Goal: Task Accomplishment & Management: Use online tool/utility

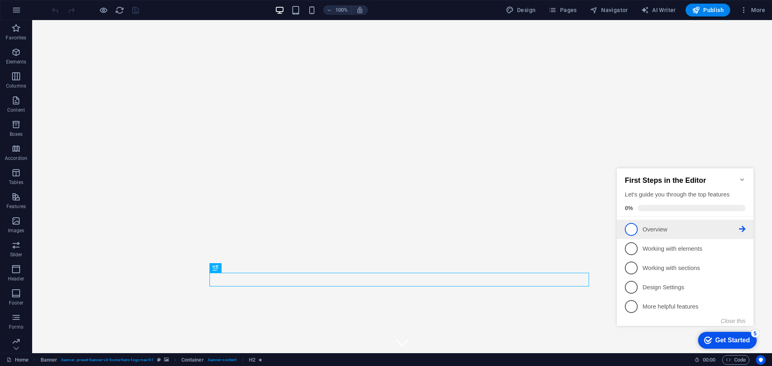
click at [635, 227] on span "1" at bounding box center [630, 229] width 13 height 13
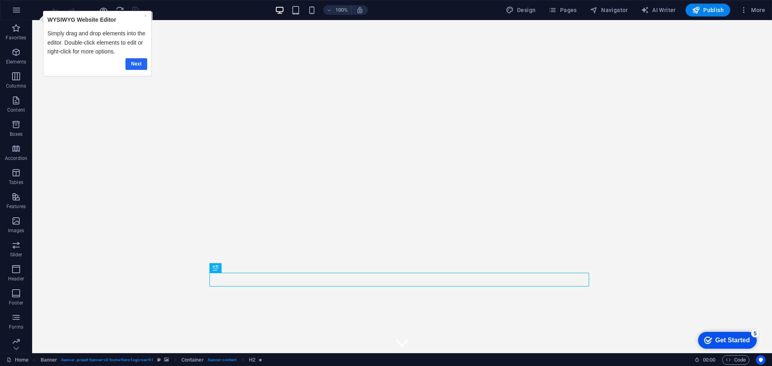
click at [133, 64] on link "Next" at bounding box center [136, 64] width 22 height 12
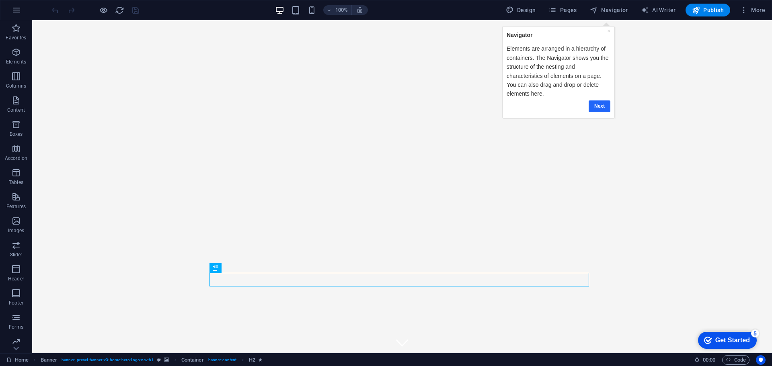
click at [600, 104] on link "Next" at bounding box center [599, 106] width 22 height 12
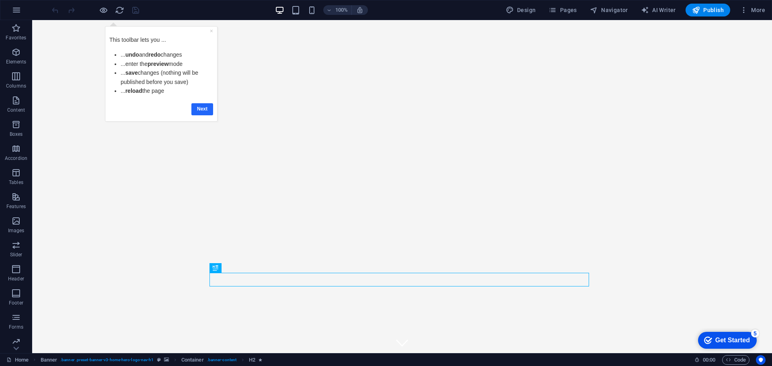
click at [199, 108] on link "Next" at bounding box center [202, 109] width 22 height 12
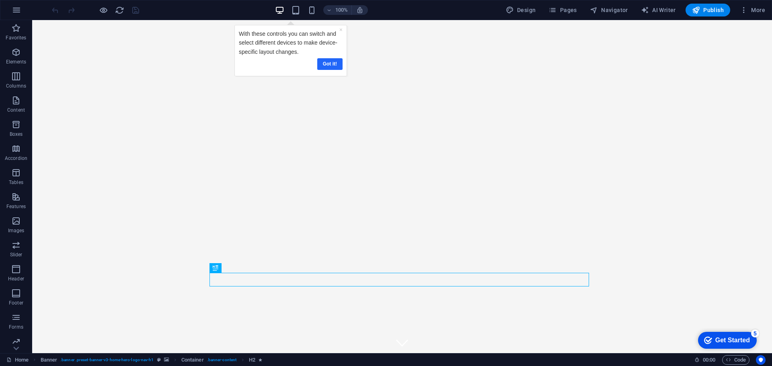
click at [332, 63] on link "Got it!" at bounding box center [329, 64] width 25 height 12
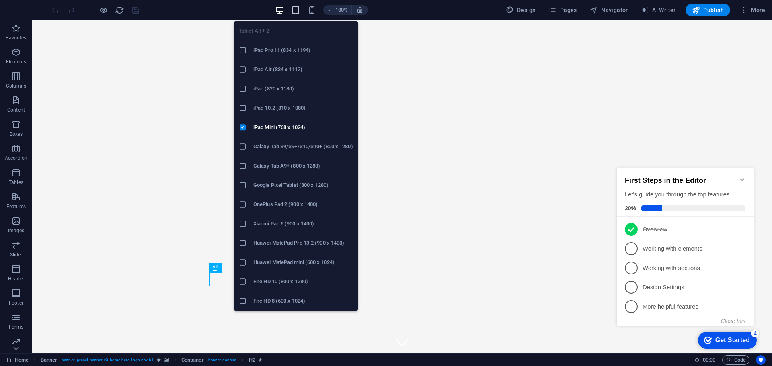
click at [300, 13] on icon "button" at bounding box center [295, 10] width 9 height 9
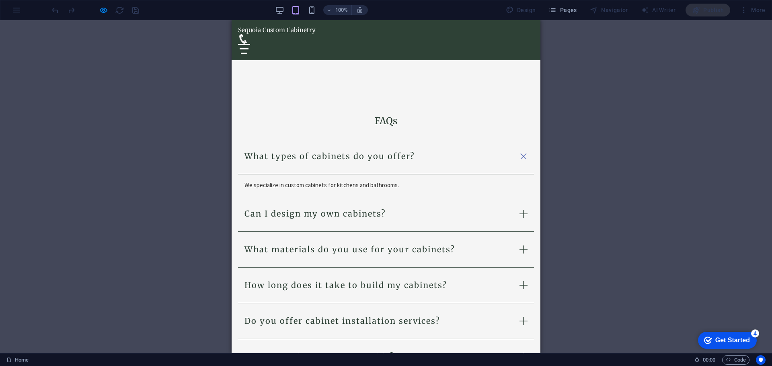
scroll to position [1308, 0]
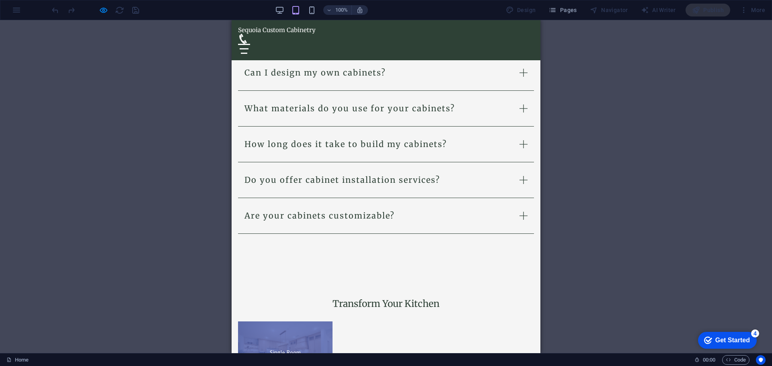
scroll to position [1429, 0]
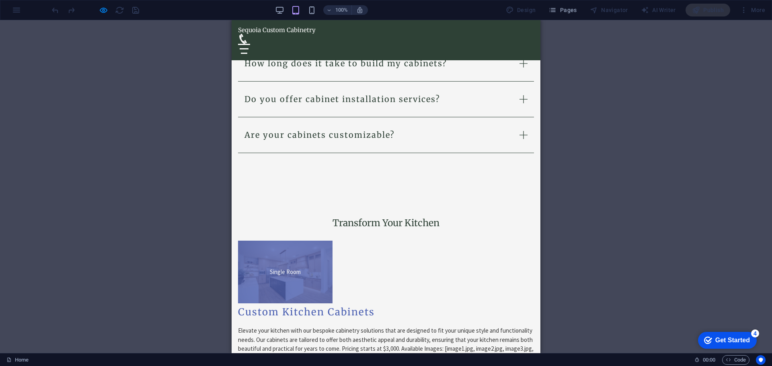
scroll to position [1509, 0]
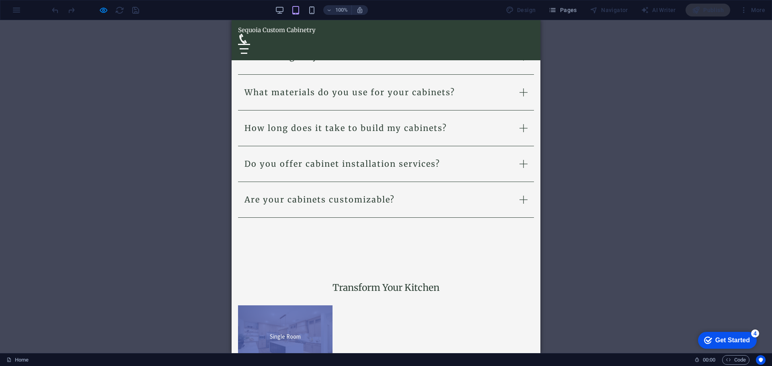
scroll to position [1469, 0]
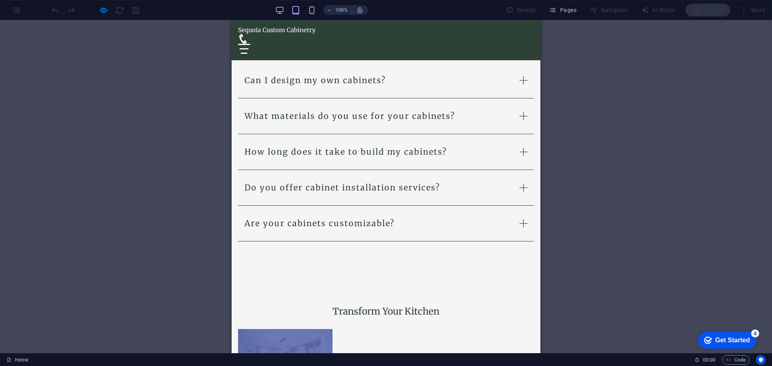
scroll to position [1187, 0]
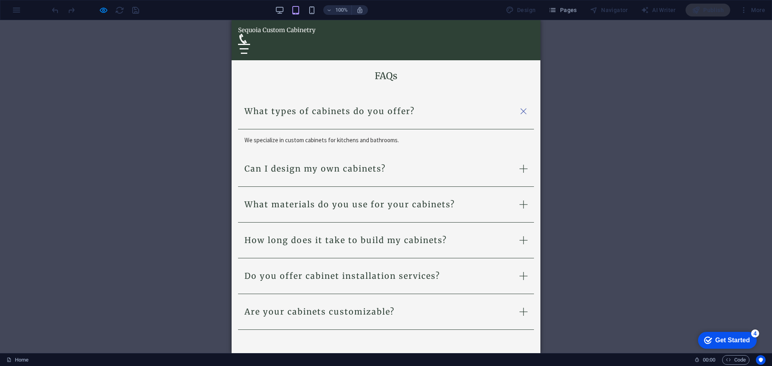
scroll to position [1429, 0]
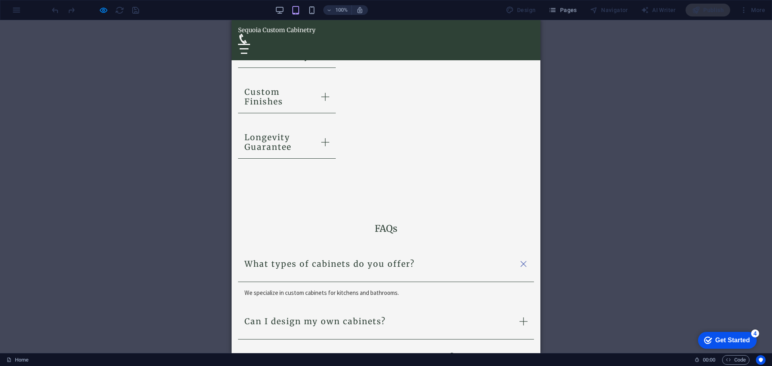
scroll to position [1308, 0]
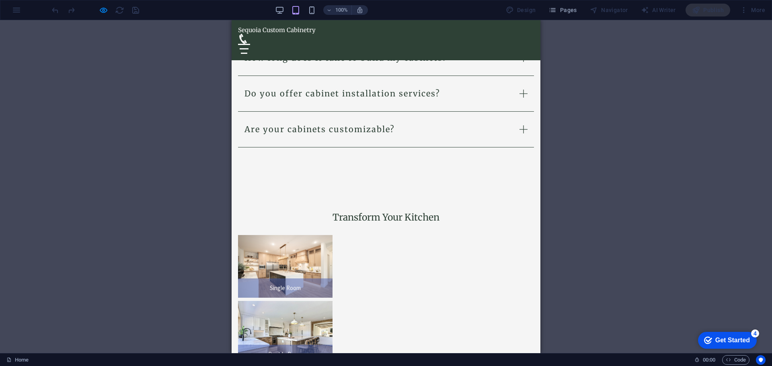
scroll to position [1469, 0]
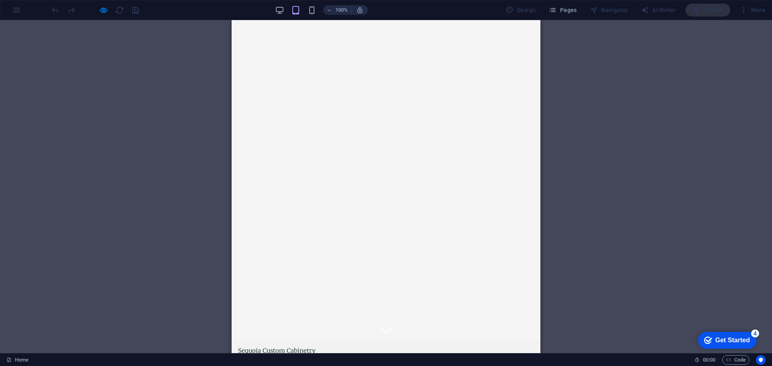
scroll to position [0, 0]
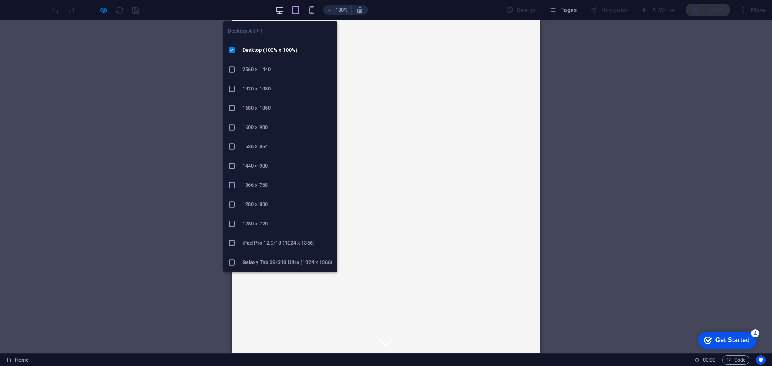
click at [0, 0] on icon "button" at bounding box center [0, 0] width 0 height 0
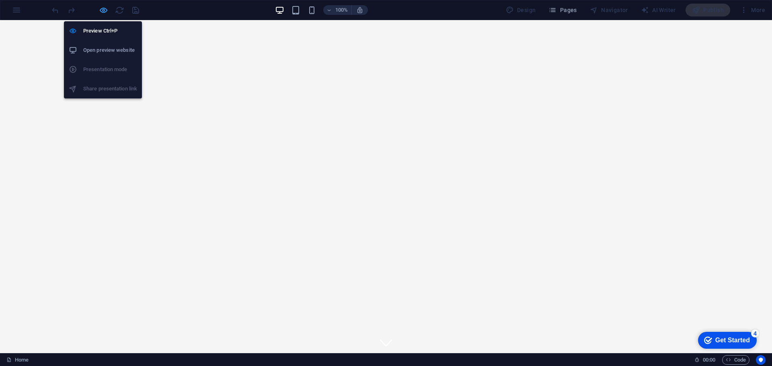
click at [0, 0] on icon "button" at bounding box center [0, 0] width 0 height 0
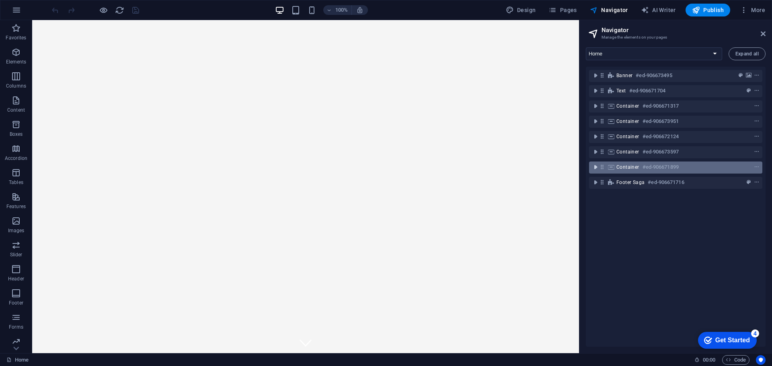
click at [594, 171] on icon "toggle-expand" at bounding box center [595, 167] width 8 height 8
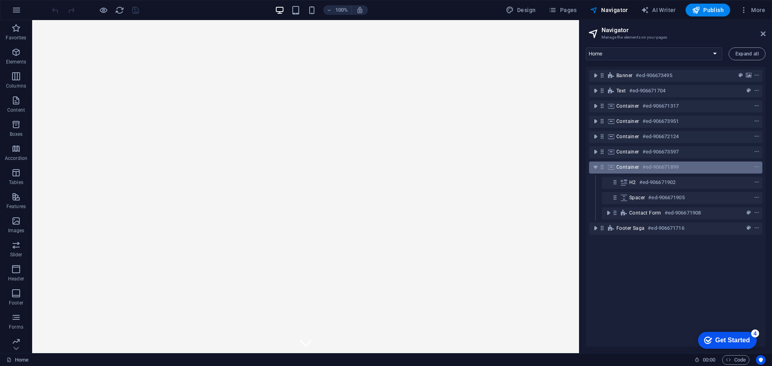
click at [631, 170] on div "Container #ed-906671899" at bounding box center [669, 167] width 106 height 10
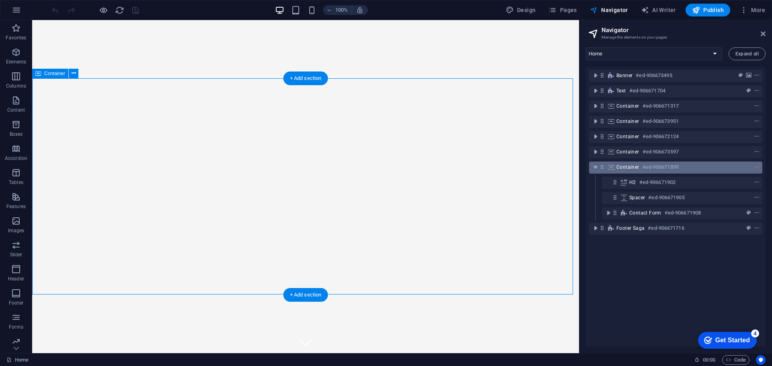
scroll to position [2561, 0]
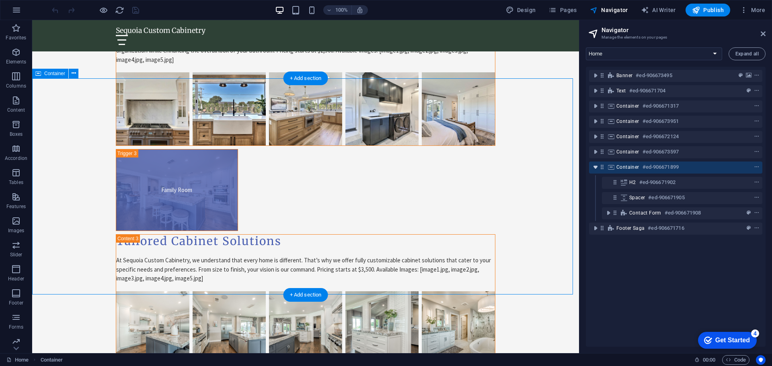
click at [599, 169] on icon "toggle-expand" at bounding box center [595, 167] width 8 height 8
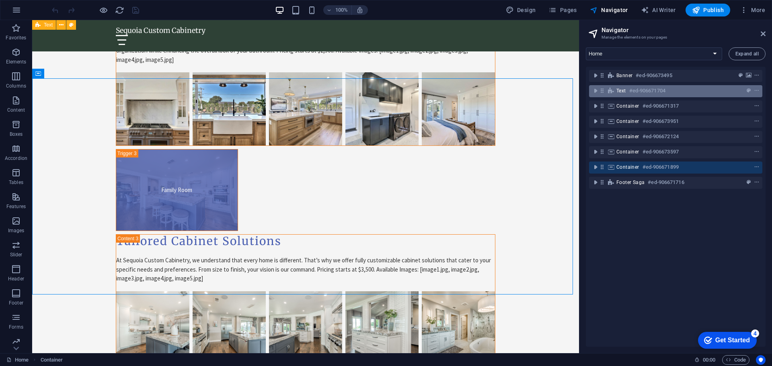
click at [617, 92] on span "Text" at bounding box center [621, 91] width 10 height 6
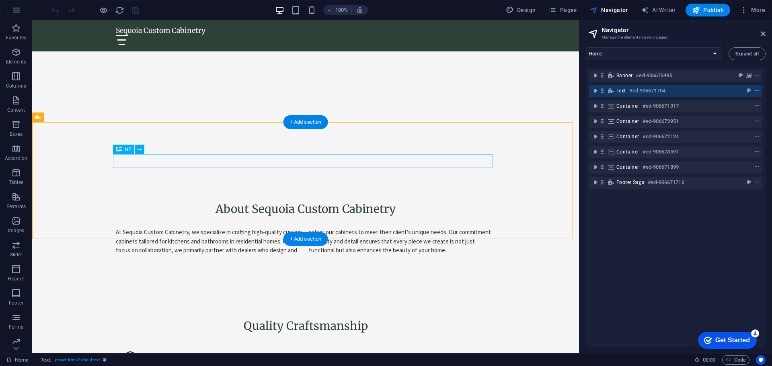
scroll to position [346, 0]
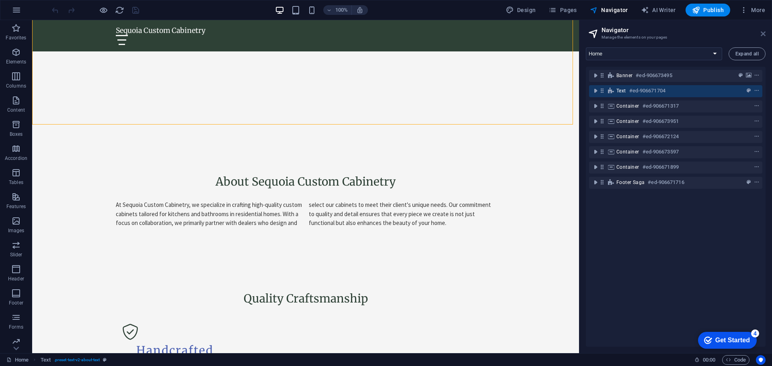
click at [761, 31] on icon at bounding box center [762, 34] width 5 height 6
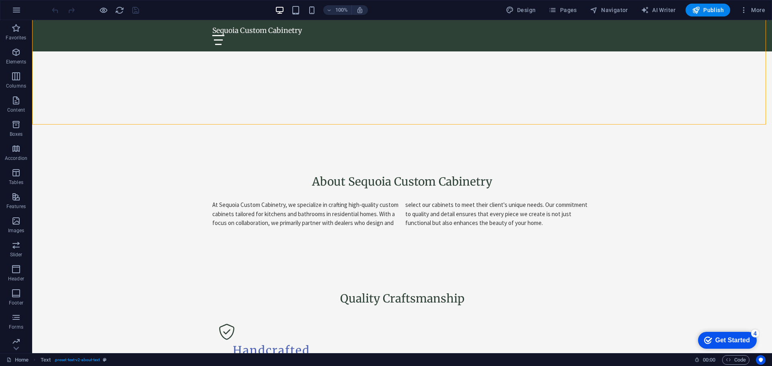
click at [723, 341] on div "Get Started" at bounding box center [732, 340] width 35 height 7
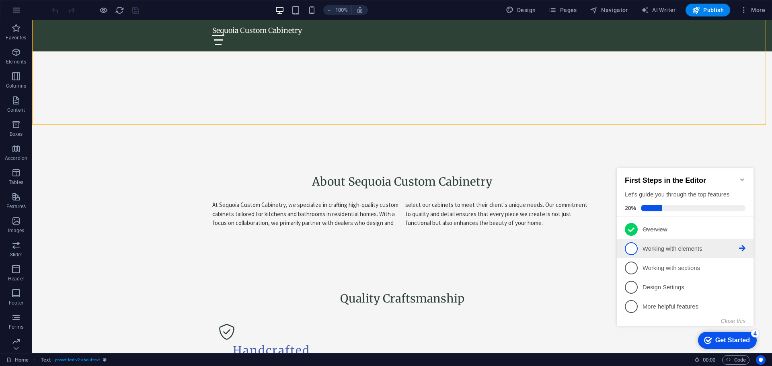
click at [645, 246] on p "Working with elements - incomplete" at bounding box center [690, 249] width 96 height 8
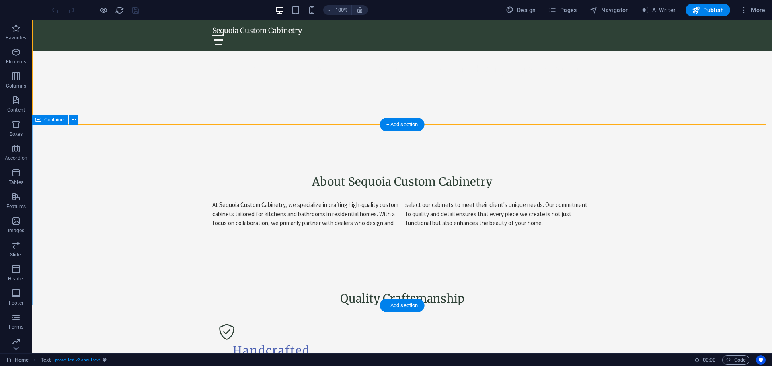
scroll to position [0, 0]
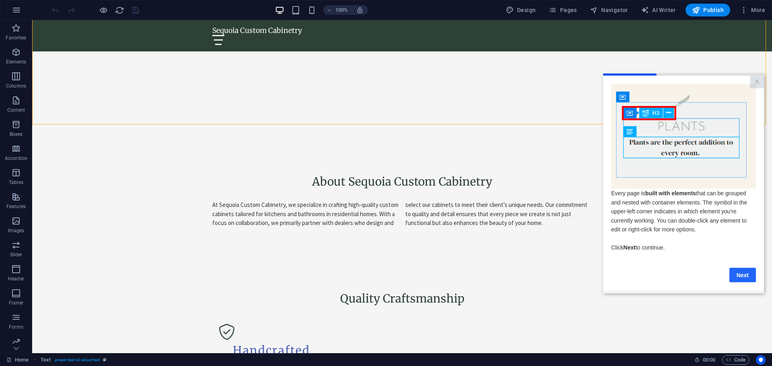
click at [737, 276] on link "Next" at bounding box center [742, 275] width 27 height 14
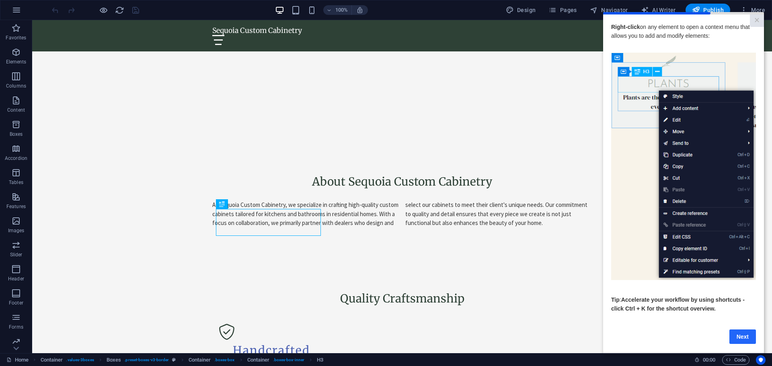
click at [737, 334] on link "Next" at bounding box center [742, 336] width 27 height 14
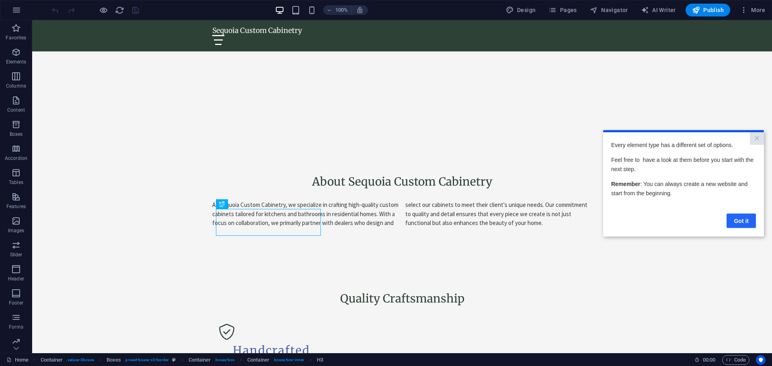
click at [741, 223] on link "Got it" at bounding box center [740, 220] width 29 height 14
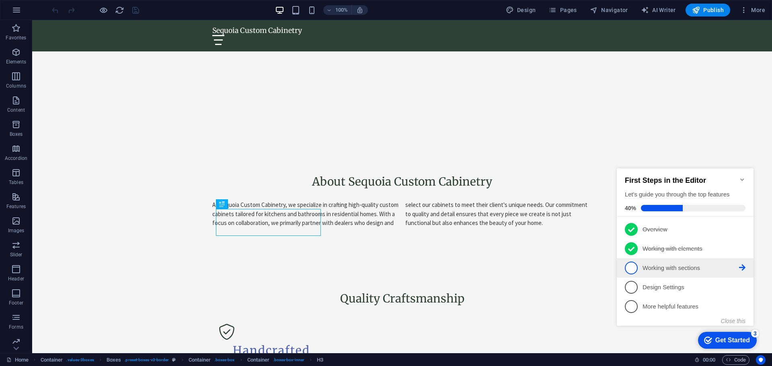
click at [664, 266] on p "Working with sections - incomplete" at bounding box center [690, 268] width 96 height 8
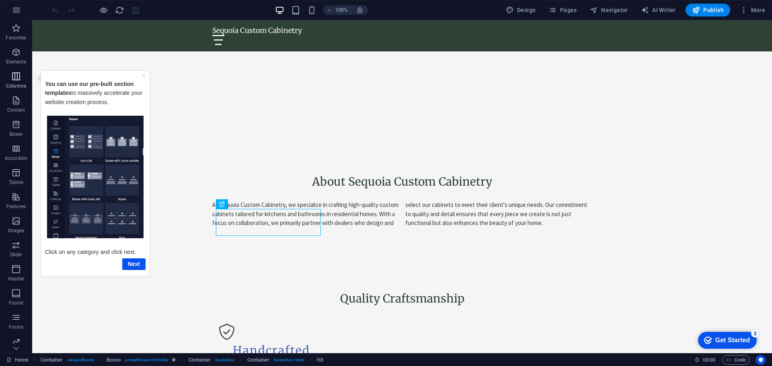
click at [16, 82] on span "Columns" at bounding box center [16, 81] width 32 height 19
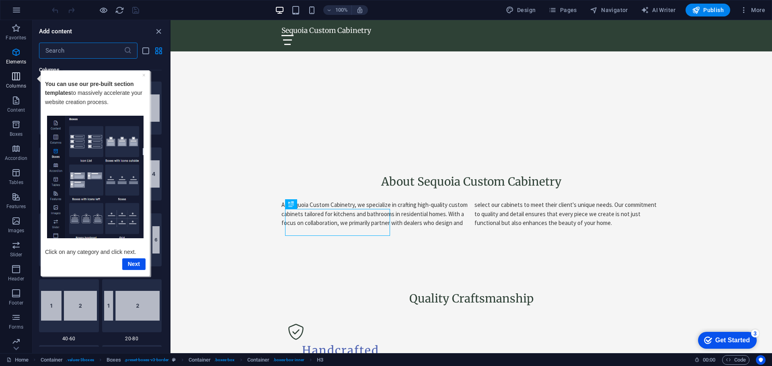
scroll to position [398, 0]
click at [19, 83] on p "Columns" at bounding box center [16, 86] width 20 height 6
click at [76, 144] on img "Tooltip" at bounding box center [95, 176] width 96 height 123
click at [133, 261] on link "Next" at bounding box center [133, 264] width 23 height 12
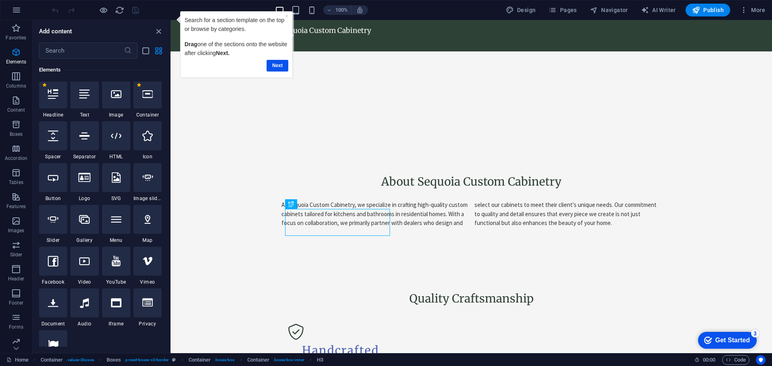
scroll to position [0, 0]
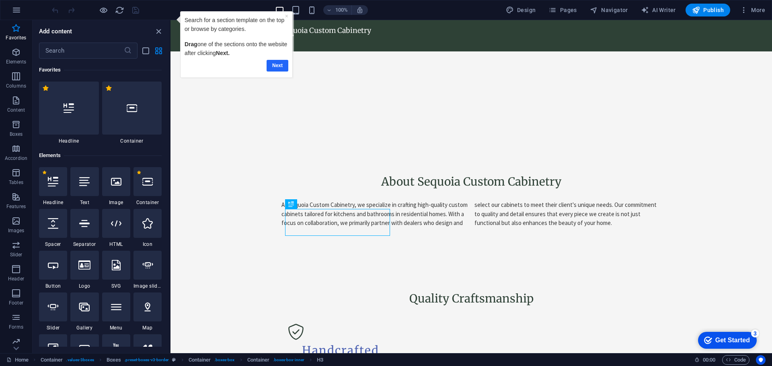
click at [276, 68] on link "Next" at bounding box center [277, 66] width 22 height 12
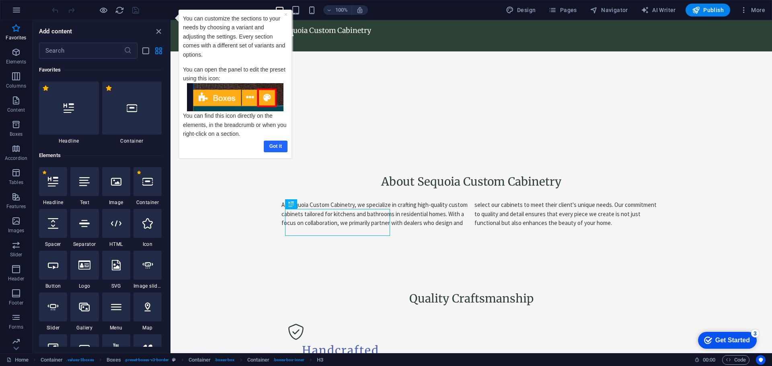
click at [274, 148] on link "Got it" at bounding box center [276, 147] width 24 height 12
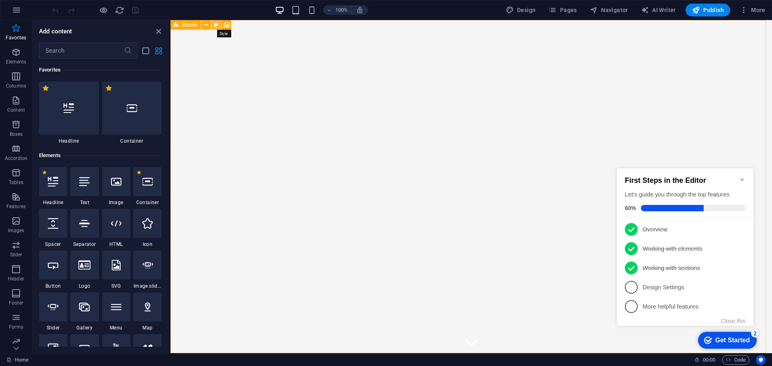
select select "preset-banner-v3-home-hero-logo-nav-h1"
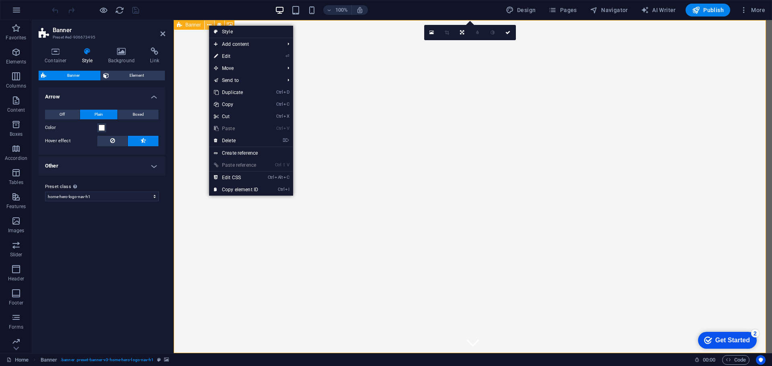
click at [0, 0] on icon at bounding box center [0, 0] width 0 height 0
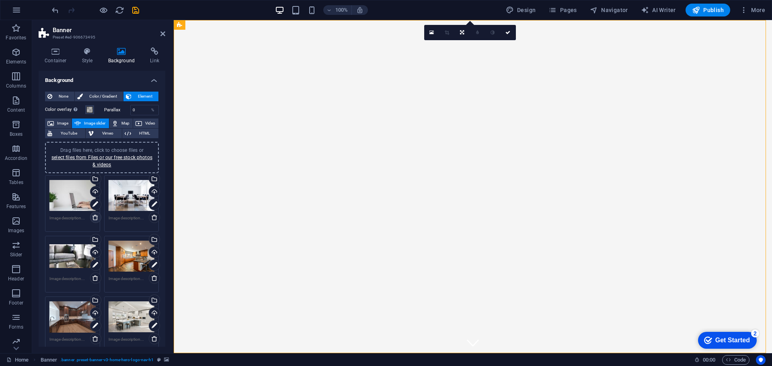
click at [92, 217] on icon at bounding box center [95, 217] width 6 height 6
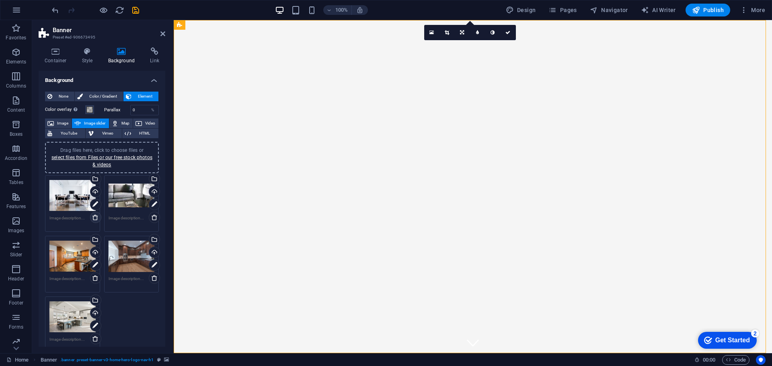
click at [93, 220] on icon at bounding box center [95, 217] width 6 height 6
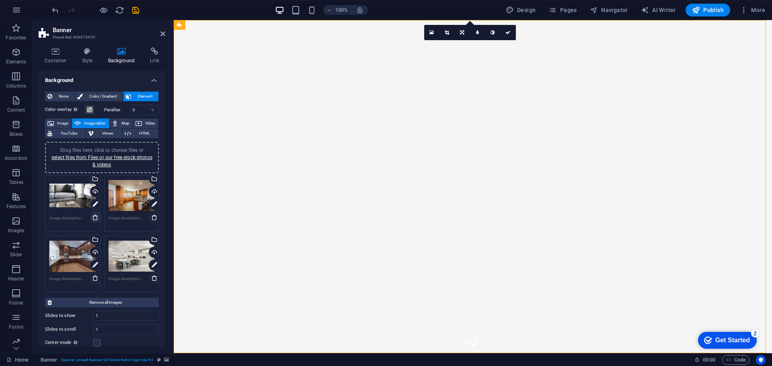
click at [93, 219] on icon at bounding box center [95, 217] width 6 height 6
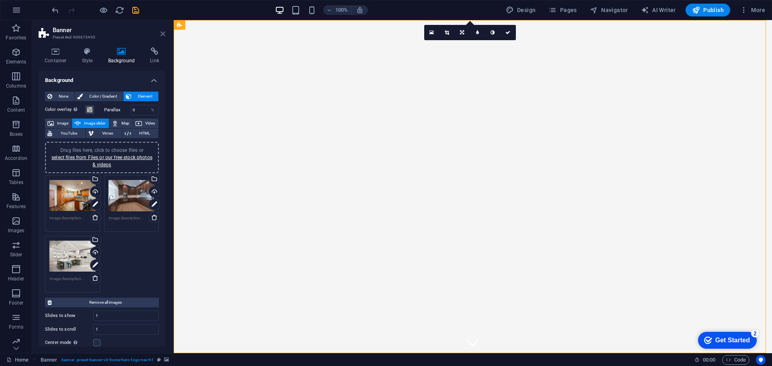
click at [162, 33] on icon at bounding box center [162, 34] width 5 height 6
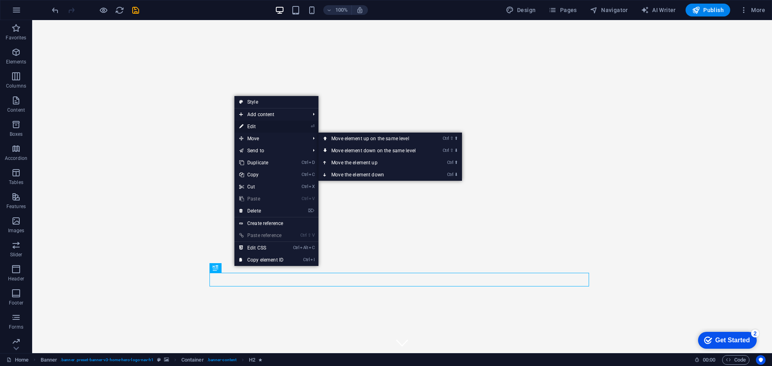
click at [263, 126] on link "⏎ Edit" at bounding box center [261, 127] width 54 height 12
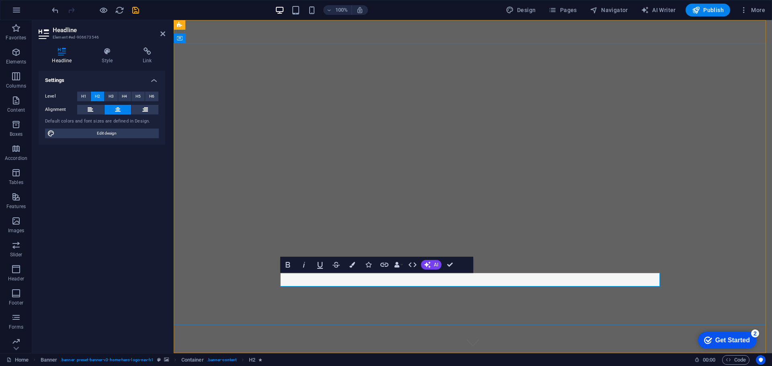
drag, startPoint x: 350, startPoint y: 278, endPoint x: 283, endPoint y: 282, distance: 66.5
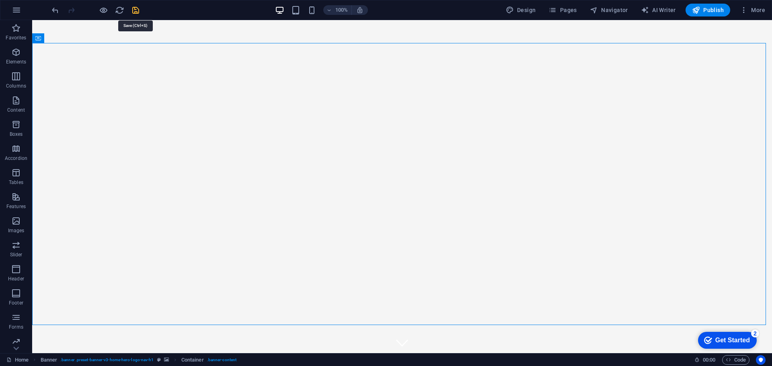
click at [135, 11] on icon "save" at bounding box center [135, 10] width 9 height 9
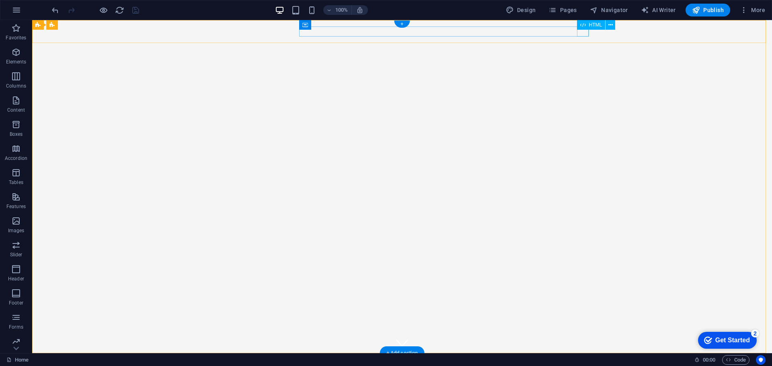
click at [583, 366] on div at bounding box center [401, 373] width 379 height 10
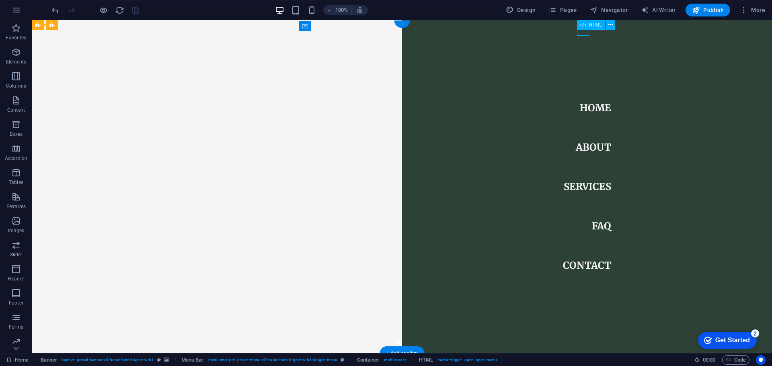
click at [224, 366] on div at bounding box center [218, 373] width 12 height 10
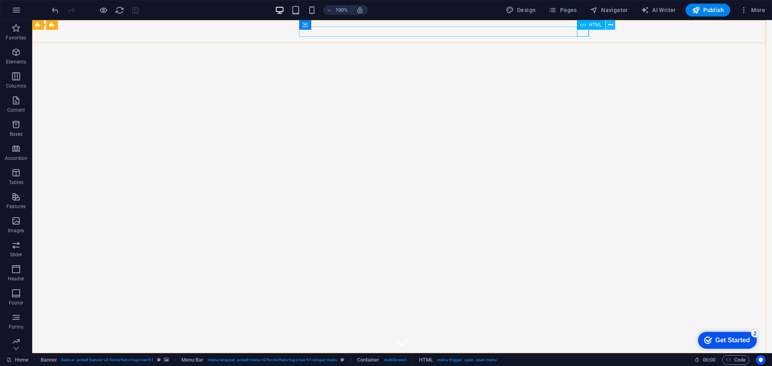
click at [609, 25] on icon at bounding box center [610, 25] width 4 height 8
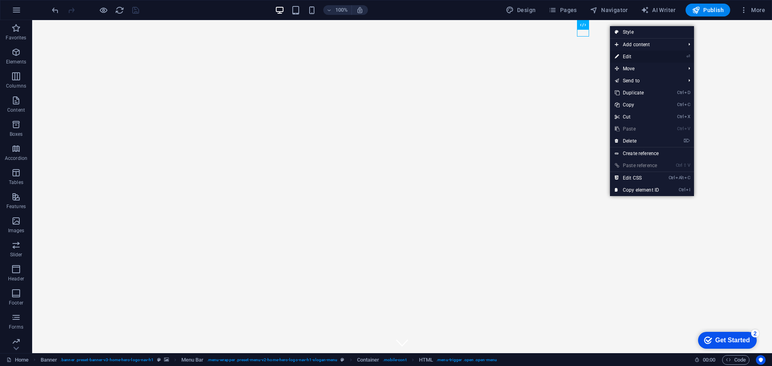
click at [630, 54] on link "⏎ Edit" at bounding box center [637, 57] width 54 height 12
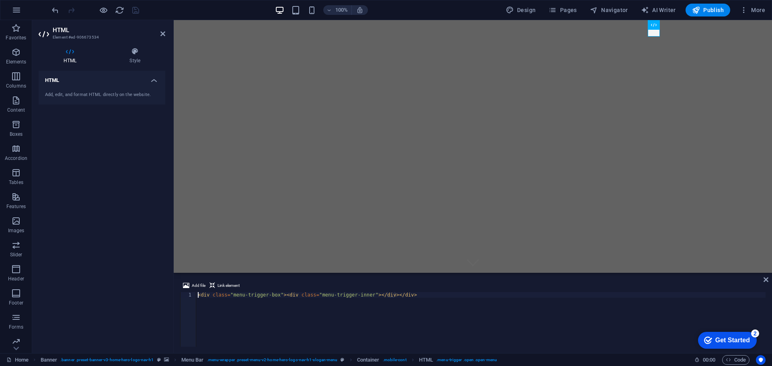
click at [155, 81] on h4 "HTML" at bounding box center [102, 78] width 127 height 14
click at [155, 81] on h4 "HTML" at bounding box center [102, 80] width 127 height 19
click at [680, 24] on icon at bounding box center [681, 25] width 4 height 8
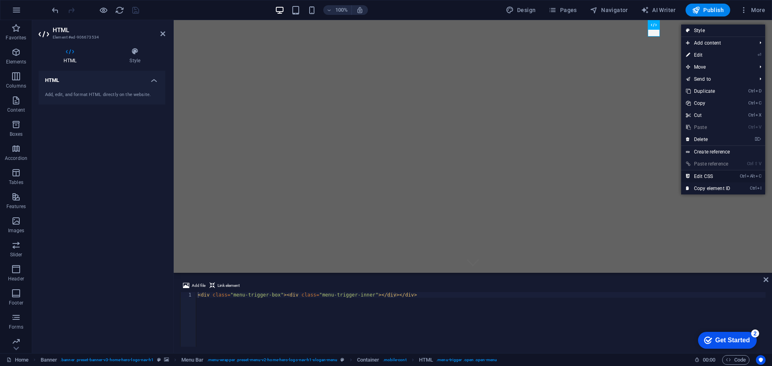
click at [706, 176] on link "Ctrl Alt C Edit CSS" at bounding box center [708, 176] width 54 height 12
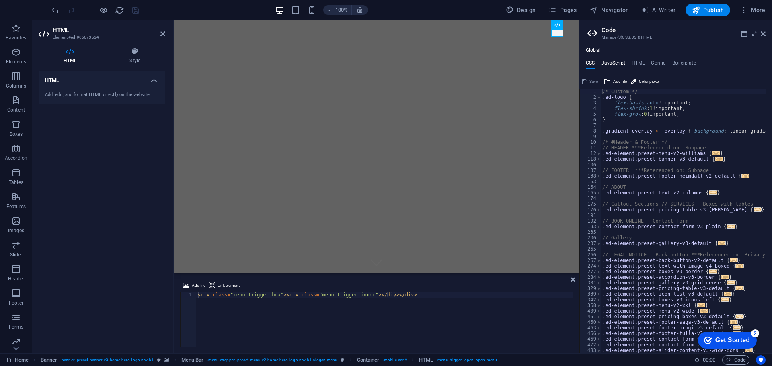
click at [610, 60] on h4 "JavaScript" at bounding box center [613, 64] width 24 height 9
type textarea "/* JS for preset "Menu V2" */"
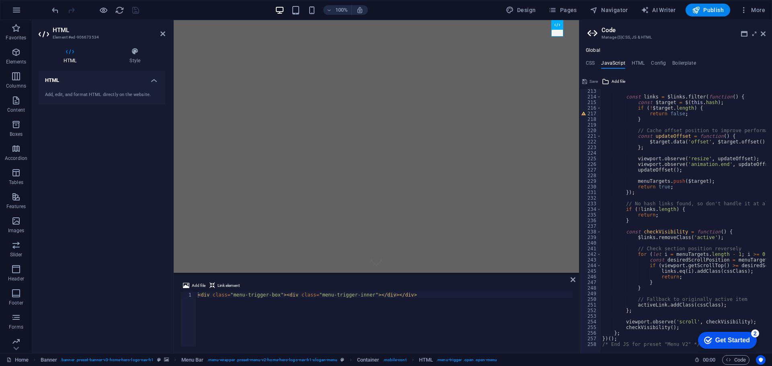
scroll to position [1193, 0]
click at [638, 62] on h4 "HTML" at bounding box center [637, 64] width 13 height 9
type textarea "<a href="#main-content" class="wv-link-content button">Skip to main content</a>"
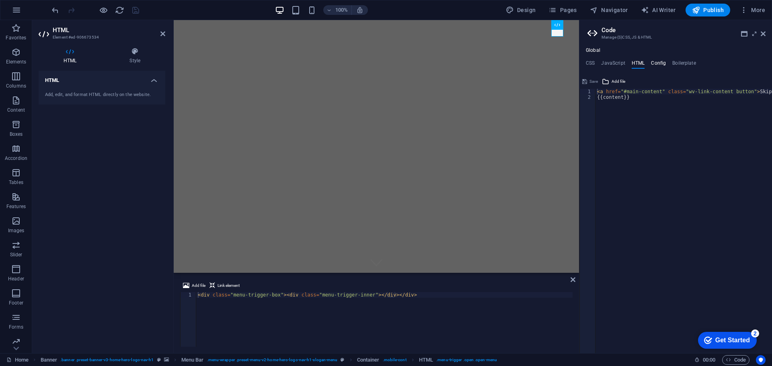
click at [658, 65] on h4 "Config" at bounding box center [658, 64] width 15 height 9
type textarea "$color-background: #F5F5F5;"
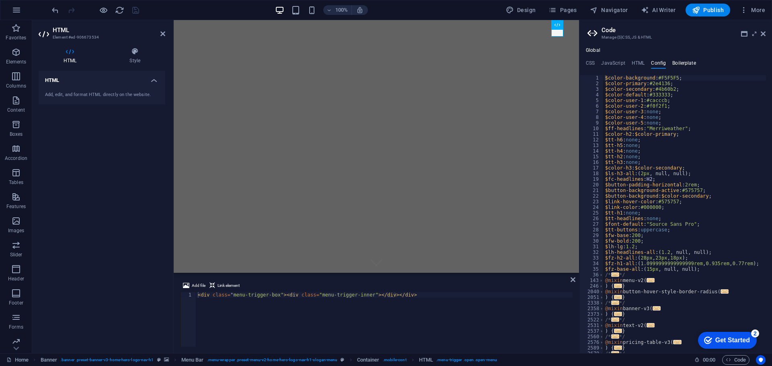
click at [679, 66] on h4 "Boilerplate" at bounding box center [684, 64] width 24 height 9
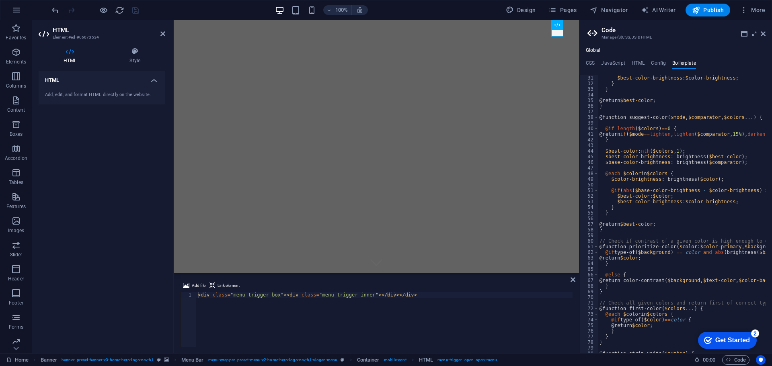
scroll to position [164, 0]
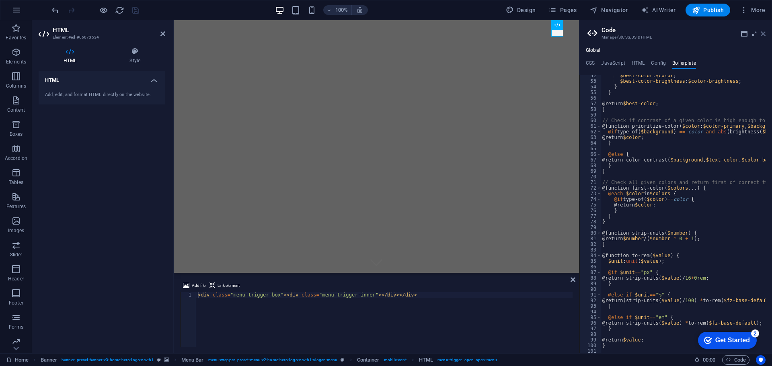
click at [761, 34] on icon at bounding box center [762, 34] width 5 height 6
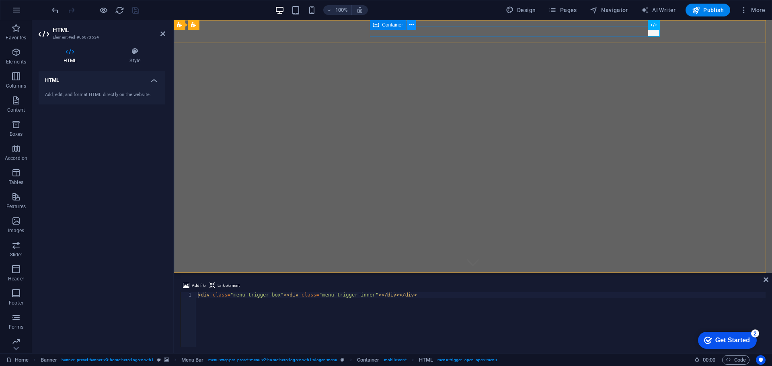
click at [414, 23] on icon at bounding box center [411, 25] width 4 height 8
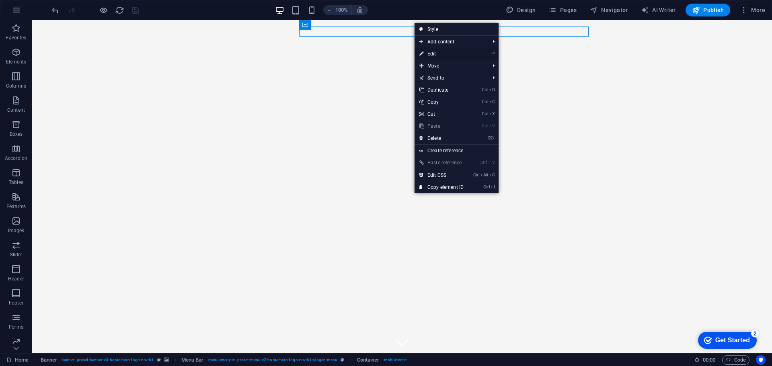
click at [436, 54] on link "⏎ Edit" at bounding box center [441, 54] width 54 height 12
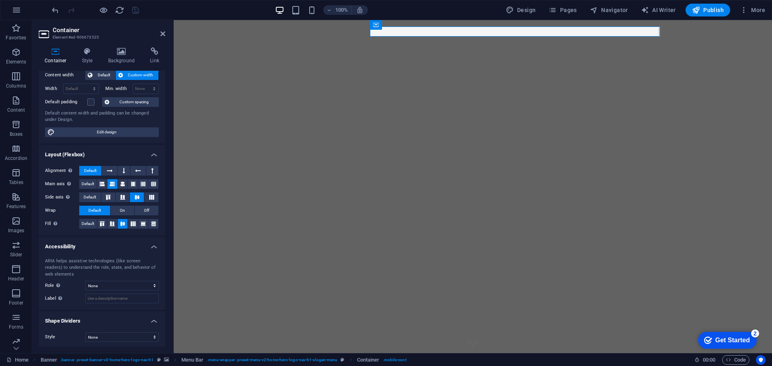
scroll to position [49, 0]
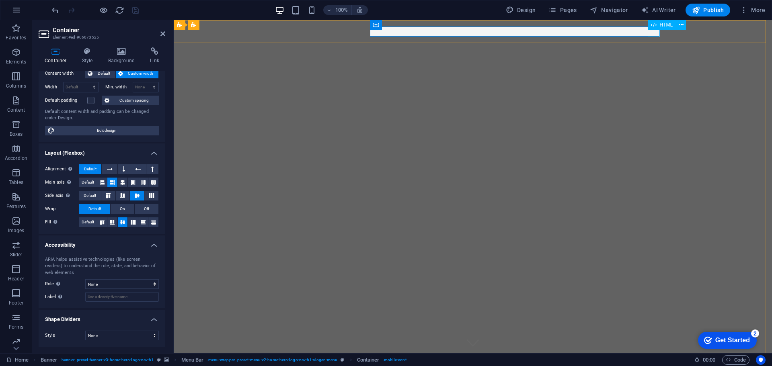
click at [653, 366] on div at bounding box center [472, 373] width 379 height 10
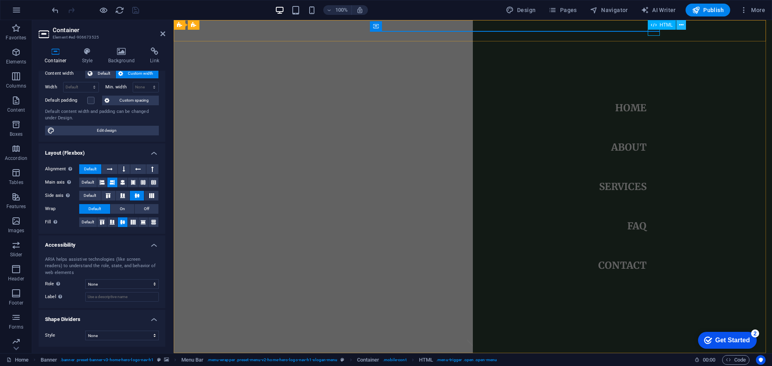
click at [680, 26] on icon at bounding box center [681, 25] width 4 height 8
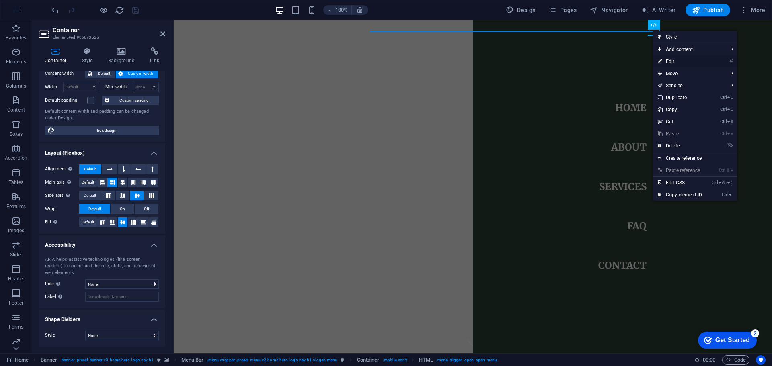
click at [673, 64] on link "⏎ Edit" at bounding box center [680, 61] width 54 height 12
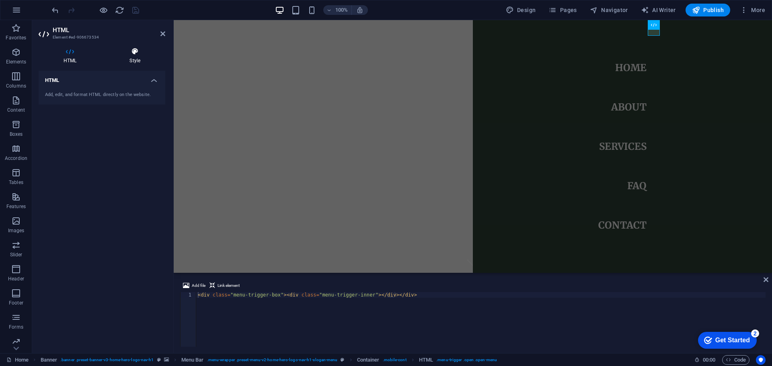
click at [139, 57] on h4 "Style" at bounding box center [134, 55] width 61 height 17
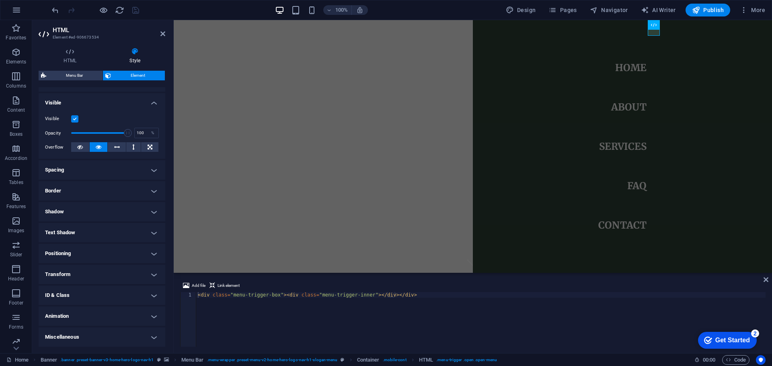
scroll to position [0, 0]
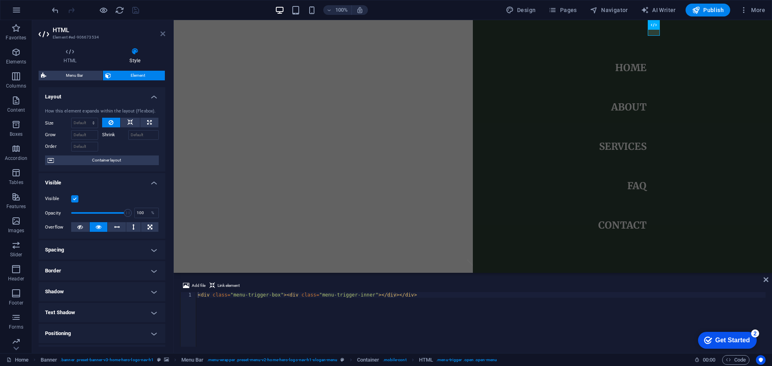
click at [162, 33] on icon at bounding box center [162, 34] width 5 height 6
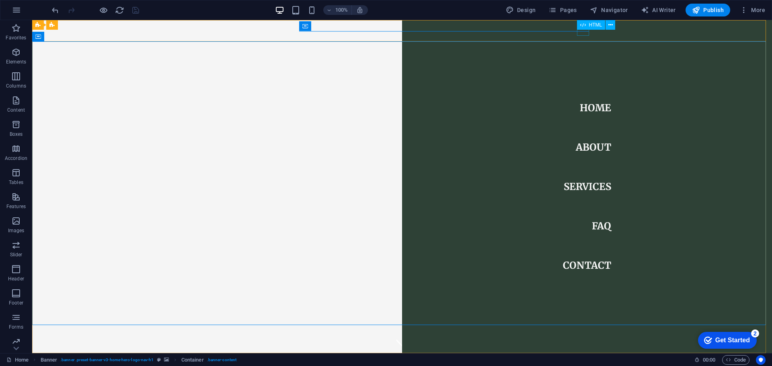
click at [580, 29] on icon at bounding box center [583, 25] width 6 height 10
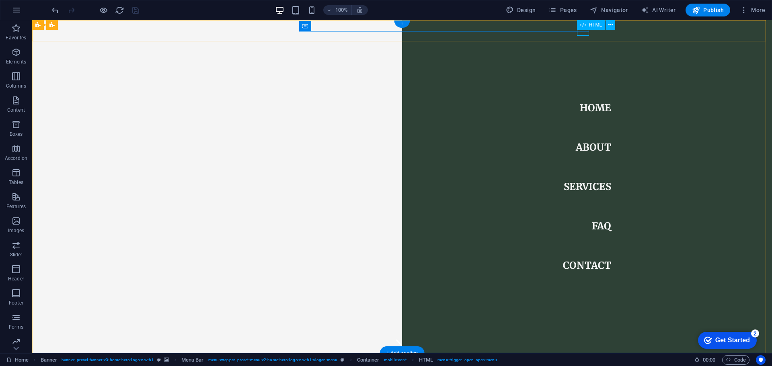
click at [224, 366] on div at bounding box center [218, 373] width 12 height 10
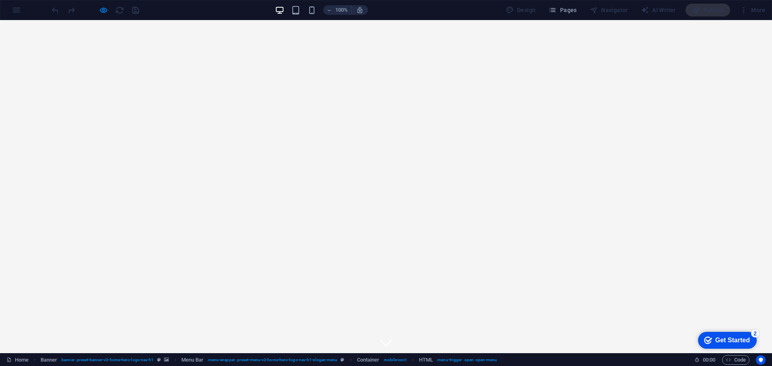
click at [575, 353] on div "Sequoia Custom Cabinetry Home About Services FAQ Contact" at bounding box center [386, 368] width 772 height 31
click at [208, 366] on div at bounding box center [202, 373] width 12 height 10
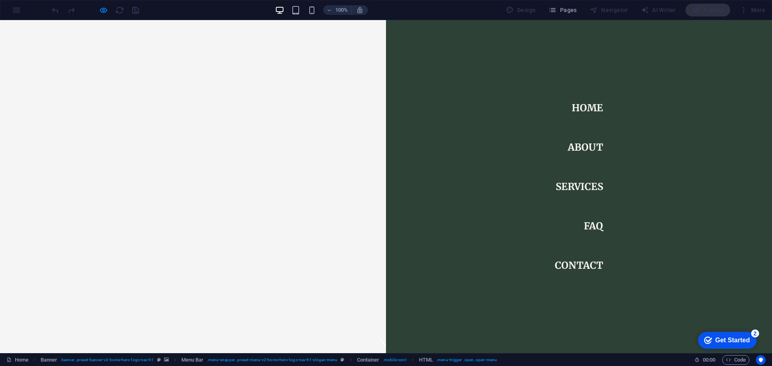
click at [560, 108] on li "Home" at bounding box center [579, 108] width 48 height 27
click at [577, 106] on link "Home" at bounding box center [586, 108] width 31 height 23
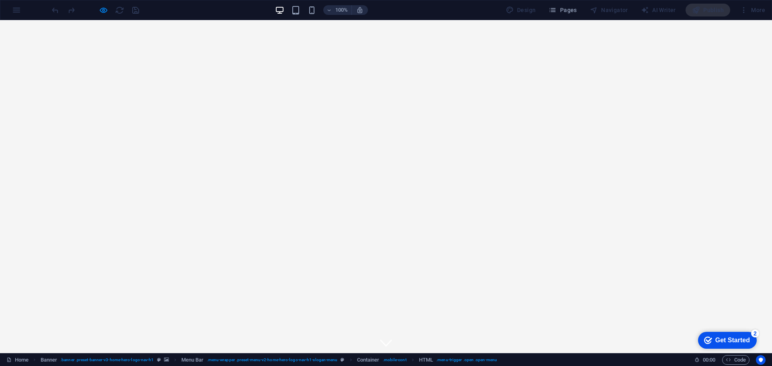
click at [568, 353] on div "Sequoia Custom Cabinetry Home About Services FAQ Contact" at bounding box center [386, 368] width 772 height 31
click at [208, 366] on div at bounding box center [202, 373] width 12 height 10
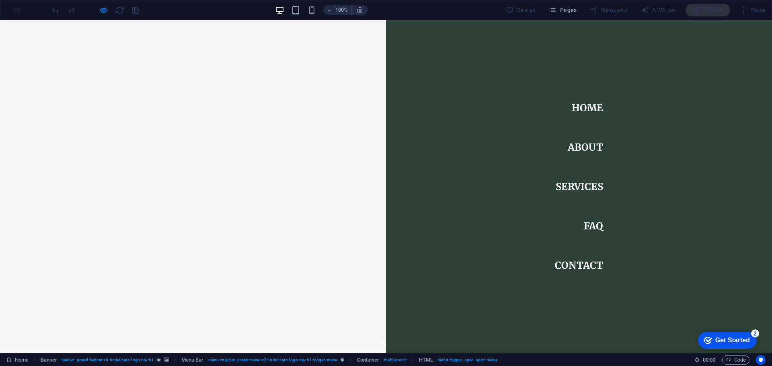
click at [577, 147] on link "About" at bounding box center [584, 147] width 35 height 23
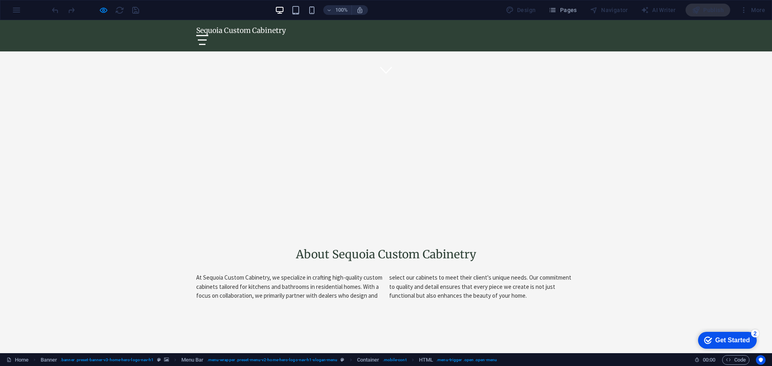
scroll to position [310, 0]
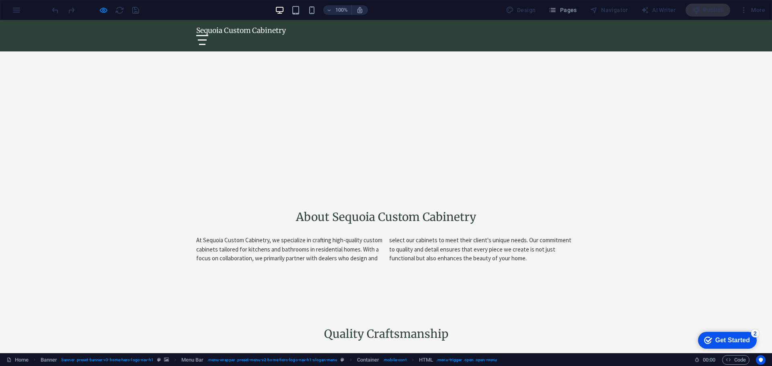
click at [207, 39] on div at bounding box center [202, 39] width 9 height 1
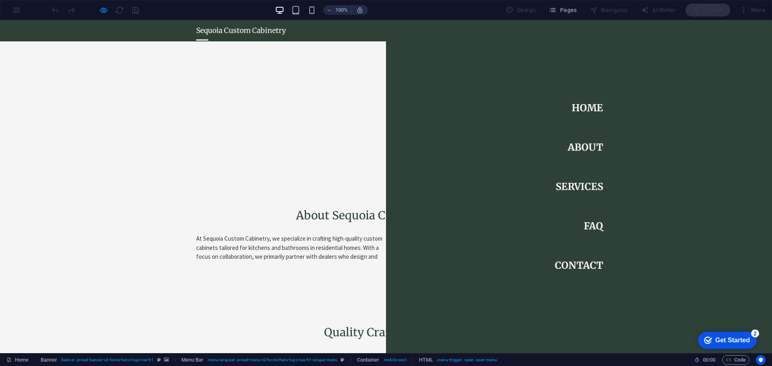
click at [582, 261] on link "Contact" at bounding box center [579, 265] width 48 height 23
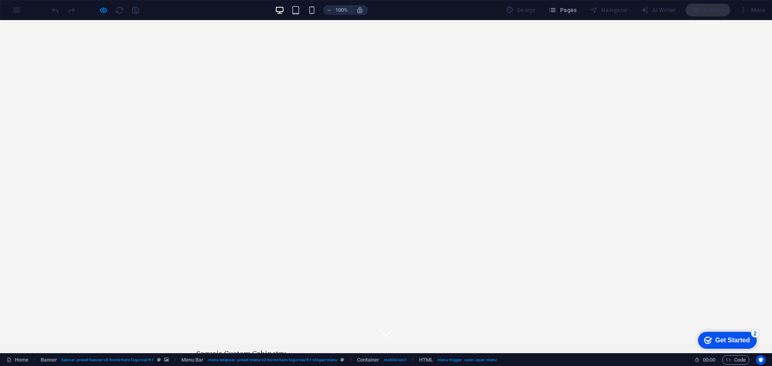
scroll to position [0, 0]
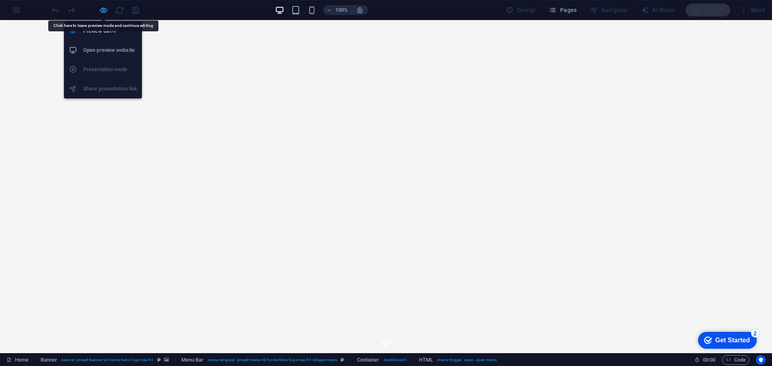
click at [0, 0] on icon "button" at bounding box center [0, 0] width 0 height 0
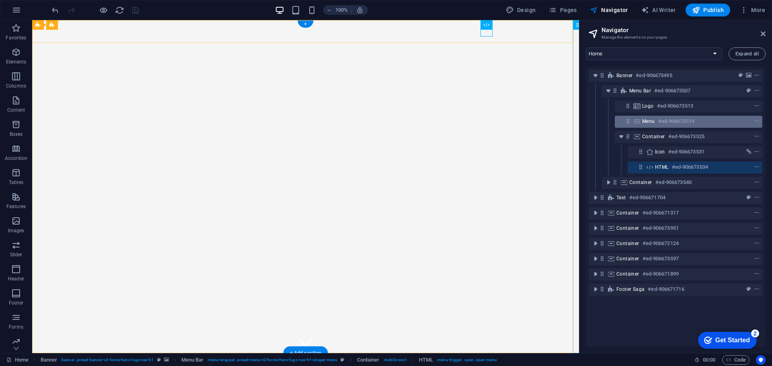
click at [657, 122] on div "Menu #ed-906673519" at bounding box center [682, 122] width 80 height 10
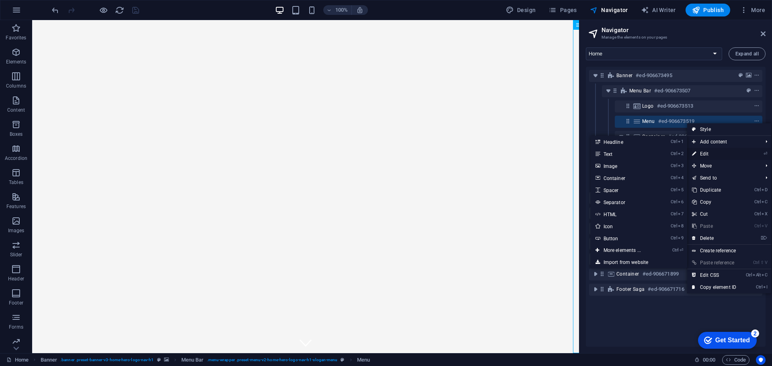
click at [705, 154] on link "⏎ Edit" at bounding box center [714, 154] width 54 height 12
select select
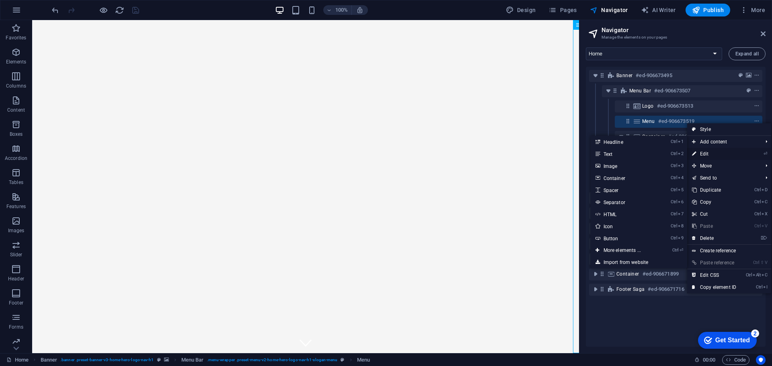
select select
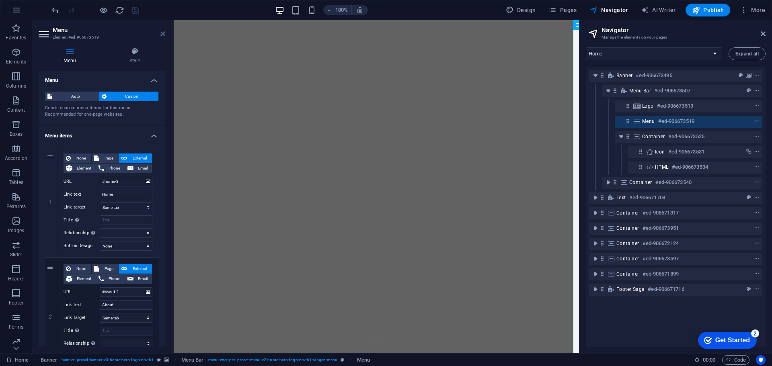
click at [162, 33] on icon at bounding box center [162, 34] width 5 height 6
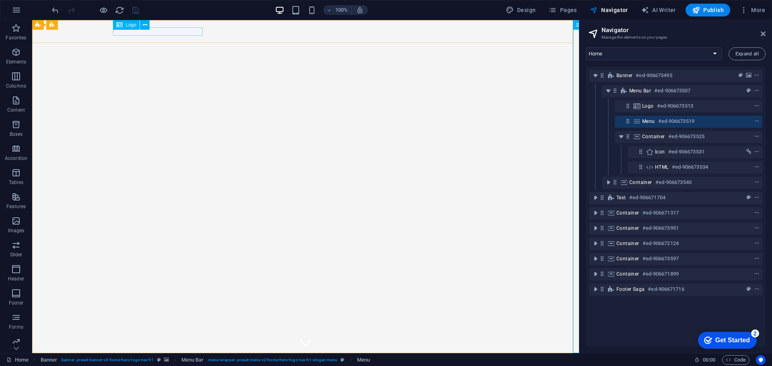
click at [129, 26] on span "Logo" at bounding box center [131, 25] width 11 height 5
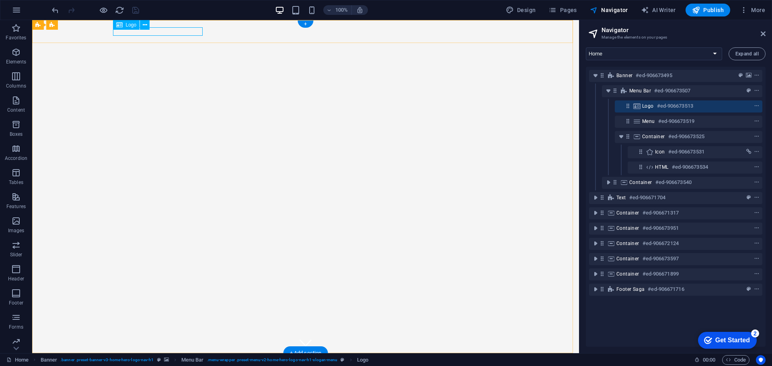
click at [150, 360] on div "Sequoia Custom Cabinetry" at bounding box center [305, 364] width 379 height 8
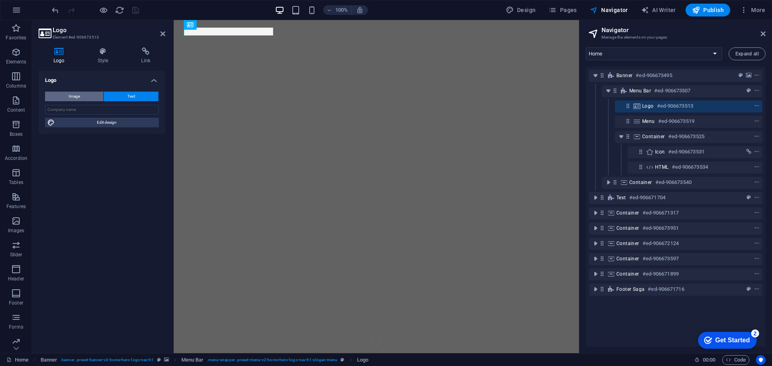
click at [86, 96] on button "Image" at bounding box center [74, 97] width 58 height 10
select select "DISABLED_OPTION_VALUE"
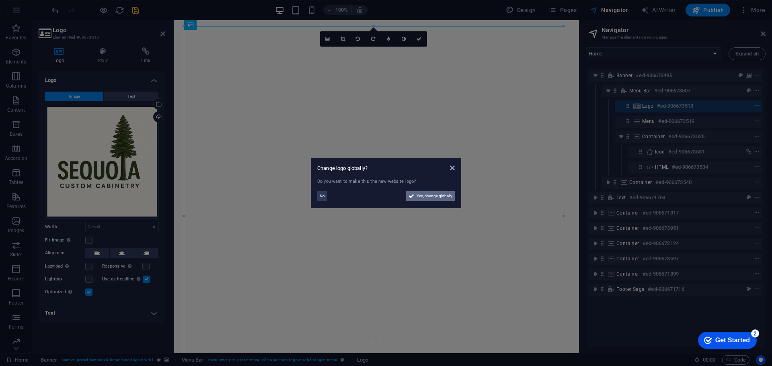
click at [423, 196] on span "Yes, change globally" at bounding box center [434, 196] width 36 height 10
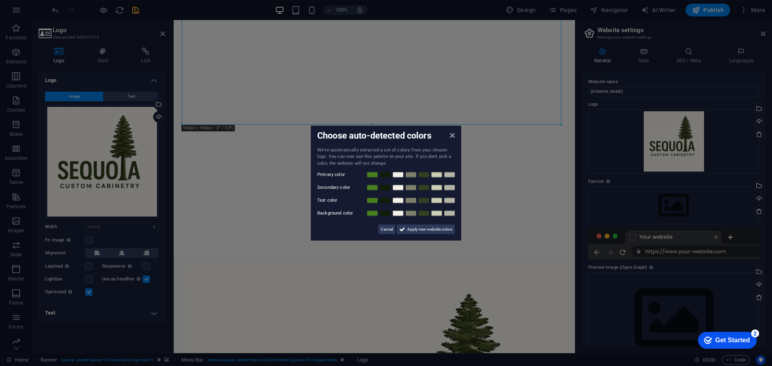
scroll to position [281, 0]
click at [385, 176] on link at bounding box center [385, 175] width 12 height 6
click at [410, 228] on span "Apply new website colors" at bounding box center [429, 230] width 45 height 10
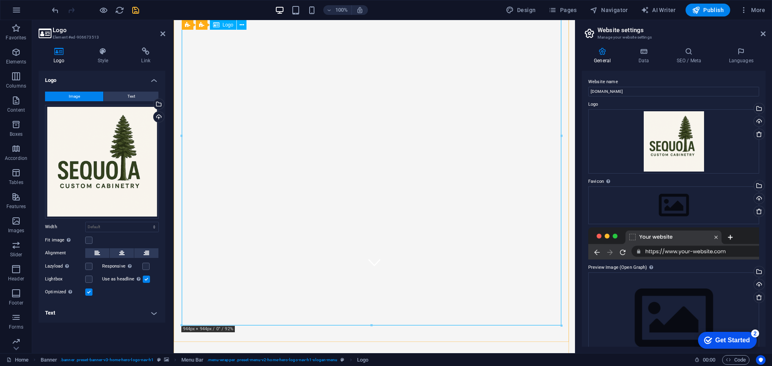
scroll to position [0, 0]
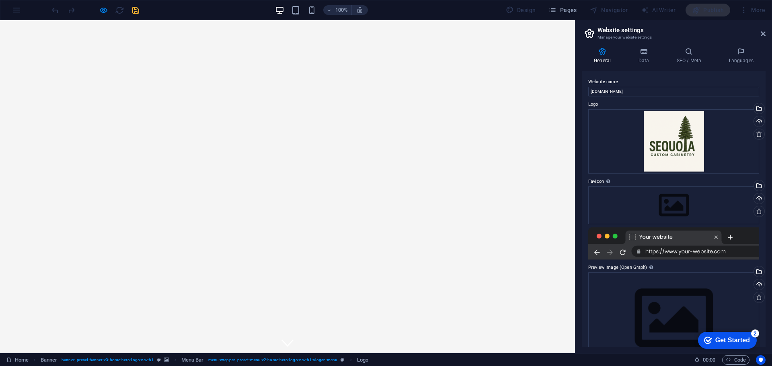
click at [762, 32] on icon at bounding box center [762, 34] width 5 height 6
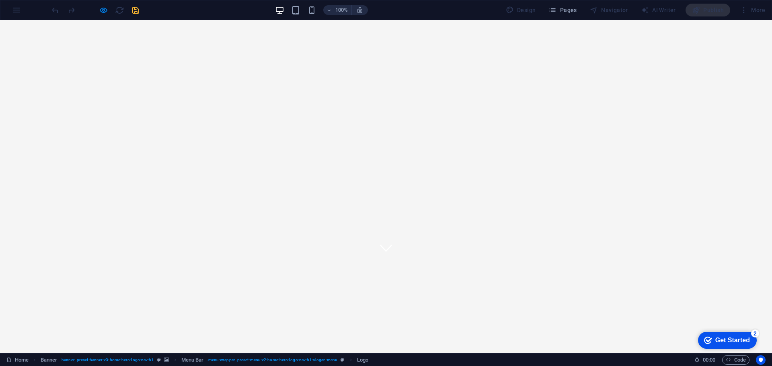
scroll to position [0, 0]
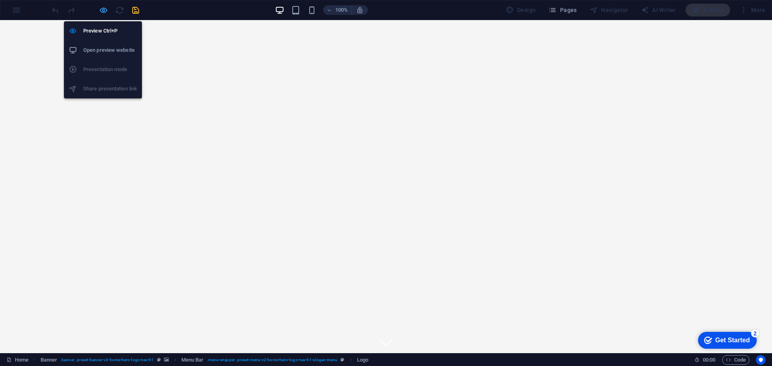
click at [0, 0] on icon "button" at bounding box center [0, 0] width 0 height 0
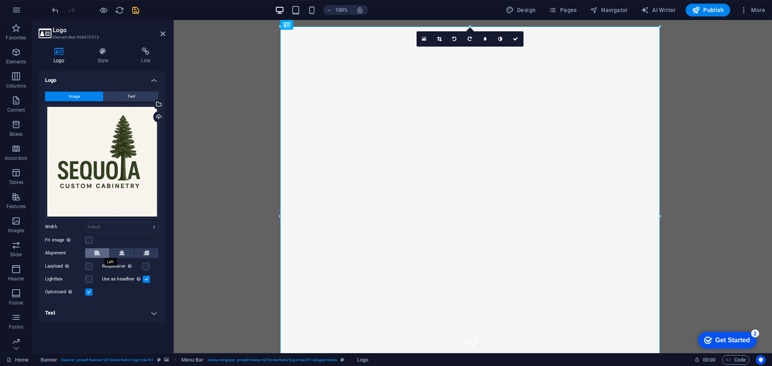
click at [95, 251] on icon at bounding box center [97, 253] width 6 height 10
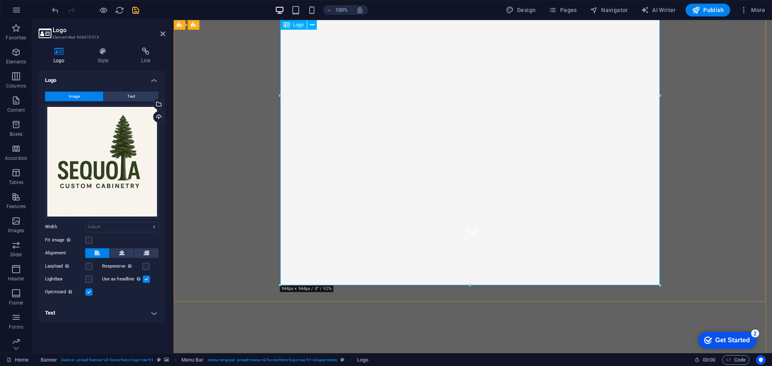
scroll to position [121, 0]
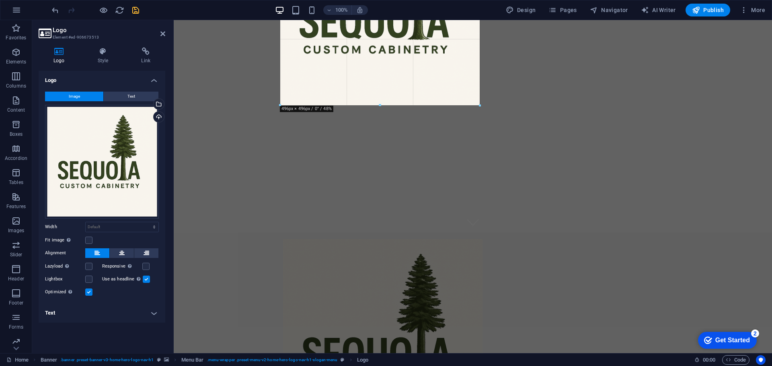
drag, startPoint x: 659, startPoint y: 286, endPoint x: 476, endPoint y: 85, distance: 271.1
type input "496"
select select "px"
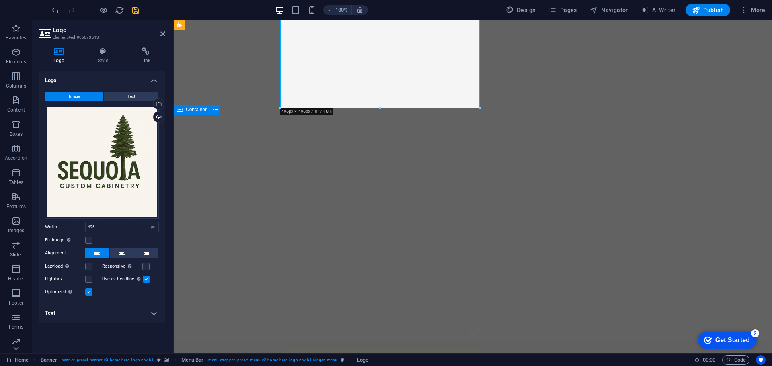
scroll to position [0, 0]
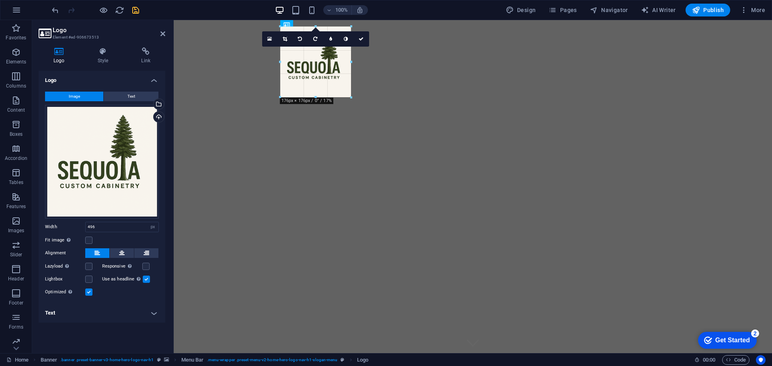
drag, startPoint x: 481, startPoint y: 227, endPoint x: 181, endPoint y: 77, distance: 335.3
drag, startPoint x: 352, startPoint y: 62, endPoint x: 347, endPoint y: 66, distance: 6.3
type input "169"
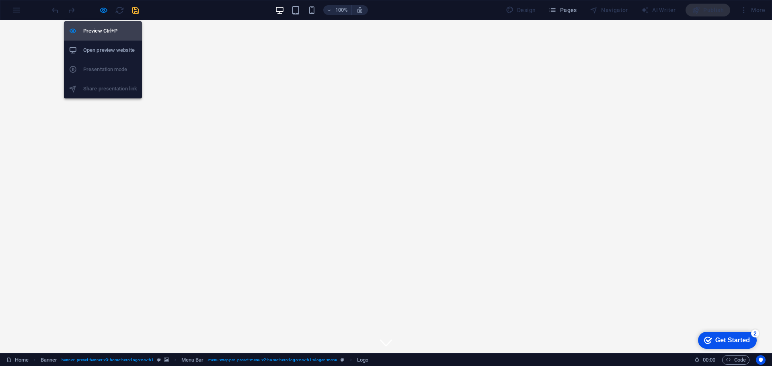
click at [110, 31] on h6 "Preview Ctrl+P" at bounding box center [110, 31] width 54 height 10
select select "px"
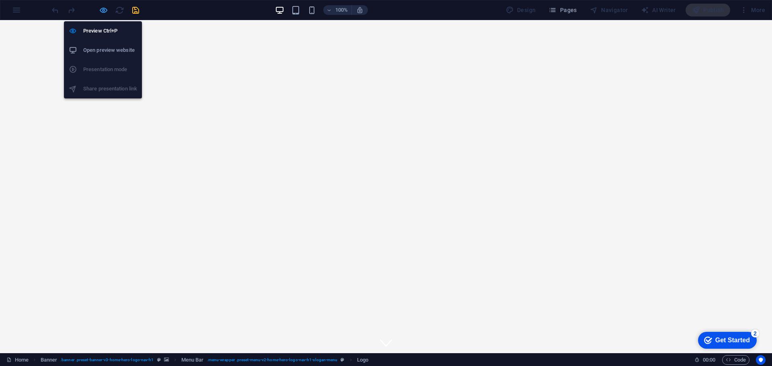
click at [0, 0] on icon "button" at bounding box center [0, 0] width 0 height 0
select select "px"
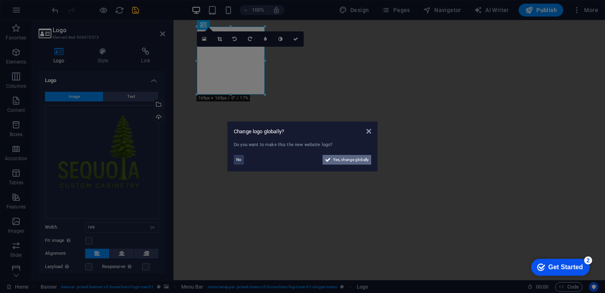
drag, startPoint x: 337, startPoint y: 158, endPoint x: 297, endPoint y: 251, distance: 101.3
click at [337, 158] on span "Yes, change globally" at bounding box center [351, 160] width 36 height 10
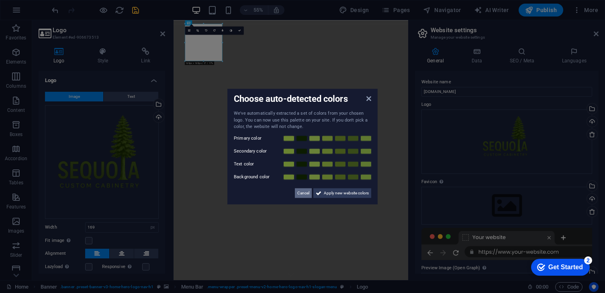
click at [309, 193] on button "Cancel" at bounding box center [303, 193] width 17 height 10
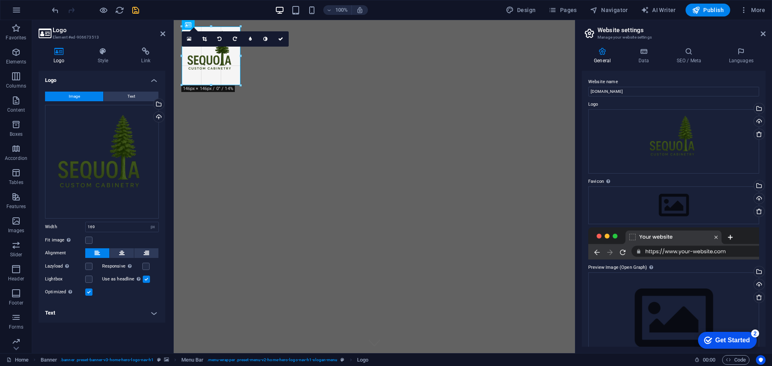
drag, startPoint x: 250, startPoint y: 60, endPoint x: 240, endPoint y: 62, distance: 10.2
drag, startPoint x: 241, startPoint y: 57, endPoint x: 225, endPoint y: 59, distance: 16.2
type input "108"
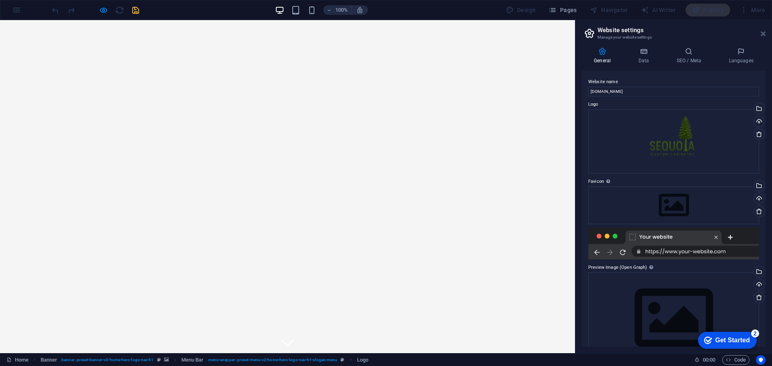
click at [761, 32] on icon at bounding box center [762, 34] width 5 height 6
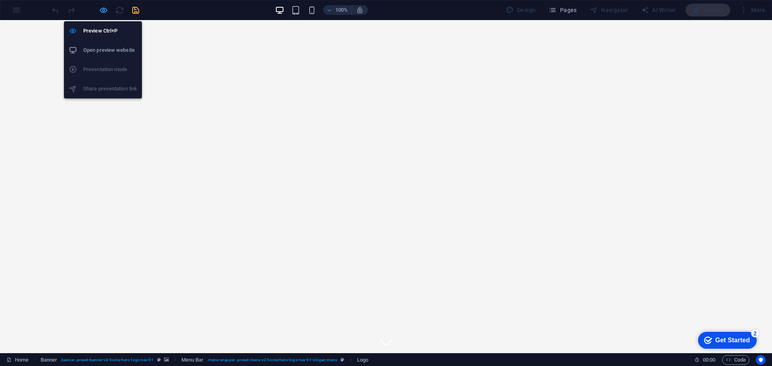
click at [0, 0] on icon "button" at bounding box center [0, 0] width 0 height 0
select select "px"
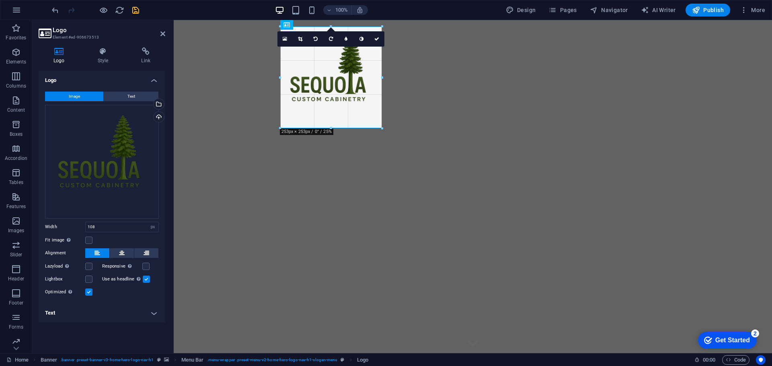
drag, startPoint x: 323, startPoint y: 70, endPoint x: 381, endPoint y: 108, distance: 70.4
type input "253"
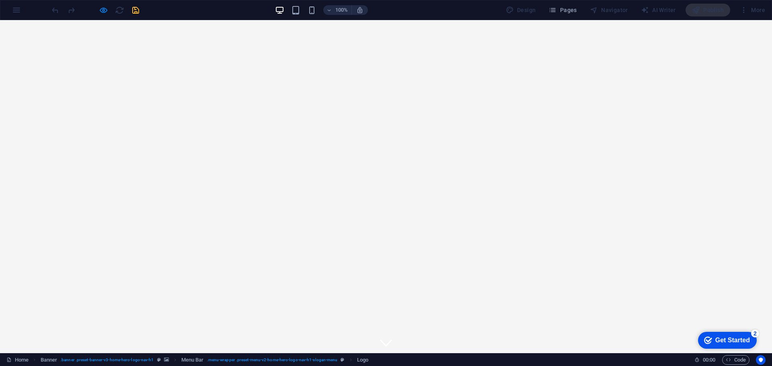
drag, startPoint x: 721, startPoint y: 344, endPoint x: 798, endPoint y: 514, distance: 187.6
click at [721, 344] on div "Get Started" at bounding box center [732, 340] width 35 height 7
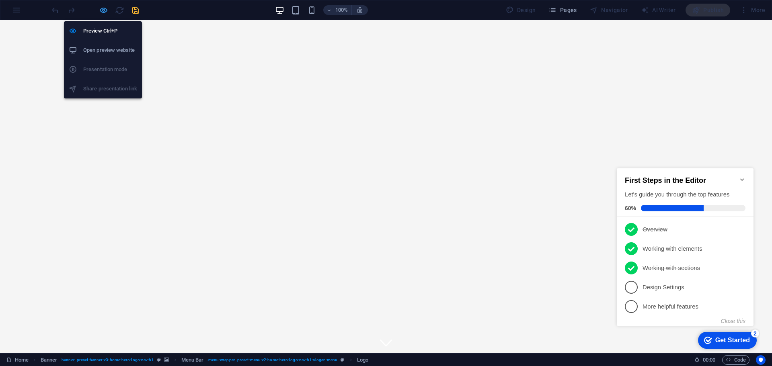
click at [0, 0] on icon "button" at bounding box center [0, 0] width 0 height 0
select select "px"
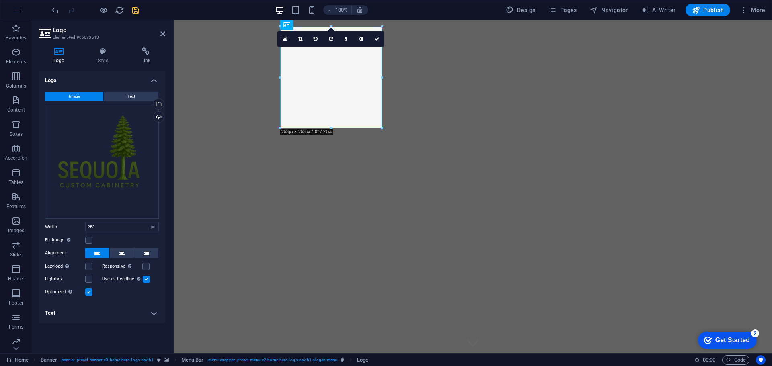
click at [724, 345] on div "checkmark Get Started 2" at bounding box center [727, 340] width 59 height 17
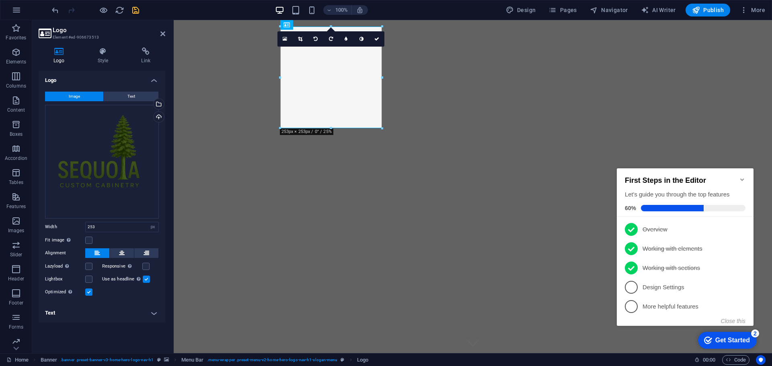
click at [739, 177] on icon "Minimize checklist" at bounding box center [742, 179] width 6 height 6
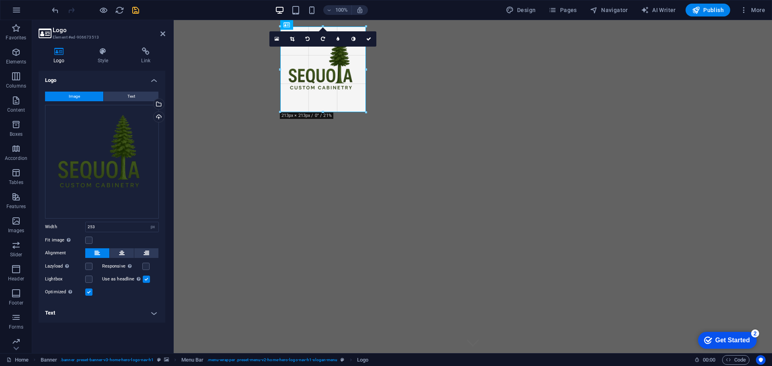
drag, startPoint x: 382, startPoint y: 127, endPoint x: 365, endPoint y: 106, distance: 27.5
type input "213"
click at [725, 340] on div "Get Started" at bounding box center [732, 340] width 35 height 7
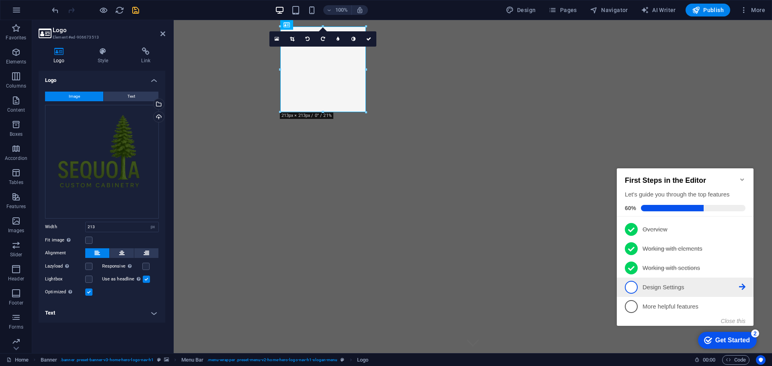
click at [674, 286] on p "Design Settings - incomplete" at bounding box center [690, 287] width 96 height 8
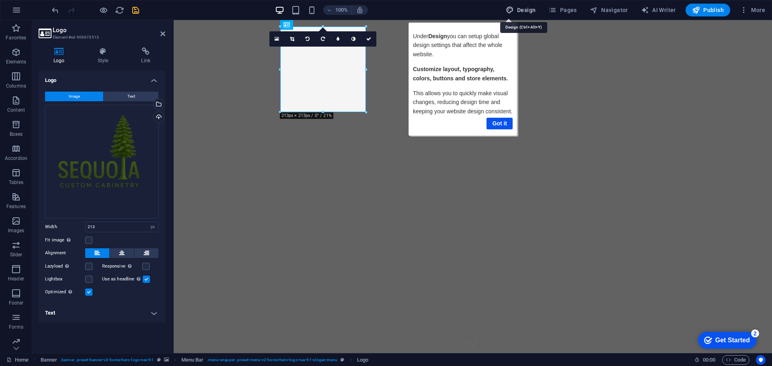
select select "px"
select select "200"
select select "px"
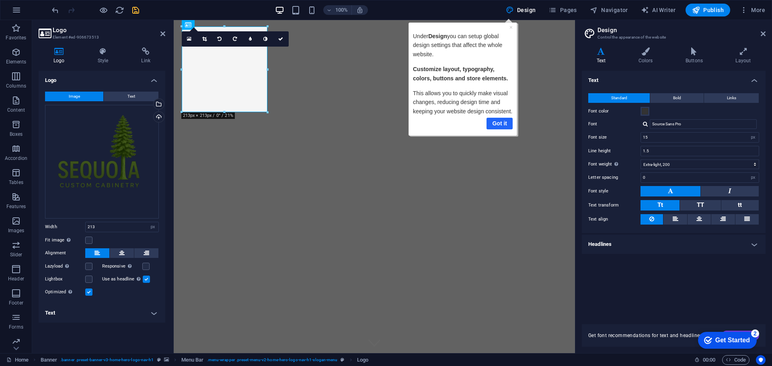
click at [496, 121] on link "Got it" at bounding box center [499, 124] width 26 height 12
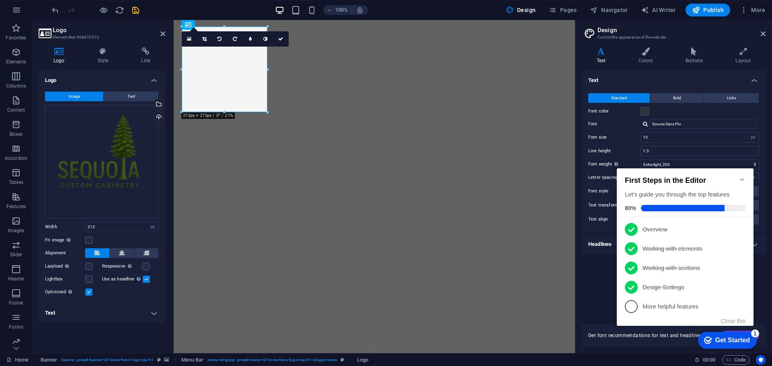
click at [742, 179] on h2 "First Steps in the Editor" at bounding box center [684, 180] width 121 height 8
click at [743, 177] on icon "Minimize checklist" at bounding box center [742, 179] width 6 height 6
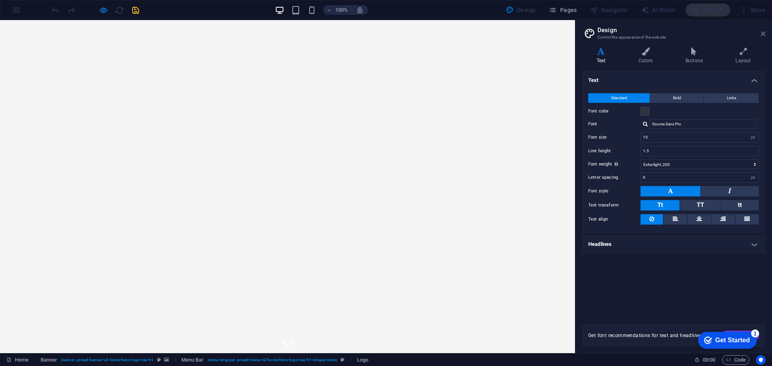
click at [760, 34] on icon at bounding box center [762, 34] width 5 height 6
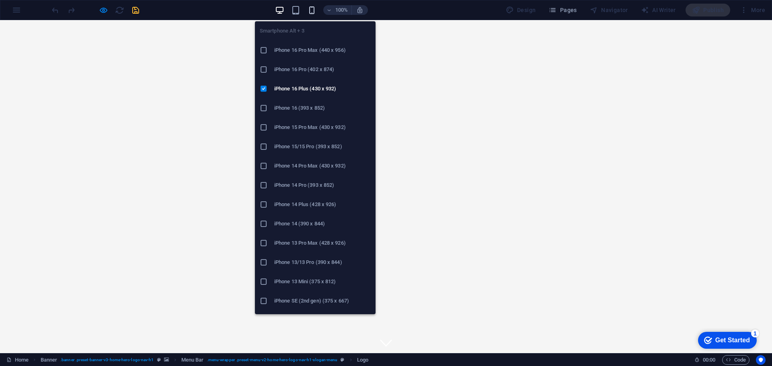
click at [312, 12] on icon "button" at bounding box center [311, 10] width 9 height 9
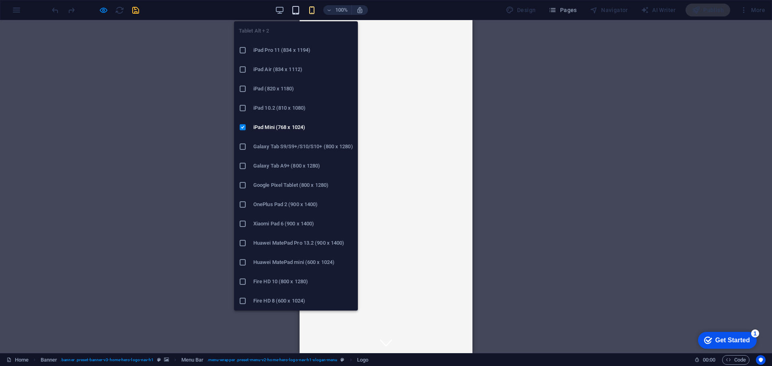
click at [300, 11] on icon "button" at bounding box center [295, 10] width 9 height 9
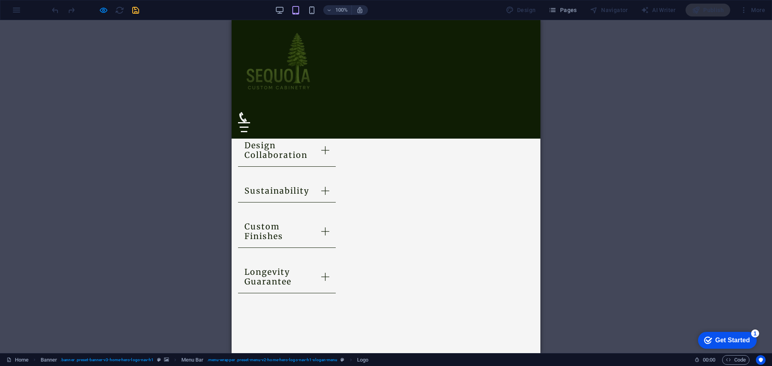
scroll to position [984, 0]
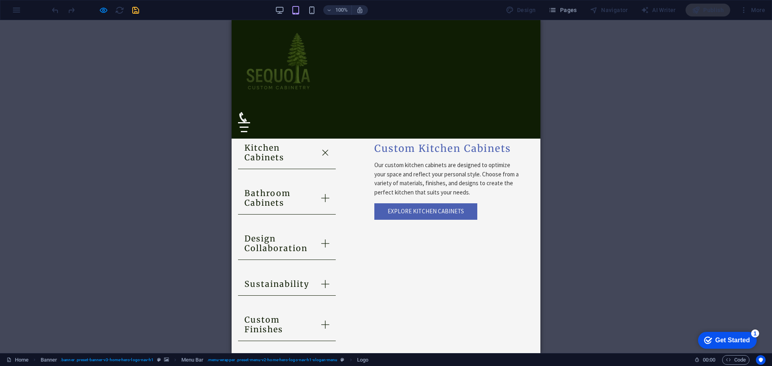
click at [248, 112] on icon at bounding box center [243, 117] width 10 height 10
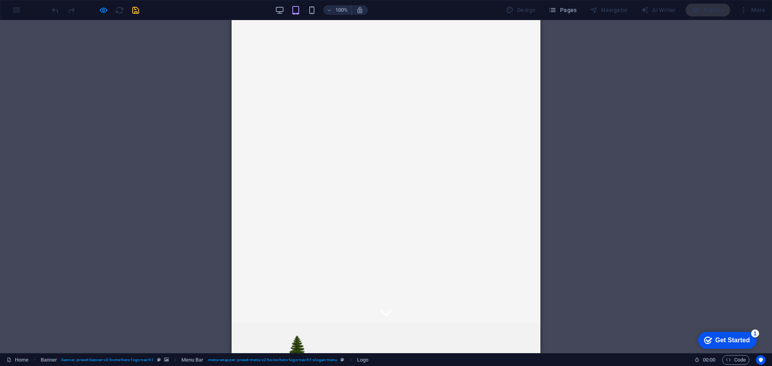
scroll to position [0, 0]
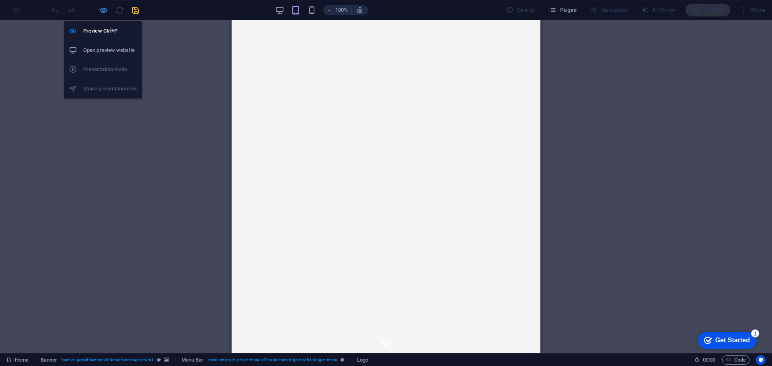
click at [0, 0] on icon "button" at bounding box center [0, 0] width 0 height 0
select select "px"
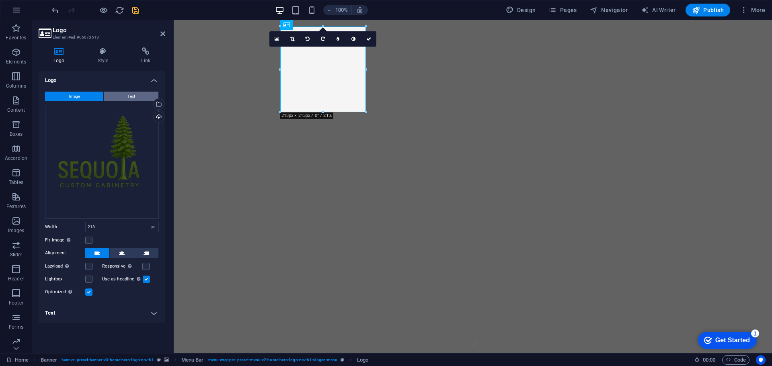
click at [114, 96] on button "Text" at bounding box center [131, 97] width 55 height 10
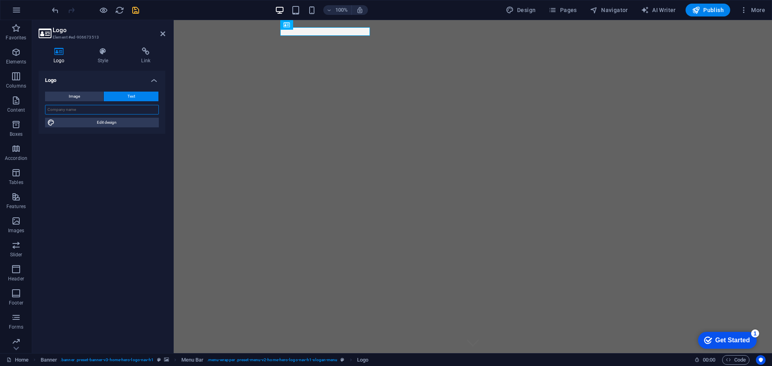
click at [104, 110] on input "text" at bounding box center [102, 110] width 114 height 10
click at [165, 34] on aside "Logo Element #ed-906673513 Logo Style Link Logo Image Text Drag files here, cli…" at bounding box center [102, 186] width 141 height 333
click at [161, 32] on icon at bounding box center [162, 34] width 5 height 6
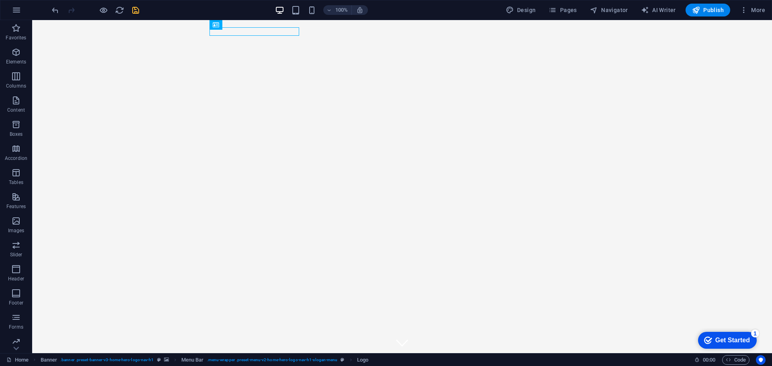
click at [739, 342] on div "Get Started" at bounding box center [732, 340] width 35 height 7
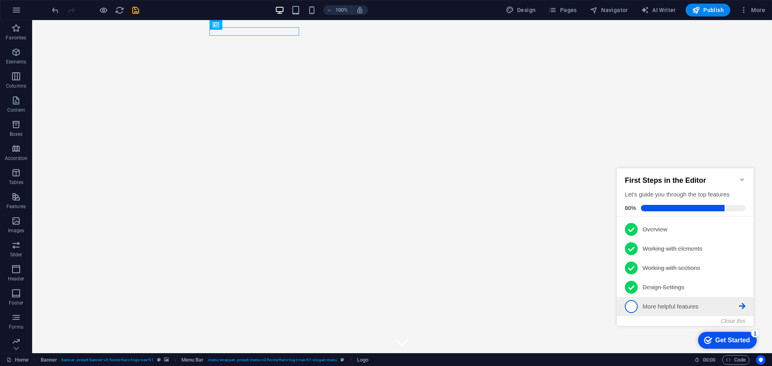
click at [677, 306] on p "More helpful features - incomplete" at bounding box center [690, 307] width 96 height 8
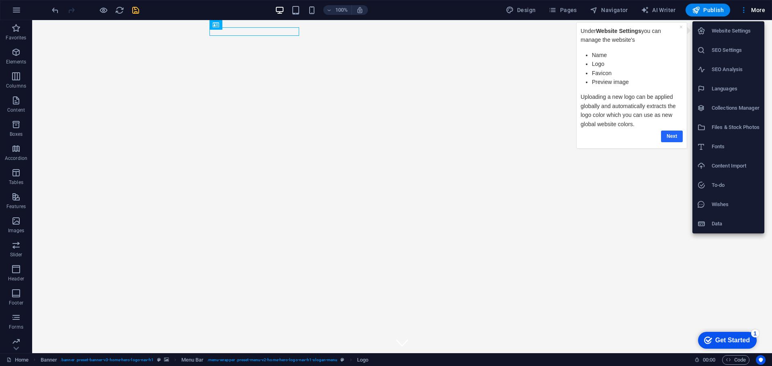
drag, startPoint x: 670, startPoint y: 137, endPoint x: 1245, endPoint y: 159, distance: 575.9
click at [670, 137] on link "Next" at bounding box center [672, 137] width 22 height 12
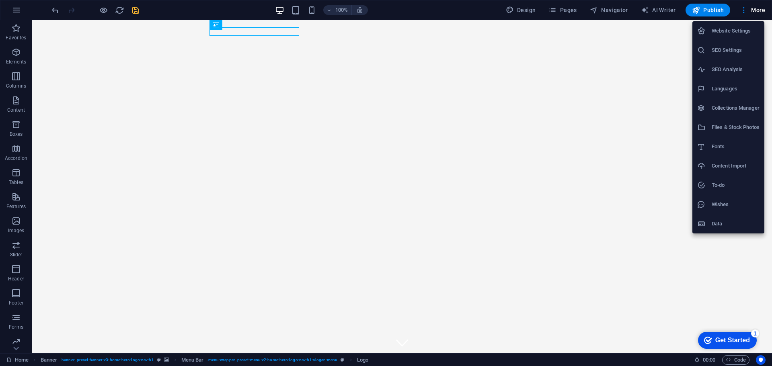
click at [727, 31] on h6 "Website Settings" at bounding box center [735, 31] width 48 height 10
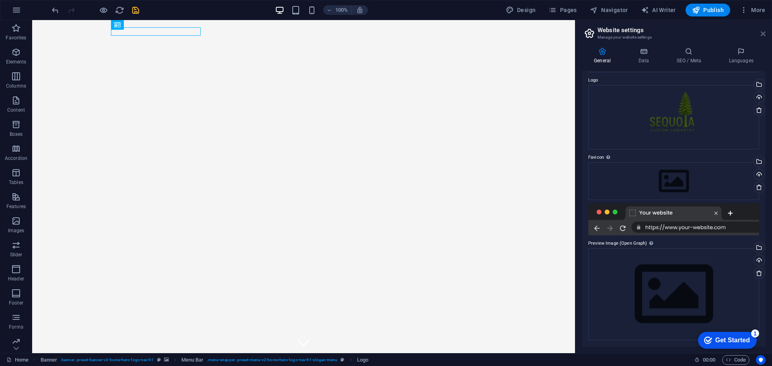
click at [762, 33] on icon at bounding box center [762, 34] width 5 height 6
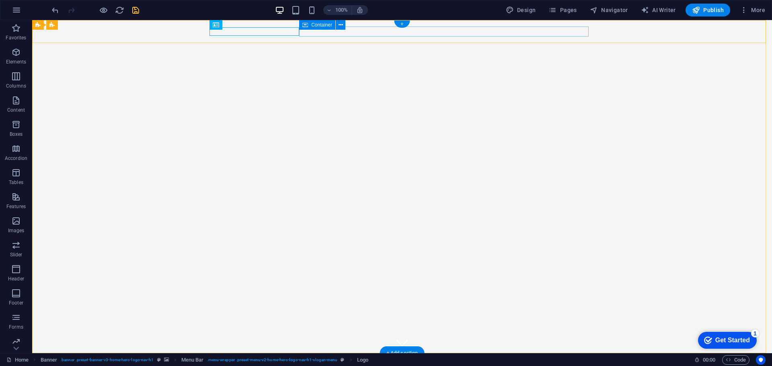
click at [414, 366] on div at bounding box center [401, 373] width 379 height 10
click at [341, 24] on icon at bounding box center [340, 25] width 4 height 8
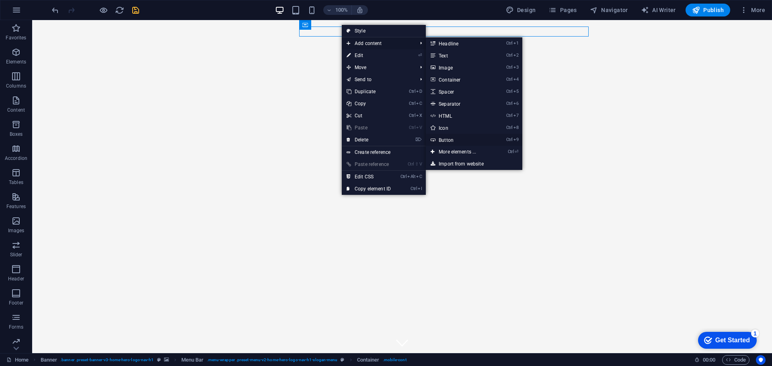
click at [454, 139] on link "Ctrl 9 Button" at bounding box center [459, 140] width 66 height 12
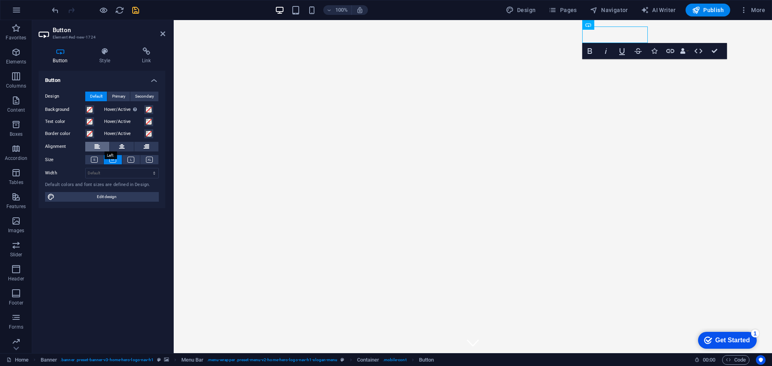
click at [98, 149] on icon at bounding box center [97, 147] width 6 height 10
click at [104, 54] on icon at bounding box center [104, 51] width 39 height 8
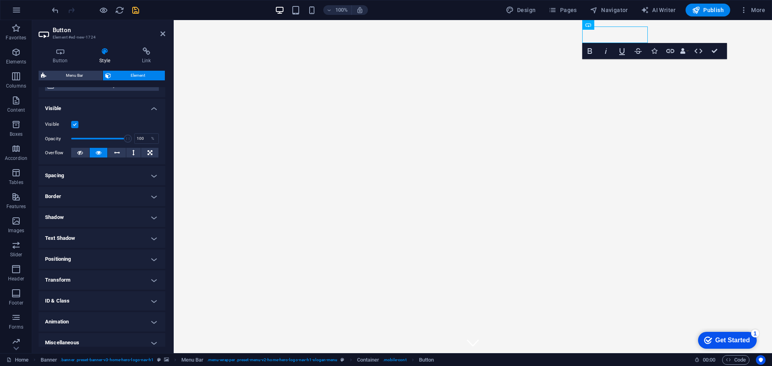
scroll to position [80, 0]
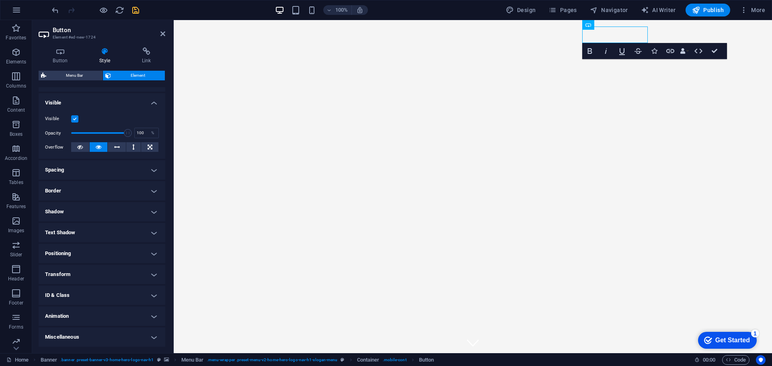
click at [96, 172] on h4 "Spacing" at bounding box center [102, 169] width 127 height 19
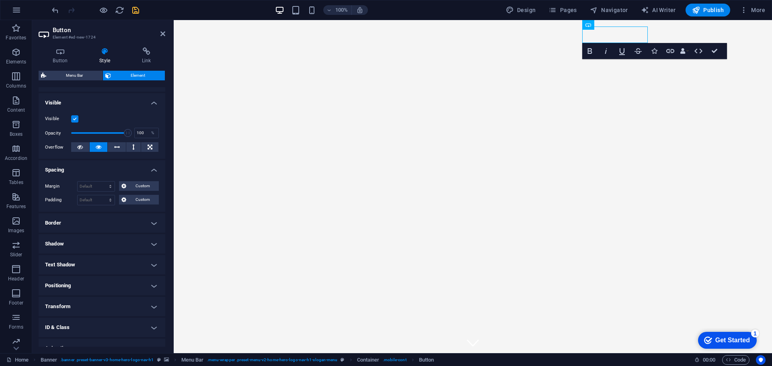
click at [102, 168] on h4 "Spacing" at bounding box center [102, 167] width 127 height 14
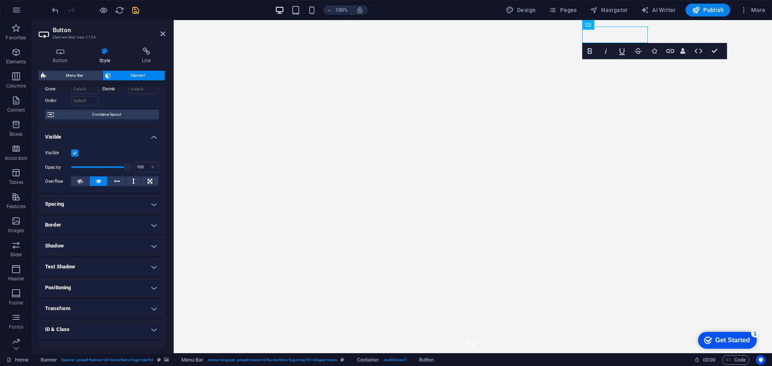
scroll to position [0, 0]
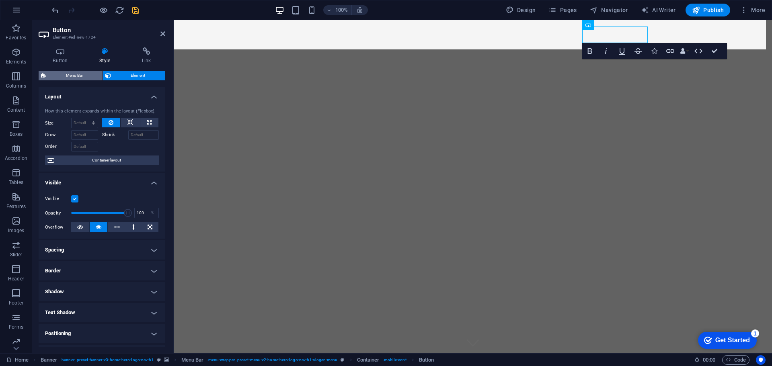
click at [88, 75] on span "Menu Bar" at bounding box center [74, 76] width 51 height 10
select select "rem"
select select "preset-menu-v2-home-hero-logo-nav-h1-slogan-menu"
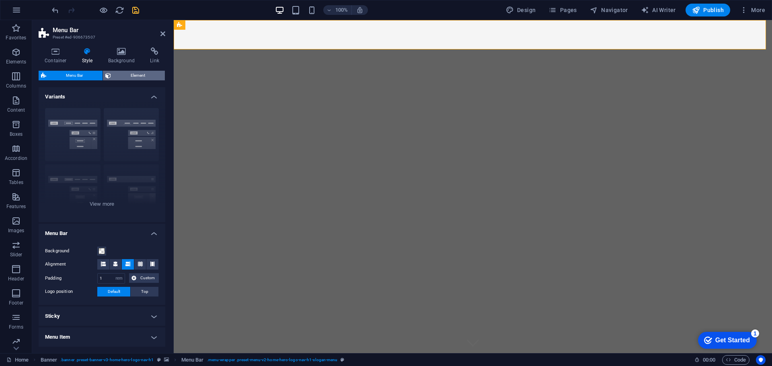
click at [119, 74] on span "Element" at bounding box center [137, 76] width 49 height 10
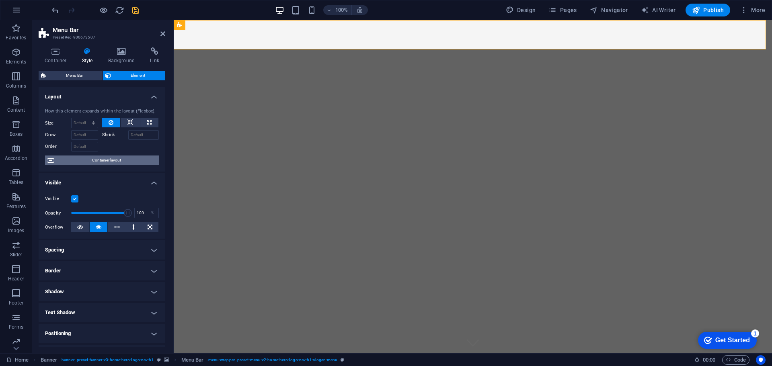
click at [117, 160] on span "Container layout" at bounding box center [106, 161] width 100 height 10
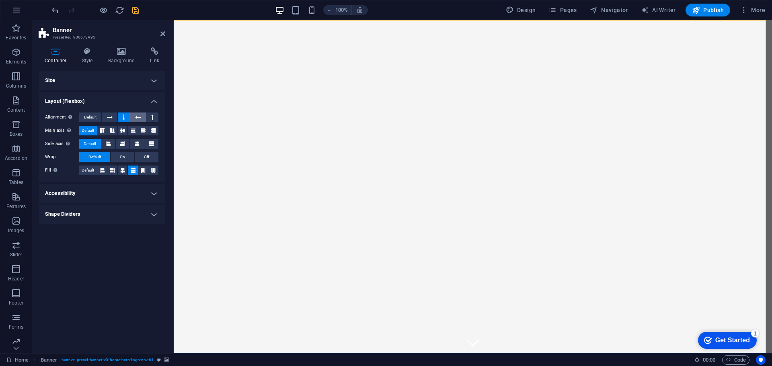
click at [136, 118] on icon at bounding box center [138, 118] width 6 height 10
click at [123, 119] on icon at bounding box center [124, 118] width 2 height 10
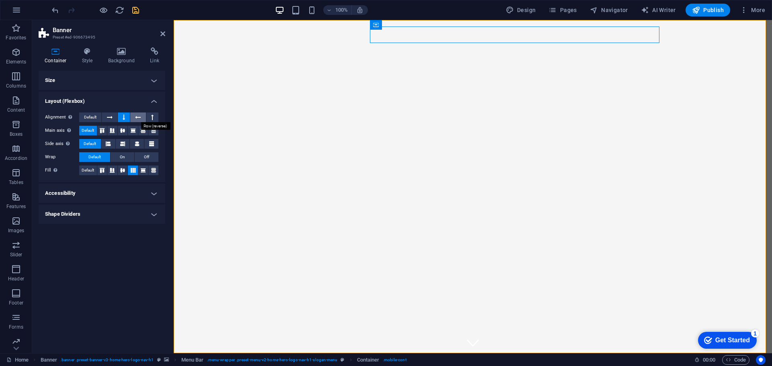
click at [135, 118] on icon at bounding box center [138, 118] width 6 height 10
click at [126, 119] on button at bounding box center [124, 118] width 12 height 10
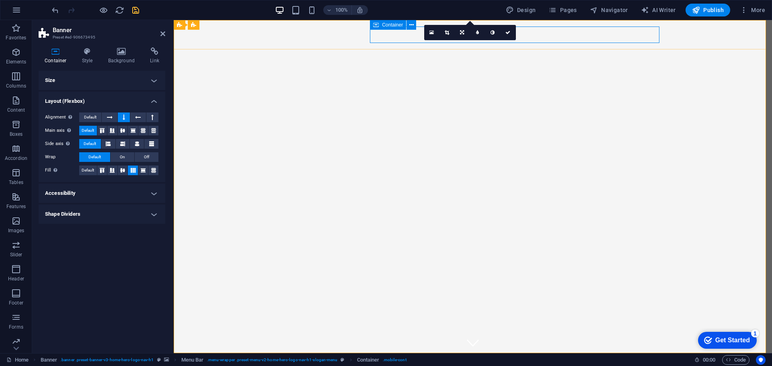
click at [381, 26] on div "Container" at bounding box center [388, 25] width 36 height 10
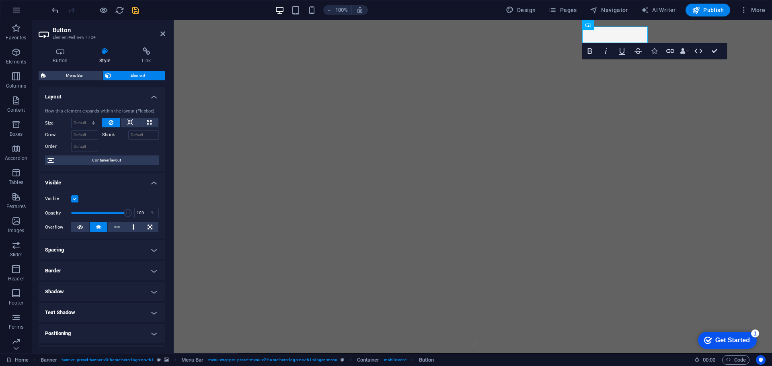
click at [127, 76] on span "Element" at bounding box center [137, 76] width 49 height 10
click at [92, 162] on span "Container layout" at bounding box center [106, 161] width 100 height 10
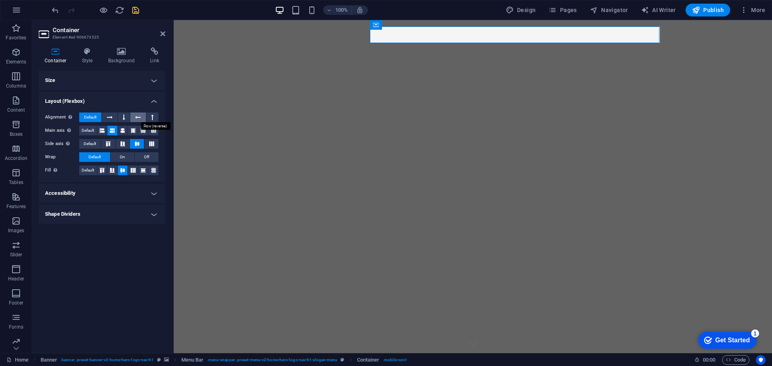
click at [137, 117] on icon at bounding box center [138, 118] width 6 height 10
click at [113, 117] on button at bounding box center [109, 118] width 15 height 10
click at [137, 119] on icon at bounding box center [138, 118] width 6 height 10
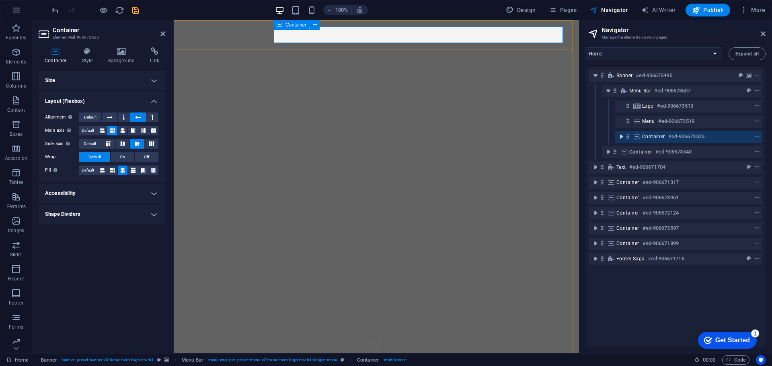
click at [622, 138] on icon "toggle-expand" at bounding box center [621, 137] width 8 height 8
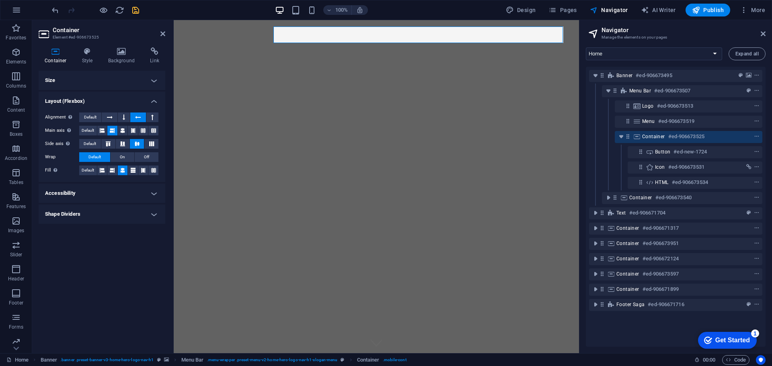
drag, startPoint x: 669, startPoint y: 165, endPoint x: 660, endPoint y: 191, distance: 28.0
click at [660, 191] on div "Banner #ed-906673495 Menu Bar #ed-906673507 Logo #ed-906673513 Menu #ed-9066735…" at bounding box center [675, 207] width 180 height 280
drag, startPoint x: 662, startPoint y: 183, endPoint x: 659, endPoint y: 165, distance: 18.7
click at [659, 165] on div "Banner #ed-906673495 Menu Bar #ed-906673507 Logo #ed-906673513 Menu #ed-9066735…" at bounding box center [675, 207] width 180 height 280
click at [640, 168] on icon at bounding box center [640, 167] width 7 height 7
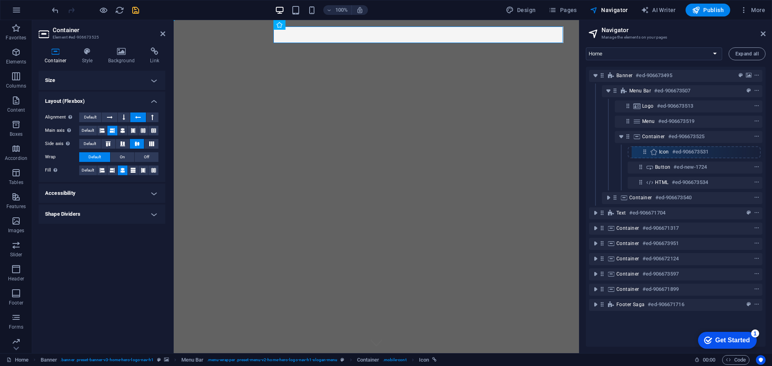
drag, startPoint x: 640, startPoint y: 168, endPoint x: 642, endPoint y: 149, distance: 19.0
click at [642, 149] on div "Banner #ed-906673495 Menu Bar #ed-906673507 Logo #ed-906673513 Menu #ed-9066735…" at bounding box center [675, 207] width 180 height 280
drag, startPoint x: 641, startPoint y: 151, endPoint x: 641, endPoint y: 170, distance: 18.1
click at [641, 170] on div "Banner #ed-906673495 Menu Bar #ed-906673507 Logo #ed-906673513 Menu #ed-9066735…" at bounding box center [675, 207] width 180 height 280
drag, startPoint x: 640, startPoint y: 184, endPoint x: 639, endPoint y: 164, distance: 20.1
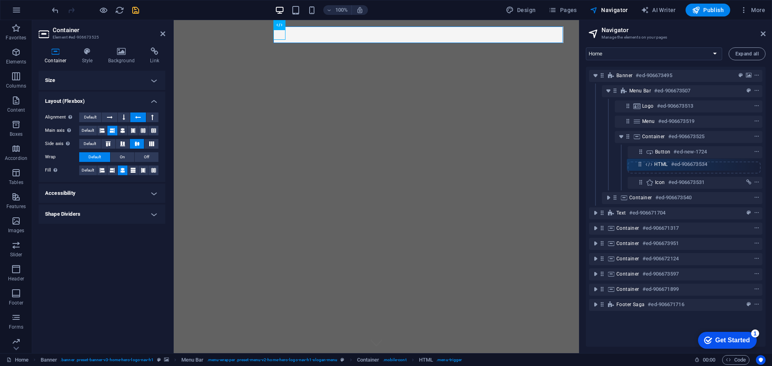
click at [639, 164] on div "Banner #ed-906673495 Menu Bar #ed-906673507 Logo #ed-906673513 Menu #ed-9066735…" at bounding box center [675, 207] width 180 height 280
drag, startPoint x: 639, startPoint y: 169, endPoint x: 638, endPoint y: 150, distance: 19.3
click at [638, 150] on div "Banner #ed-906673495 Menu Bar #ed-906673507 Logo #ed-906673513 Menu #ed-9066735…" at bounding box center [675, 207] width 180 height 280
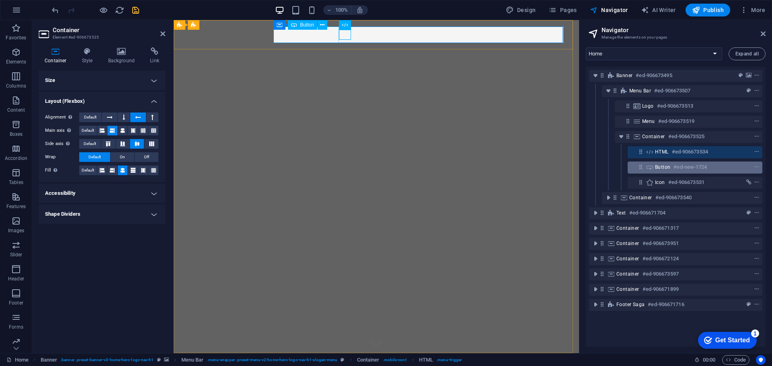
click at [667, 167] on span "Button" at bounding box center [662, 167] width 15 height 6
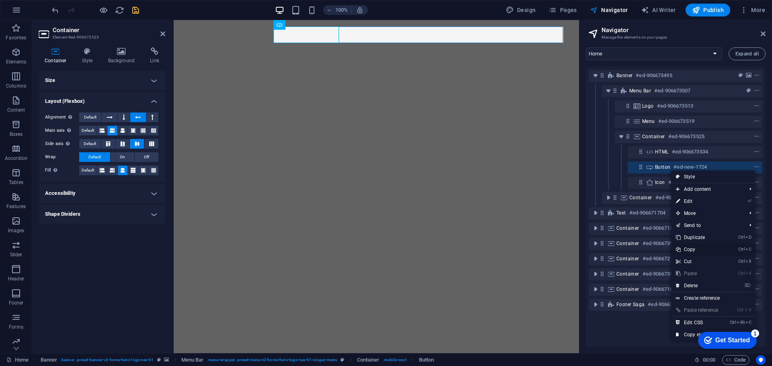
click at [694, 250] on link "Ctrl C Copy" at bounding box center [698, 250] width 54 height 12
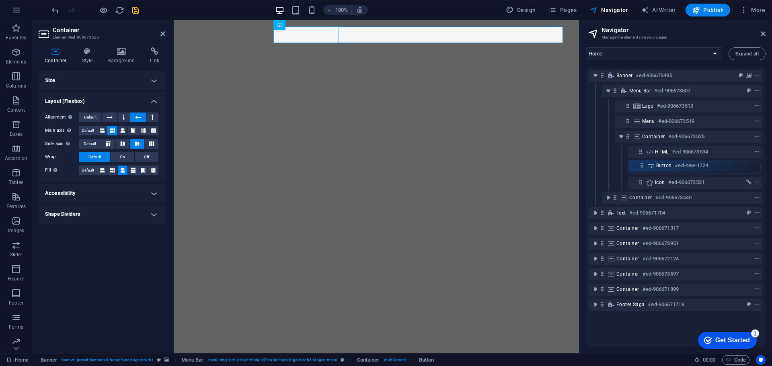
click at [640, 170] on div "Banner #ed-906673495 Menu Bar #ed-906673507 Logo #ed-906673513 Menu #ed-9066735…" at bounding box center [675, 207] width 180 height 280
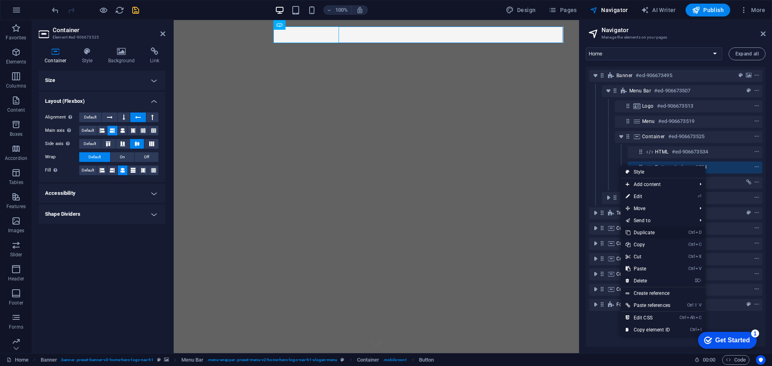
click at [656, 229] on link "Ctrl D Duplicate" at bounding box center [647, 233] width 54 height 12
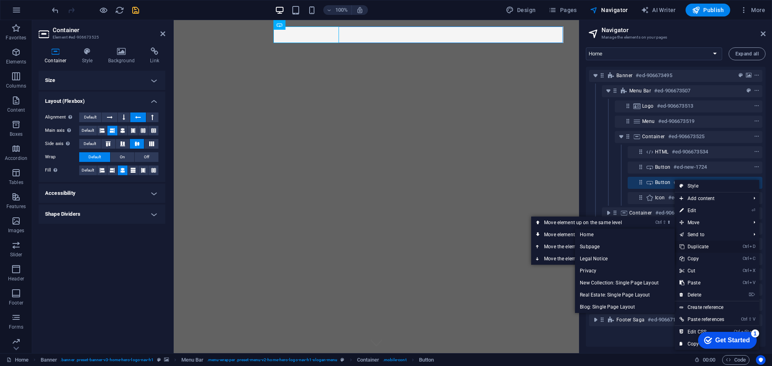
click at [702, 242] on link "Ctrl D Duplicate" at bounding box center [701, 247] width 54 height 12
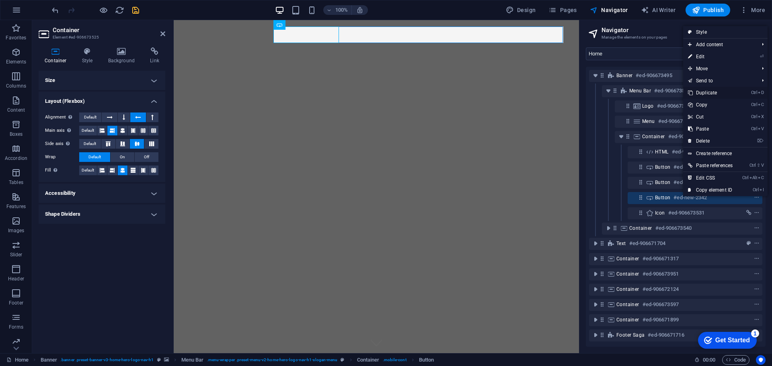
click at [714, 92] on link "Ctrl D Duplicate" at bounding box center [710, 93] width 54 height 12
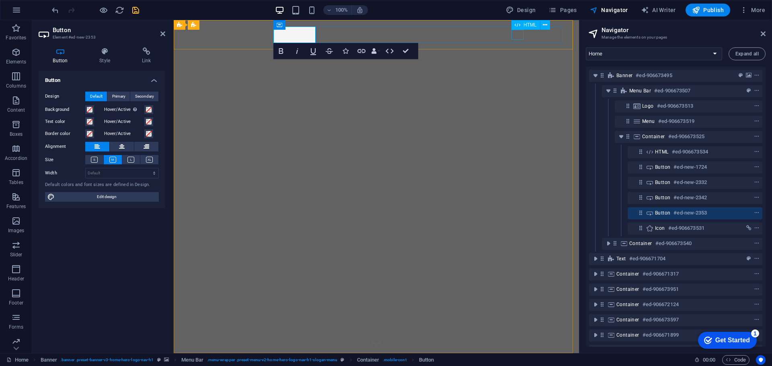
click at [519, 366] on div at bounding box center [375, 373] width 379 height 10
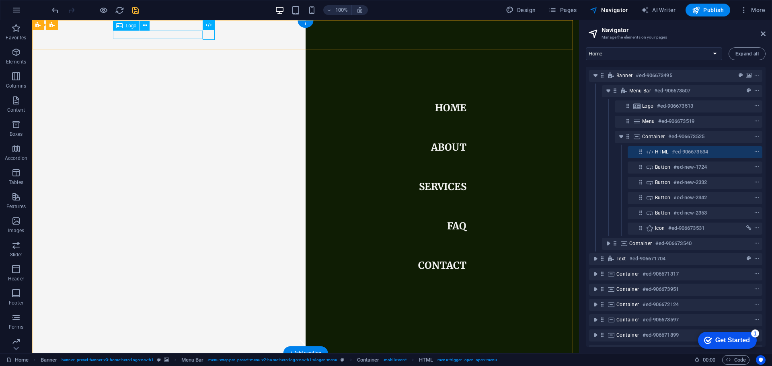
click at [154, 360] on div "Sequoia Custom Cabinetry" at bounding box center [305, 364] width 379 height 8
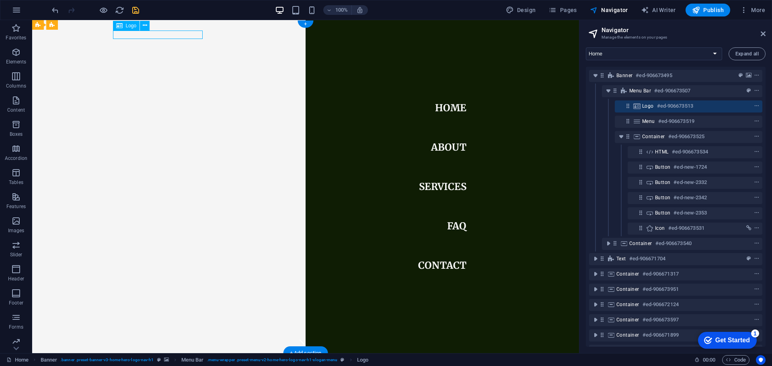
click at [153, 360] on div "Sequoia Custom Cabinetry" at bounding box center [305, 364] width 379 height 8
select select "px"
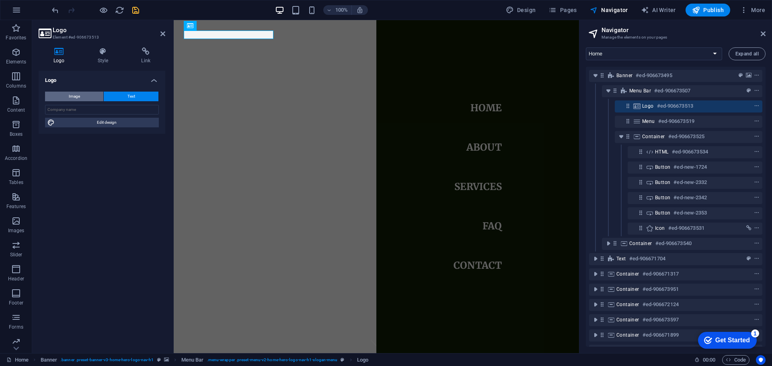
click at [84, 94] on button "Image" at bounding box center [74, 97] width 58 height 10
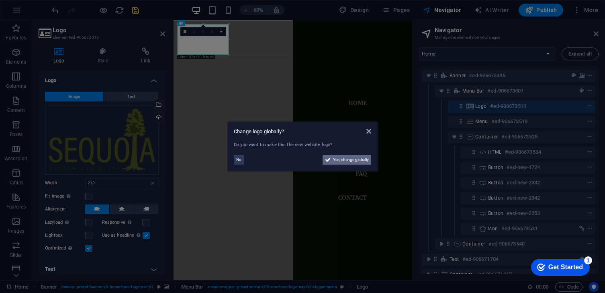
click at [363, 158] on span "Yes, change globally" at bounding box center [351, 160] width 36 height 10
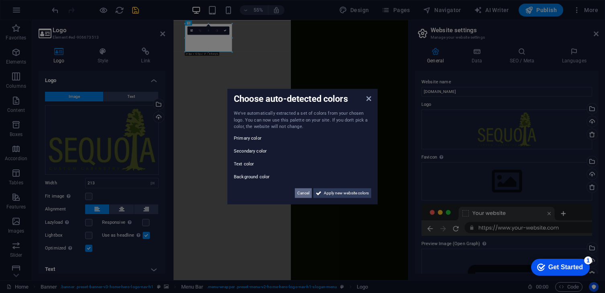
click at [304, 191] on span "Cancel" at bounding box center [303, 193] width 12 height 10
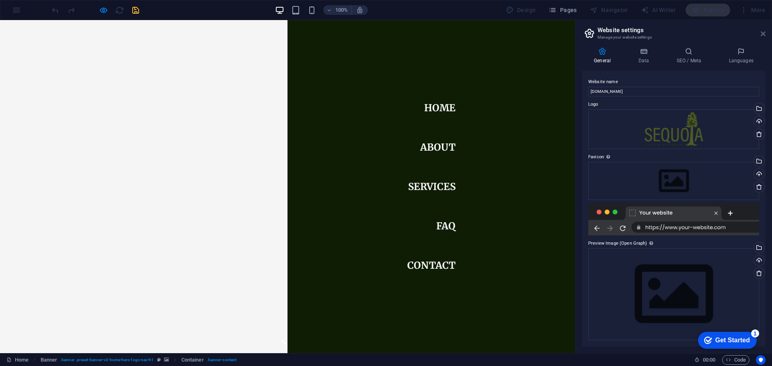
drag, startPoint x: 762, startPoint y: 34, endPoint x: 760, endPoint y: 14, distance: 19.8
click at [762, 34] on icon at bounding box center [762, 34] width 5 height 6
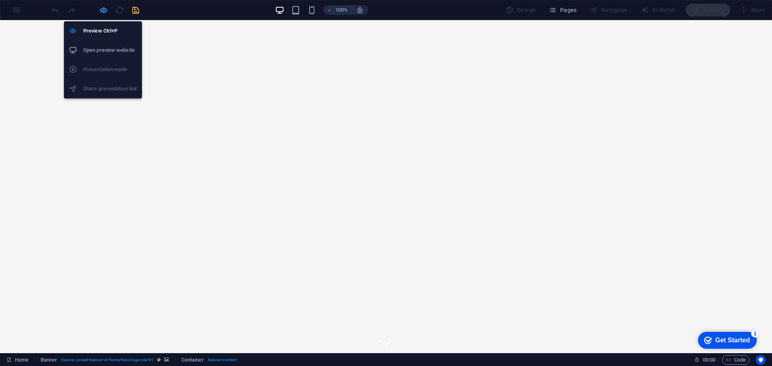
click at [0, 0] on icon "button" at bounding box center [0, 0] width 0 height 0
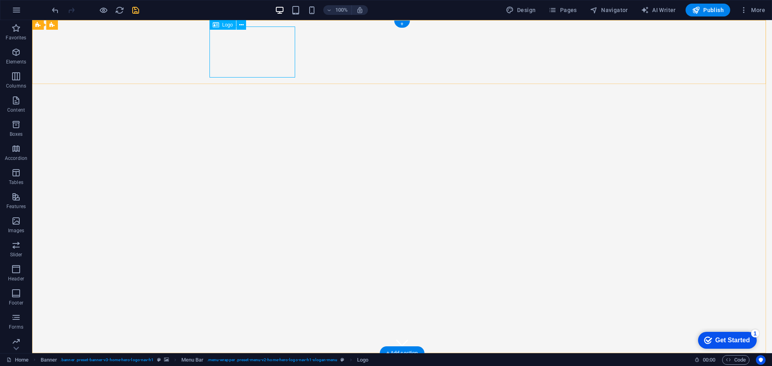
click at [0, 0] on div "Logo" at bounding box center [0, 0] width 0 height 0
drag, startPoint x: 221, startPoint y: 25, endPoint x: 210, endPoint y: 27, distance: 11.3
click at [0, 0] on div "Logo" at bounding box center [0, 0] width 0 height 0
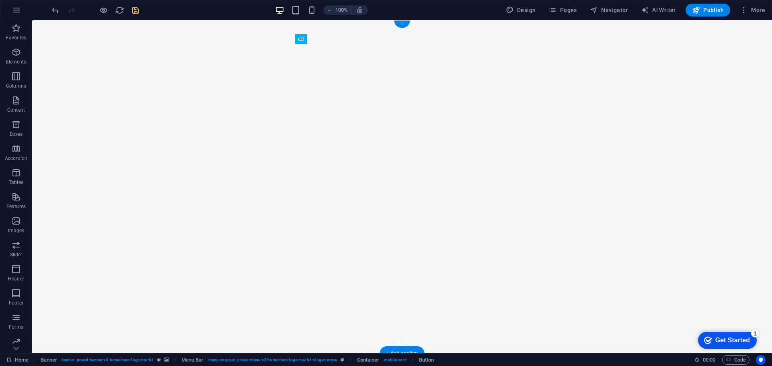
drag, startPoint x: 352, startPoint y: 58, endPoint x: 320, endPoint y: 45, distance: 34.3
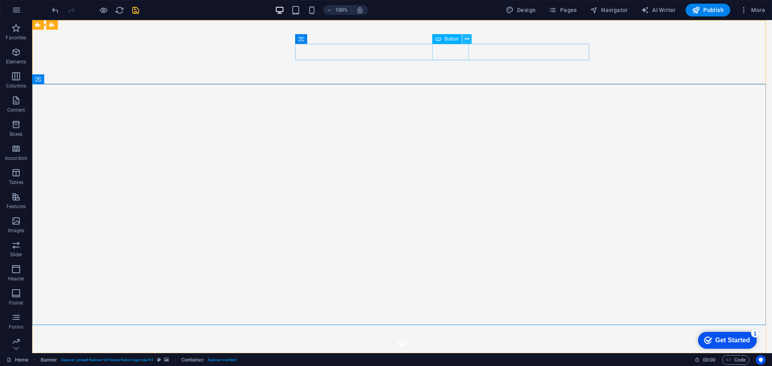
click at [468, 39] on icon at bounding box center [467, 39] width 4 height 8
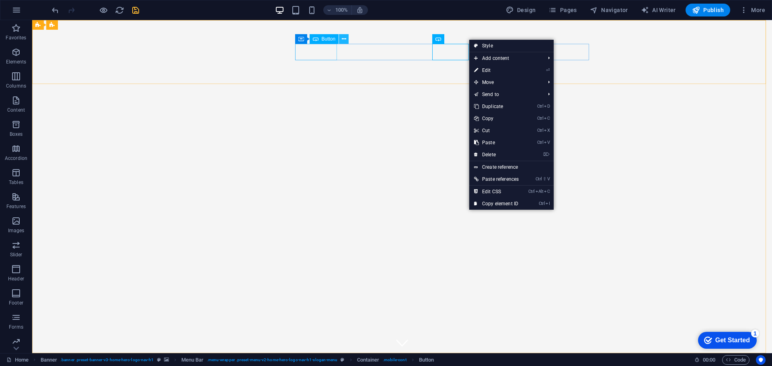
click at [344, 37] on icon at bounding box center [344, 39] width 4 height 8
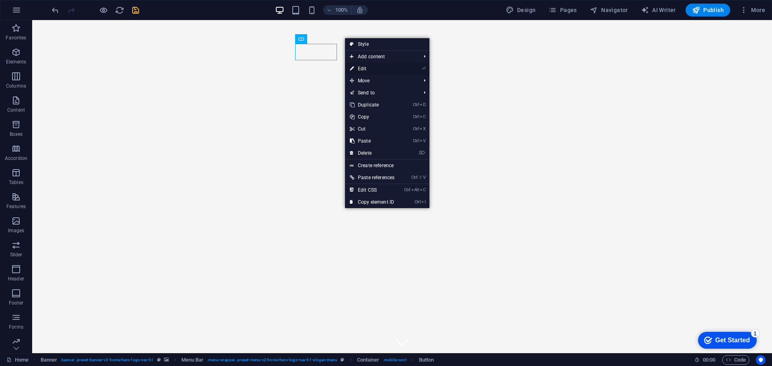
click at [363, 67] on link "⏎ Edit" at bounding box center [372, 69] width 54 height 12
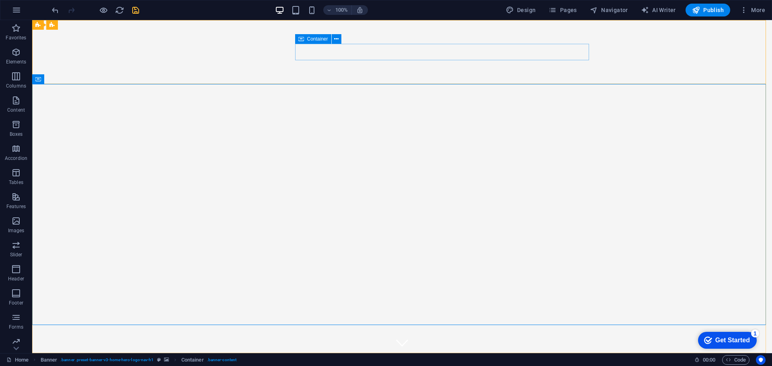
click at [303, 39] on icon at bounding box center [301, 39] width 6 height 10
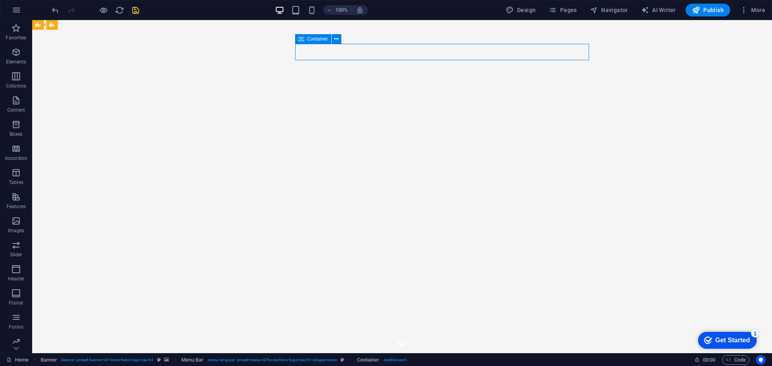
click at [312, 38] on span "Container" at bounding box center [317, 39] width 21 height 5
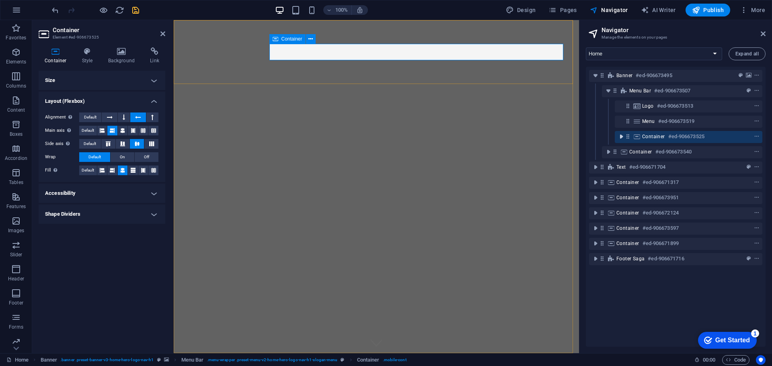
click at [622, 134] on icon "toggle-expand" at bounding box center [621, 137] width 8 height 8
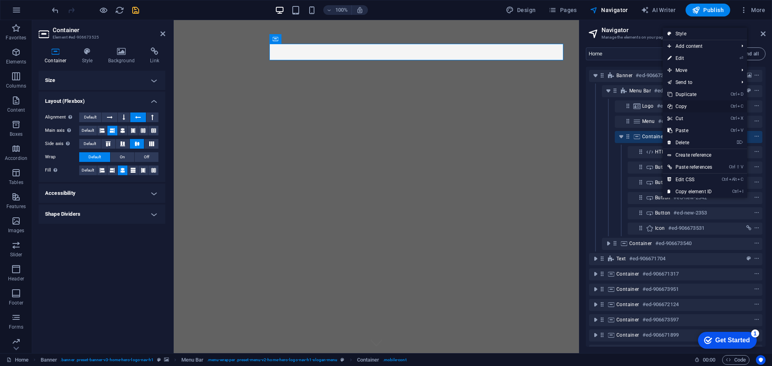
click at [688, 105] on link "Ctrl C Copy" at bounding box center [689, 106] width 54 height 12
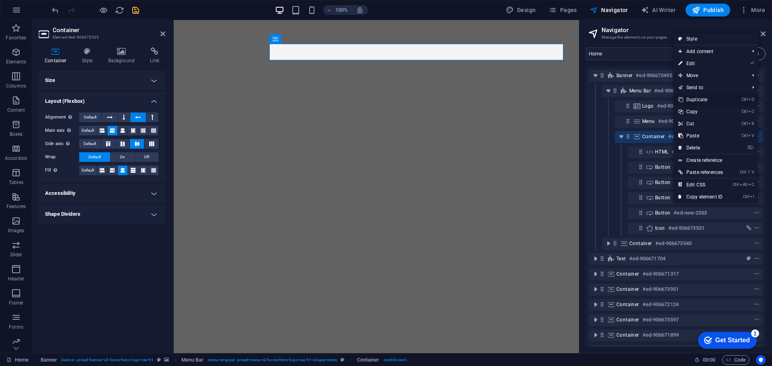
click at [698, 97] on link "Ctrl D Duplicate" at bounding box center [700, 100] width 54 height 12
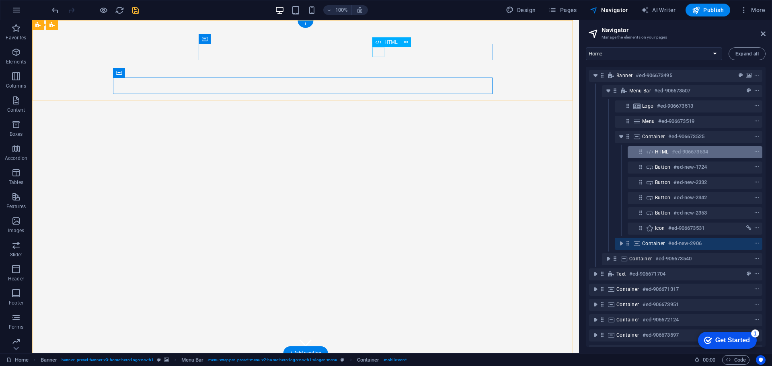
drag, startPoint x: 662, startPoint y: 151, endPoint x: 643, endPoint y: 148, distance: 20.0
click at [644, 146] on div "HTML #ed-906673534" at bounding box center [694, 152] width 135 height 12
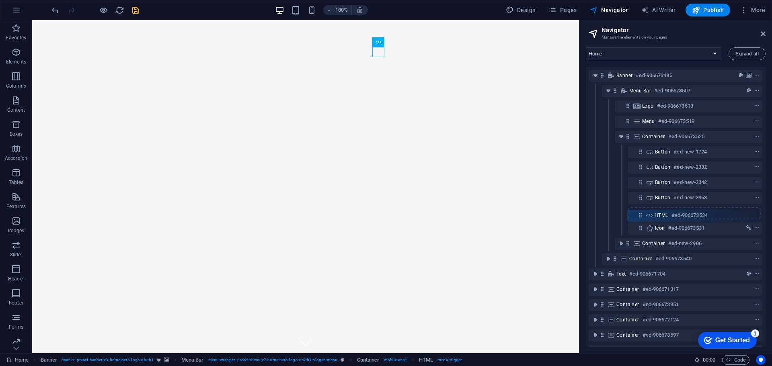
drag, startPoint x: 641, startPoint y: 150, endPoint x: 641, endPoint y: 216, distance: 65.9
click at [641, 216] on div "Banner #ed-906673495 Menu Bar #ed-906673507 Logo #ed-906673513 Menu #ed-9066735…" at bounding box center [675, 207] width 180 height 280
drag, startPoint x: 642, startPoint y: 214, endPoint x: 639, endPoint y: 151, distance: 63.2
click at [639, 151] on div "Banner #ed-906673495 Menu Bar #ed-906673507 Logo #ed-906673513 Menu #ed-9066735…" at bounding box center [675, 207] width 180 height 280
drag, startPoint x: 641, startPoint y: 230, endPoint x: 639, endPoint y: 168, distance: 61.5
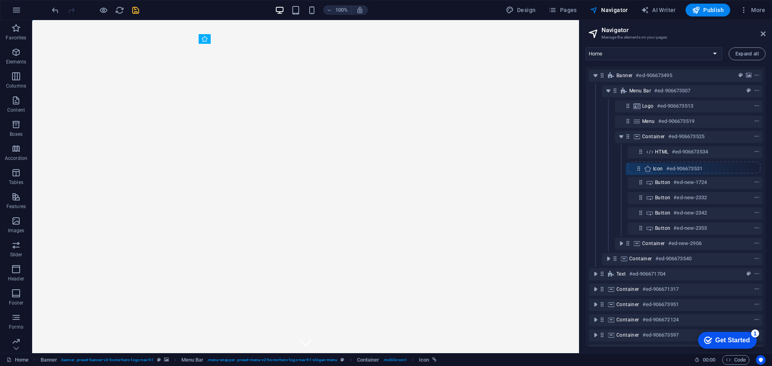
click at [639, 168] on div "Banner #ed-906673495 Menu Bar #ed-906673507 Logo #ed-906673513 Menu #ed-9066735…" at bounding box center [675, 207] width 180 height 280
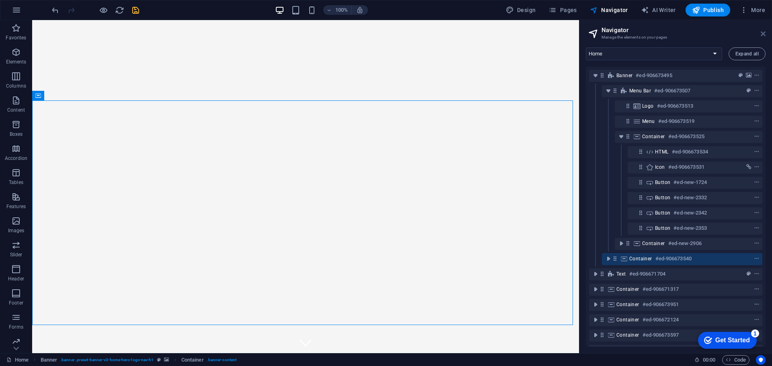
click at [763, 33] on icon at bounding box center [762, 34] width 5 height 6
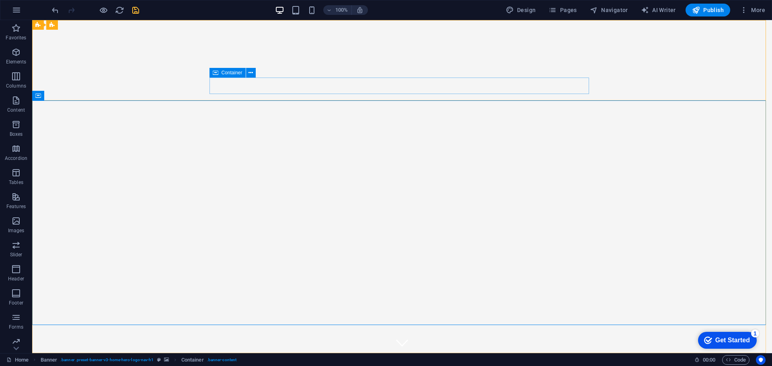
click at [215, 72] on icon at bounding box center [216, 73] width 6 height 10
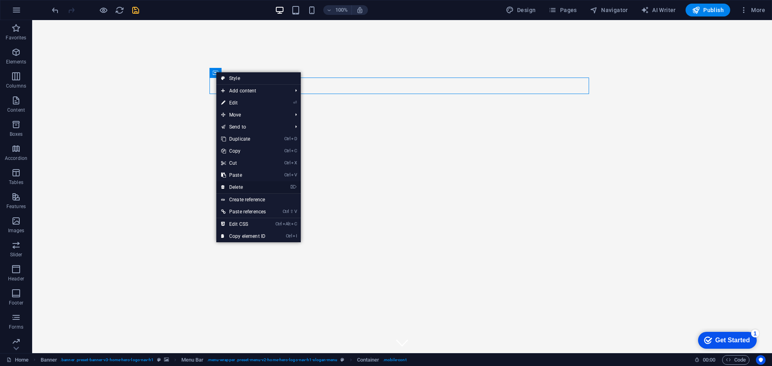
click at [240, 184] on link "⌦ Delete" at bounding box center [243, 187] width 54 height 12
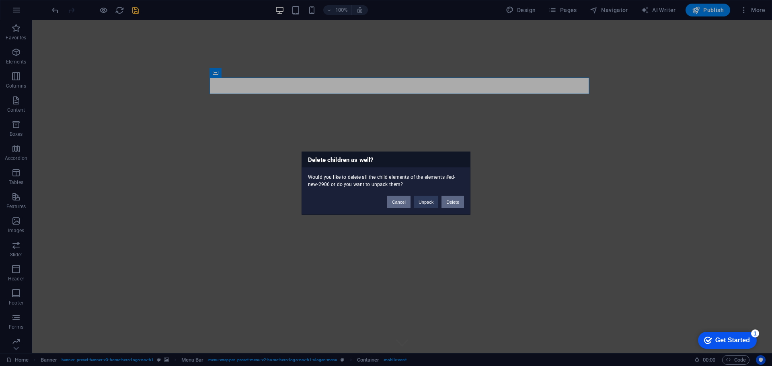
drag, startPoint x: 401, startPoint y: 201, endPoint x: 443, endPoint y: 202, distance: 41.8
click at [443, 202] on div "Cancel Unpack Delete" at bounding box center [425, 198] width 89 height 20
click at [445, 201] on button "Delete" at bounding box center [452, 202] width 23 height 12
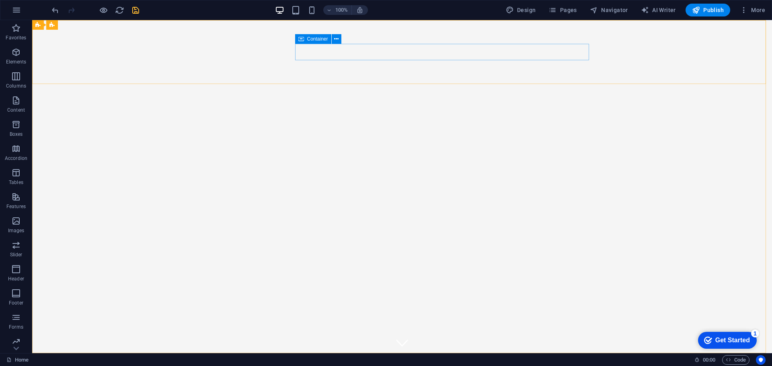
click at [309, 38] on span "Container" at bounding box center [317, 39] width 21 height 5
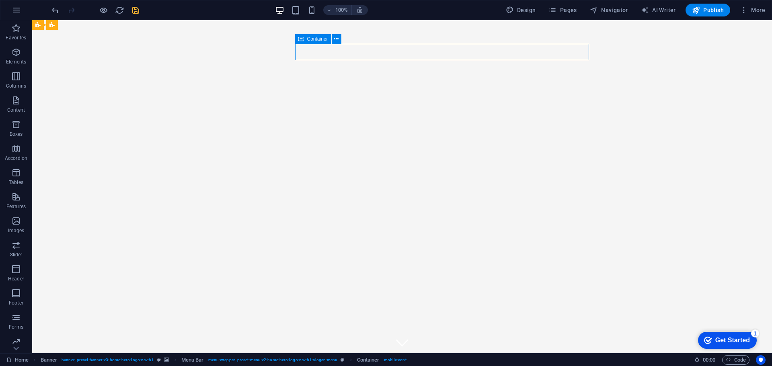
click at [321, 38] on span "Container" at bounding box center [317, 39] width 21 height 5
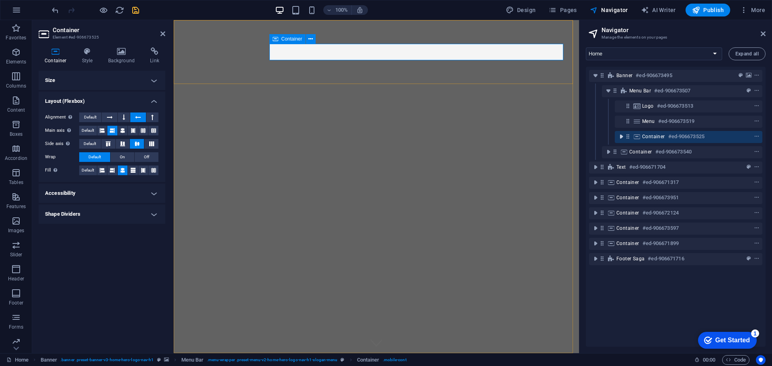
click at [618, 135] on icon "toggle-expand" at bounding box center [621, 137] width 8 height 8
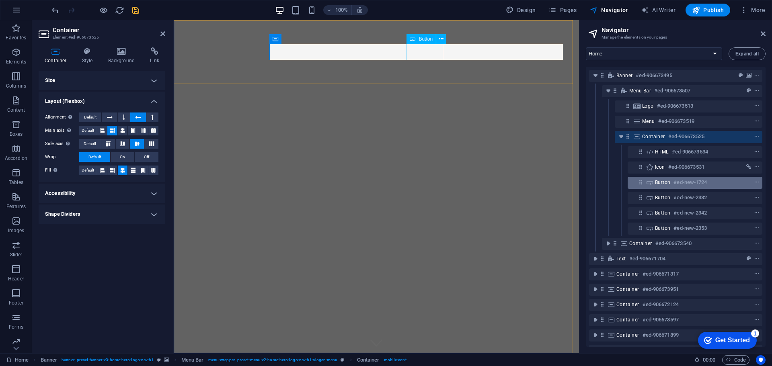
click at [665, 188] on div "Button #ed-new-1724" at bounding box center [694, 183] width 135 height 12
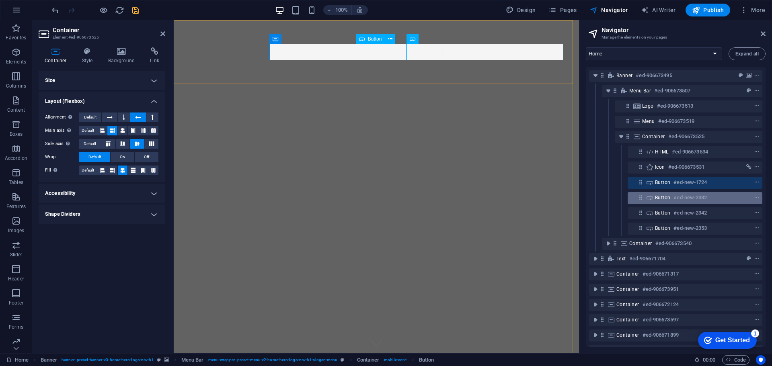
click at [662, 201] on div "Button #ed-new-2332" at bounding box center [688, 198] width 67 height 10
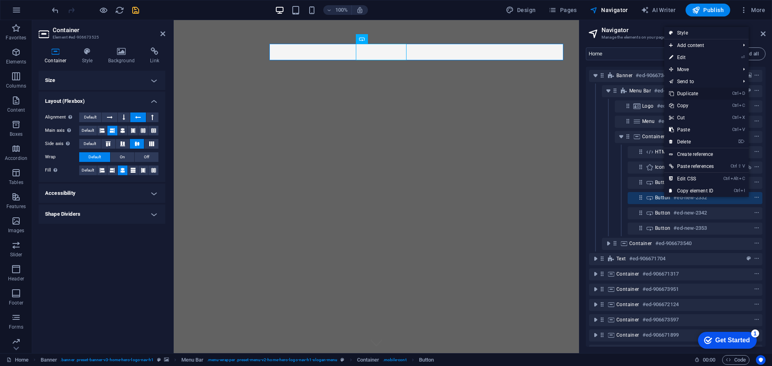
click at [691, 96] on link "Ctrl D Duplicate" at bounding box center [691, 94] width 54 height 12
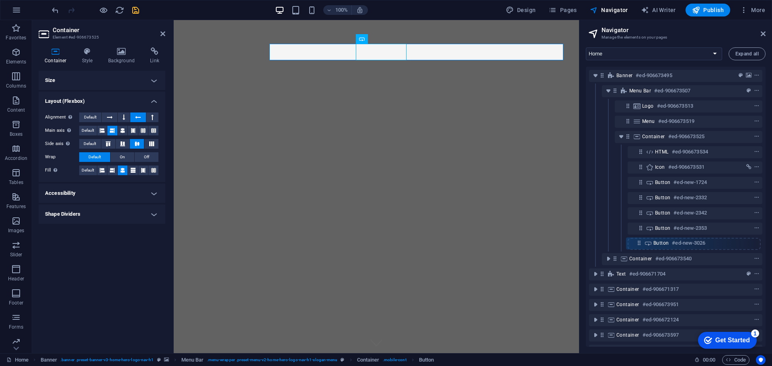
drag, startPoint x: 641, startPoint y: 215, endPoint x: 639, endPoint y: 248, distance: 32.6
click at [639, 248] on div "Banner #ed-906673495 Menu Bar #ed-906673507 Logo #ed-906673513 Menu #ed-9066735…" at bounding box center [675, 207] width 180 height 280
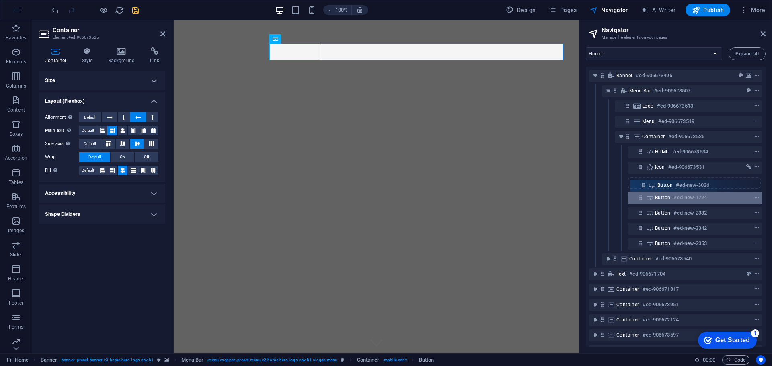
drag, startPoint x: 640, startPoint y: 245, endPoint x: 642, endPoint y: 182, distance: 62.3
click at [642, 182] on div "Banner #ed-906673495 Menu Bar #ed-906673507 Logo #ed-906673513 Menu #ed-9066735…" at bounding box center [675, 207] width 180 height 280
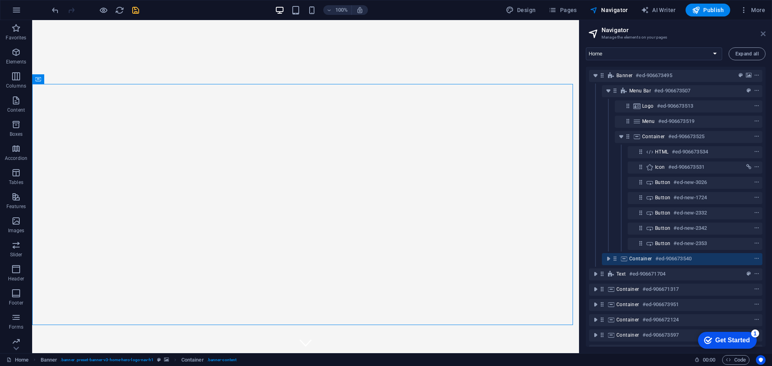
click at [761, 34] on icon at bounding box center [762, 34] width 5 height 6
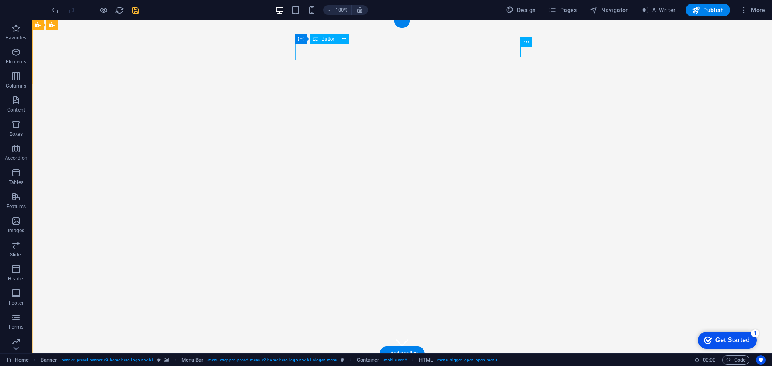
click at [304, 37] on div "Container" at bounding box center [313, 39] width 36 height 10
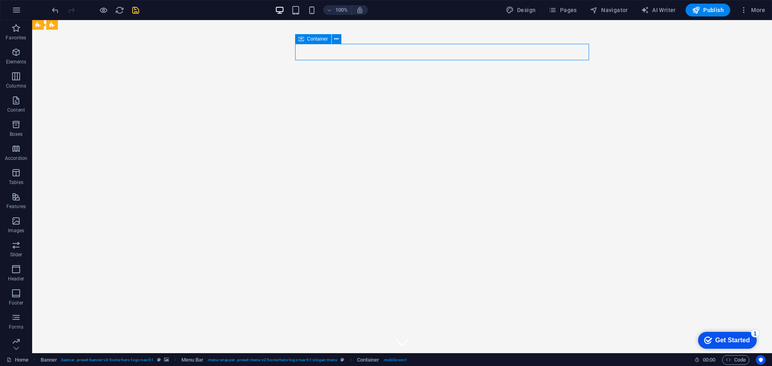
click at [304, 37] on div "Container" at bounding box center [313, 39] width 36 height 10
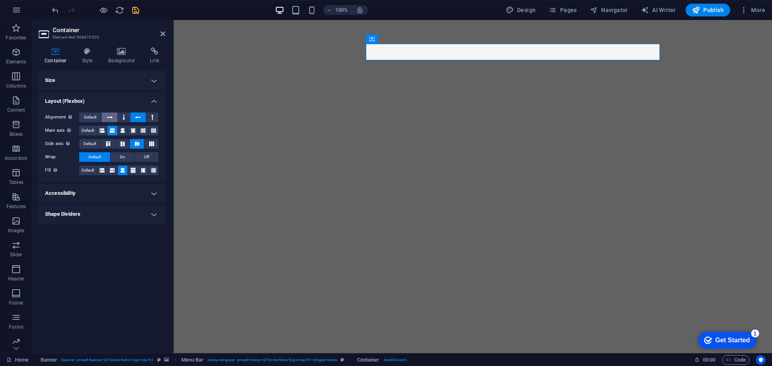
click at [113, 118] on icon at bounding box center [110, 118] width 6 height 10
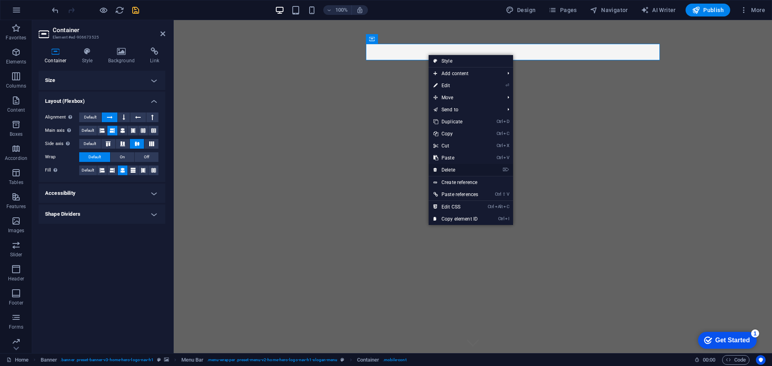
click at [454, 166] on link "⌦ Delete" at bounding box center [455, 170] width 54 height 12
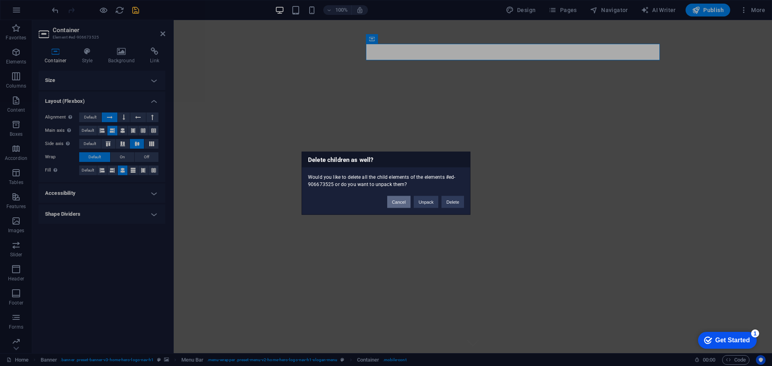
click at [402, 203] on button "Cancel" at bounding box center [398, 202] width 23 height 12
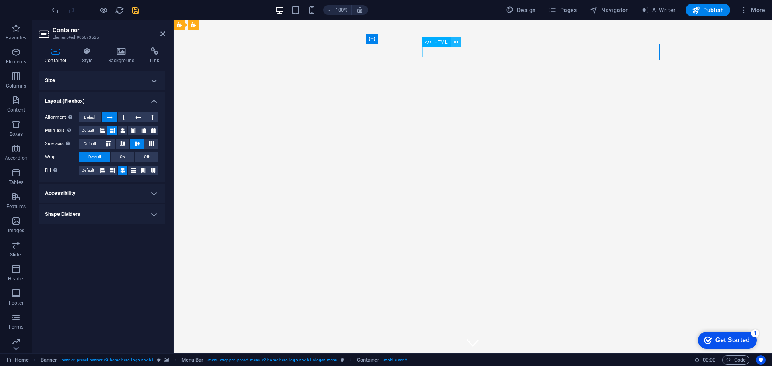
click at [457, 41] on icon at bounding box center [455, 42] width 4 height 8
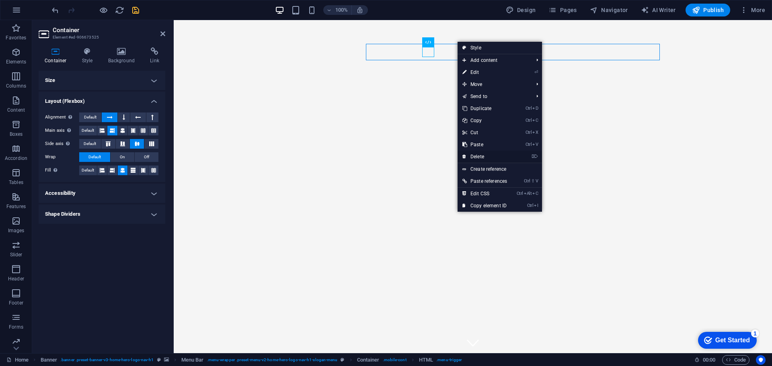
click at [483, 153] on link "⌦ Delete" at bounding box center [484, 157] width 54 height 12
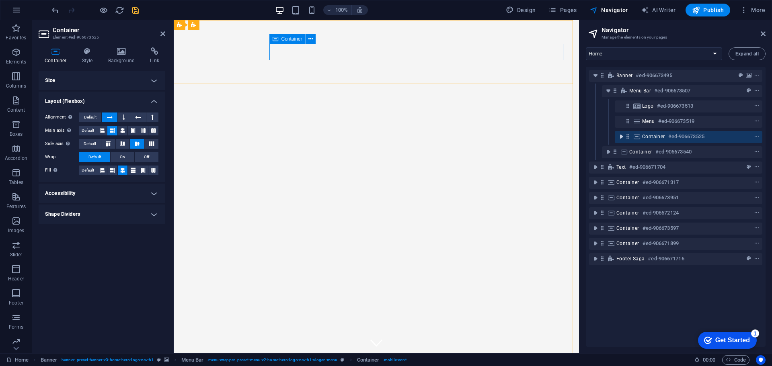
click at [622, 138] on icon "toggle-expand" at bounding box center [621, 137] width 8 height 8
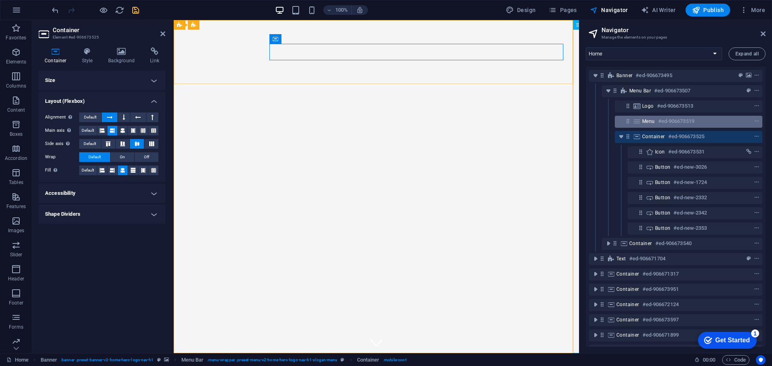
click at [645, 121] on span "Menu" at bounding box center [648, 121] width 13 height 6
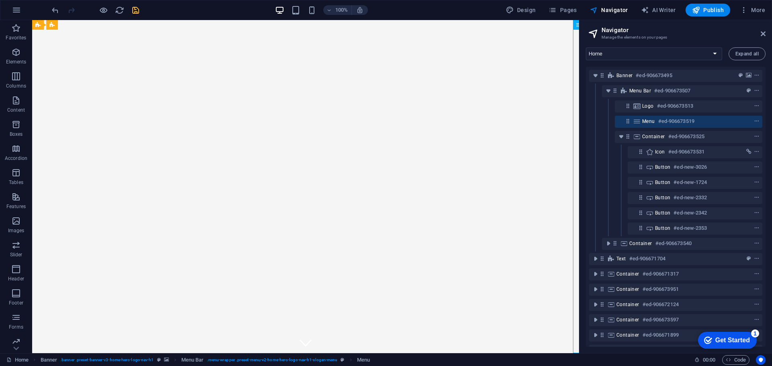
click at [645, 121] on span "Menu" at bounding box center [648, 121] width 13 height 6
select select
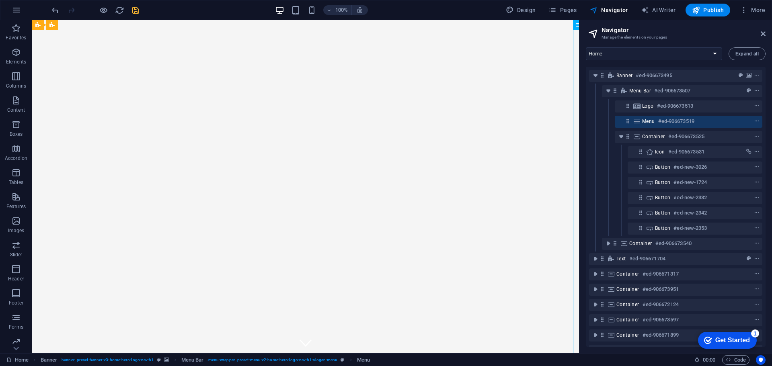
select select
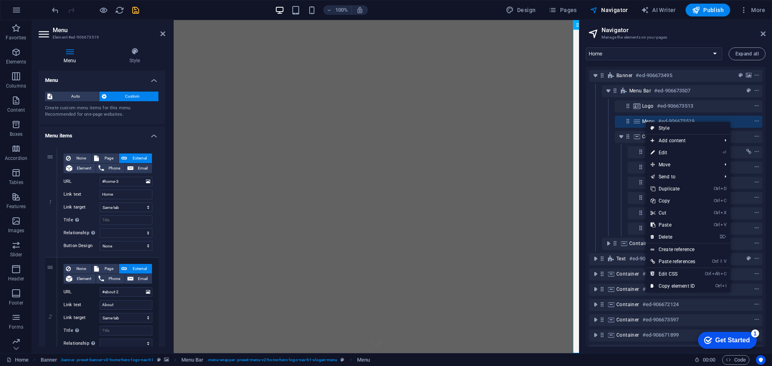
click at [612, 168] on div "Button #ed-new-3026" at bounding box center [675, 167] width 173 height 15
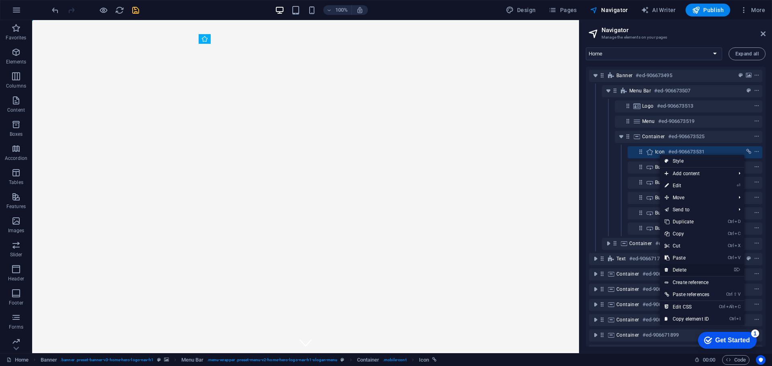
click at [686, 269] on link "⌦ Delete" at bounding box center [686, 270] width 54 height 12
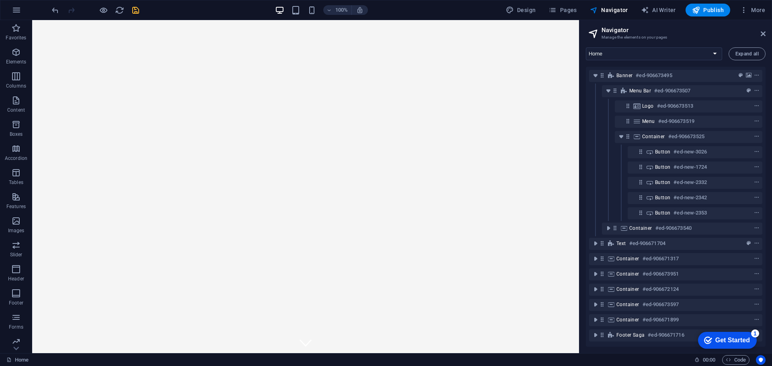
click at [759, 34] on header "Navigator Manage the elements on your pages" at bounding box center [676, 30] width 178 height 21
click at [762, 33] on icon at bounding box center [762, 34] width 5 height 6
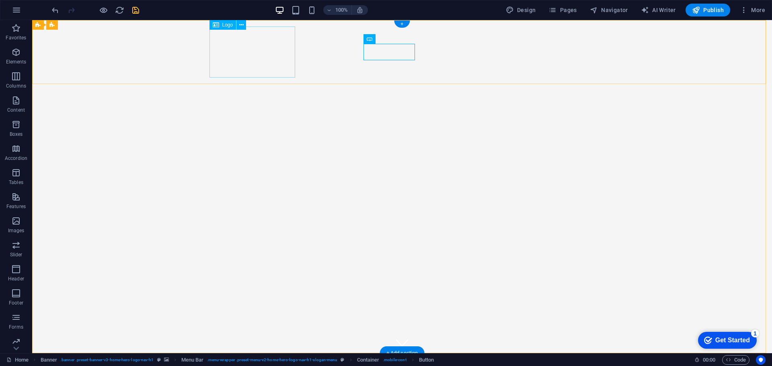
select select "px"
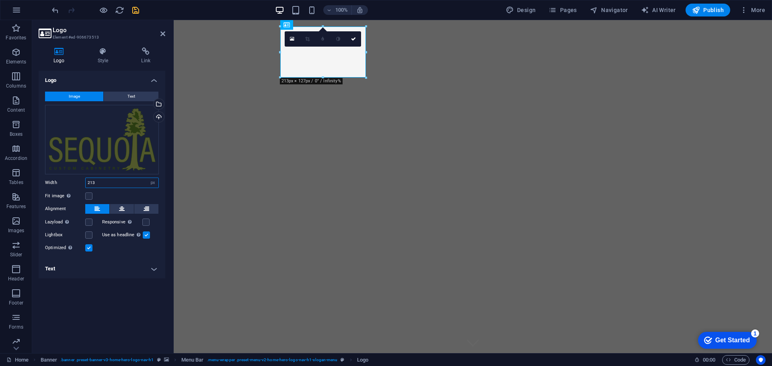
drag, startPoint x: 100, startPoint y: 181, endPoint x: 82, endPoint y: 180, distance: 18.1
click at [82, 180] on div "Width 213 Default auto px rem % em vh vw" at bounding box center [102, 183] width 114 height 10
type input "200"
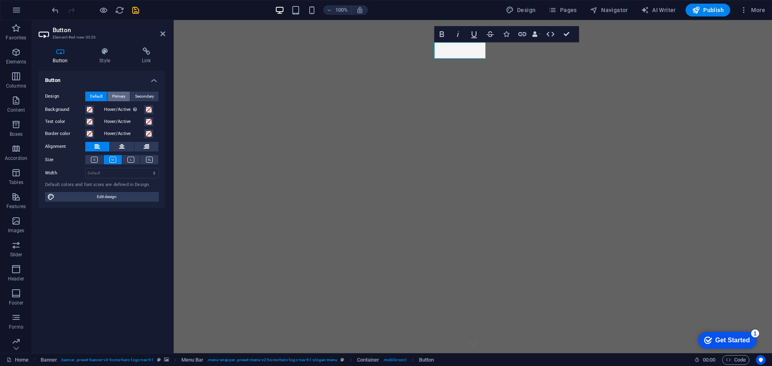
click at [120, 98] on span "Primary" at bounding box center [118, 97] width 13 height 10
click at [106, 98] on button "Default" at bounding box center [96, 97] width 22 height 10
click at [111, 55] on h4 "Style" at bounding box center [106, 55] width 43 height 17
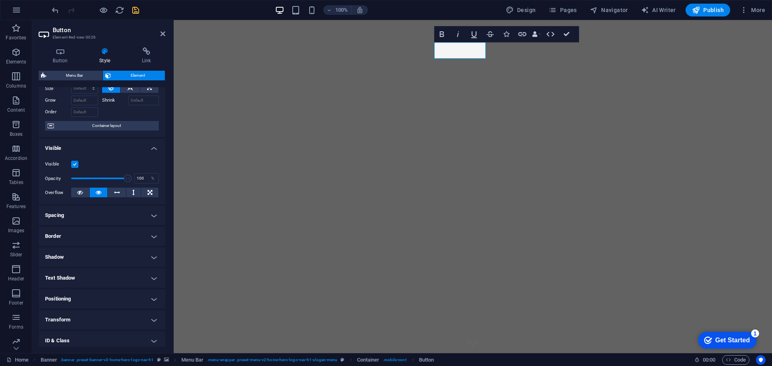
scroll to position [80, 0]
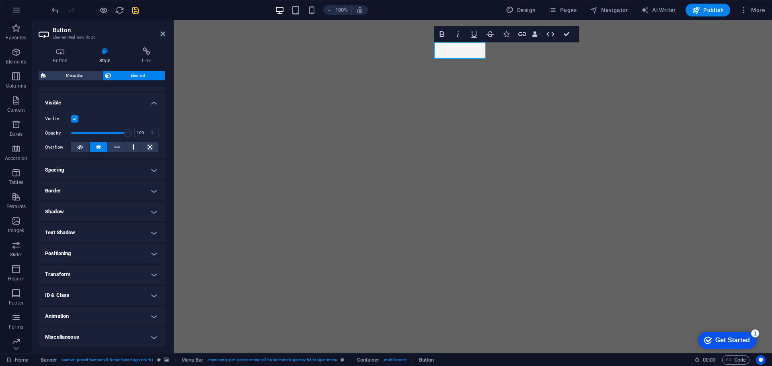
click at [84, 188] on h4 "Border" at bounding box center [102, 190] width 127 height 19
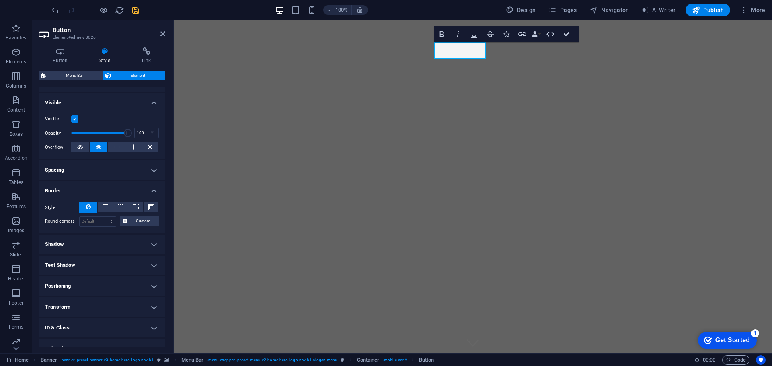
click at [84, 188] on h4 "Border" at bounding box center [102, 188] width 127 height 14
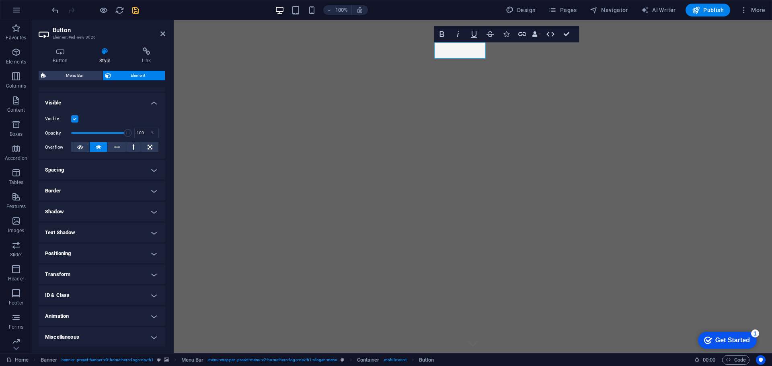
click at [87, 178] on h4 "Spacing" at bounding box center [102, 169] width 127 height 19
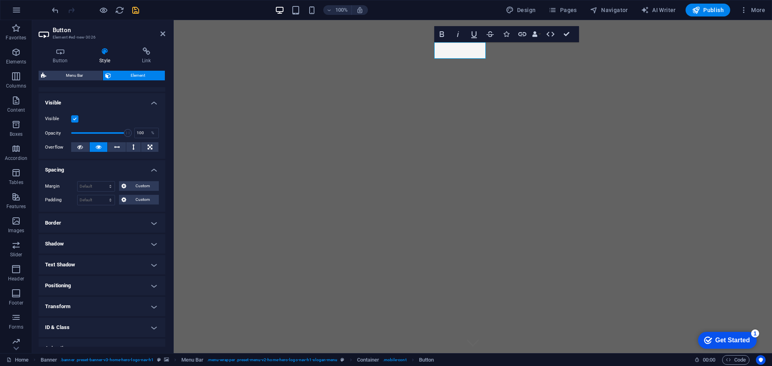
click at [88, 174] on h4 "Spacing" at bounding box center [102, 167] width 127 height 14
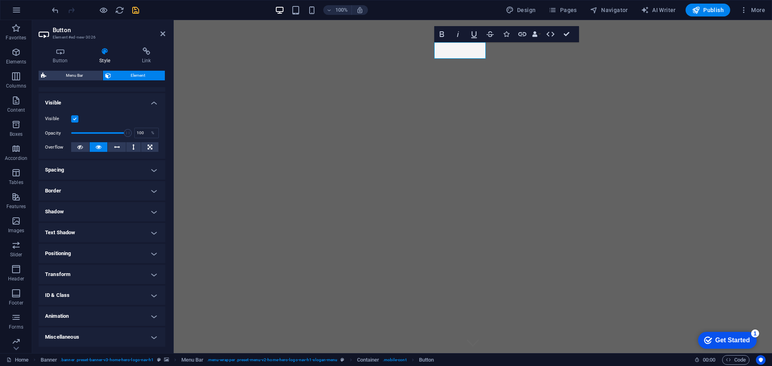
scroll to position [0, 0]
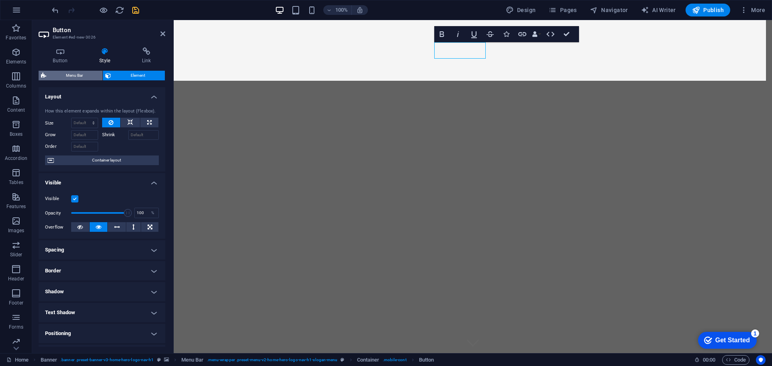
click at [80, 76] on span "Menu Bar" at bounding box center [74, 76] width 51 height 10
select select "rem"
select select "preset-menu-v2-home-hero-logo-nav-h1-slogan-menu"
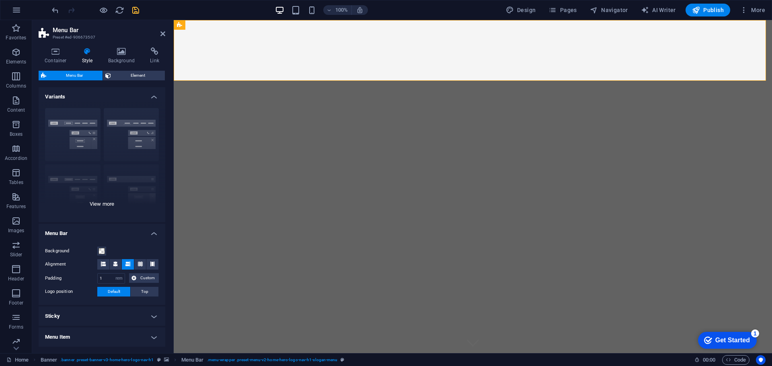
click at [82, 129] on div "Border Centered Default Fixed Loki Trigger Wide XXL" at bounding box center [102, 162] width 127 height 121
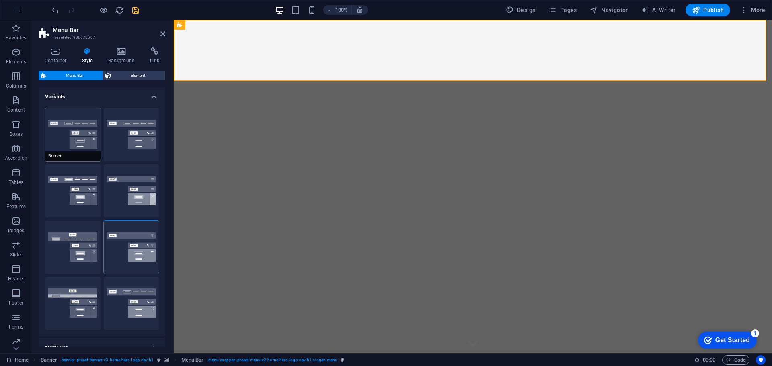
click at [81, 135] on button "Border" at bounding box center [72, 134] width 55 height 53
click at [136, 142] on button "Centered" at bounding box center [131, 134] width 55 height 53
click at [81, 184] on button "Default" at bounding box center [72, 190] width 55 height 53
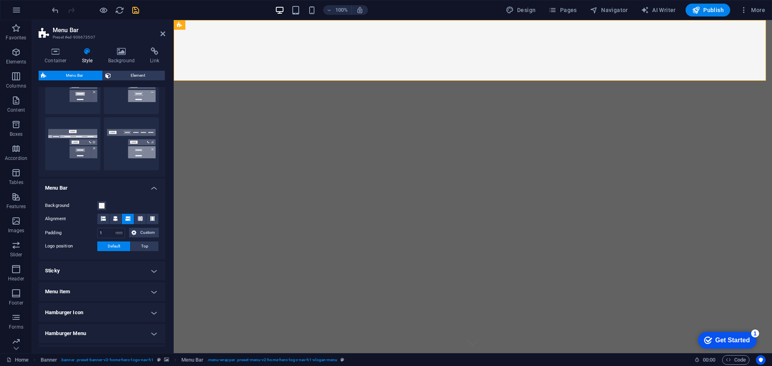
scroll to position [129, 0]
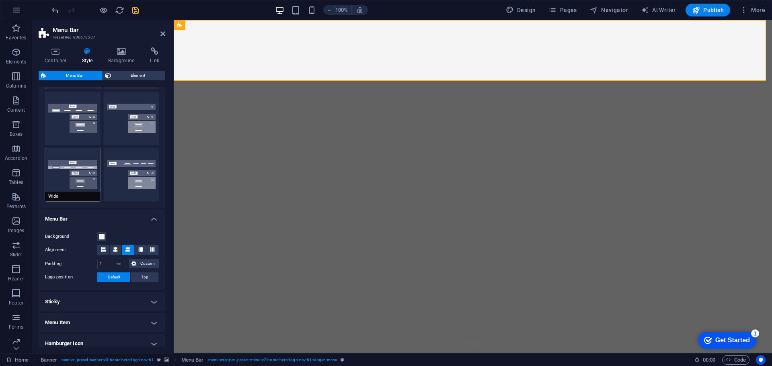
click at [78, 173] on button "Wide" at bounding box center [72, 174] width 55 height 53
type input "0"
type input "2"
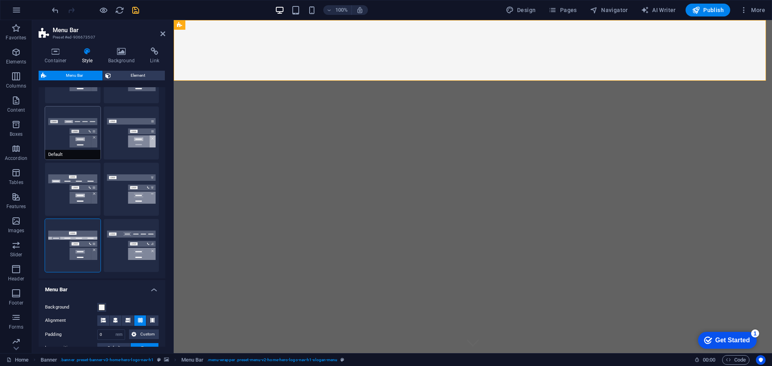
scroll to position [0, 0]
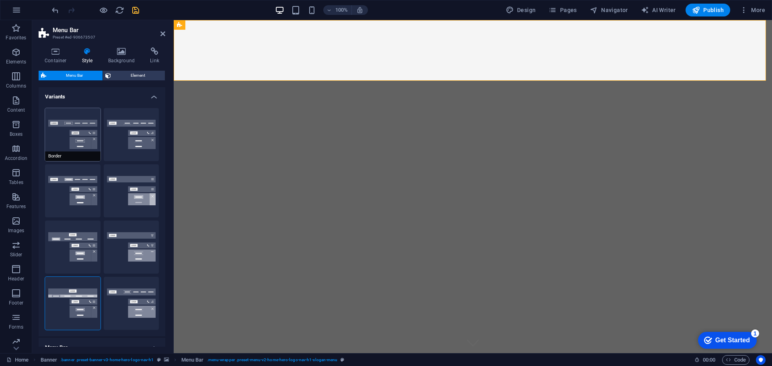
click at [80, 137] on button "Border" at bounding box center [72, 134] width 55 height 53
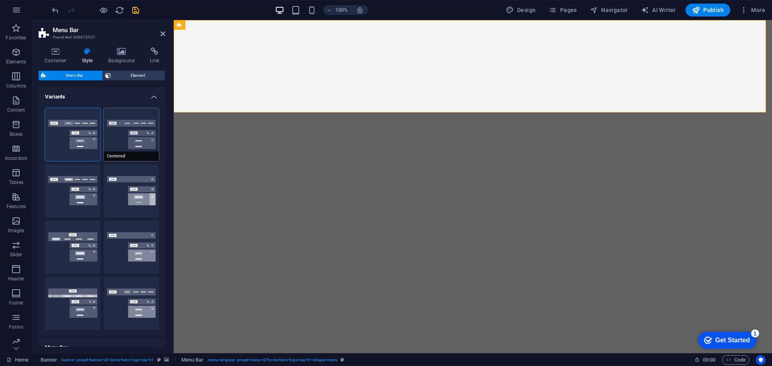
click at [129, 141] on button "Centered" at bounding box center [131, 134] width 55 height 53
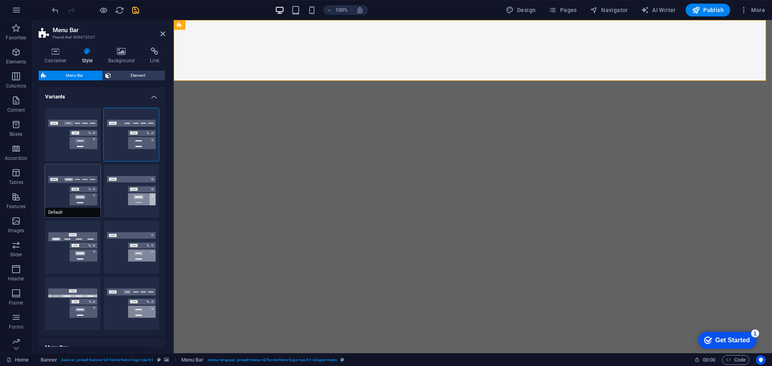
click at [79, 188] on button "Default" at bounding box center [72, 190] width 55 height 53
click at [127, 187] on button "Fixed" at bounding box center [131, 190] width 55 height 53
click at [63, 233] on button "Loki" at bounding box center [72, 247] width 55 height 53
type input "0"
select select "DISABLED_OPTION_VALUE"
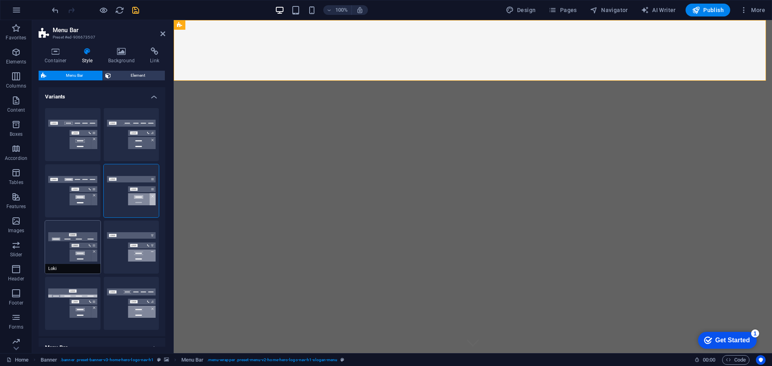
type input "2"
type input "1"
click at [127, 196] on button "Fixed" at bounding box center [131, 190] width 55 height 53
type input "1"
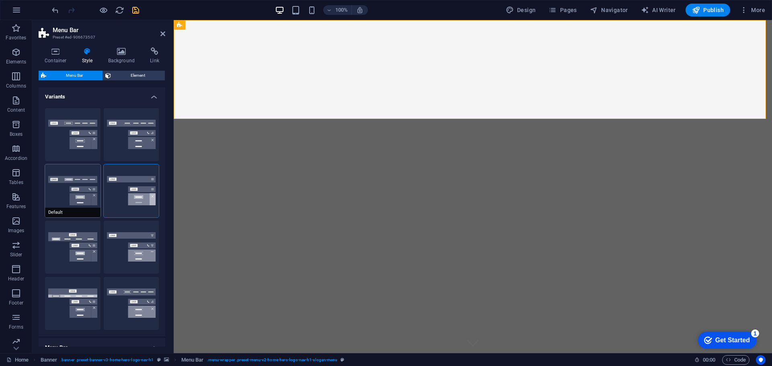
click at [78, 190] on button "Default" at bounding box center [72, 190] width 55 height 53
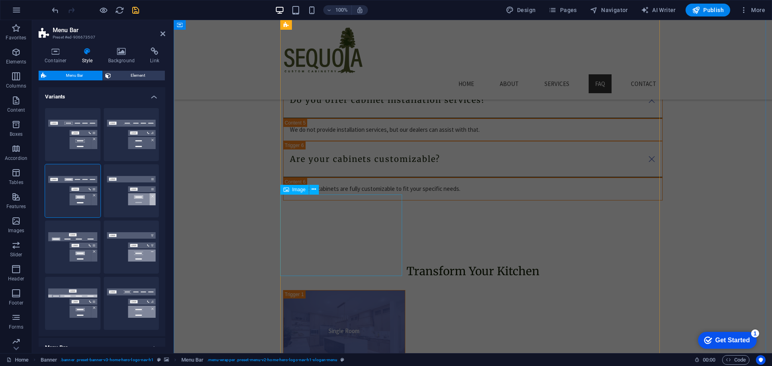
scroll to position [2250, 0]
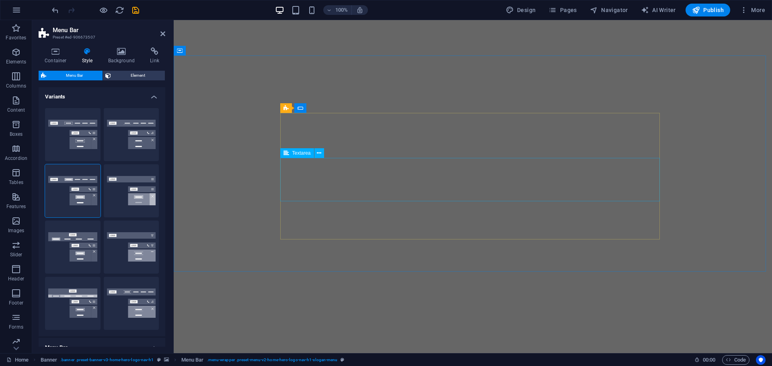
select select "rem"
select select "preset-menu-v2-home-hero-logo-nav-h1-slogan-menu"
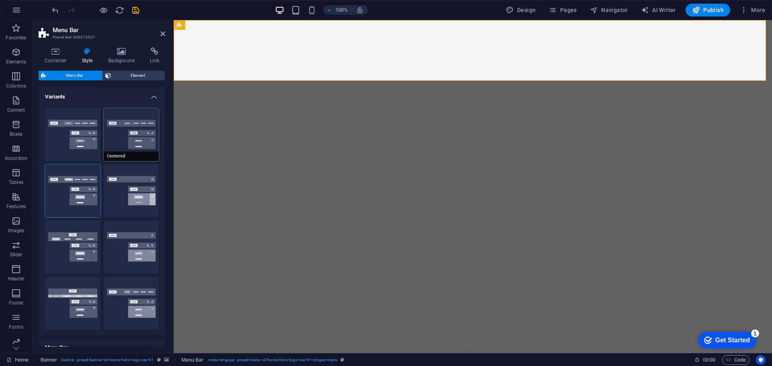
click at [131, 139] on button "Centered" at bounding box center [131, 134] width 55 height 53
click at [121, 242] on button "Trigger" at bounding box center [131, 247] width 55 height 53
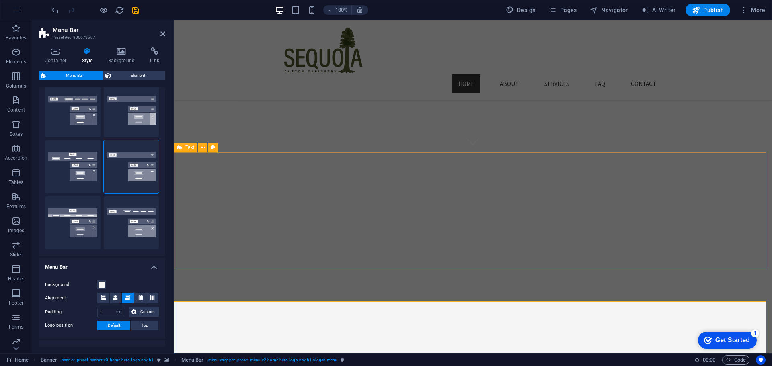
scroll to position [161, 0]
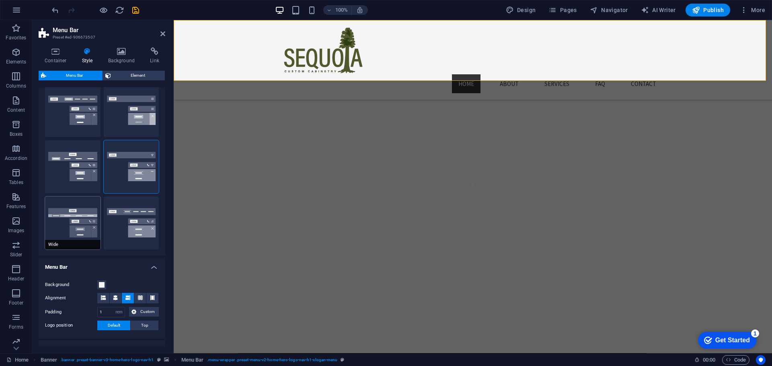
click at [76, 219] on button "Wide" at bounding box center [72, 223] width 55 height 53
type input "0"
type input "2"
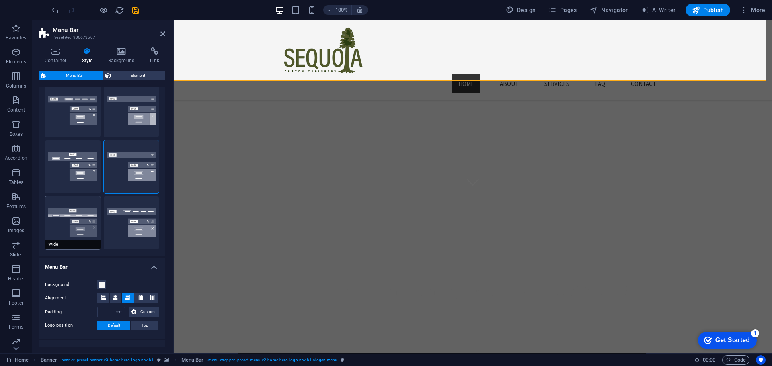
type input "2"
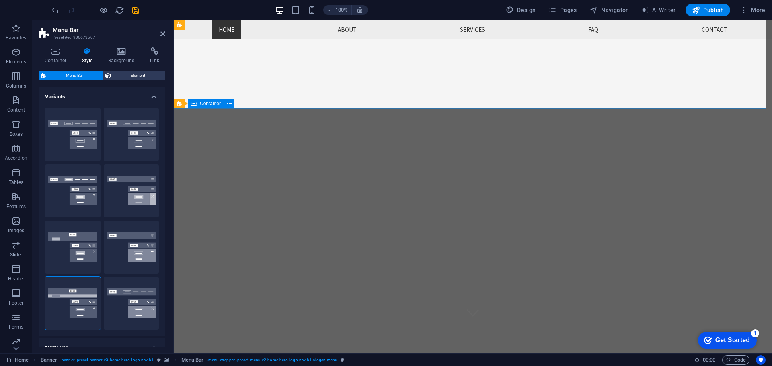
scroll to position [0, 0]
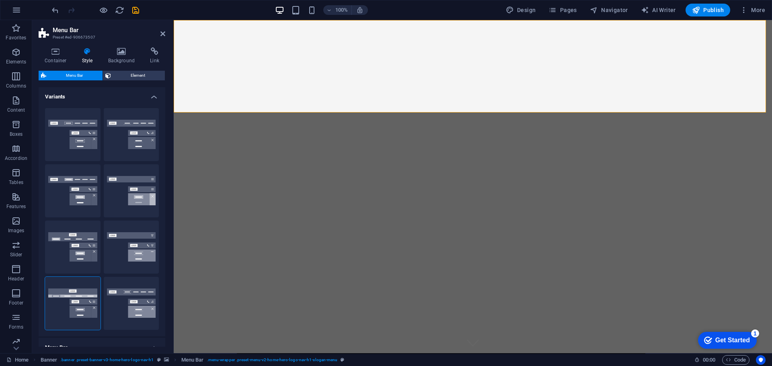
click at [159, 33] on h2 "Menu Bar" at bounding box center [109, 30] width 113 height 7
click at [160, 33] on header "Menu Bar Preset #ed-906673507" at bounding box center [102, 30] width 127 height 21
click at [164, 32] on icon at bounding box center [162, 34] width 5 height 6
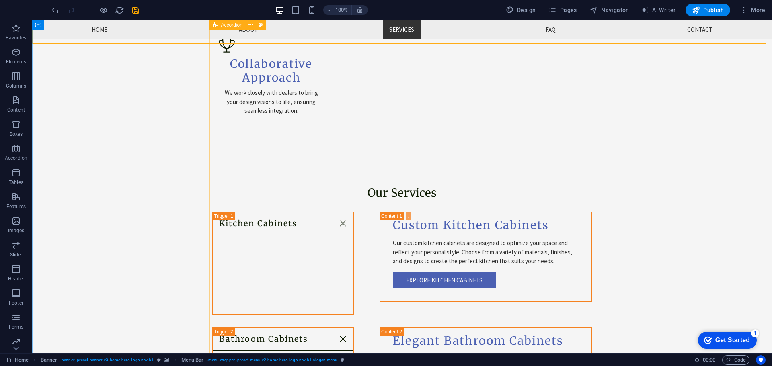
scroll to position [643, 0]
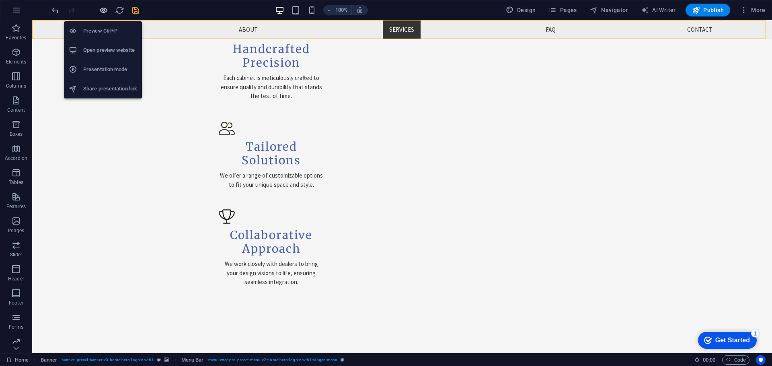
click at [106, 9] on icon "button" at bounding box center [103, 10] width 9 height 9
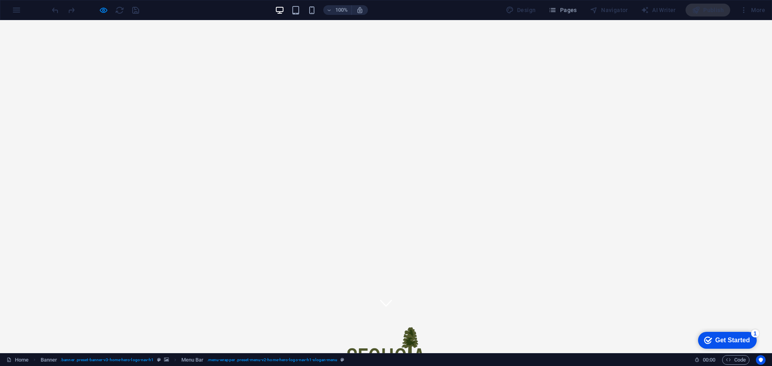
scroll to position [0, 0]
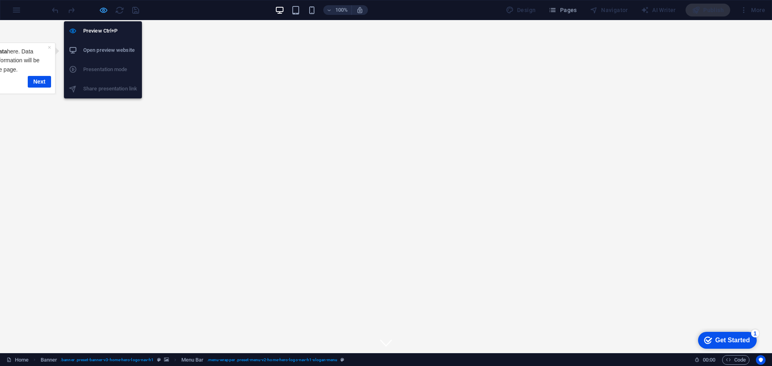
click at [104, 8] on icon "button" at bounding box center [103, 10] width 9 height 9
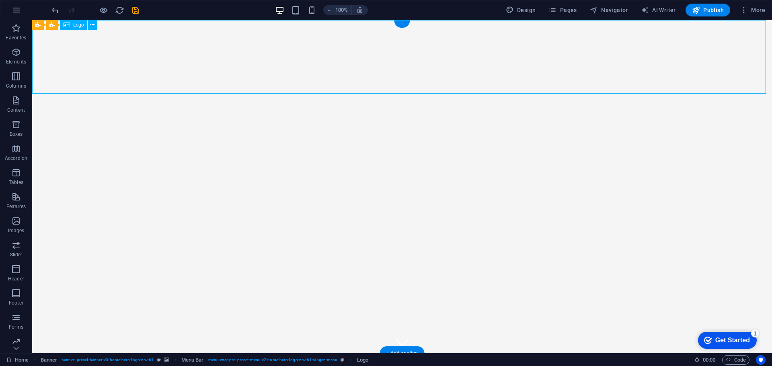
select select "px"
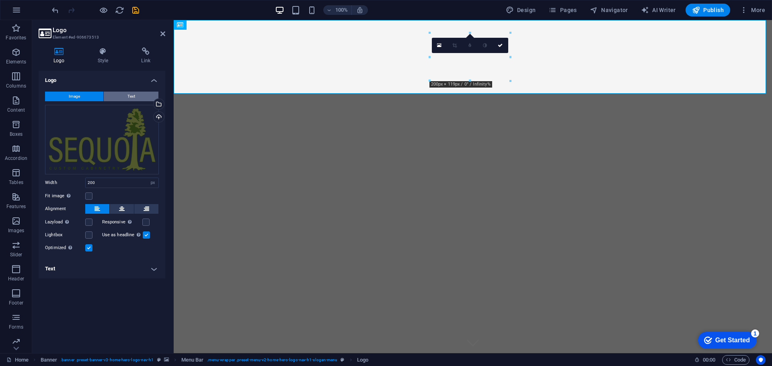
click at [130, 93] on span "Text" at bounding box center [131, 97] width 8 height 10
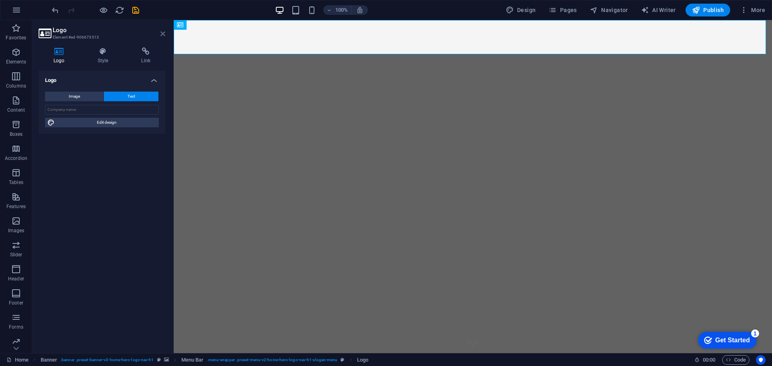
click at [164, 33] on icon at bounding box center [162, 34] width 5 height 6
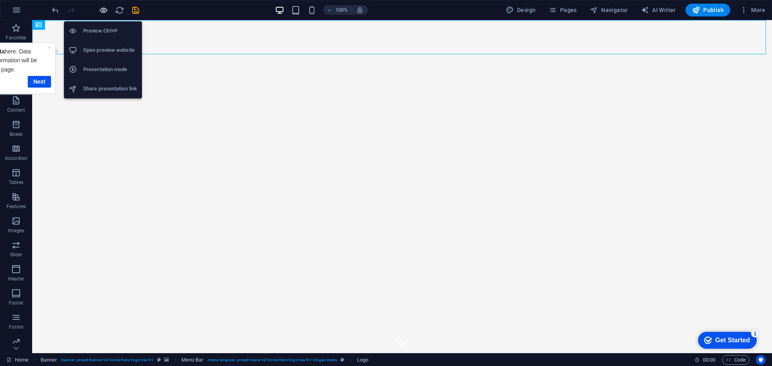
click at [106, 10] on icon "button" at bounding box center [103, 10] width 9 height 9
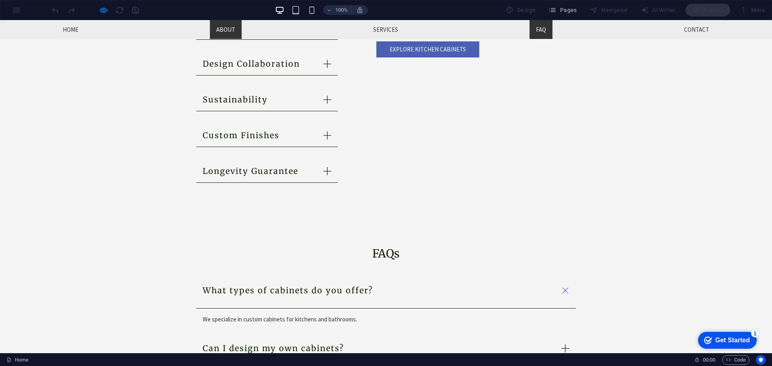
click at [222, 30] on link "About" at bounding box center [226, 29] width 32 height 19
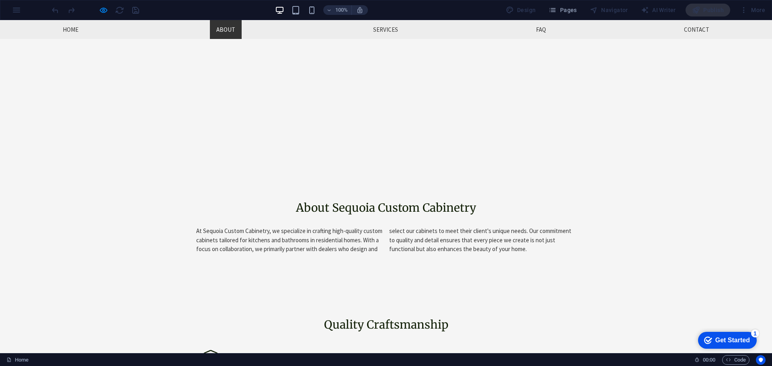
scroll to position [314, 0]
click at [535, 28] on link "FAQ" at bounding box center [540, 29] width 23 height 19
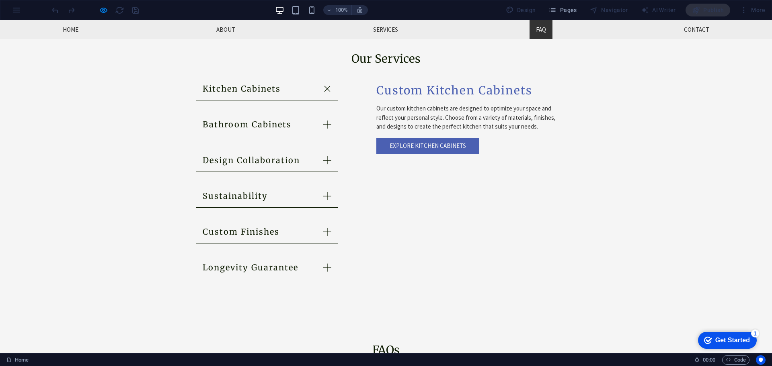
scroll to position [0, 0]
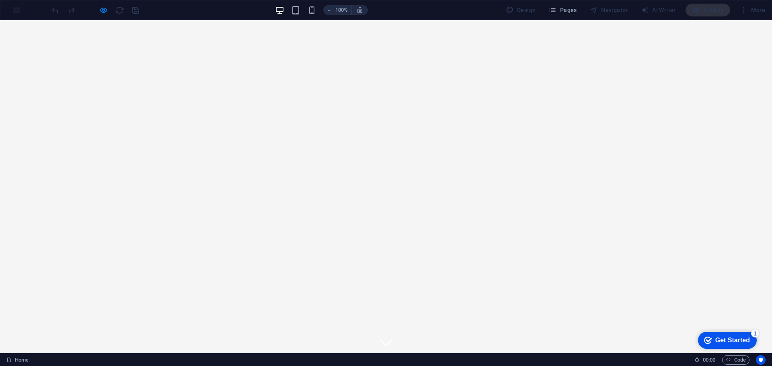
drag, startPoint x: 634, startPoint y: 254, endPoint x: 605, endPoint y: 76, distance: 180.3
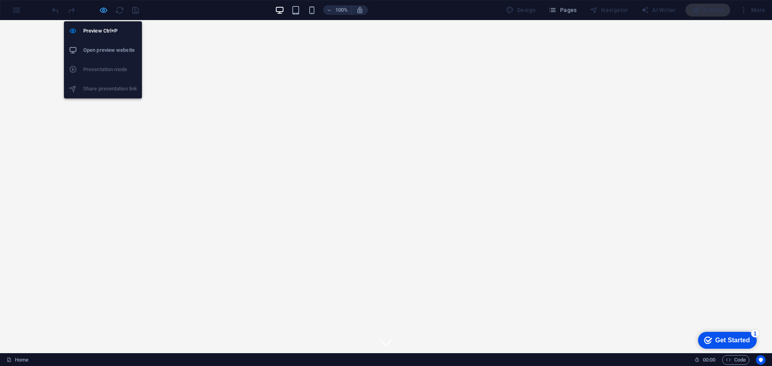
click at [105, 11] on icon "button" at bounding box center [103, 10] width 9 height 9
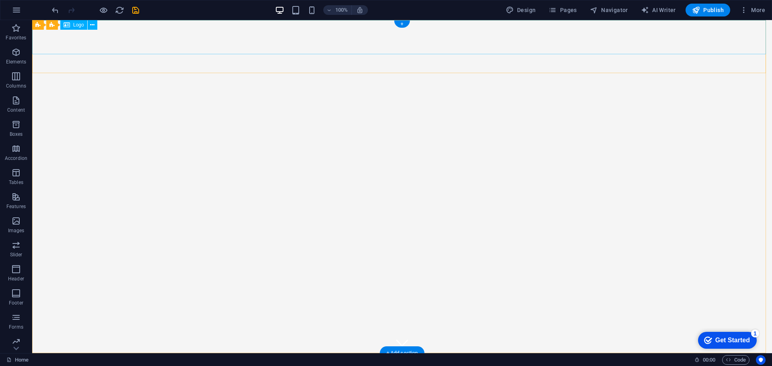
click at [121, 353] on div "Sequoia Custom Cabinetry" at bounding box center [401, 370] width 739 height 34
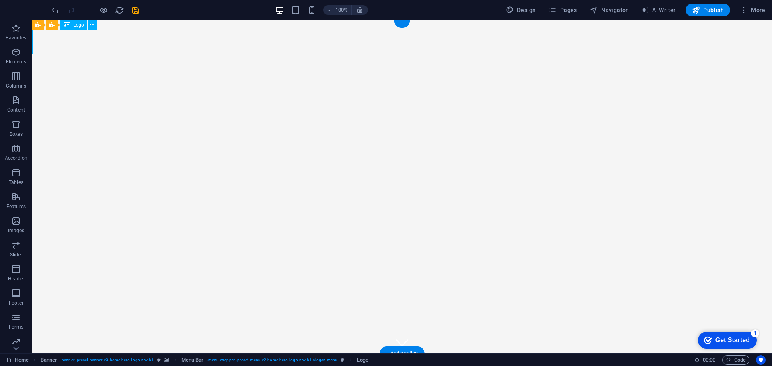
click at [190, 353] on div "Sequoia Custom Cabinetry" at bounding box center [401, 370] width 739 height 34
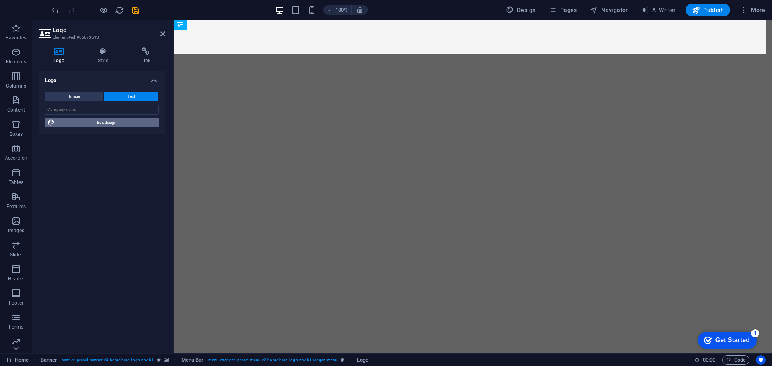
click at [60, 123] on span "Edit design" at bounding box center [106, 123] width 99 height 10
select select "px"
select select "200"
select select "px"
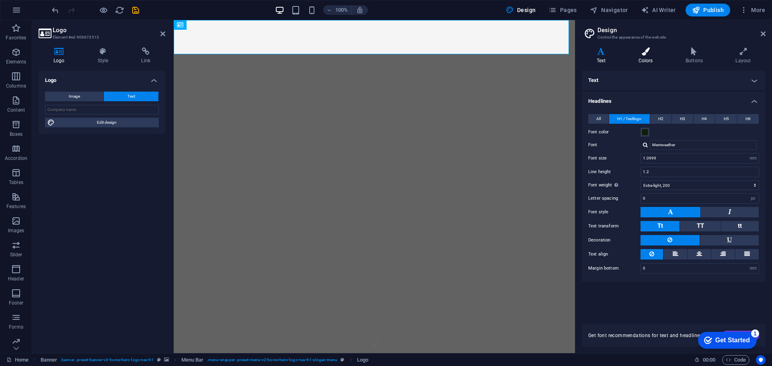
click at [648, 58] on h4 "Colors" at bounding box center [646, 55] width 47 height 17
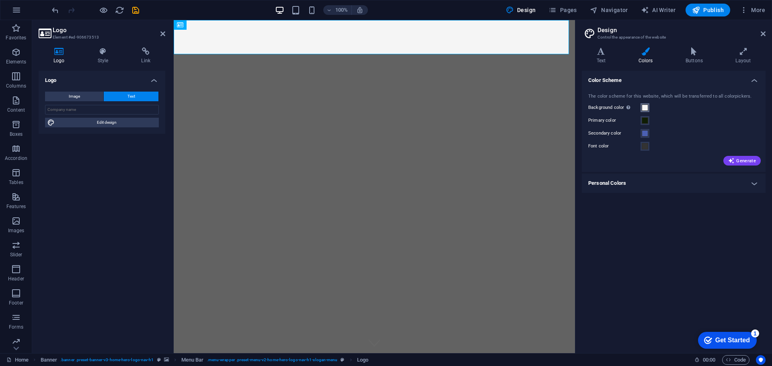
click at [645, 106] on span at bounding box center [644, 107] width 6 height 6
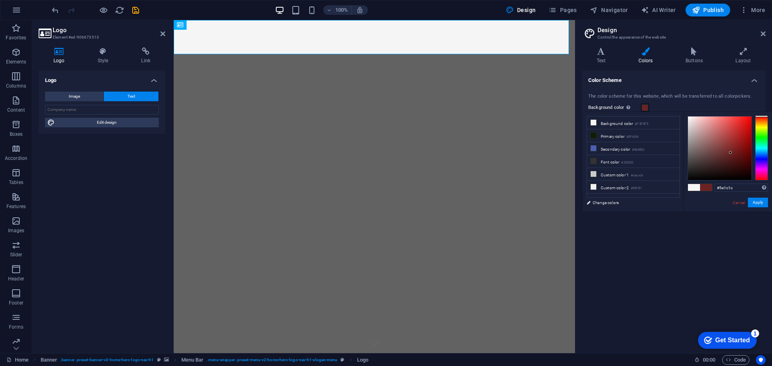
drag, startPoint x: 729, startPoint y: 147, endPoint x: 732, endPoint y: 156, distance: 9.6
click at [732, 156] on div at bounding box center [719, 148] width 63 height 63
drag, startPoint x: 765, startPoint y: 134, endPoint x: 762, endPoint y: 110, distance: 23.9
click at [762, 110] on body "Sequoia Custom Cabinetry Home Favorites Elements Columns Content Boxes Accordio…" at bounding box center [386, 183] width 772 height 366
drag, startPoint x: 762, startPoint y: 114, endPoint x: 759, endPoint y: 108, distance: 6.3
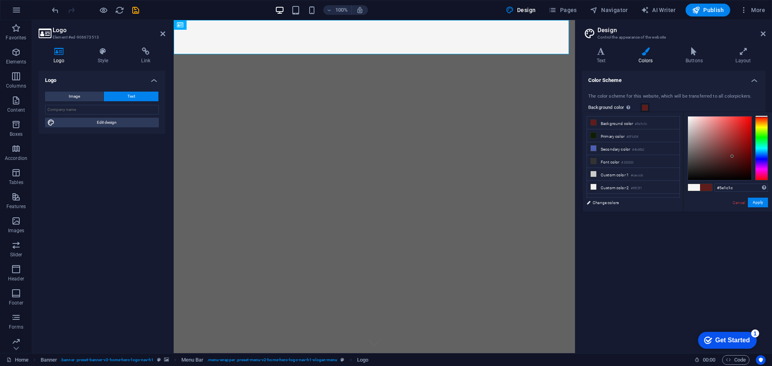
click at [761, 108] on body "Sequoia Custom Cabinetry Home Favorites Elements Columns Content Boxes Accordio…" at bounding box center [386, 183] width 772 height 366
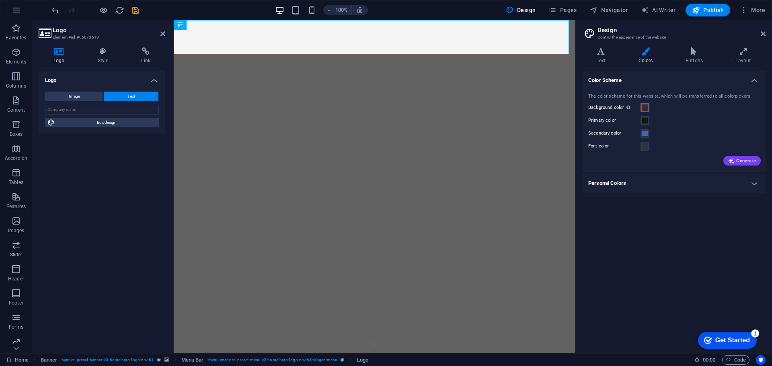
click at [646, 106] on span at bounding box center [644, 107] width 6 height 6
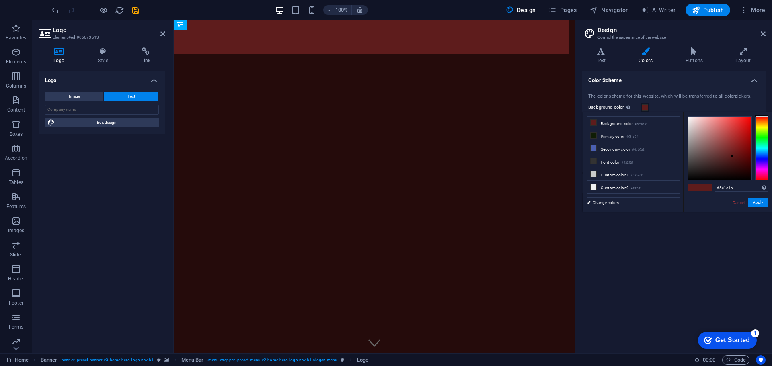
click at [646, 106] on span at bounding box center [644, 107] width 6 height 6
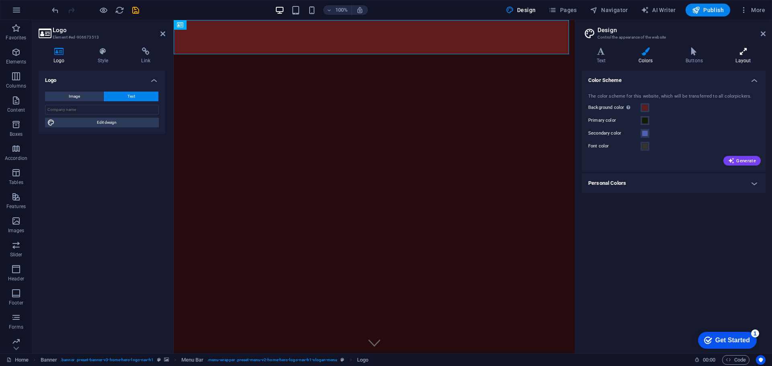
click at [749, 55] on h4 "Layout" at bounding box center [743, 55] width 45 height 17
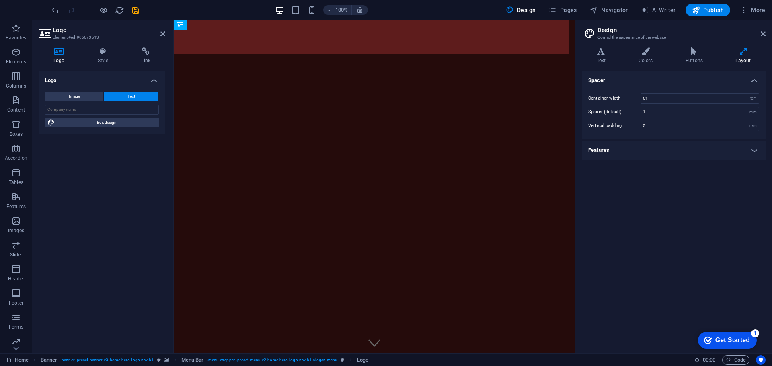
click at [745, 55] on h4 "Layout" at bounding box center [743, 55] width 45 height 17
click at [651, 54] on icon at bounding box center [645, 51] width 44 height 8
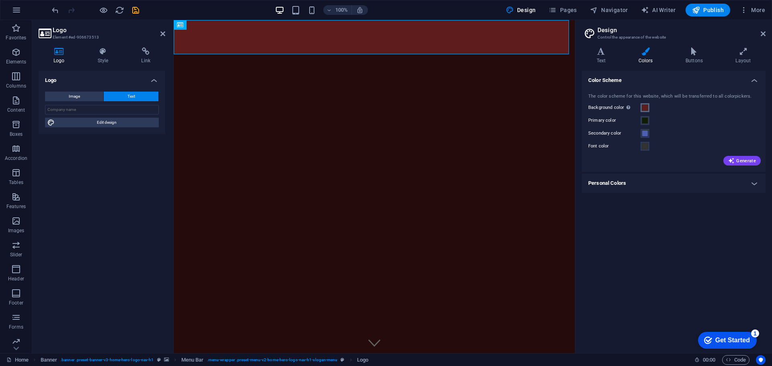
click at [646, 106] on span at bounding box center [644, 107] width 6 height 6
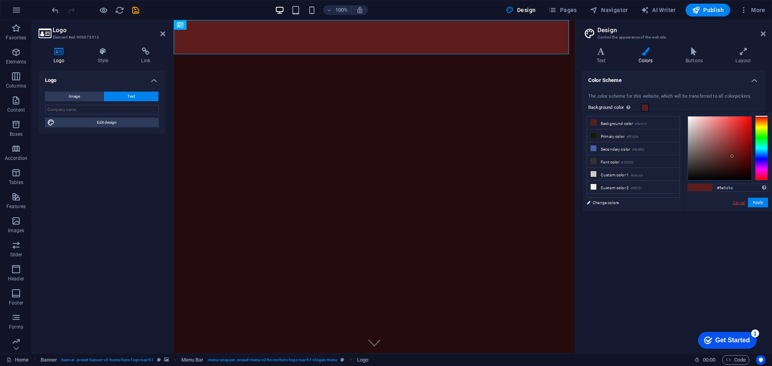
click at [735, 203] on link "Cancel" at bounding box center [738, 203] width 14 height 6
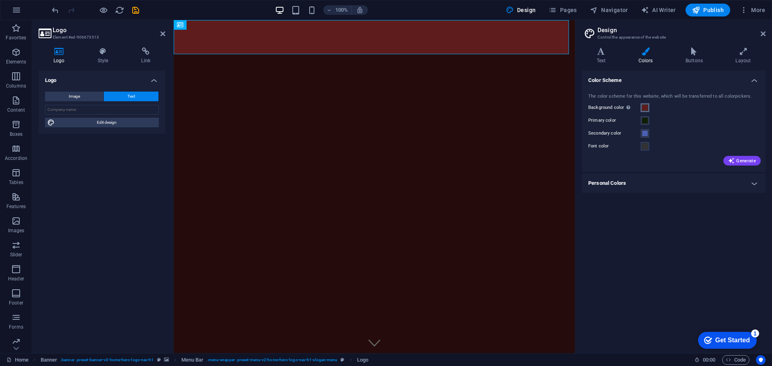
click at [644, 111] on span at bounding box center [644, 107] width 6 height 6
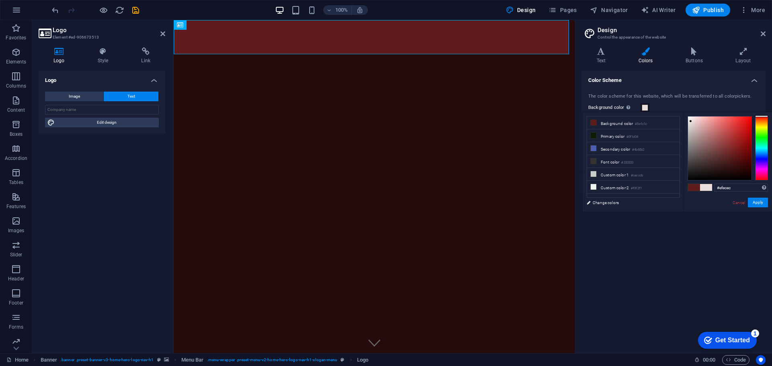
type input "#f1eeee"
drag, startPoint x: 705, startPoint y: 136, endPoint x: 688, endPoint y: 120, distance: 23.3
click at [688, 120] on div at bounding box center [719, 148] width 63 height 63
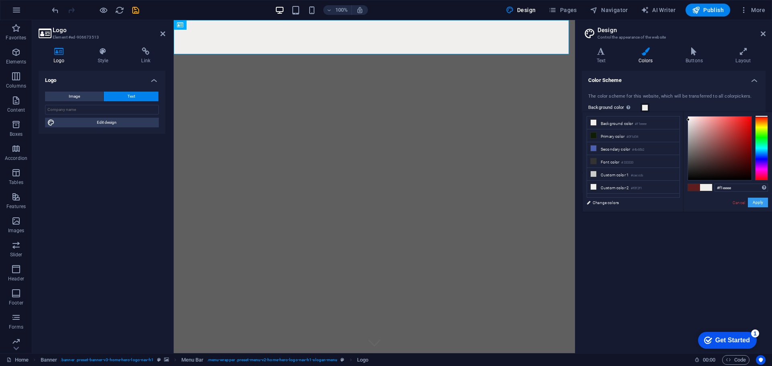
click at [755, 204] on button "Apply" at bounding box center [757, 203] width 20 height 10
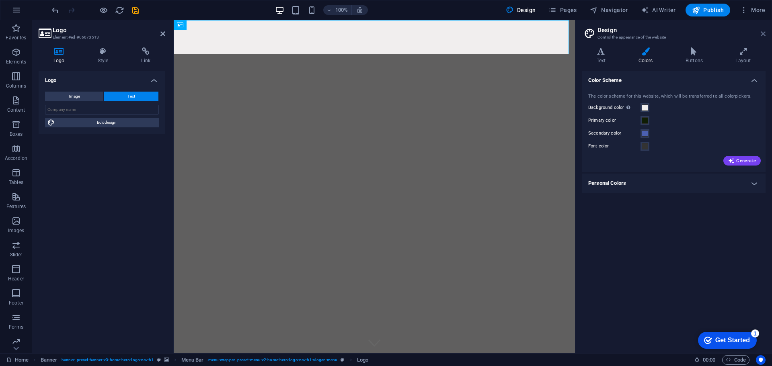
click at [761, 35] on icon at bounding box center [762, 34] width 5 height 6
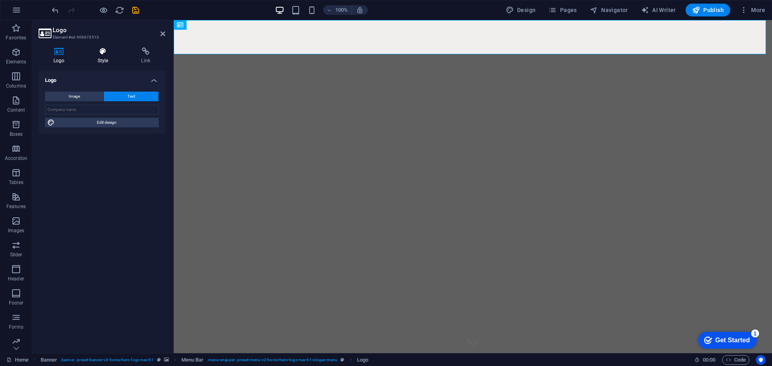
click at [106, 61] on h4 "Style" at bounding box center [105, 55] width 44 height 17
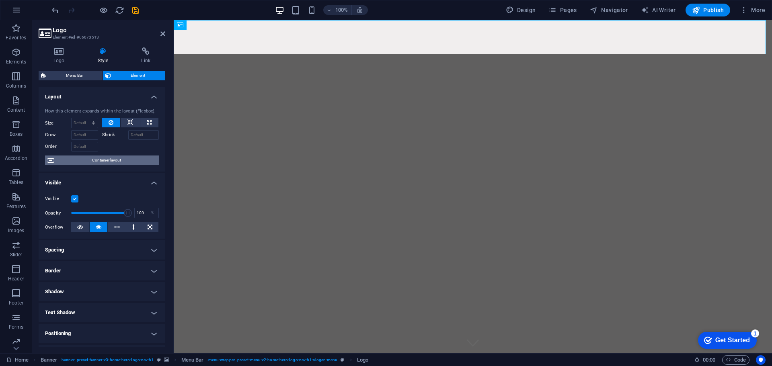
click at [100, 162] on span "Container layout" at bounding box center [106, 161] width 100 height 10
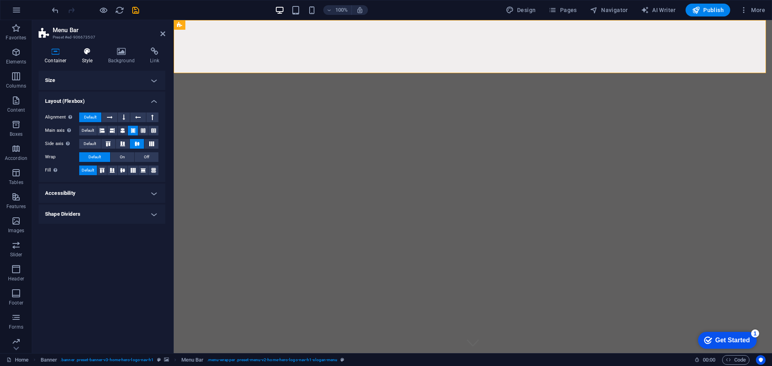
click at [81, 57] on h4 "Style" at bounding box center [89, 55] width 26 height 17
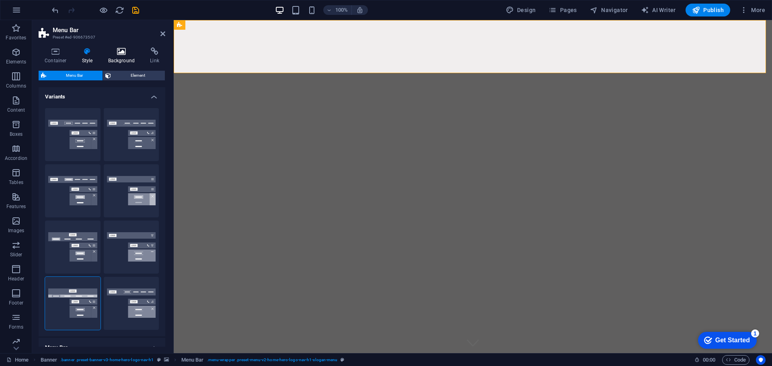
click at [109, 56] on h4 "Background" at bounding box center [123, 55] width 42 height 17
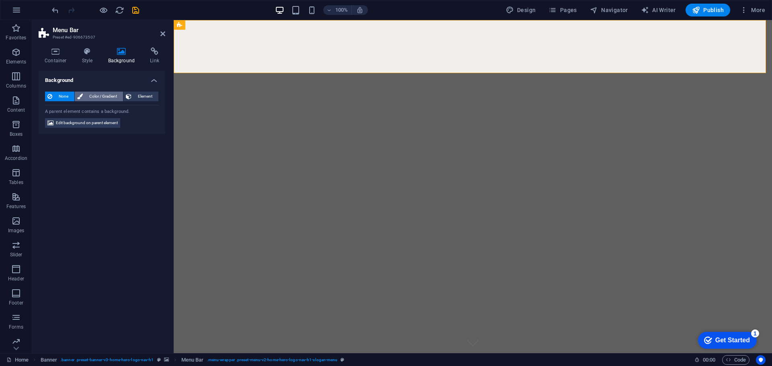
click at [107, 93] on span "Color / Gradient" at bounding box center [102, 97] width 35 height 10
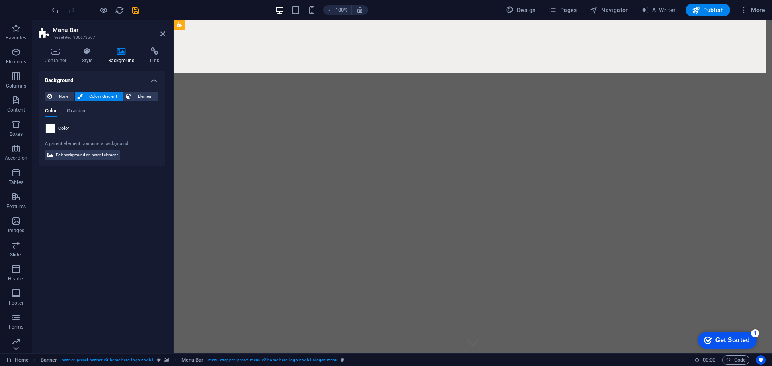
click at [51, 129] on span at bounding box center [50, 128] width 9 height 9
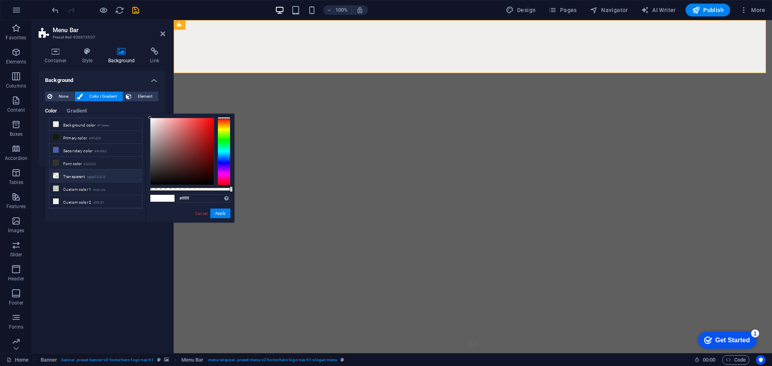
click at [89, 174] on small "rgba(0,0,0,.0)" at bounding box center [96, 177] width 19 height 6
type input "rgba(0, 0, 0, 0)"
click at [216, 212] on button "Apply" at bounding box center [220, 214] width 20 height 10
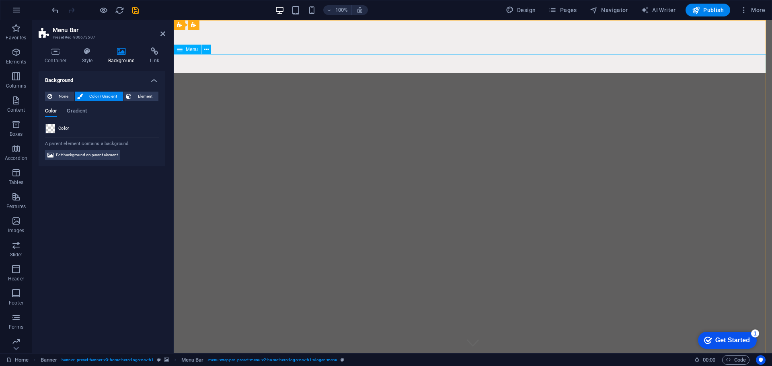
select select
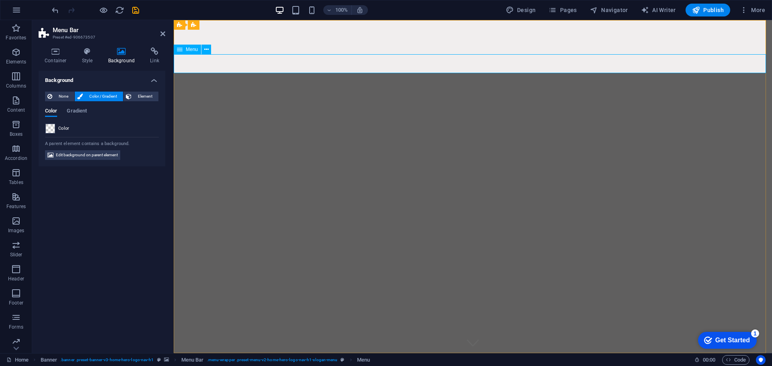
select select
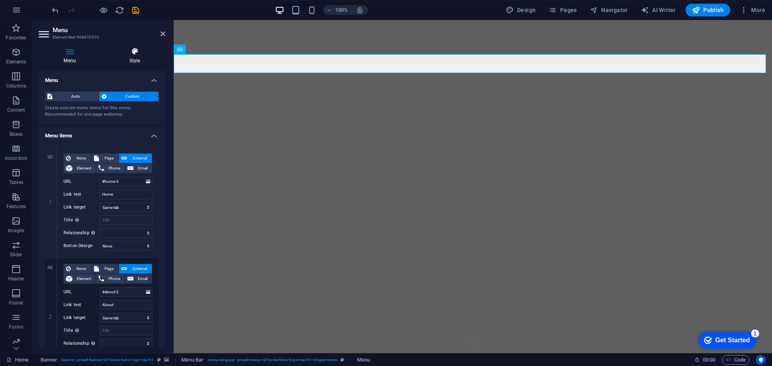
click at [135, 59] on h4 "Style" at bounding box center [134, 55] width 61 height 17
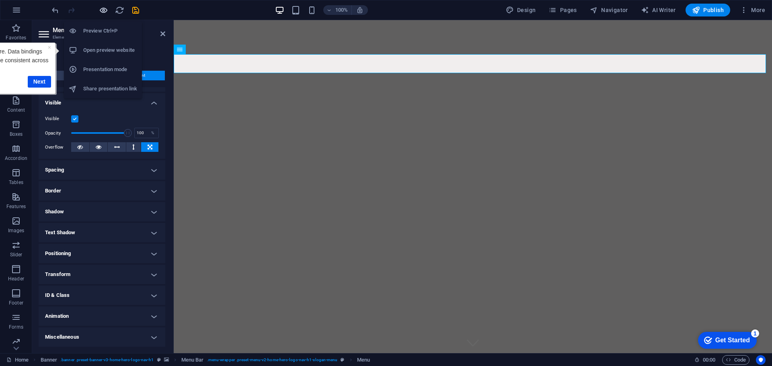
click at [104, 12] on icon "button" at bounding box center [103, 10] width 9 height 9
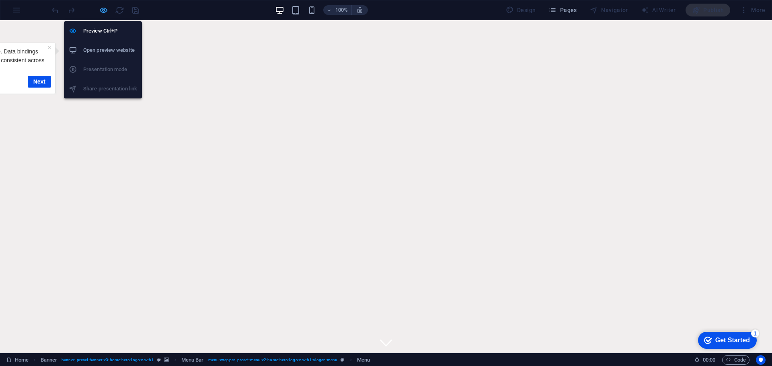
click at [106, 12] on icon "button" at bounding box center [103, 10] width 9 height 9
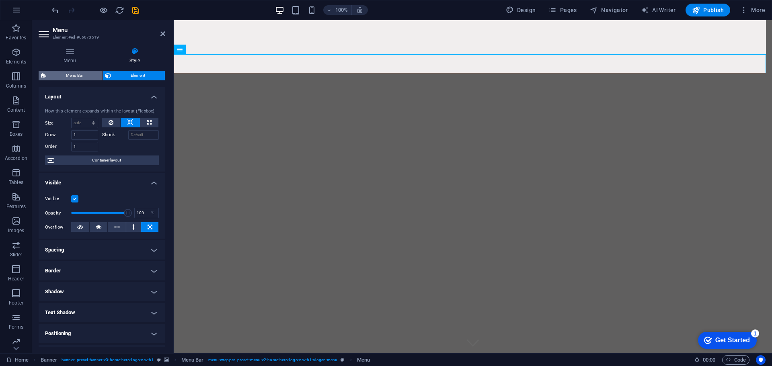
click at [82, 76] on span "Menu Bar" at bounding box center [74, 76] width 51 height 10
select select "rem"
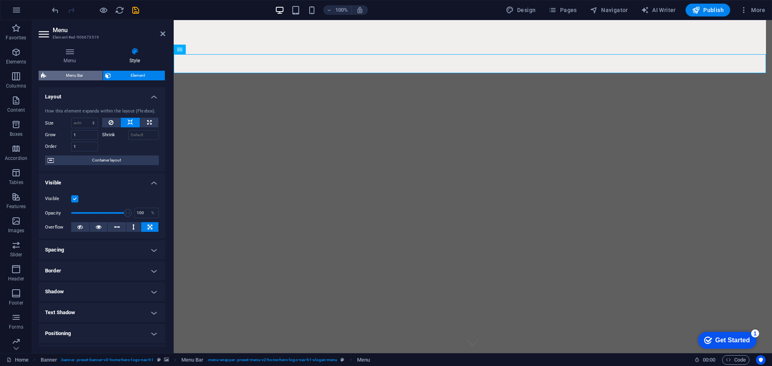
select select "rem"
select select "preset-menu-v2-home-hero-logo-nav-h1-slogan-menu"
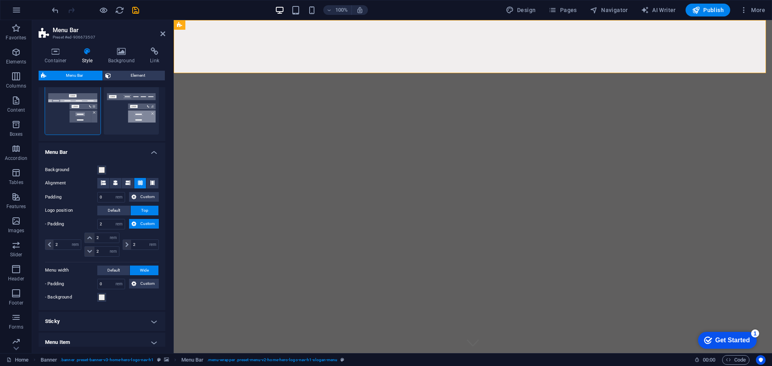
scroll to position [241, 0]
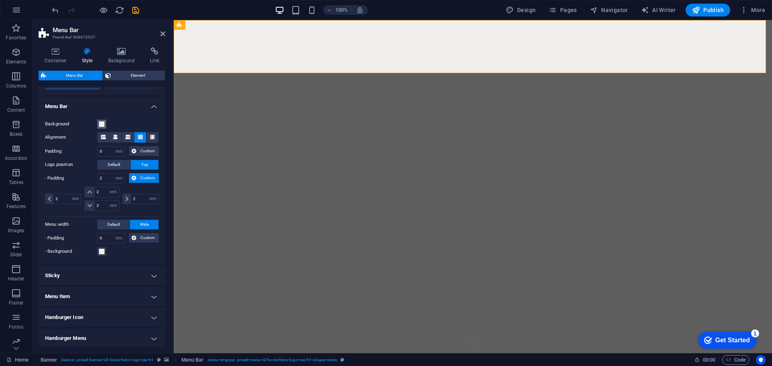
click at [102, 123] on span at bounding box center [101, 124] width 6 height 6
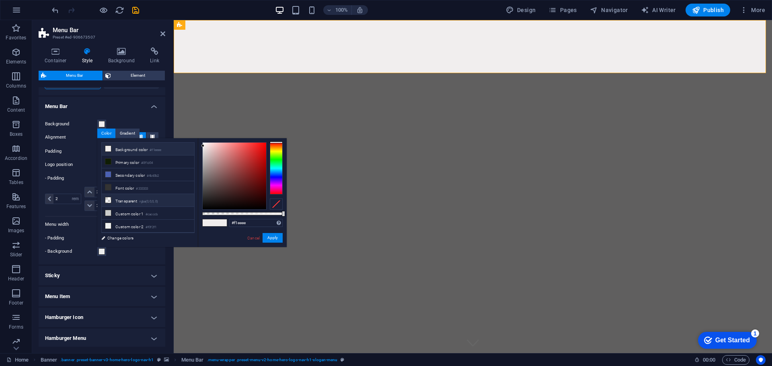
click at [127, 198] on li "Transparent rgba(0,0,0,.0)" at bounding box center [148, 200] width 92 height 13
type input "rgba(0, 0, 0, 0)"
click at [270, 237] on button "Apply" at bounding box center [272, 238] width 20 height 10
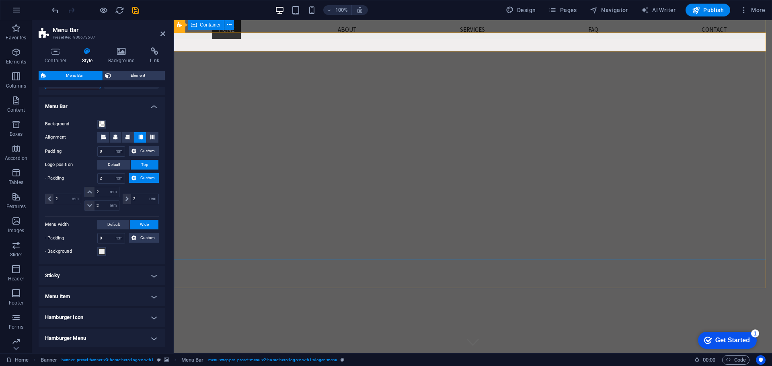
scroll to position [0, 0]
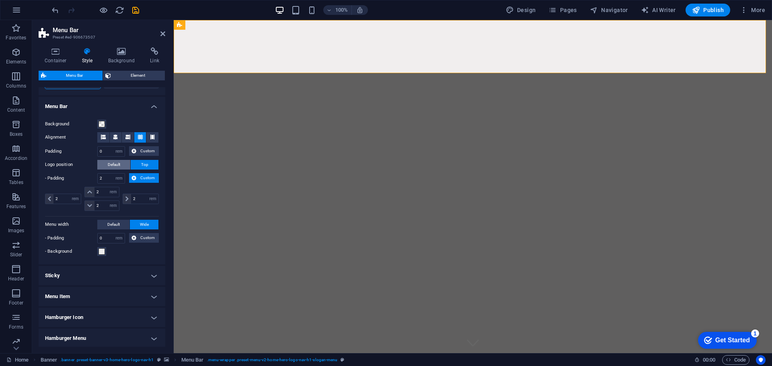
click at [116, 164] on span "Default" at bounding box center [114, 165] width 12 height 10
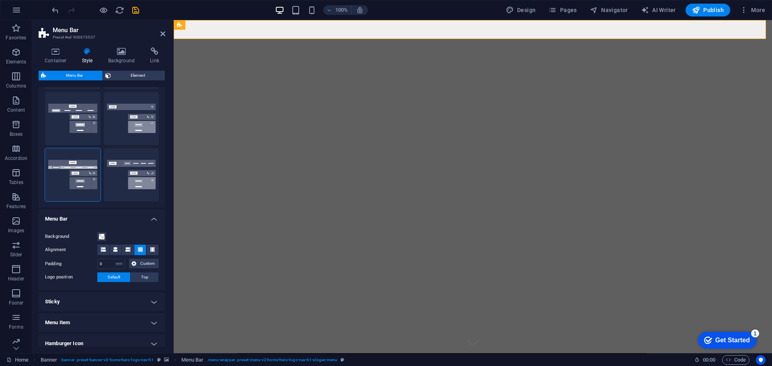
click at [167, 34] on aside "Menu Bar Preset #ed-906673507 Container Style Background Link Size Height Defau…" at bounding box center [102, 186] width 141 height 333
click at [164, 34] on icon at bounding box center [162, 34] width 5 height 6
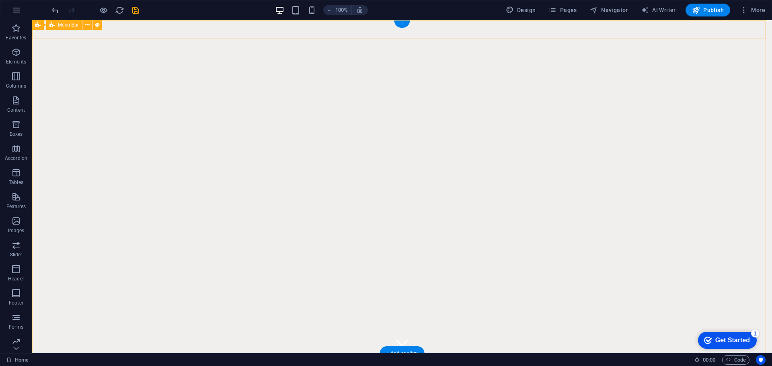
click at [162, 353] on div "Sequoia Custom Cabinetry Home About Services FAQ Contact Connect Faq Services A…" at bounding box center [401, 366] width 739 height 27
select select "rem"
select select "preset-menu-v2-home-hero-logo-nav-h1-slogan-menu"
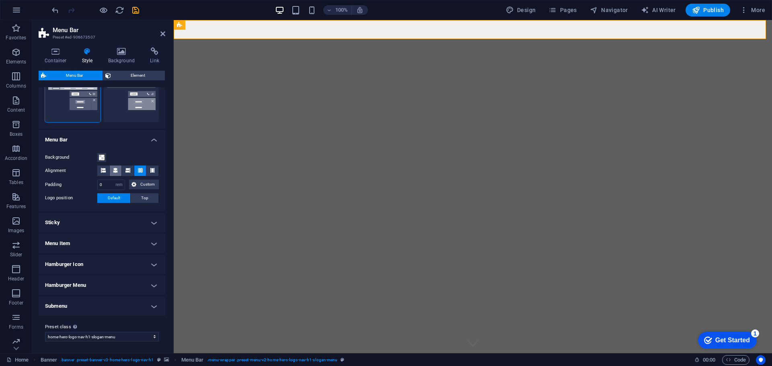
scroll to position [209, 0]
click at [102, 156] on span at bounding box center [101, 156] width 6 height 6
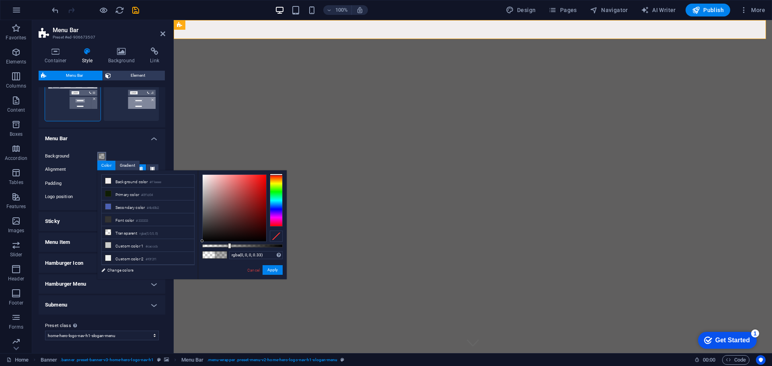
drag, startPoint x: 205, startPoint y: 246, endPoint x: 229, endPoint y: 248, distance: 23.4
click at [229, 248] on div at bounding box center [242, 245] width 80 height 3
type input "rgba(0, 0, 0, 0.44)"
drag, startPoint x: 231, startPoint y: 246, endPoint x: 237, endPoint y: 246, distance: 6.8
click at [237, 246] on div at bounding box center [238, 246] width 3 height 6
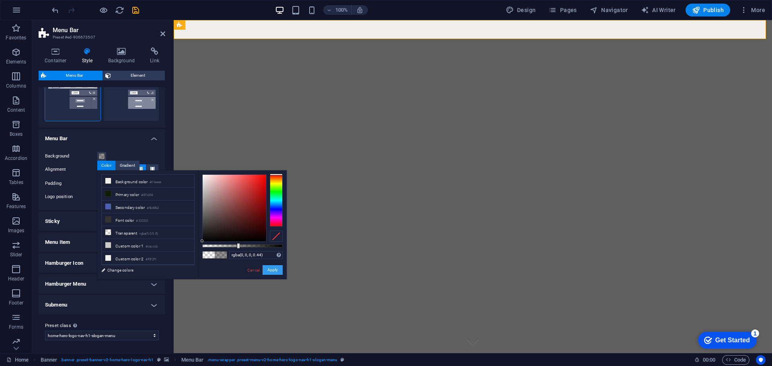
click at [276, 271] on button "Apply" at bounding box center [272, 270] width 20 height 10
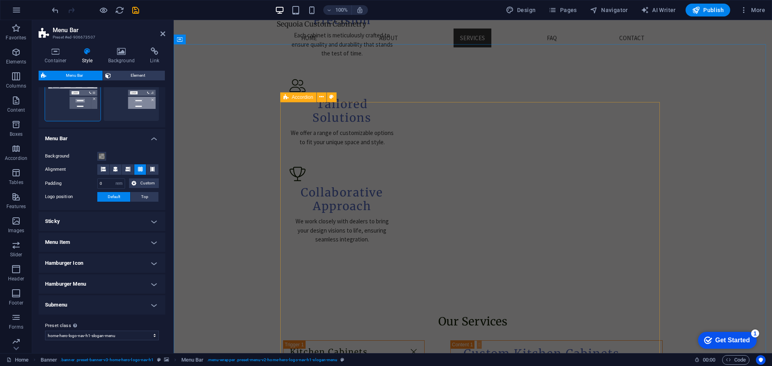
scroll to position [723, 0]
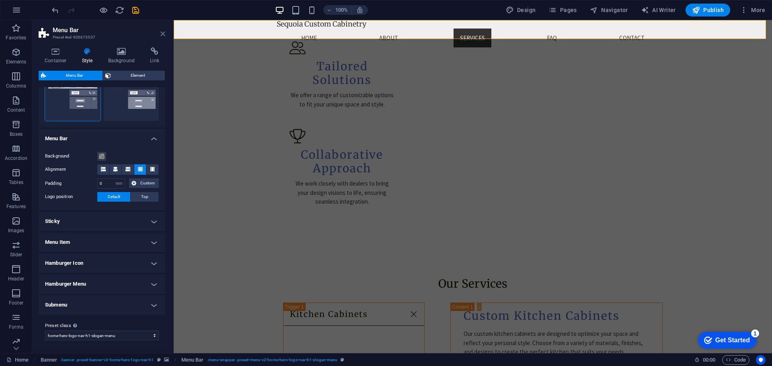
click at [162, 32] on icon at bounding box center [162, 34] width 5 height 6
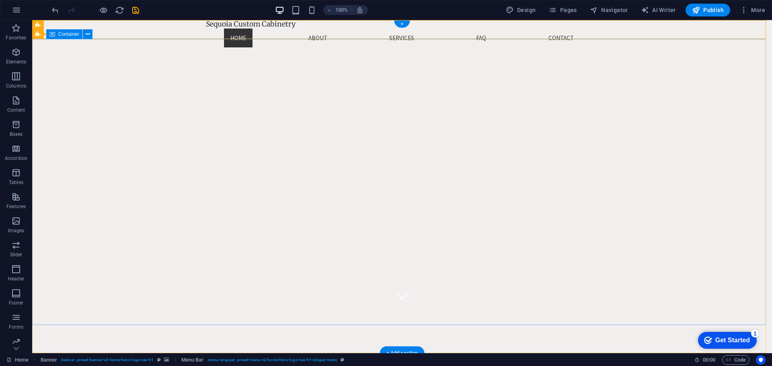
scroll to position [0, 0]
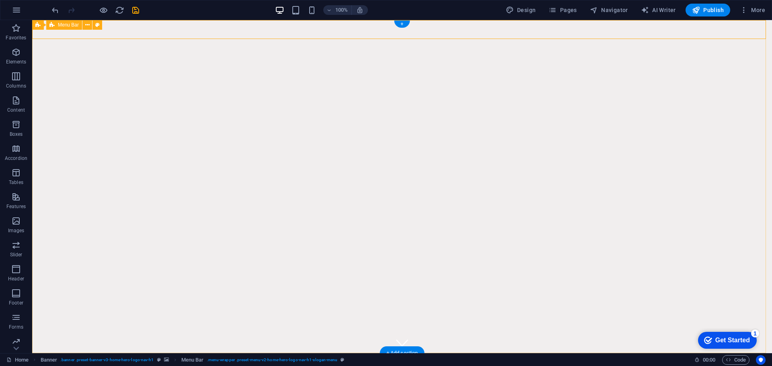
click at [176, 353] on div "Sequoia Custom Cabinetry Home About Services FAQ Contact Connect Faq Services A…" at bounding box center [401, 366] width 739 height 27
select select "rem"
select select "preset-menu-v2-home-hero-logo-nav-h1-slogan-menu"
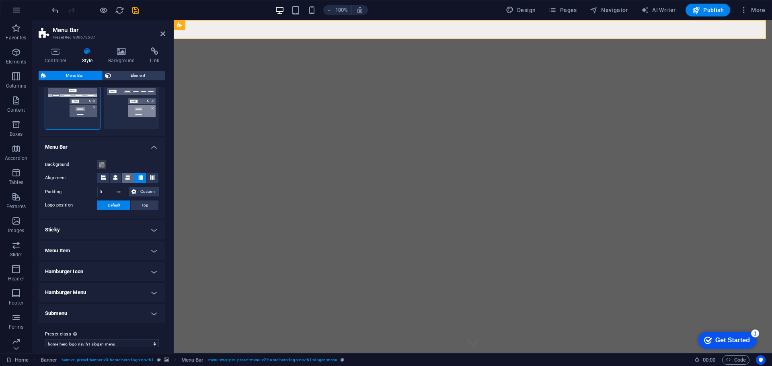
scroll to position [201, 0]
click at [102, 166] on span at bounding box center [101, 164] width 6 height 6
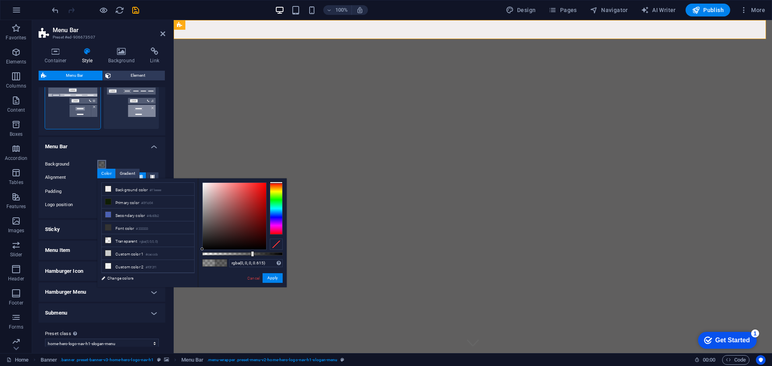
click at [252, 253] on div at bounding box center [242, 253] width 80 height 3
type input "rgba(255, 255, 255, 0.615)"
drag, startPoint x: 213, startPoint y: 203, endPoint x: 191, endPoint y: 172, distance: 37.8
click at [191, 172] on body "Sequoia Custom Cabinetry Home Favorites Elements Columns Content Boxes Accordio…" at bounding box center [386, 183] width 772 height 366
click at [270, 277] on button "Apply" at bounding box center [272, 278] width 20 height 10
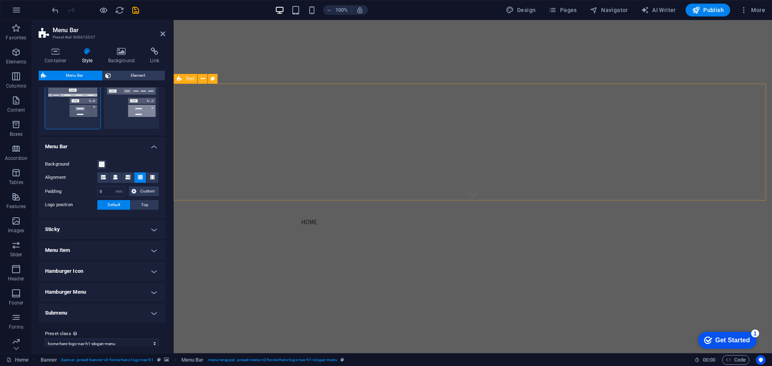
scroll to position [281, 0]
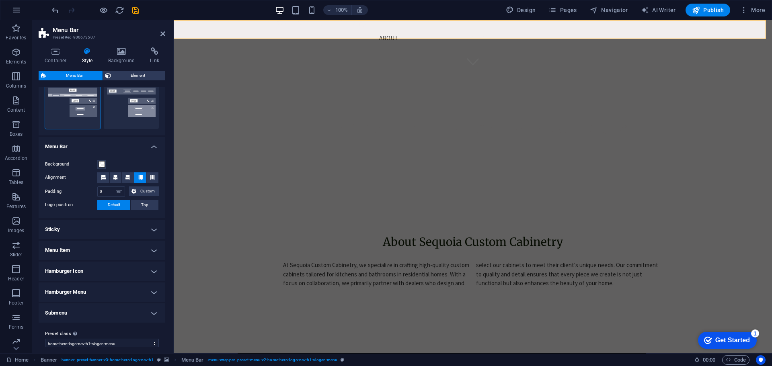
click at [164, 38] on header "Menu Bar Preset #ed-906673507" at bounding box center [102, 30] width 127 height 21
click at [164, 35] on icon at bounding box center [162, 34] width 5 height 6
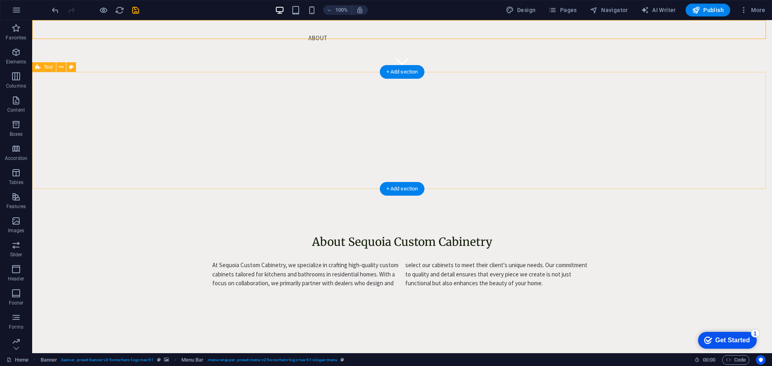
click at [205, 203] on div "About Sequoia Custom Cabinetry At Sequoia Custom Cabinetry, we specialize in cr…" at bounding box center [401, 261] width 739 height 117
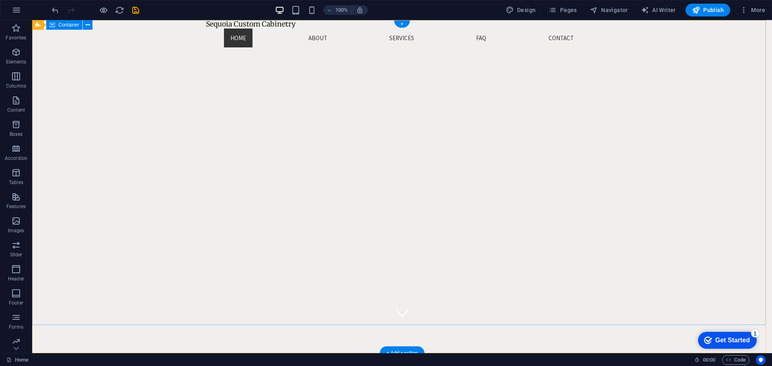
scroll to position [0, 0]
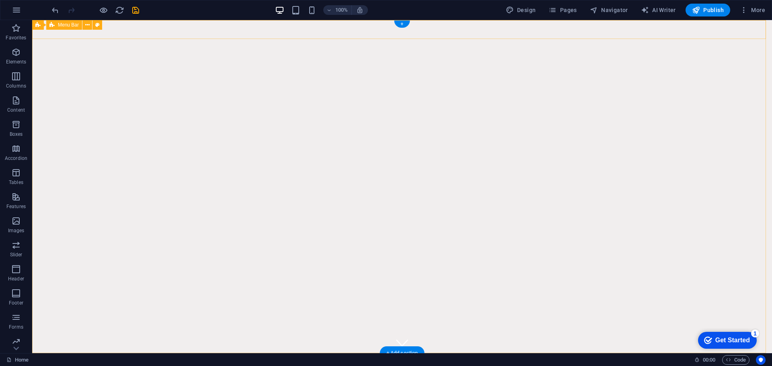
click at [177, 353] on div "Sequoia Custom Cabinetry Home About Services FAQ Contact Connect Faq Services A…" at bounding box center [401, 366] width 739 height 27
select select "rem"
select select "preset-menu-v2-home-hero-logo-nav-h1-slogan-menu"
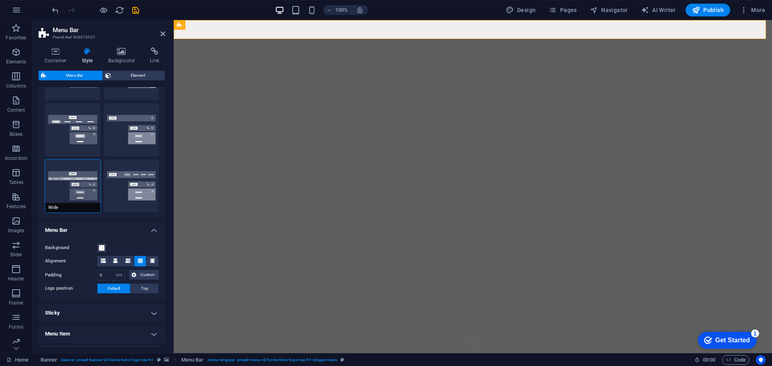
scroll to position [201, 0]
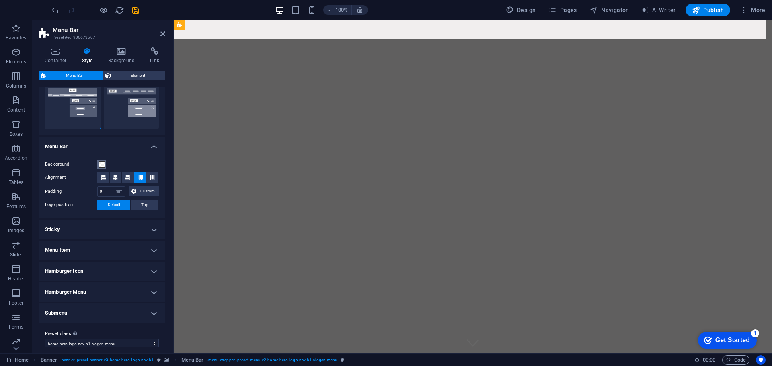
click at [102, 162] on span at bounding box center [101, 164] width 6 height 6
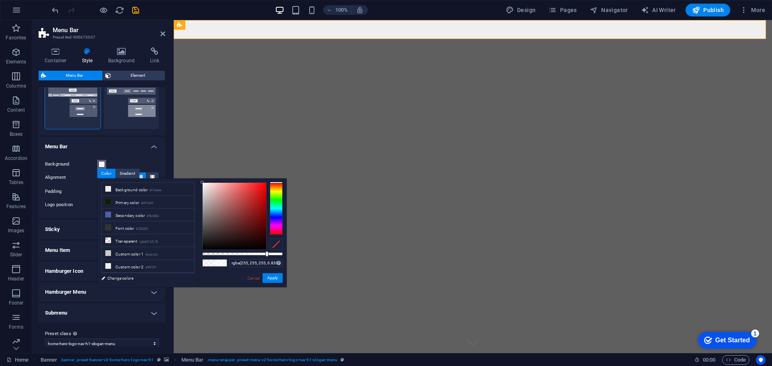
type input "rgba(255, 255, 255, 0.84)"
drag, startPoint x: 263, startPoint y: 253, endPoint x: 270, endPoint y: 254, distance: 6.9
click at [270, 254] on div at bounding box center [242, 253] width 80 height 3
click at [278, 280] on button "Apply" at bounding box center [272, 278] width 20 height 10
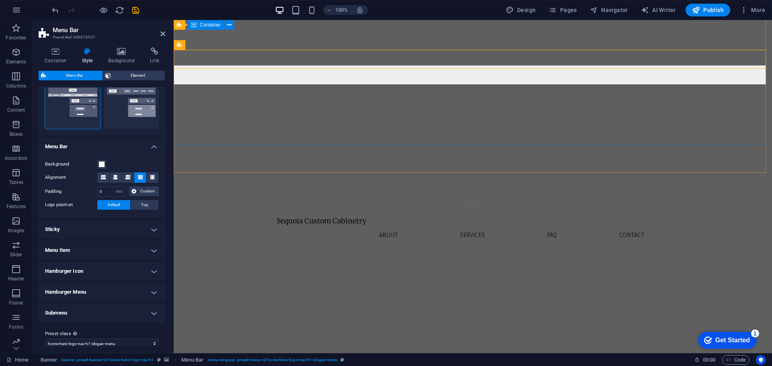
scroll to position [0, 0]
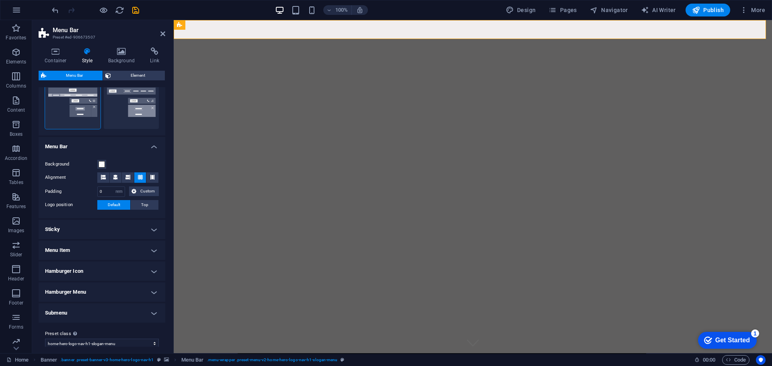
click at [165, 34] on aside "Menu Bar Preset #ed-906673507 Container Style Background Link Size Height Defau…" at bounding box center [102, 186] width 141 height 333
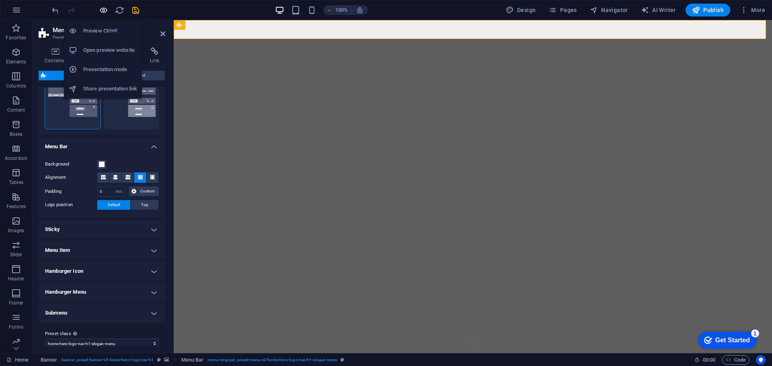
click at [103, 8] on icon "button" at bounding box center [103, 10] width 9 height 9
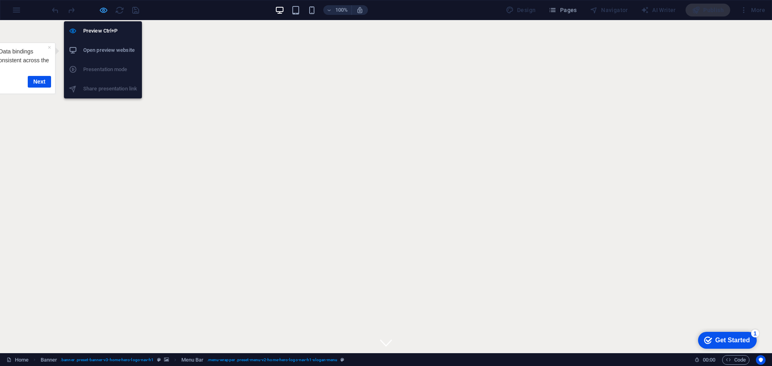
click at [101, 7] on icon "button" at bounding box center [103, 10] width 9 height 9
select select "rem"
select select "preset-menu-v2-home-hero-logo-nav-h1-slogan-menu"
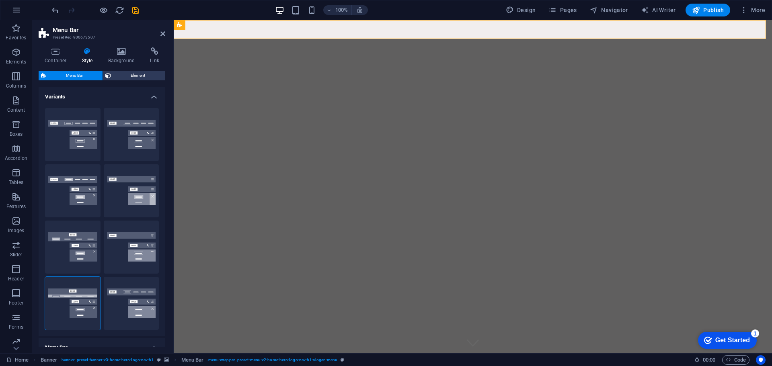
scroll to position [201, 0]
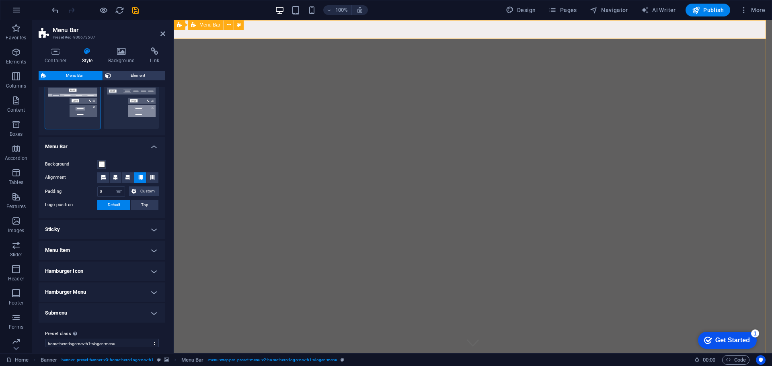
click at [262, 353] on div "Sequoia Custom Cabinetry Home About Services FAQ Contact Connect Faq Services A…" at bounding box center [473, 366] width 598 height 27
click at [103, 163] on span at bounding box center [101, 164] width 6 height 6
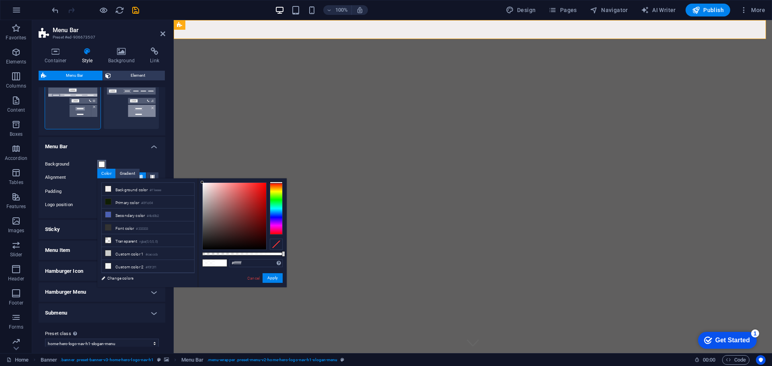
drag, startPoint x: 268, startPoint y: 255, endPoint x: 293, endPoint y: 256, distance: 25.3
click at [293, 256] on body "Sequoia Custom Cabinetry Home Favorites Elements Columns Content Boxes Accordio…" at bounding box center [386, 183] width 772 height 366
click at [137, 190] on li "Background color #f1eeee" at bounding box center [148, 189] width 92 height 13
drag, startPoint x: 269, startPoint y: 254, endPoint x: 257, endPoint y: 252, distance: 12.1
click at [257, 252] on div at bounding box center [242, 253] width 80 height 3
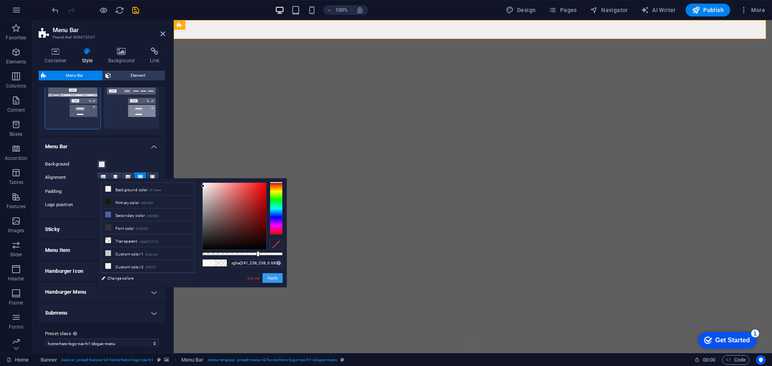
click at [276, 278] on button "Apply" at bounding box center [272, 278] width 20 height 10
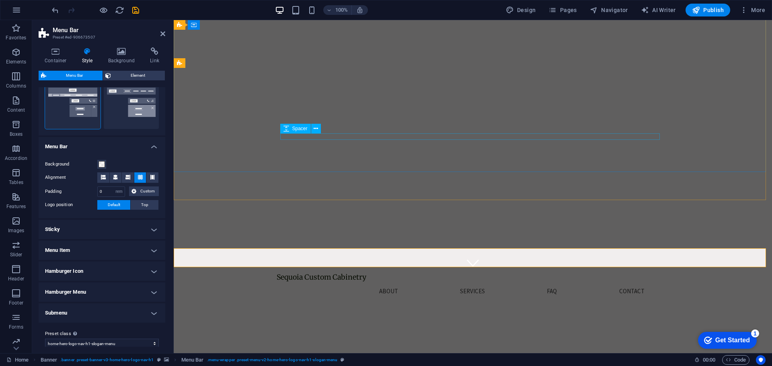
scroll to position [0, 0]
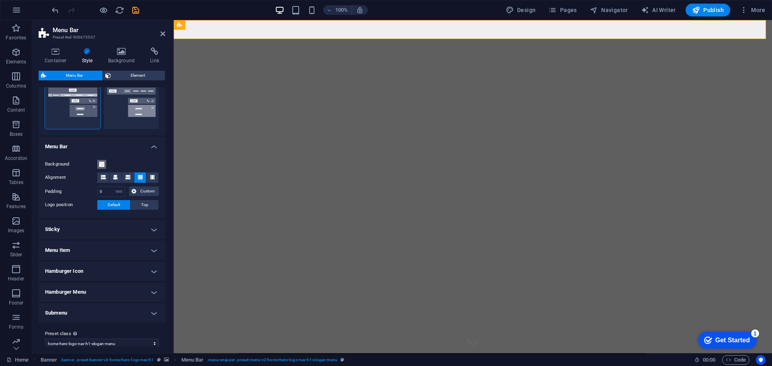
click at [103, 164] on span at bounding box center [101, 164] width 6 height 6
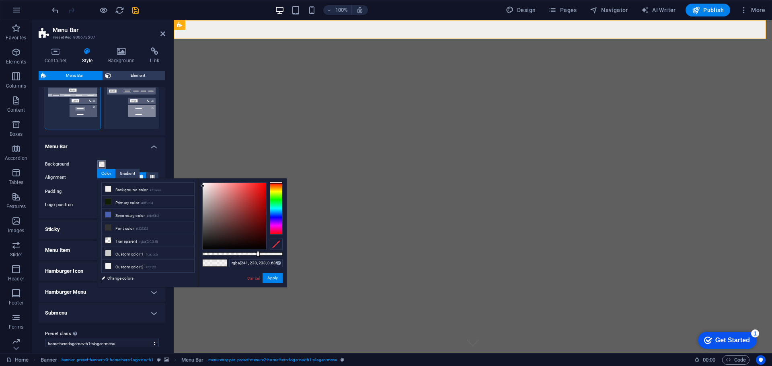
type input "rgba(241, 238, 238, 0.745)"
click at [262, 253] on div at bounding box center [242, 253] width 80 height 3
click at [270, 277] on button "Apply" at bounding box center [272, 278] width 20 height 10
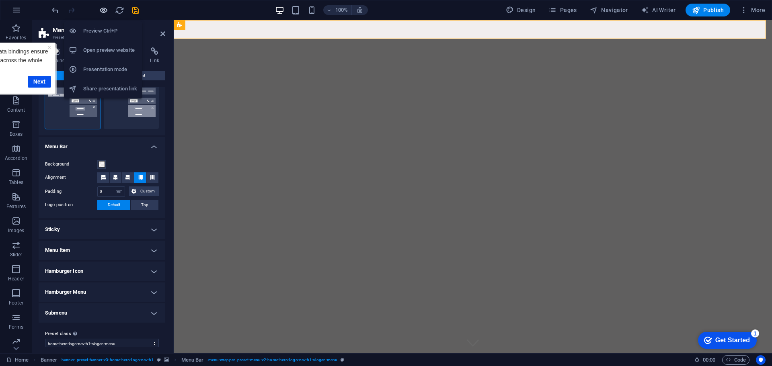
click at [100, 9] on icon "button" at bounding box center [103, 10] width 9 height 9
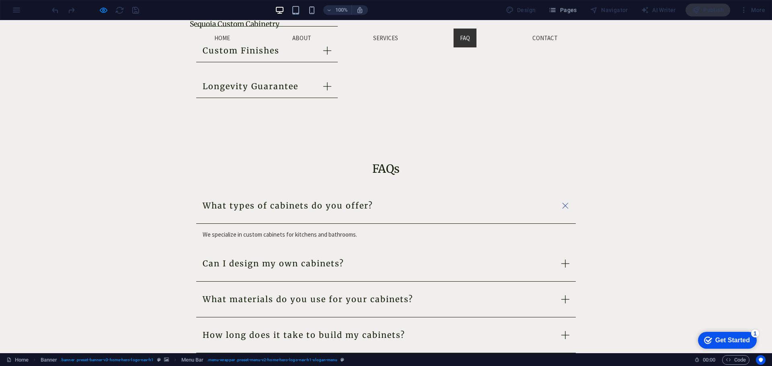
scroll to position [987, 0]
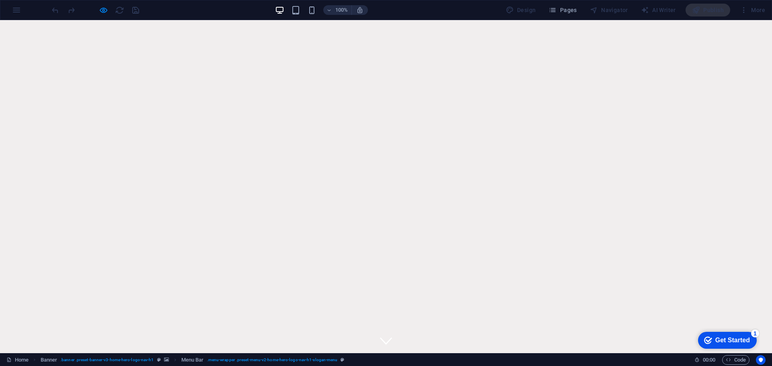
click at [382, 335] on icon at bounding box center [386, 341] width 12 height 12
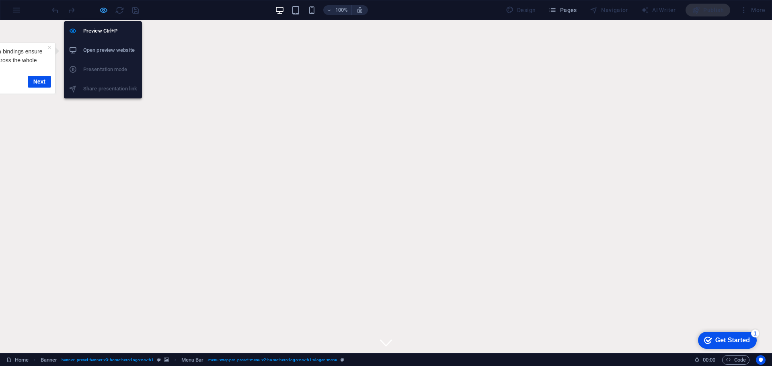
click at [107, 9] on icon "button" at bounding box center [103, 10] width 9 height 9
select select "rem"
select select "preset-menu-v2-home-hero-logo-nav-h1-slogan-menu"
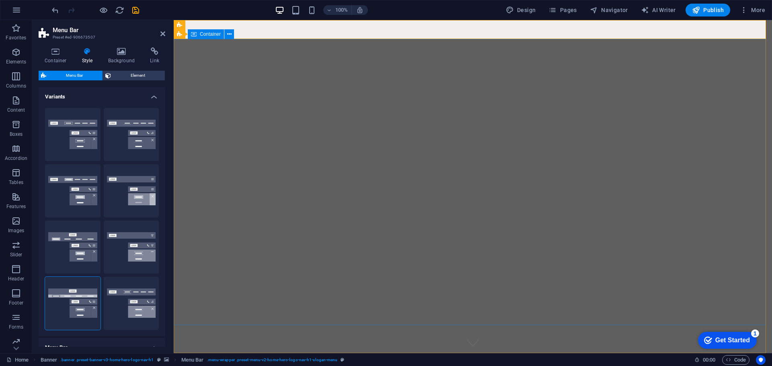
click at [252, 353] on div "Sequoia Custom Cabinetry Home About Services FAQ Contact Connect Faq Services A…" at bounding box center [473, 366] width 598 height 27
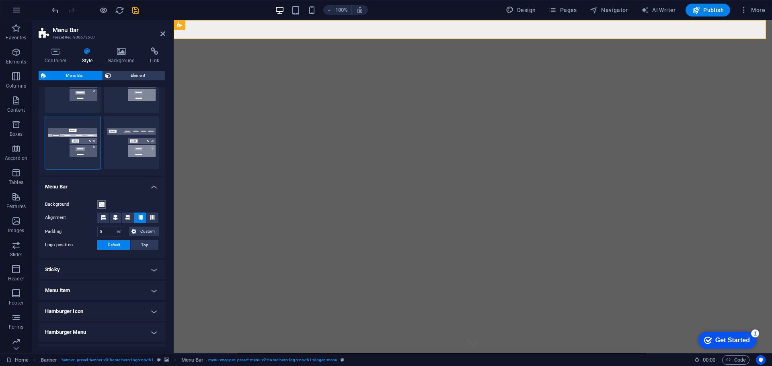
click at [104, 203] on span at bounding box center [101, 204] width 6 height 6
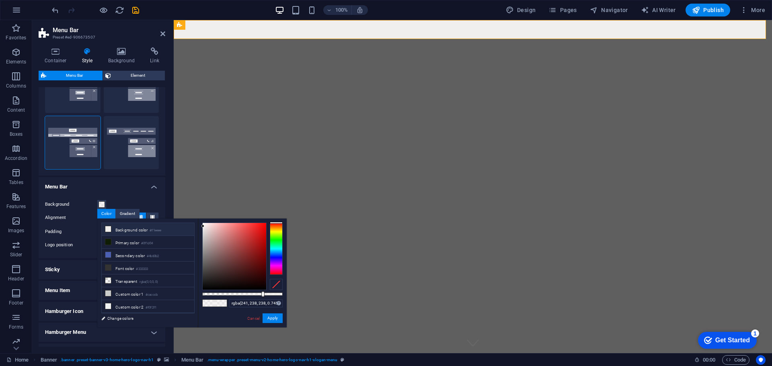
click at [129, 228] on li "Background color #f1eeee" at bounding box center [148, 229] width 92 height 13
type input "#f1eeee"
drag, startPoint x: 260, startPoint y: 292, endPoint x: 326, endPoint y: 301, distance: 66.9
click at [326, 301] on body "Sequoia Custom Cabinetry Home Favorites Elements Columns Content Boxes Accordio…" at bounding box center [386, 183] width 772 height 366
click at [275, 317] on button "Apply" at bounding box center [272, 318] width 20 height 10
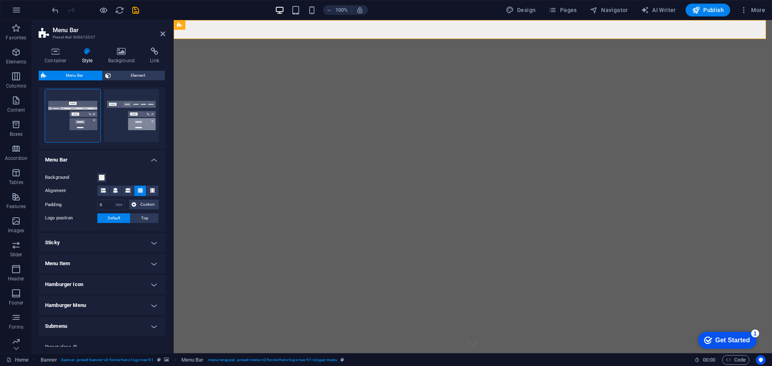
scroll to position [201, 0]
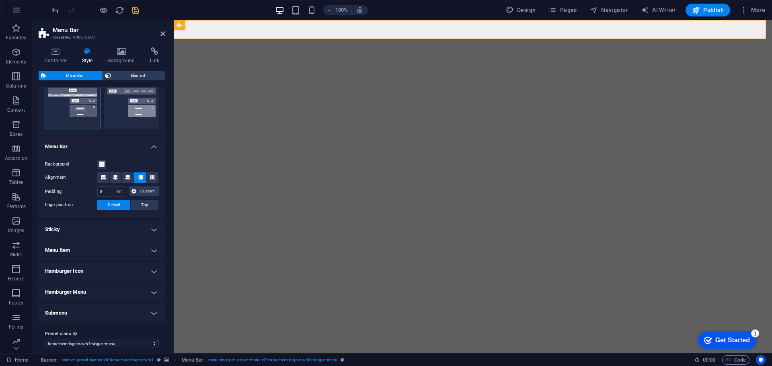
click at [90, 235] on h4 "Sticky" at bounding box center [102, 229] width 127 height 19
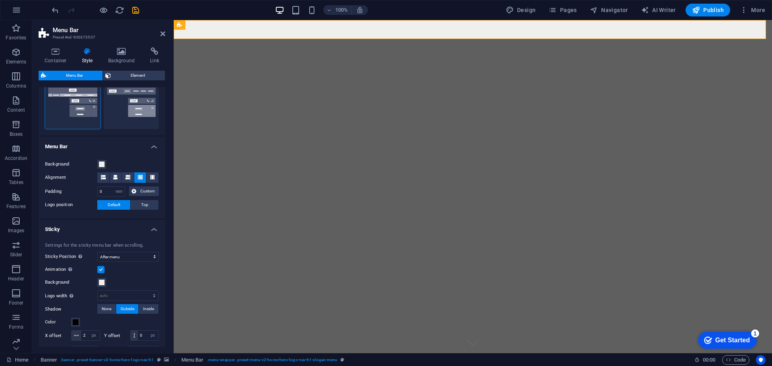
click at [93, 231] on h4 "Sticky" at bounding box center [102, 227] width 127 height 14
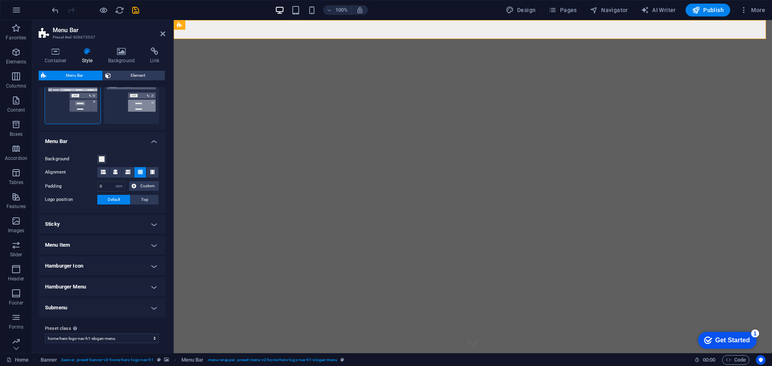
scroll to position [209, 0]
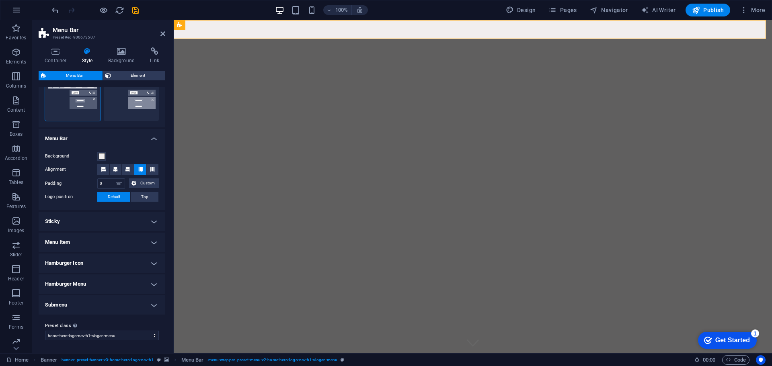
click at [83, 240] on h4 "Menu Item" at bounding box center [102, 242] width 127 height 19
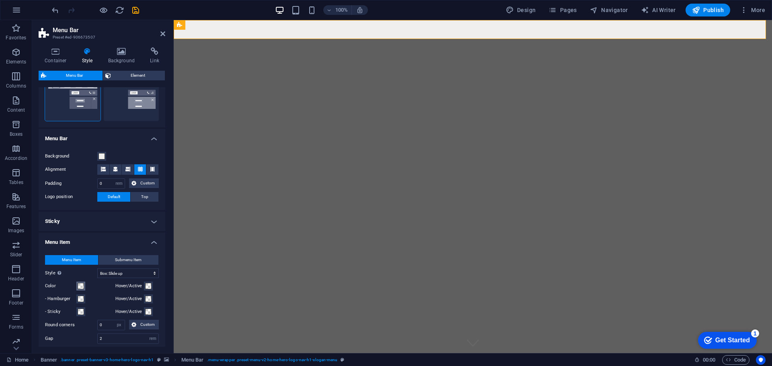
click at [83, 284] on span at bounding box center [81, 286] width 6 height 6
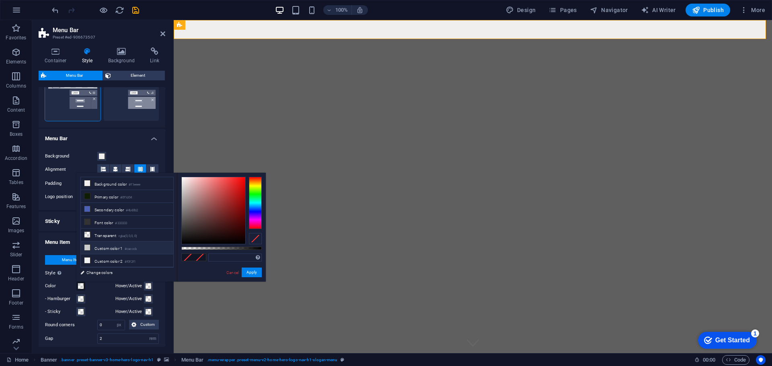
click at [115, 245] on li "Custom color 1 #cacccb" at bounding box center [127, 248] width 92 height 13
type input "#cacccb"
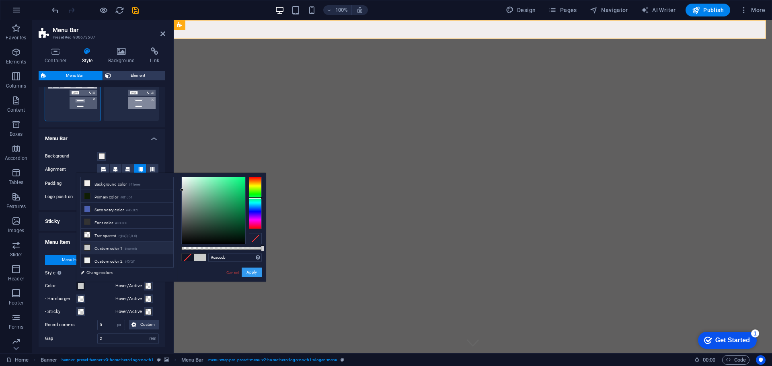
click at [249, 271] on button "Apply" at bounding box center [252, 273] width 20 height 10
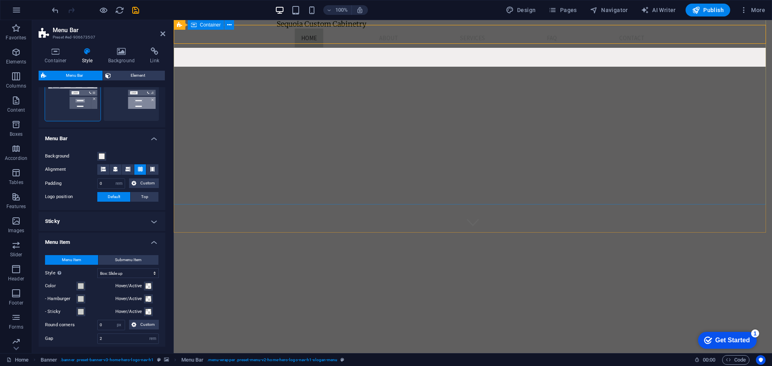
scroll to position [0, 0]
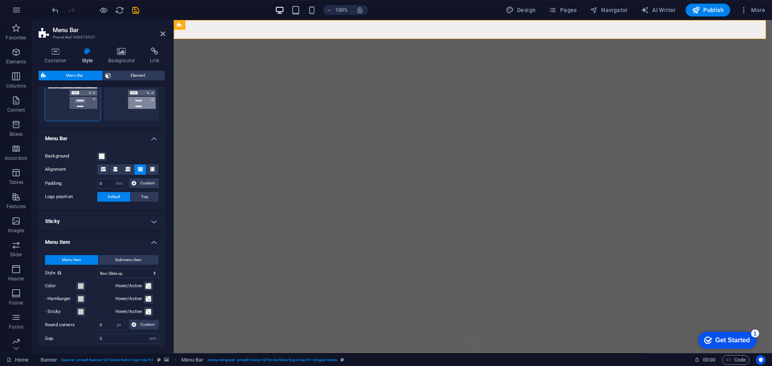
click at [108, 12] on div at bounding box center [95, 10] width 90 height 13
click at [102, 10] on icon "button" at bounding box center [103, 10] width 9 height 9
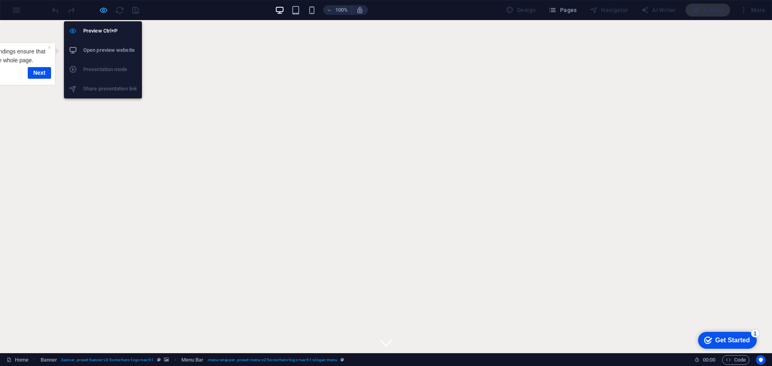
click at [104, 11] on icon "button" at bounding box center [103, 10] width 9 height 9
select select "rem"
select select "hover_box_bottom"
select select "px"
select select "rem"
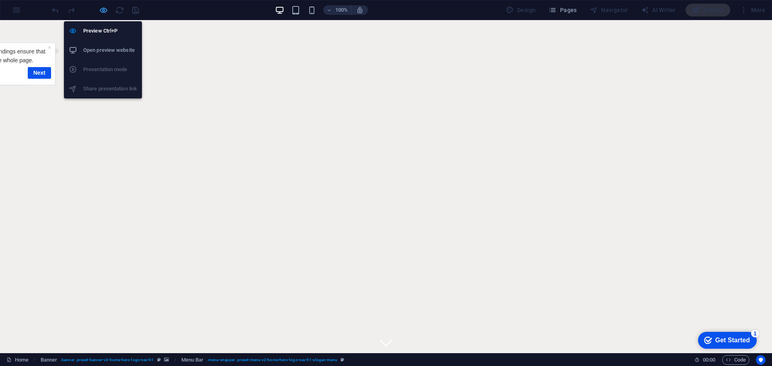
select select "rem"
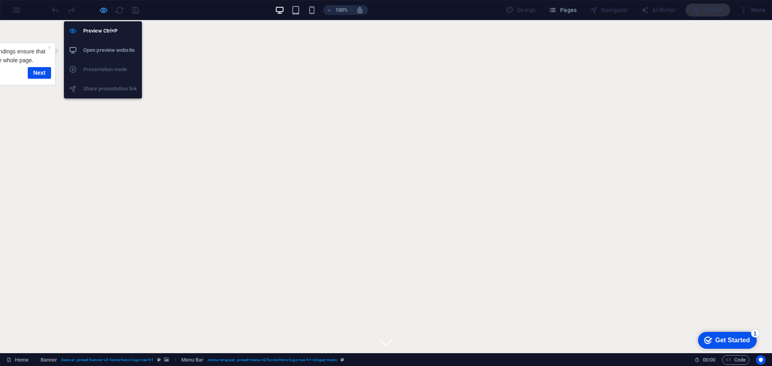
select select "px"
select select "200"
select select "px"
select select "preset-menu-v2-home-hero-logo-nav-h1-slogan-menu"
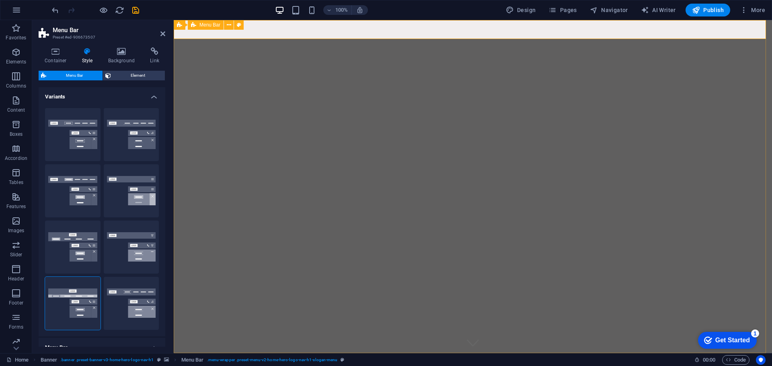
click at [248, 353] on div "Sequoia Custom Cabinetry Home About Services FAQ Contact Connect Faq Services A…" at bounding box center [473, 366] width 598 height 27
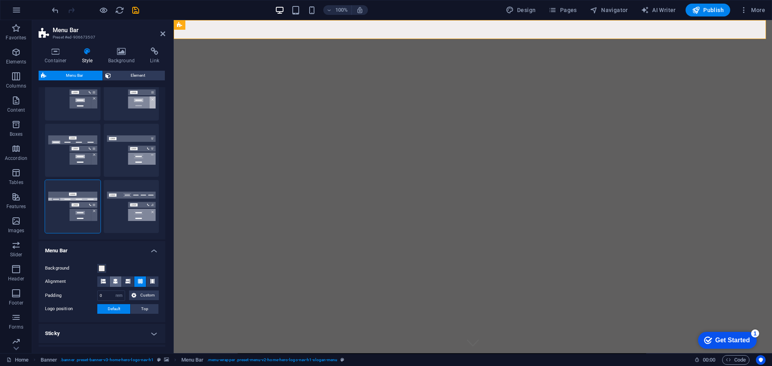
scroll to position [161, 0]
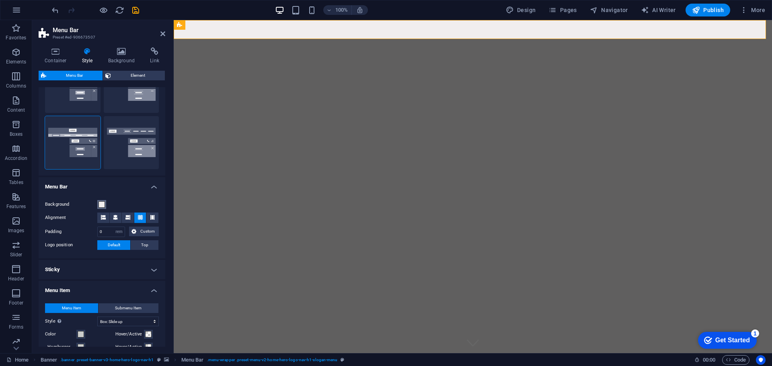
click at [102, 203] on span at bounding box center [101, 204] width 6 height 6
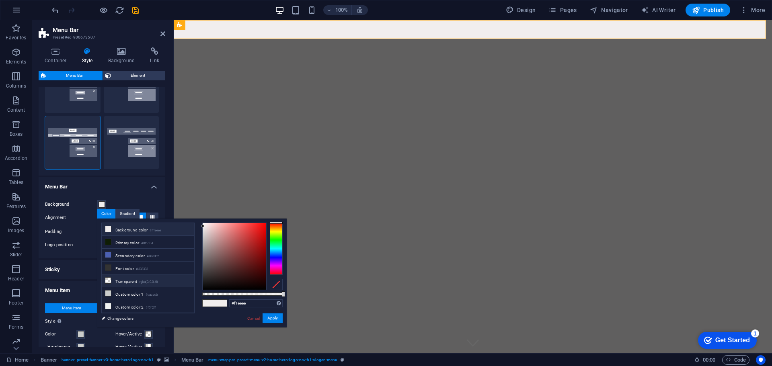
click at [145, 283] on small "rgba(0,0,0,.0)" at bounding box center [148, 282] width 19 height 6
click at [146, 291] on li "Custom color 1 #cacccb" at bounding box center [148, 293] width 92 height 13
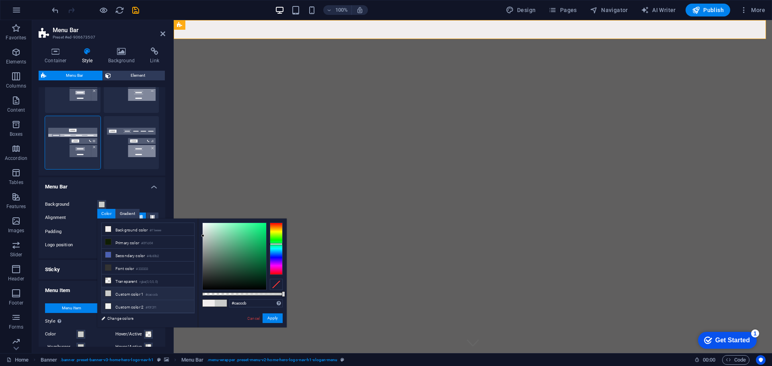
click at [149, 300] on li "Custom color 2 #f0f2f1" at bounding box center [148, 306] width 92 height 13
click at [139, 245] on li "Primary color #0f1d04" at bounding box center [148, 242] width 92 height 13
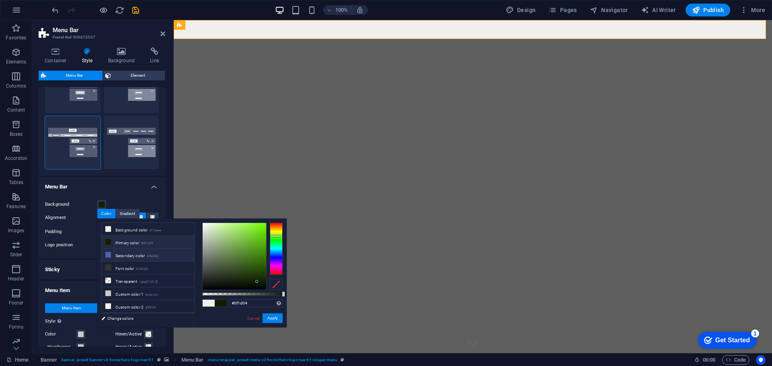
click at [139, 252] on li "Secondary color #4b60b2" at bounding box center [148, 255] width 92 height 13
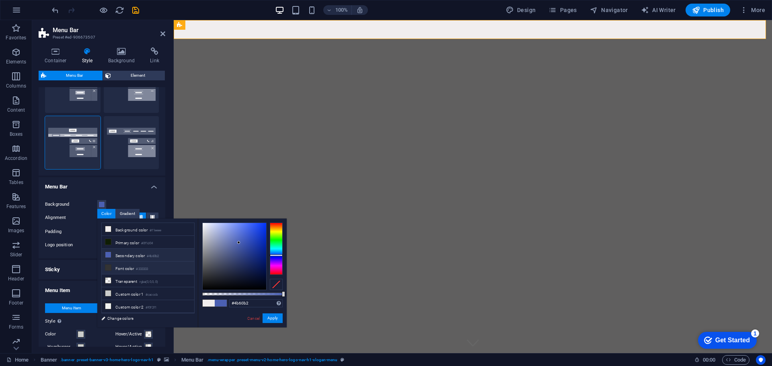
click at [140, 262] on li "Font color #333333" at bounding box center [148, 268] width 92 height 13
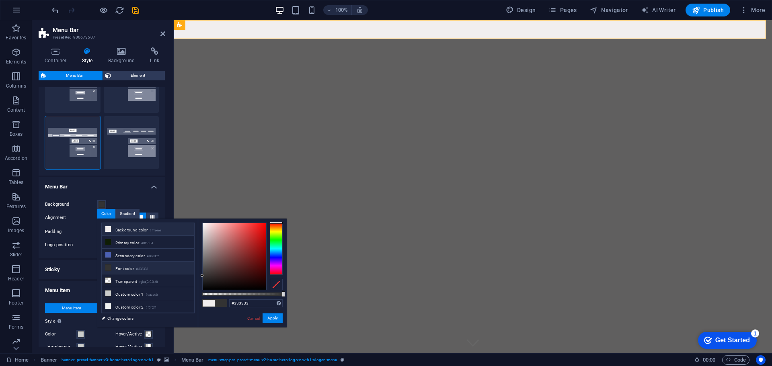
click at [140, 231] on li "Background color #f1eeee" at bounding box center [148, 229] width 92 height 13
type input "#f1eeee"
click at [136, 182] on h4 "Menu Bar" at bounding box center [102, 184] width 127 height 14
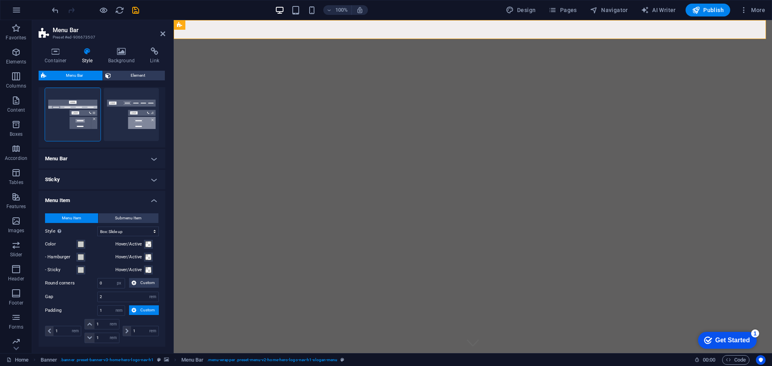
scroll to position [201, 0]
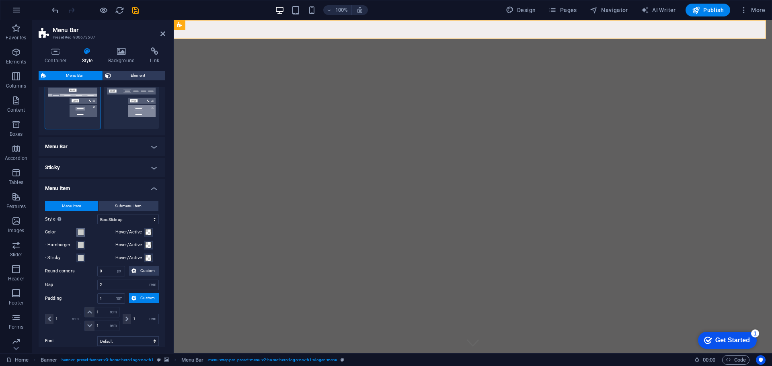
click at [85, 231] on button "Color" at bounding box center [80, 232] width 9 height 9
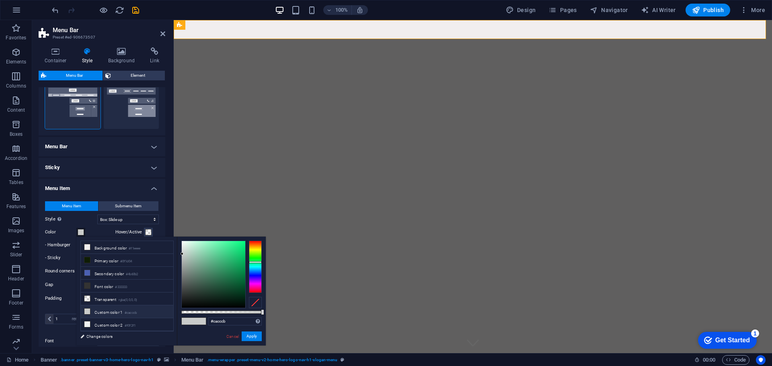
click at [123, 308] on li "Custom color 1 #cacccb" at bounding box center [127, 311] width 92 height 13
click at [111, 187] on h4 "Menu Item" at bounding box center [102, 186] width 127 height 14
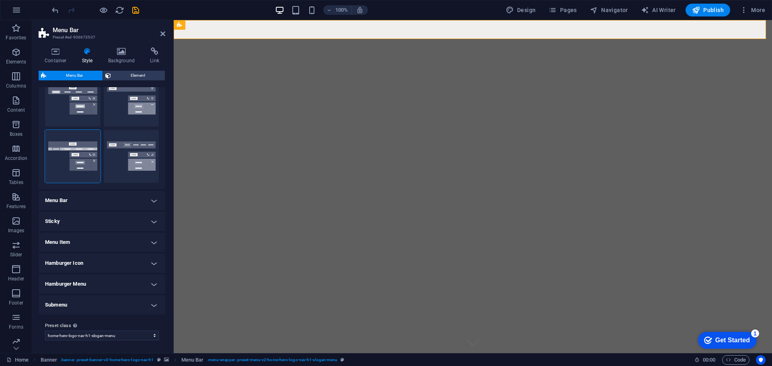
click at [107, 198] on h4 "Menu Bar" at bounding box center [102, 200] width 127 height 19
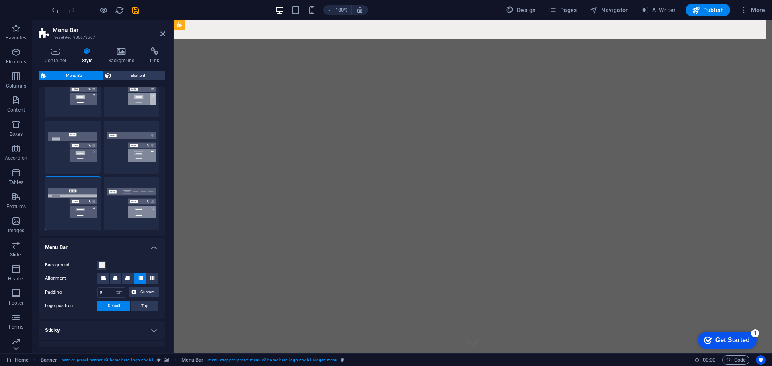
scroll to position [40, 0]
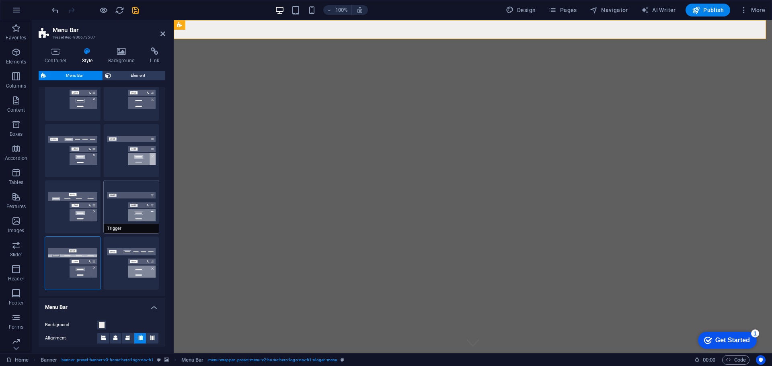
click at [126, 211] on button "Trigger" at bounding box center [131, 206] width 55 height 53
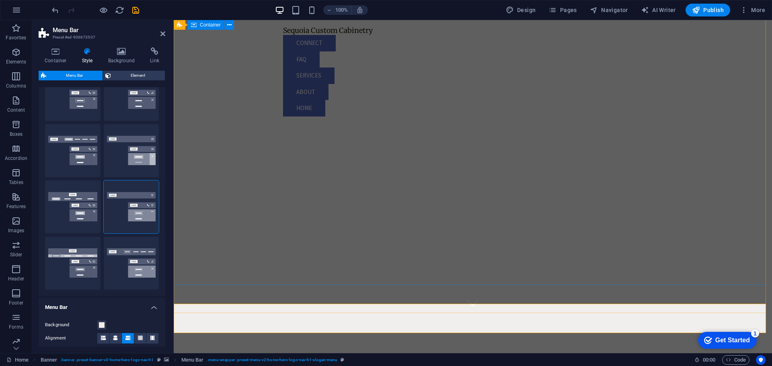
scroll to position [0, 0]
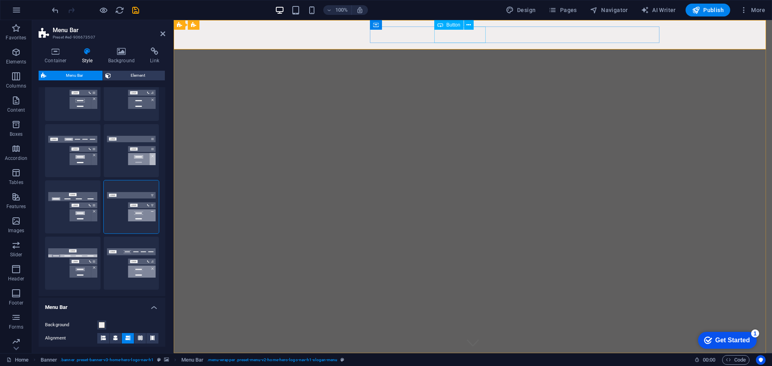
click at [95, 213] on button "Loki" at bounding box center [72, 206] width 55 height 53
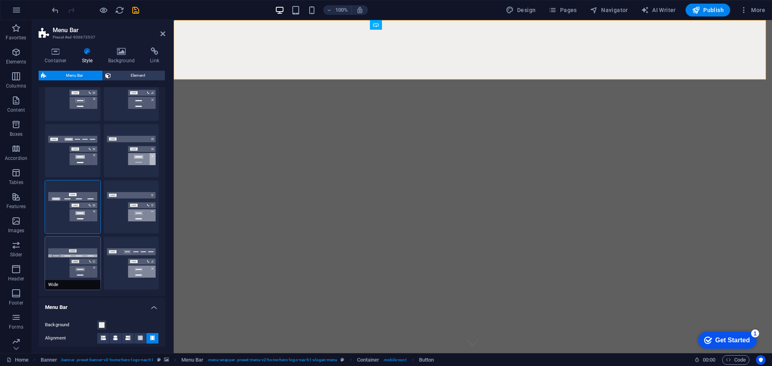
click at [86, 250] on button "Wide" at bounding box center [72, 263] width 55 height 53
select select "rem"
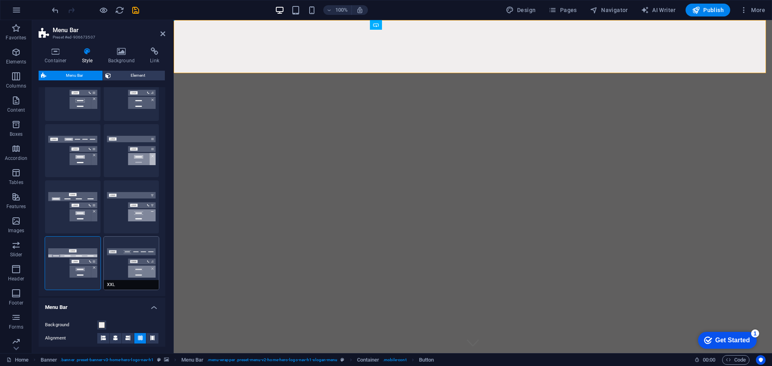
click at [143, 249] on button "XXL" at bounding box center [131, 263] width 55 height 53
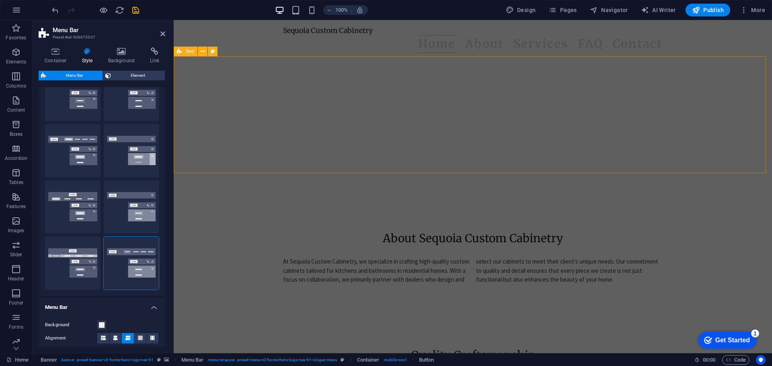
scroll to position [201, 0]
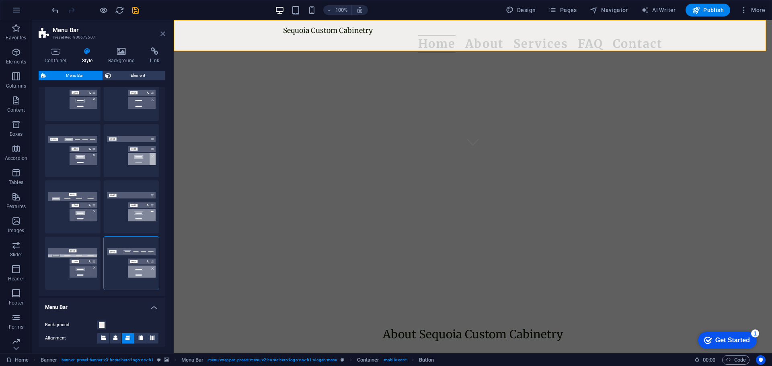
click at [161, 35] on icon at bounding box center [162, 34] width 5 height 6
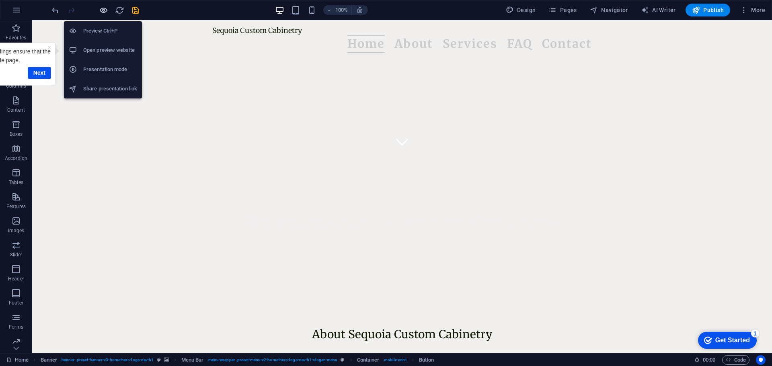
scroll to position [0, 0]
click at [102, 9] on icon "button" at bounding box center [103, 10] width 9 height 9
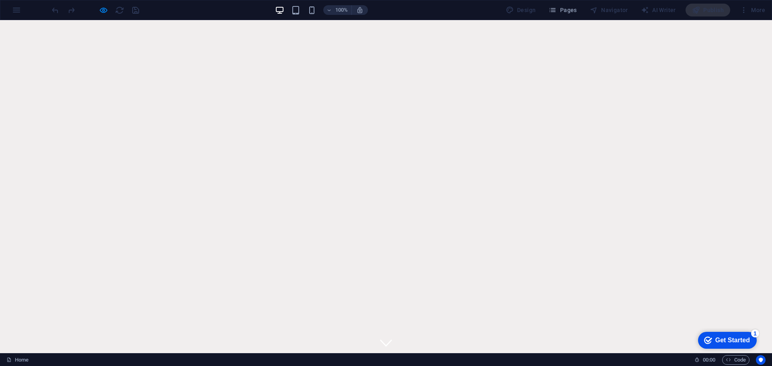
click at [103, 15] on div at bounding box center [95, 10] width 90 height 13
click at [103, 13] on icon "button" at bounding box center [103, 10] width 9 height 9
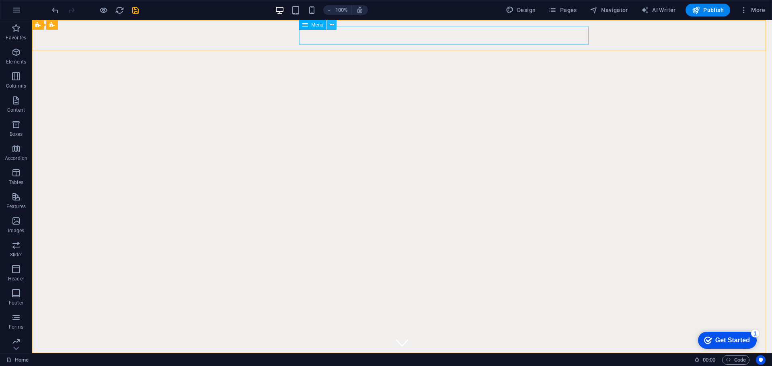
click at [336, 28] on button at bounding box center [332, 25] width 10 height 10
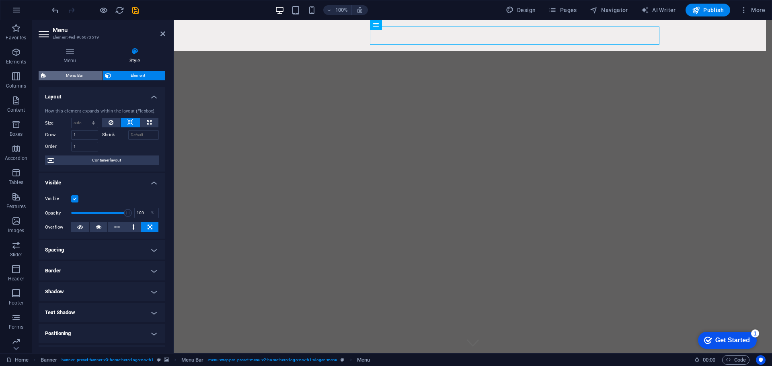
click at [80, 77] on span "Menu Bar" at bounding box center [74, 76] width 51 height 10
select select "rem"
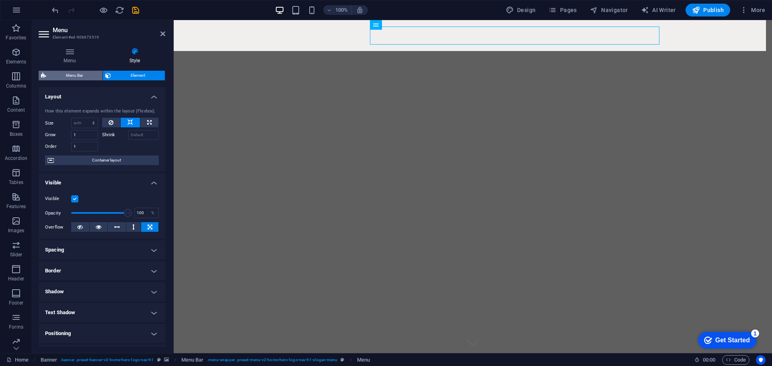
select select "rem"
select select "preset-menu-v2-home-hero-logo-nav-h1-slogan-menu"
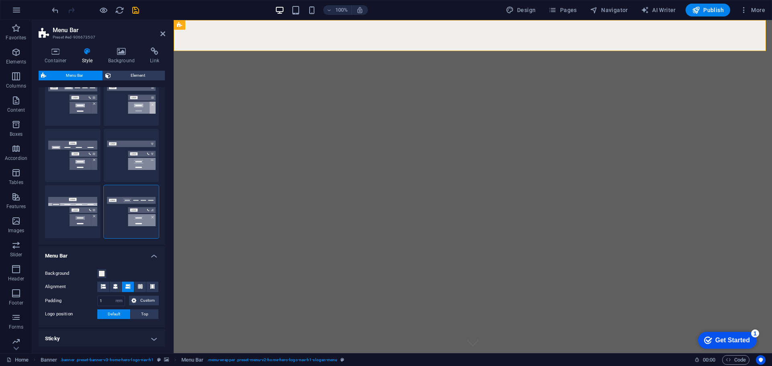
scroll to position [161, 0]
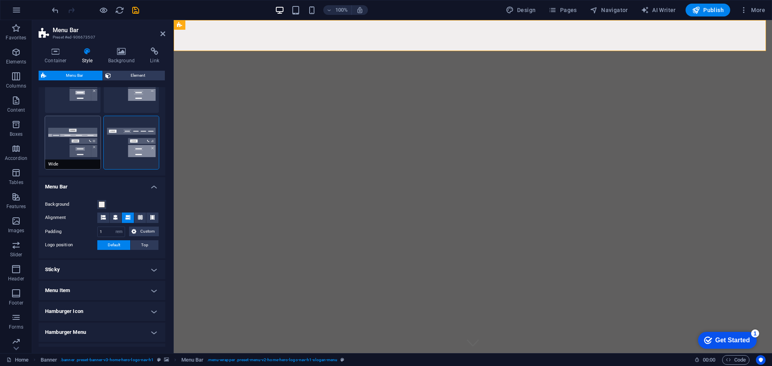
click at [79, 154] on button "Wide" at bounding box center [72, 142] width 55 height 53
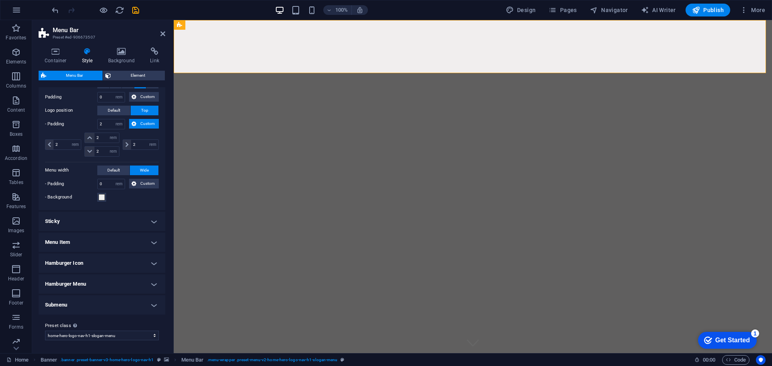
scroll to position [215, 0]
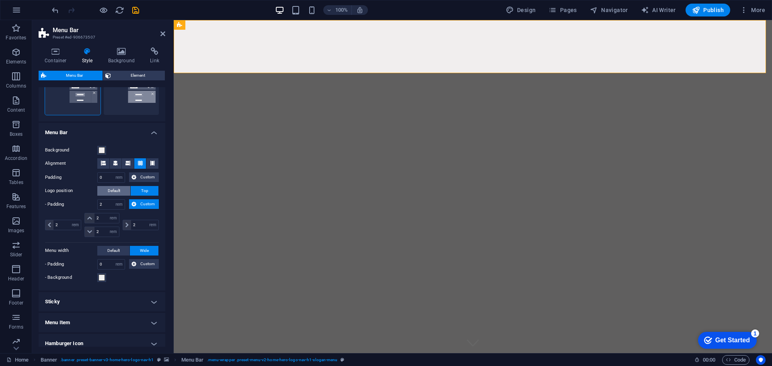
click at [106, 194] on button "Default" at bounding box center [113, 191] width 33 height 10
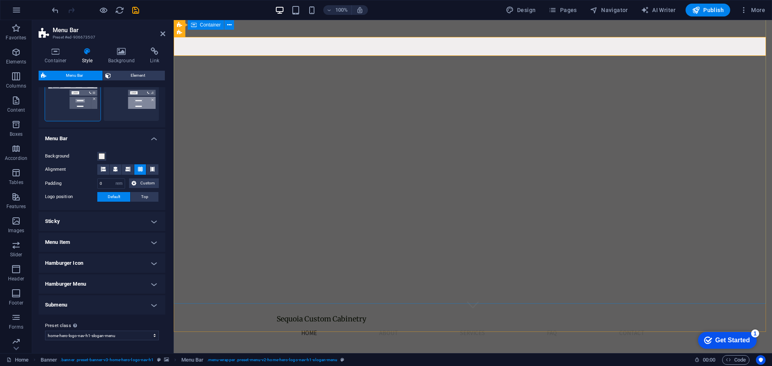
scroll to position [0, 0]
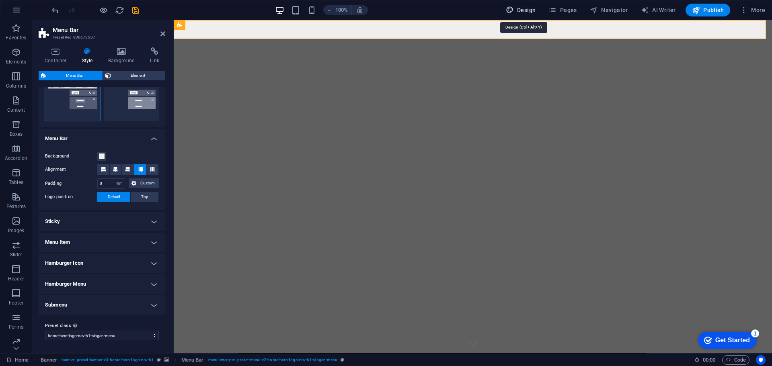
click at [533, 9] on span "Design" at bounding box center [521, 10] width 30 height 8
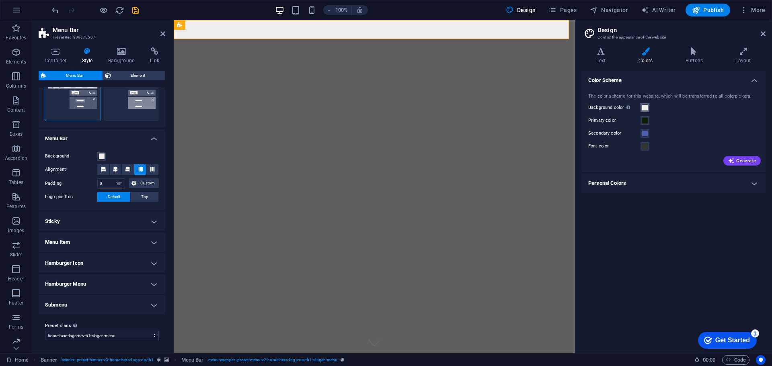
click at [647, 108] on span at bounding box center [644, 107] width 6 height 6
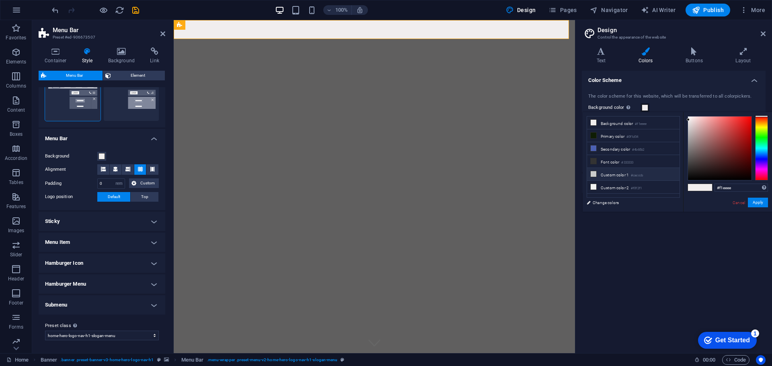
click at [632, 171] on li "Custom color 1 #cacccb" at bounding box center [633, 174] width 92 height 13
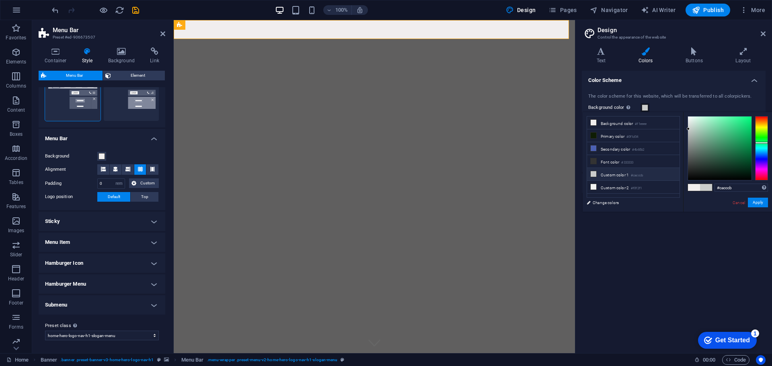
click at [629, 178] on li "Custom color 1 #cacccb" at bounding box center [633, 174] width 92 height 13
click at [628, 182] on li "Custom color 2 #f0f2f1" at bounding box center [633, 187] width 92 height 13
click at [634, 177] on li "Custom color 1 #cacccb" at bounding box center [633, 174] width 92 height 13
type input "#cacccb"
click at [737, 204] on link "Cancel" at bounding box center [738, 203] width 14 height 6
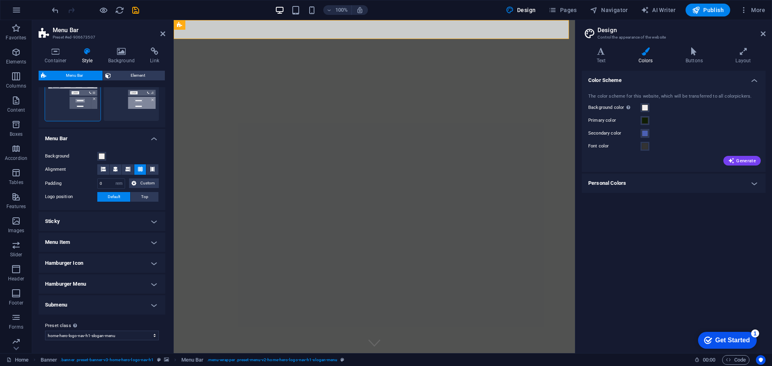
click at [764, 30] on h2 "Design" at bounding box center [681, 30] width 168 height 7
click at [763, 31] on icon at bounding box center [762, 34] width 5 height 6
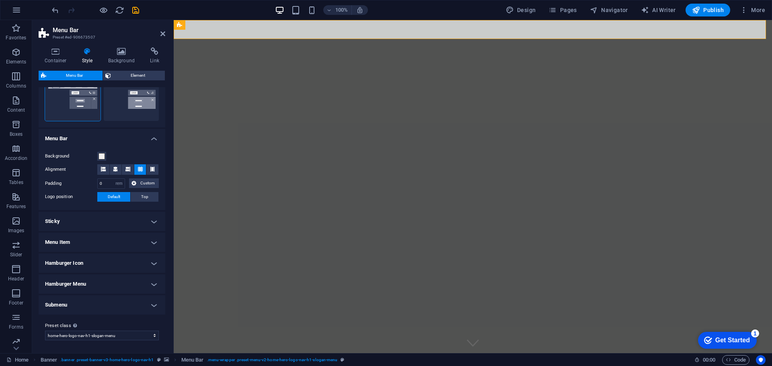
click at [83, 217] on h4 "Sticky" at bounding box center [102, 221] width 127 height 19
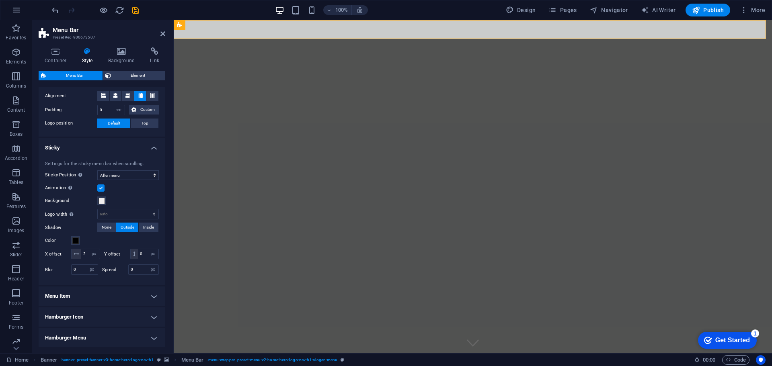
scroll to position [289, 0]
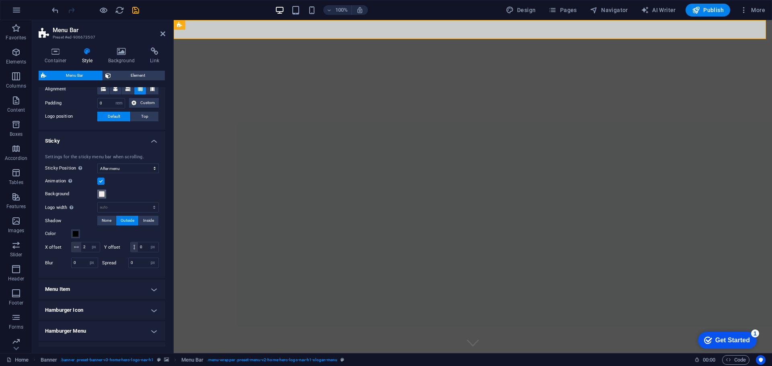
click at [102, 195] on span at bounding box center [101, 194] width 6 height 6
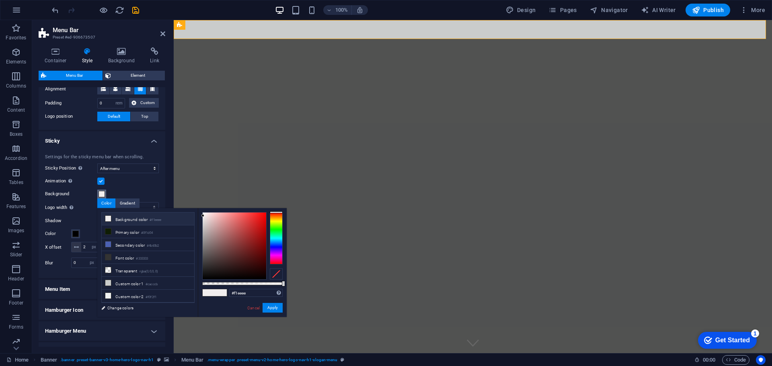
click at [102, 195] on span at bounding box center [101, 194] width 6 height 6
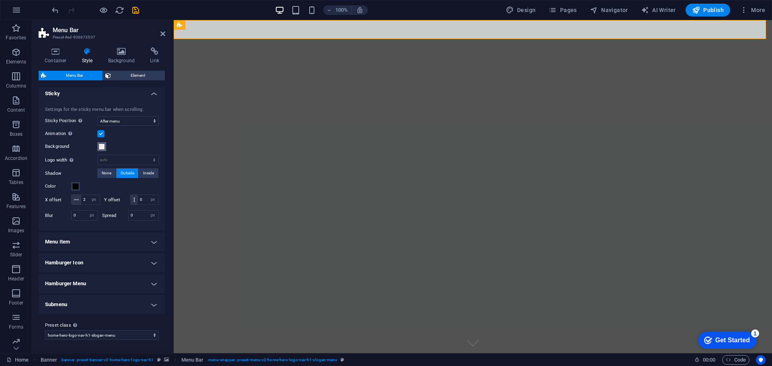
scroll to position [347, 0]
click at [83, 242] on h4 "Menu Item" at bounding box center [102, 241] width 127 height 19
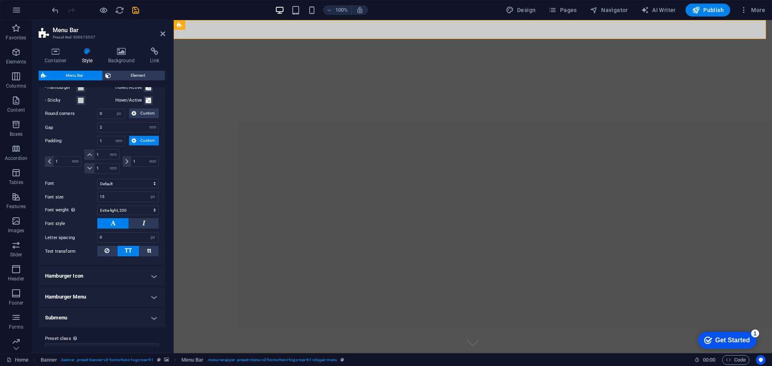
scroll to position [571, 0]
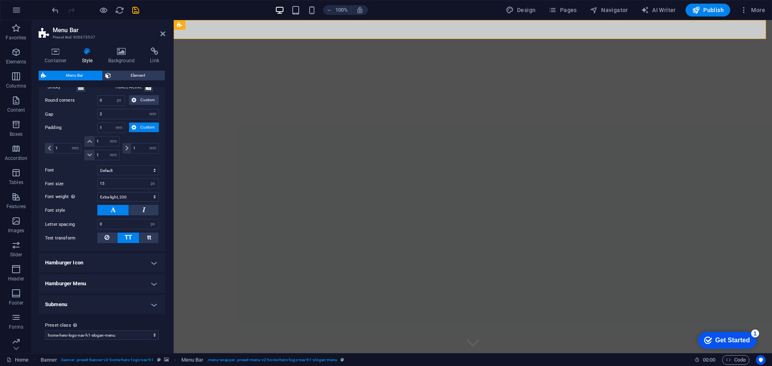
click at [84, 262] on h4 "Hamburger Icon" at bounding box center [102, 262] width 127 height 19
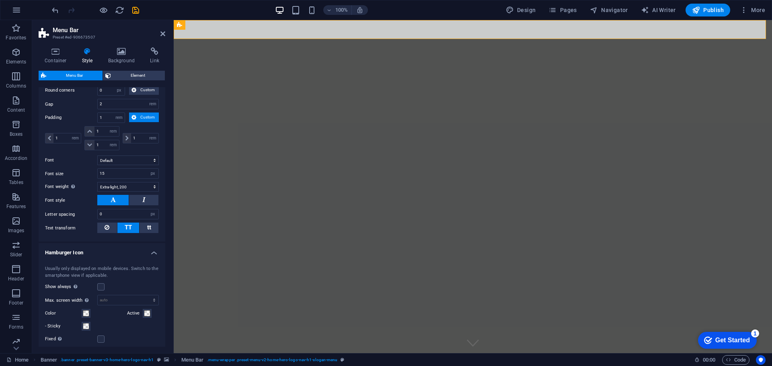
scroll to position [699, 0]
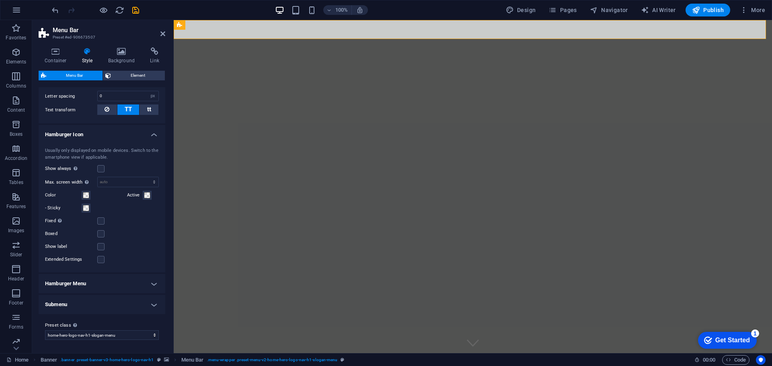
click at [82, 279] on h4 "Hamburger Menu" at bounding box center [102, 283] width 127 height 19
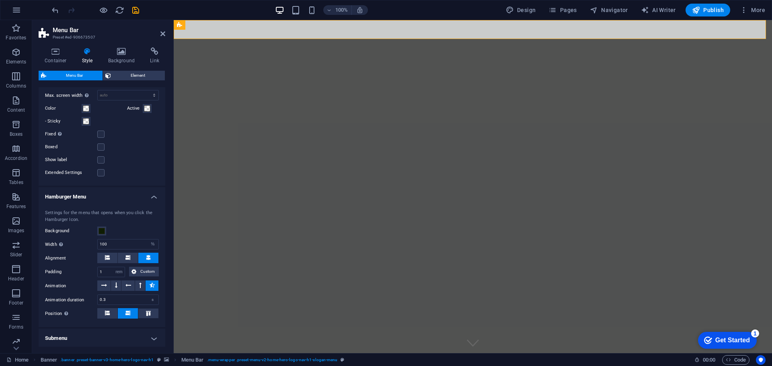
scroll to position [820, 0]
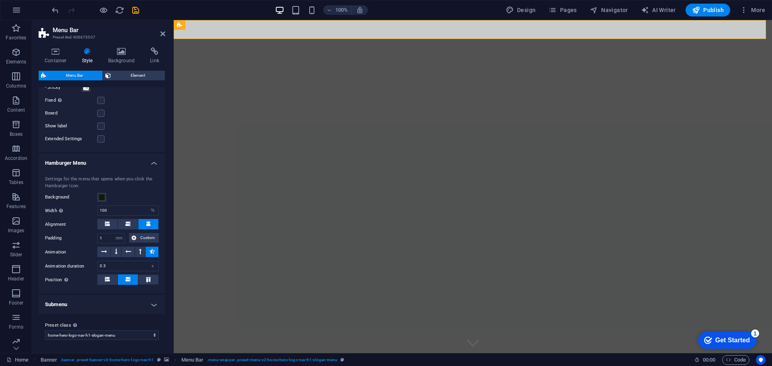
click at [83, 303] on h4 "Submenu" at bounding box center [102, 304] width 127 height 19
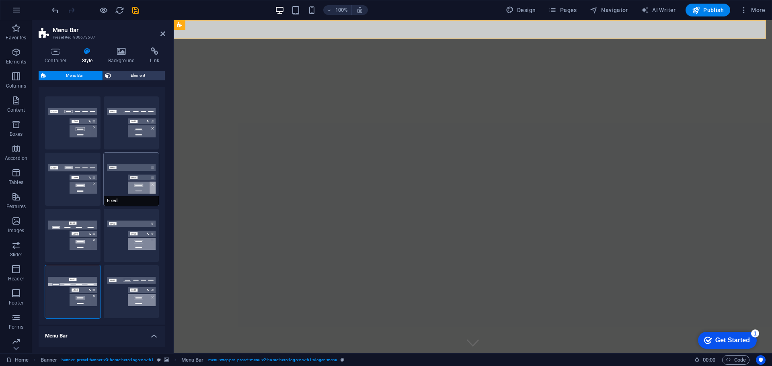
scroll to position [0, 0]
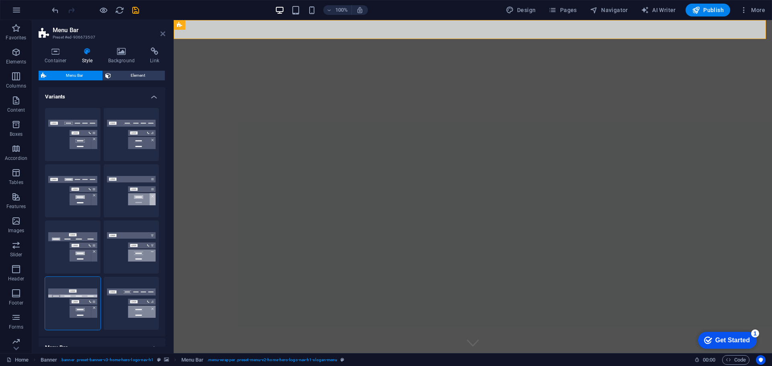
click at [164, 33] on icon at bounding box center [162, 34] width 5 height 6
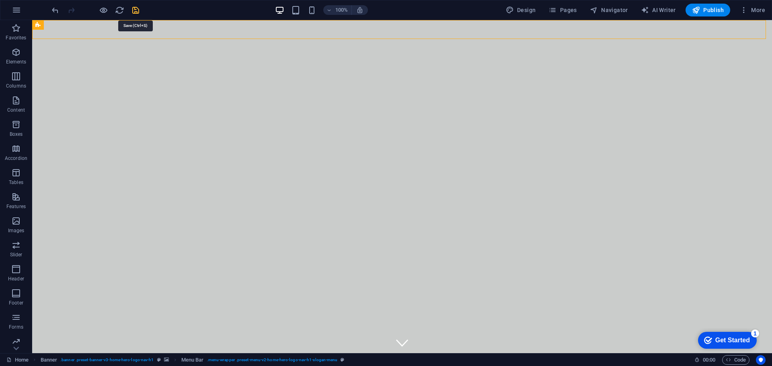
click at [135, 7] on icon "save" at bounding box center [135, 10] width 9 height 9
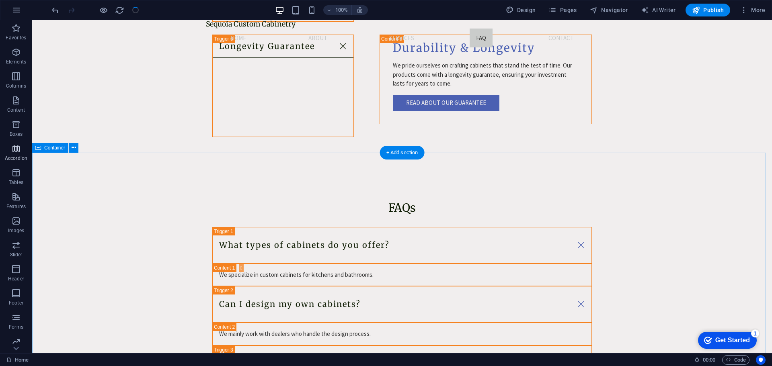
scroll to position [1567, 0]
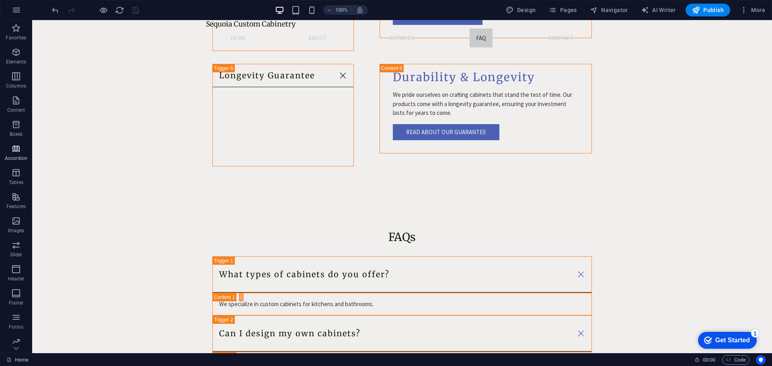
click at [20, 150] on icon "button" at bounding box center [16, 149] width 10 height 10
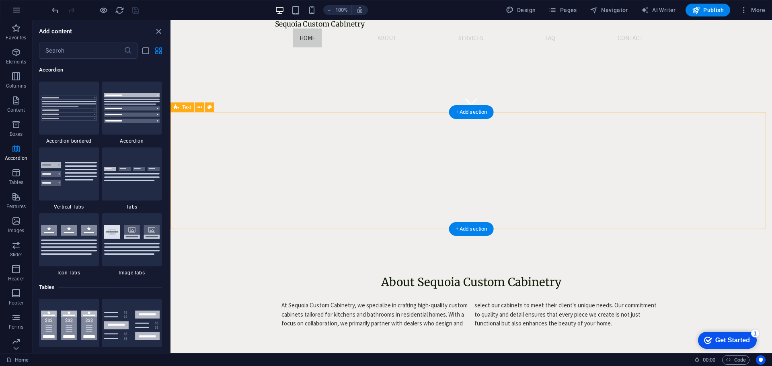
scroll to position [0, 0]
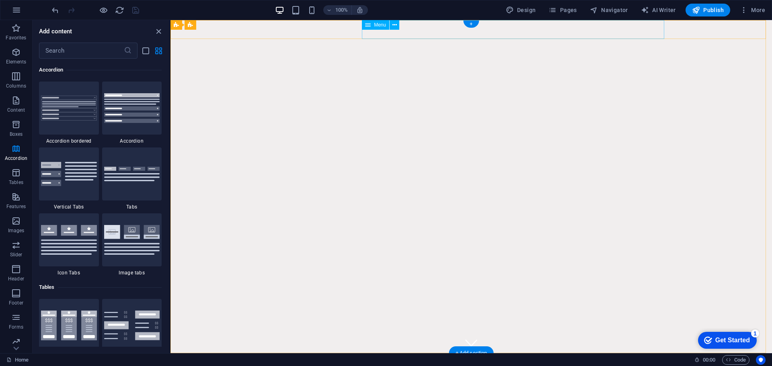
click at [375, 362] on nav "Home About Services FAQ Contact" at bounding box center [471, 371] width 392 height 19
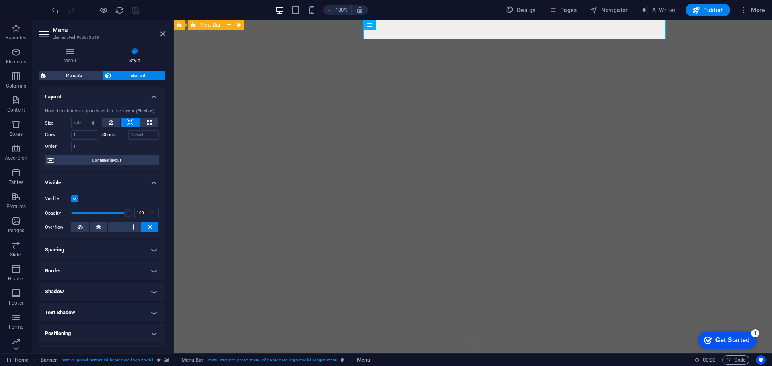
click at [249, 353] on div "Sequoia Custom Cabinetry Home About Services FAQ Contact Connect Faq Services A…" at bounding box center [473, 366] width 598 height 27
select select "rem"
select select "sticky_menu"
select select "px"
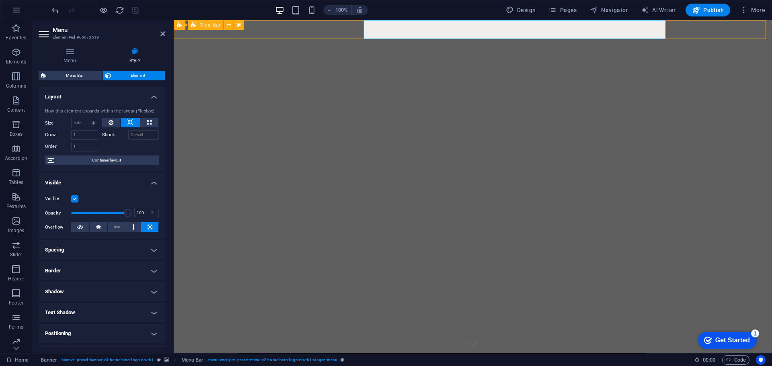
select select "px"
select select "hover_box_bottom"
select select "px"
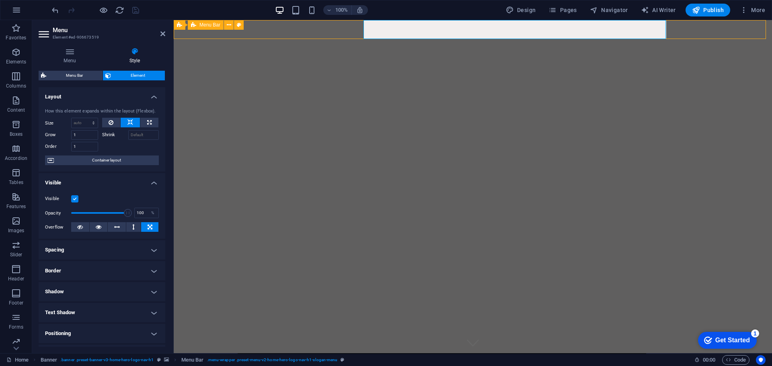
select select "rem"
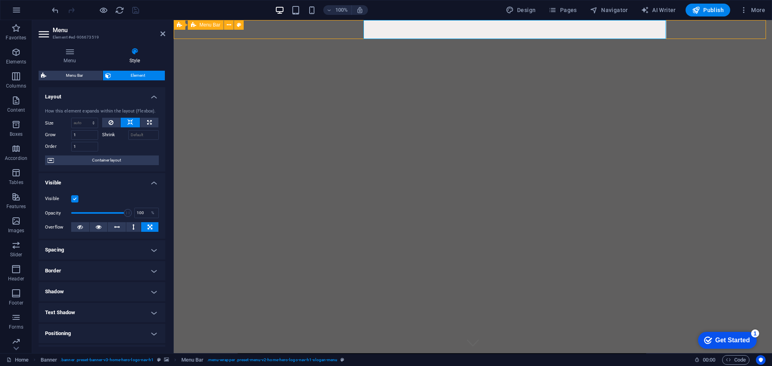
select select "rem"
select select "px"
select select "200"
select select "px"
select select "%"
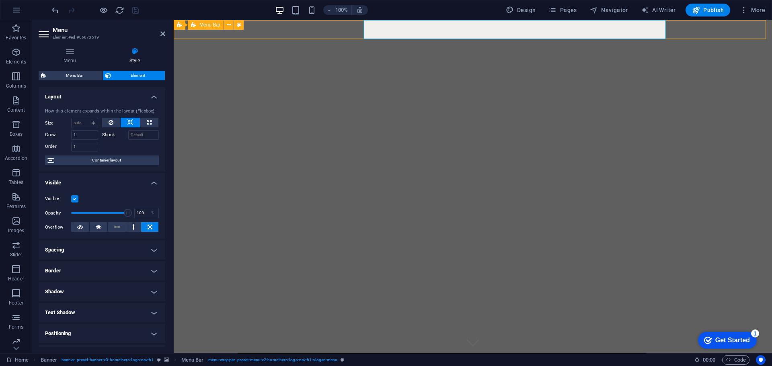
select select "rem"
select select "px"
select select "preset-menu-v2-home-hero-logo-nav-h1-slogan-menu"
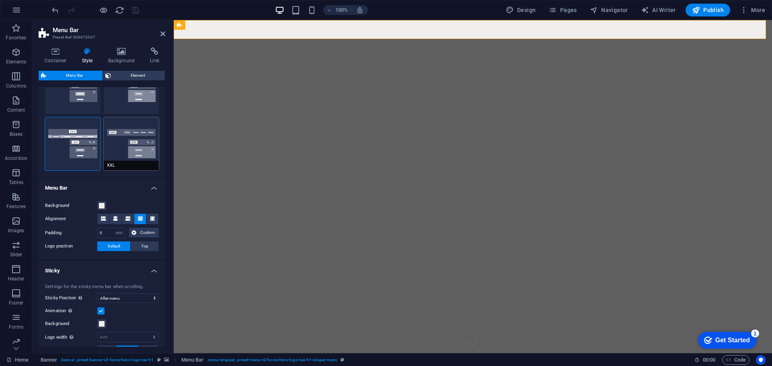
scroll to position [161, 0]
click at [103, 205] on span at bounding box center [101, 204] width 6 height 6
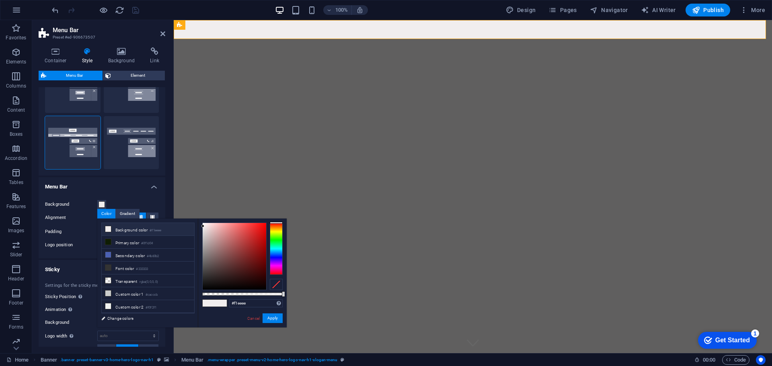
click at [129, 229] on li "Background color #f1eeee" at bounding box center [148, 229] width 92 height 13
click at [117, 229] on li "Background color #f1eeee" at bounding box center [148, 229] width 92 height 13
click at [126, 194] on div "Background Alignment Padding 0 px rem % vh vw Custom Custom 0 px rem % vh vw 0 …" at bounding box center [102, 225] width 130 height 67
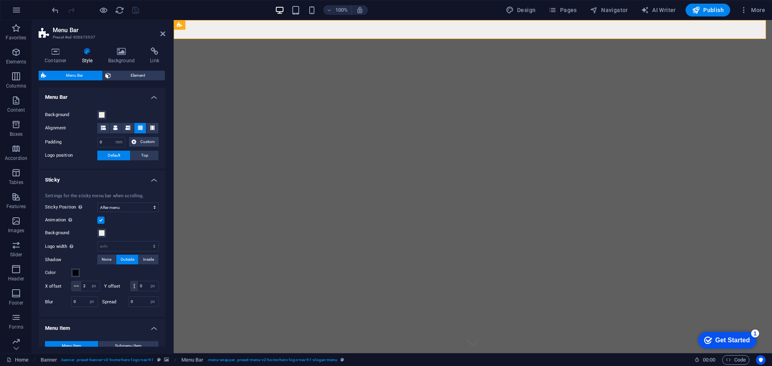
scroll to position [281, 0]
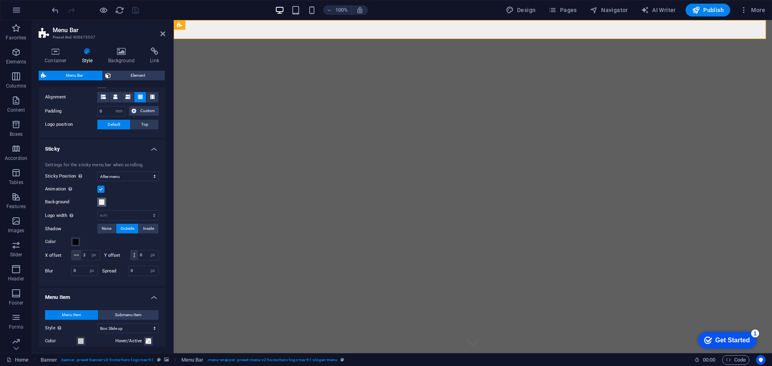
click at [102, 201] on span at bounding box center [101, 202] width 6 height 6
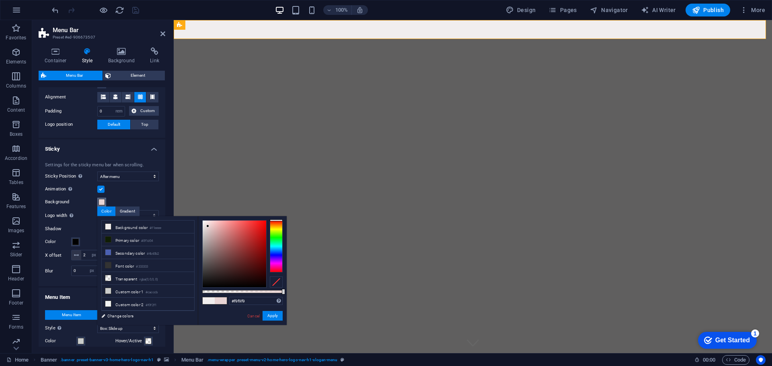
type input "#ffffff"
drag, startPoint x: 208, startPoint y: 226, endPoint x: 190, endPoint y: 211, distance: 23.4
click at [190, 211] on body "Sequoia Custom Cabinetry Home Favorites Elements Columns Content Boxes Accordio…" at bounding box center [386, 183] width 772 height 366
click at [132, 194] on div "Animation Sets a smooth transition when sticky menu appears" at bounding box center [102, 189] width 114 height 10
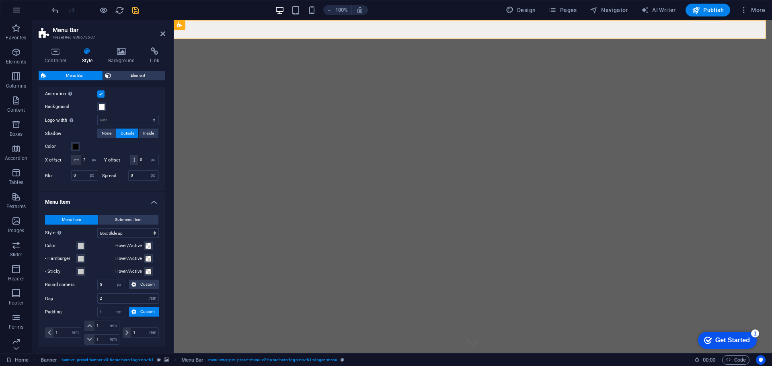
scroll to position [442, 0]
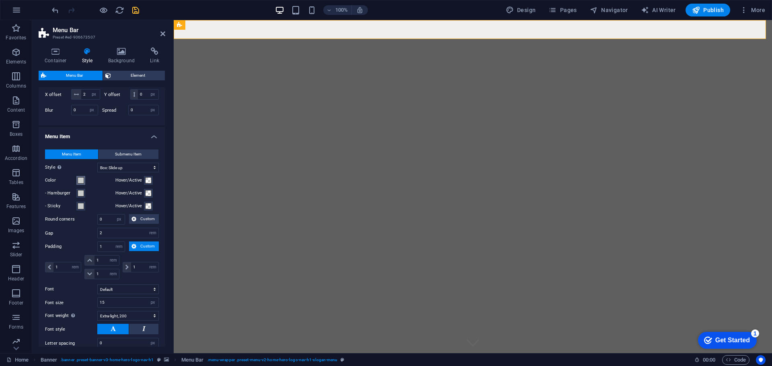
click at [80, 184] on span at bounding box center [81, 180] width 6 height 6
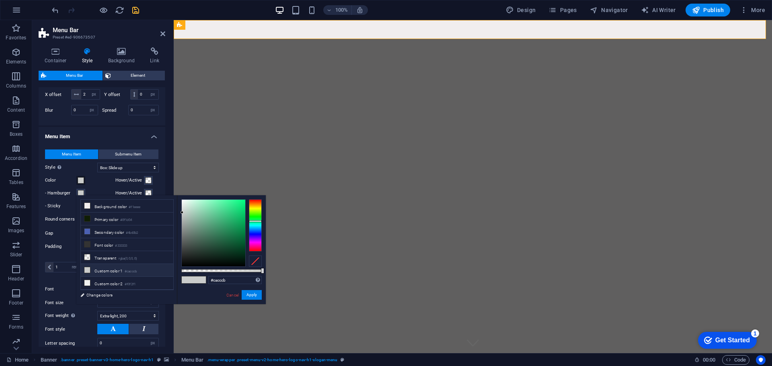
click at [70, 198] on label "- Hamburger" at bounding box center [60, 193] width 31 height 10
click at [76, 198] on button "- Hamburger" at bounding box center [80, 193] width 9 height 9
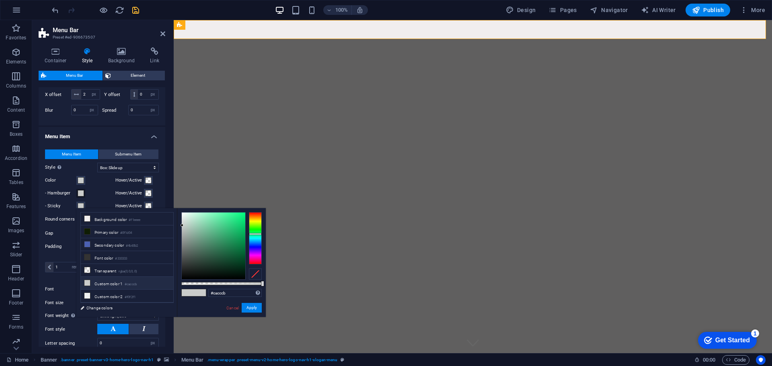
click at [84, 197] on span at bounding box center [81, 193] width 6 height 6
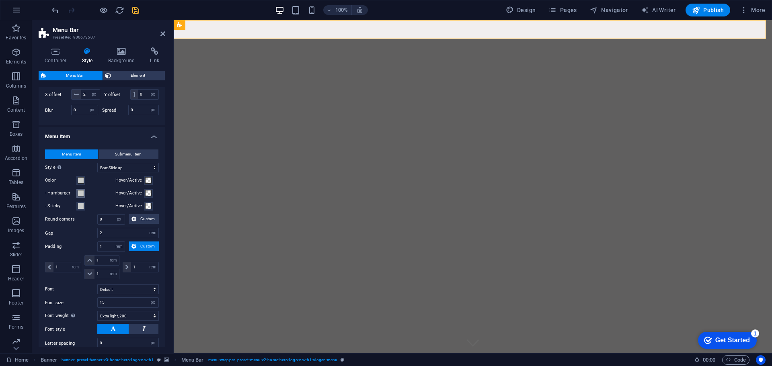
click at [82, 197] on span at bounding box center [81, 193] width 6 height 6
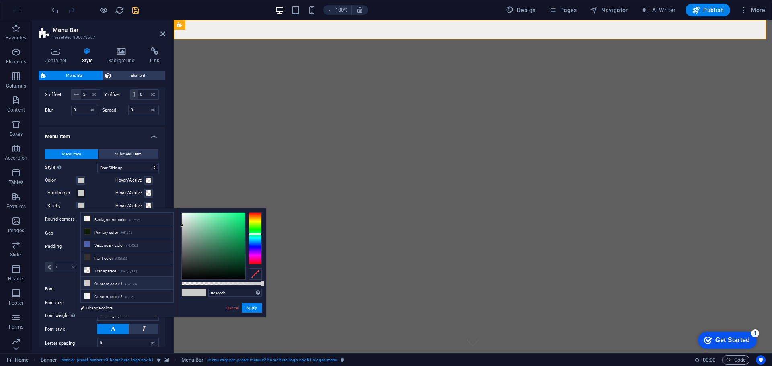
click at [61, 198] on label "- Hamburger" at bounding box center [60, 193] width 31 height 10
click at [76, 198] on button "- Hamburger" at bounding box center [80, 193] width 9 height 9
click at [59, 211] on label "- Sticky" at bounding box center [60, 206] width 31 height 10
click at [76, 211] on button "- Sticky" at bounding box center [80, 206] width 9 height 9
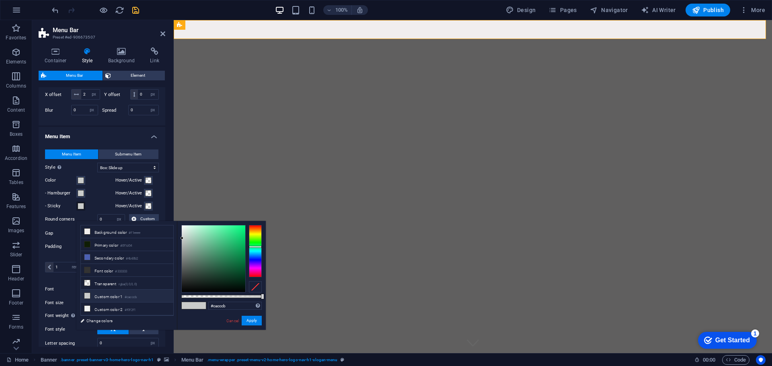
click at [110, 141] on h4 "Menu Item" at bounding box center [102, 134] width 127 height 14
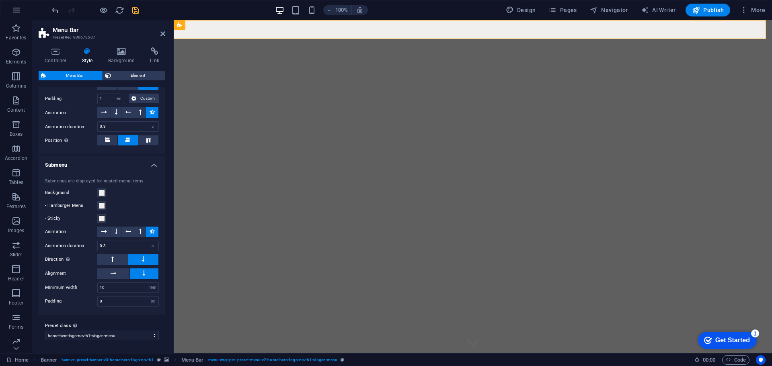
scroll to position [735, 0]
click at [105, 195] on button "Background" at bounding box center [101, 192] width 9 height 9
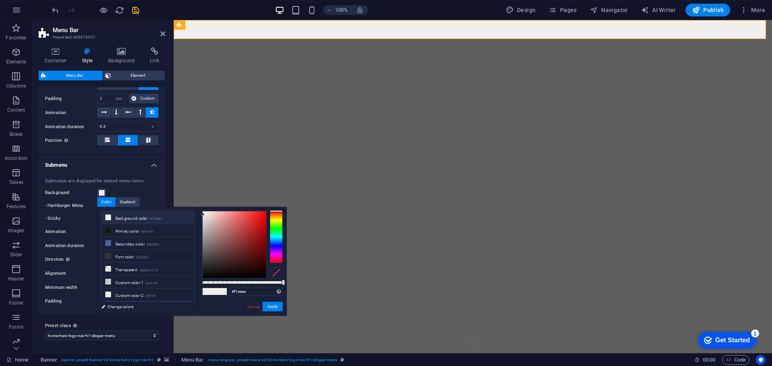
click at [82, 205] on label "- Hamburger Menu" at bounding box center [71, 206] width 52 height 10
click at [97, 205] on button "- Hamburger Menu" at bounding box center [101, 205] width 9 height 9
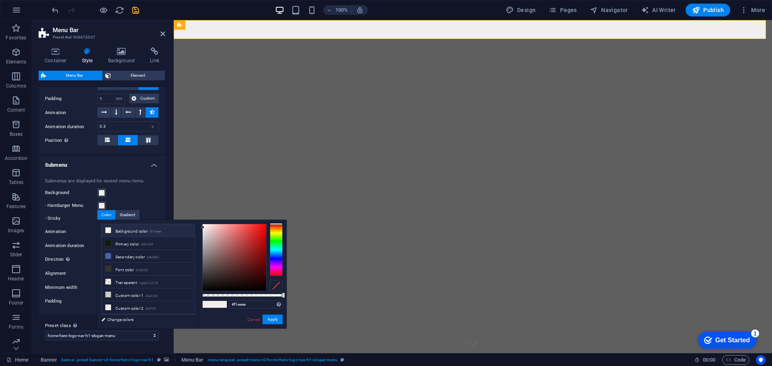
click at [73, 190] on label "Background" at bounding box center [71, 193] width 52 height 10
click at [97, 190] on button "Background" at bounding box center [101, 192] width 9 height 9
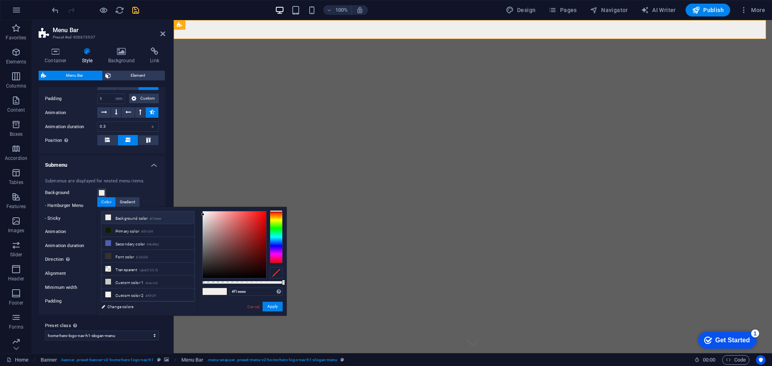
click at [77, 178] on div "Submenus are displayed for nested menu items." at bounding box center [102, 181] width 114 height 7
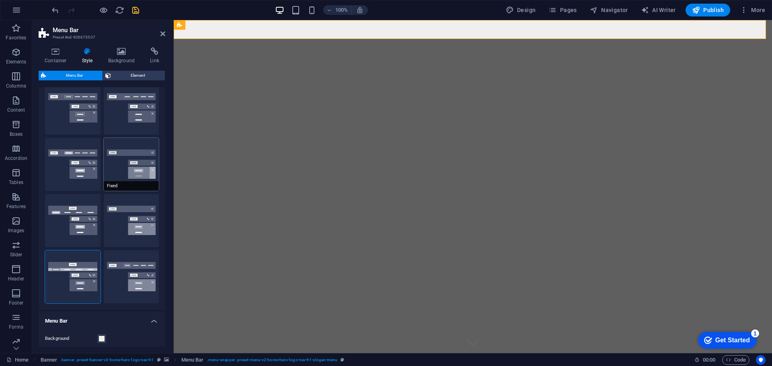
scroll to position [0, 0]
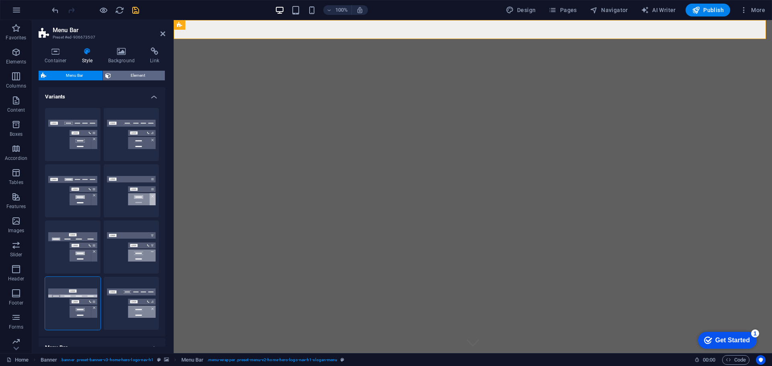
click at [125, 78] on span "Element" at bounding box center [137, 76] width 49 height 10
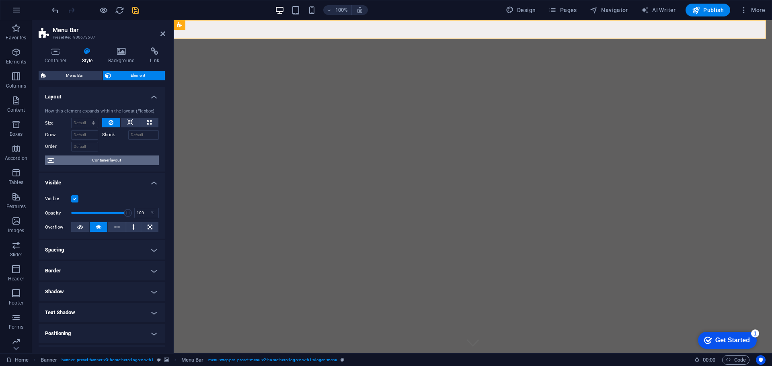
click at [74, 163] on span "Container layout" at bounding box center [106, 161] width 100 height 10
select select "preset-banner-v3-home-hero-logo-nav-h1"
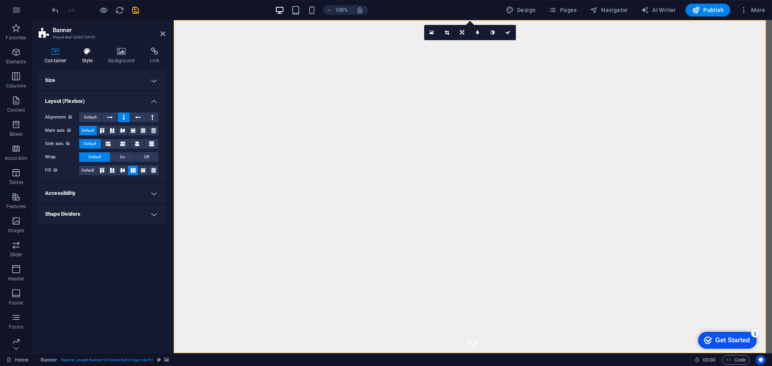
click at [90, 58] on h4 "Style" at bounding box center [89, 55] width 26 height 17
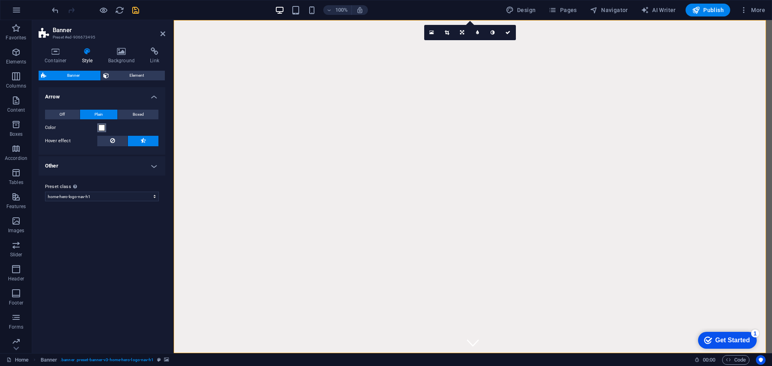
click at [100, 127] on span at bounding box center [101, 128] width 6 height 6
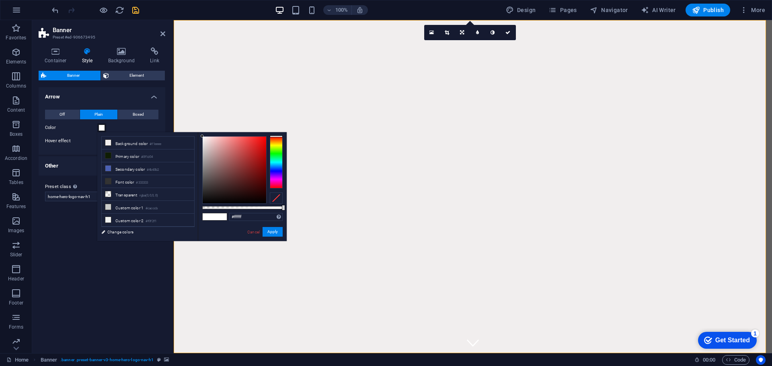
click at [100, 127] on span at bounding box center [101, 128] width 6 height 6
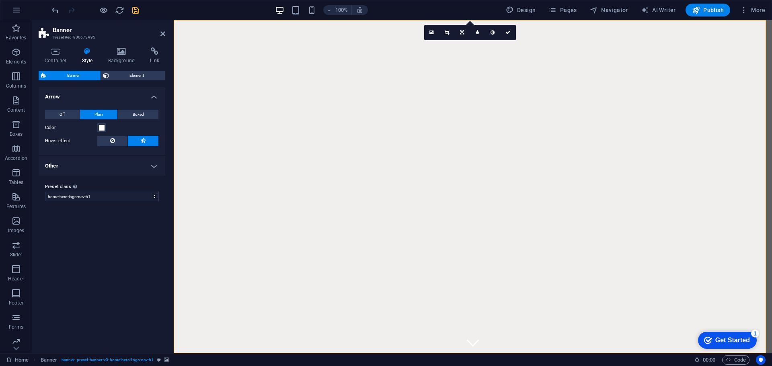
click at [80, 130] on label "Color" at bounding box center [71, 128] width 52 height 10
click at [97, 130] on button "Color" at bounding box center [101, 127] width 9 height 9
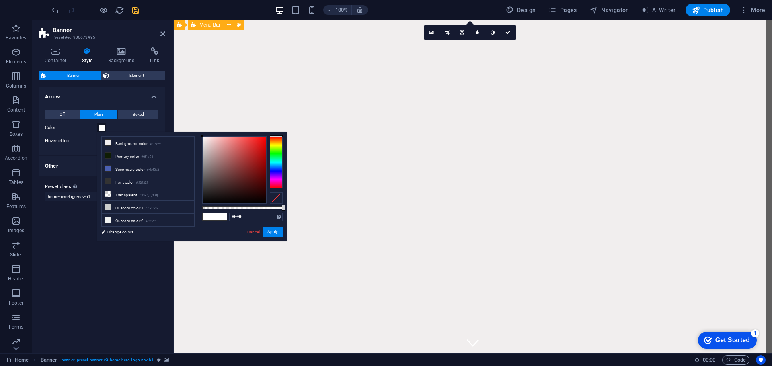
click at [240, 353] on div "Sequoia Custom Cabinetry Home About Services FAQ Contact Connect Faq Services A…" at bounding box center [473, 366] width 598 height 27
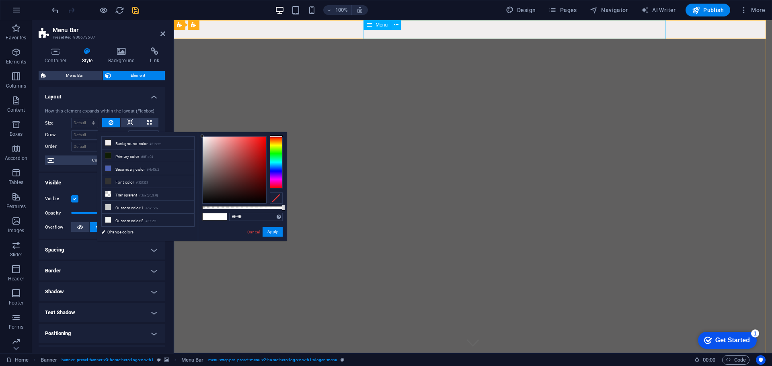
click at [409, 362] on nav "Home About Services FAQ Contact" at bounding box center [472, 371] width 392 height 19
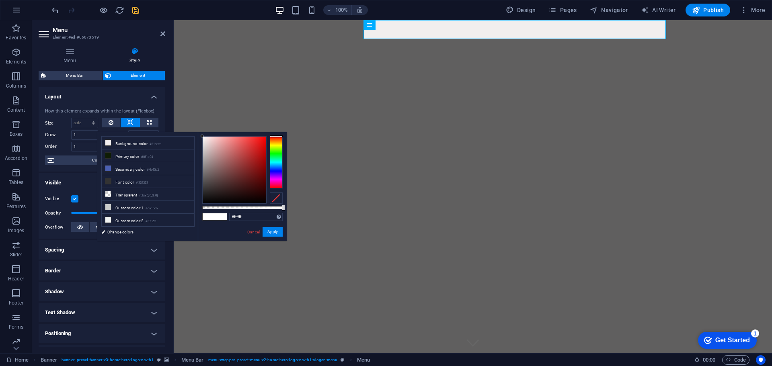
click at [97, 99] on h4 "Layout" at bounding box center [102, 94] width 127 height 14
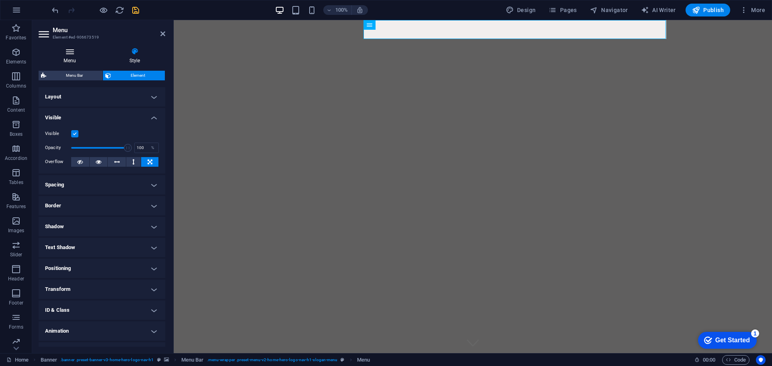
click at [72, 58] on h4 "Menu" at bounding box center [72, 55] width 66 height 17
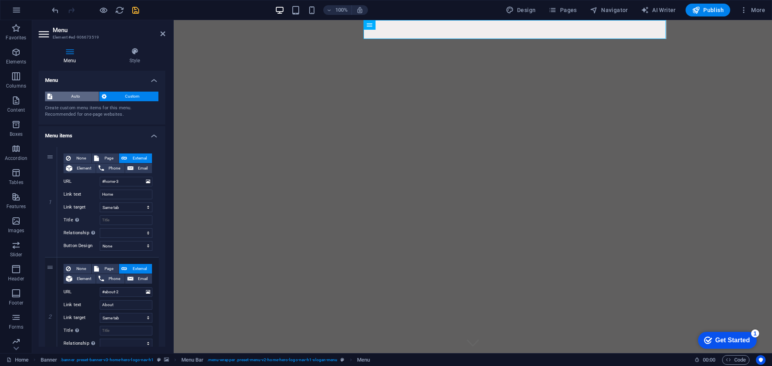
click at [75, 97] on span "Auto" at bounding box center [76, 97] width 42 height 10
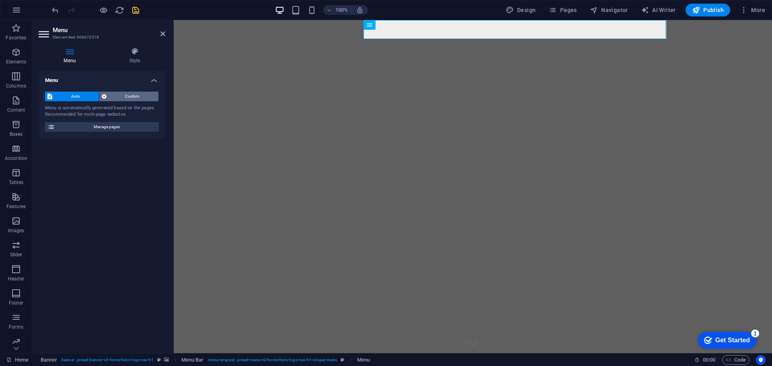
click at [121, 99] on span "Custom" at bounding box center [132, 97] width 47 height 10
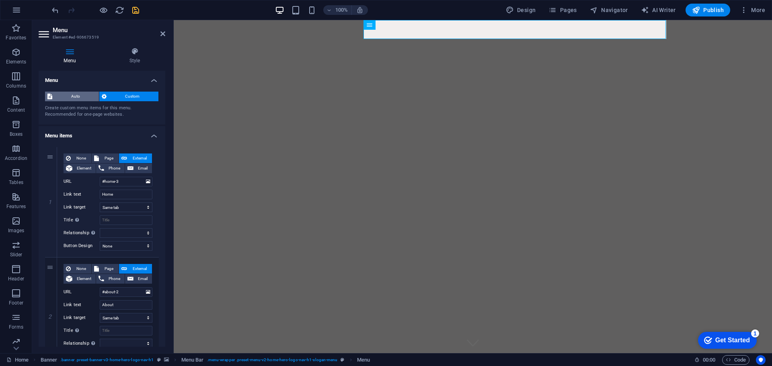
click at [73, 96] on span "Auto" at bounding box center [76, 97] width 42 height 10
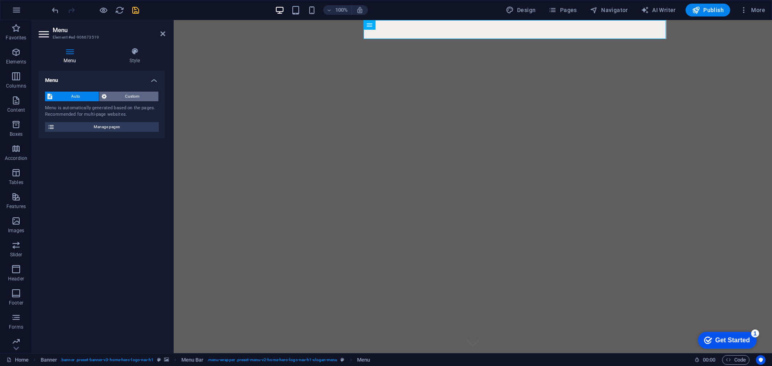
click at [100, 99] on button "Custom" at bounding box center [128, 97] width 59 height 10
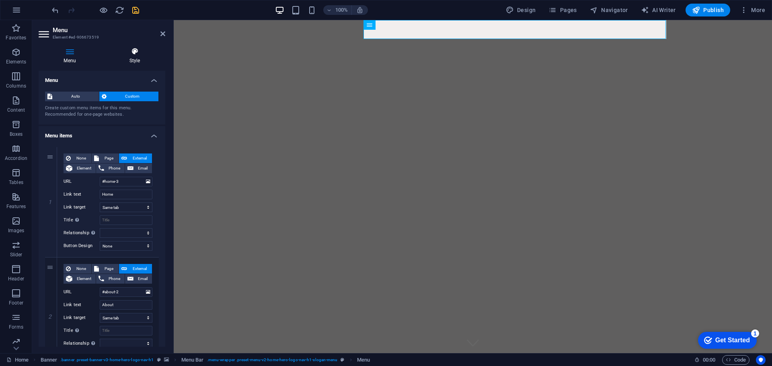
click at [128, 60] on h4 "Style" at bounding box center [134, 55] width 61 height 17
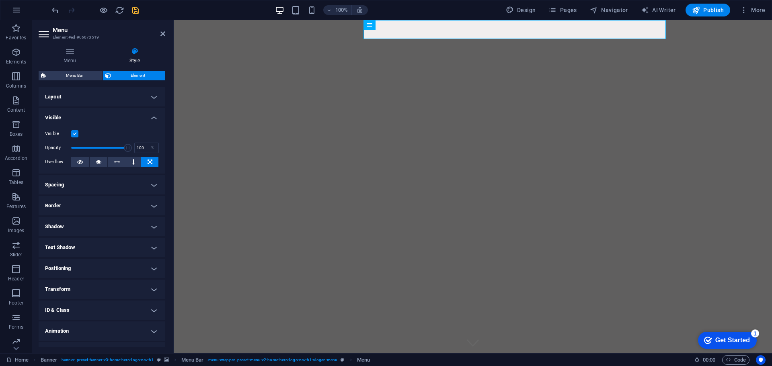
click at [135, 58] on h4 "Style" at bounding box center [134, 55] width 61 height 17
click at [106, 95] on h4 "Layout" at bounding box center [102, 96] width 127 height 19
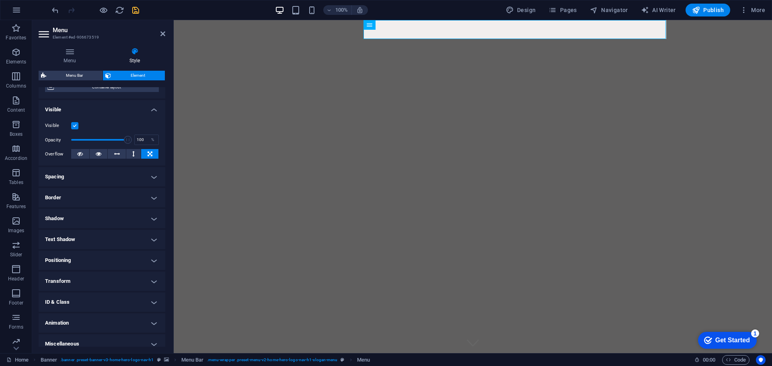
scroll to position [80, 0]
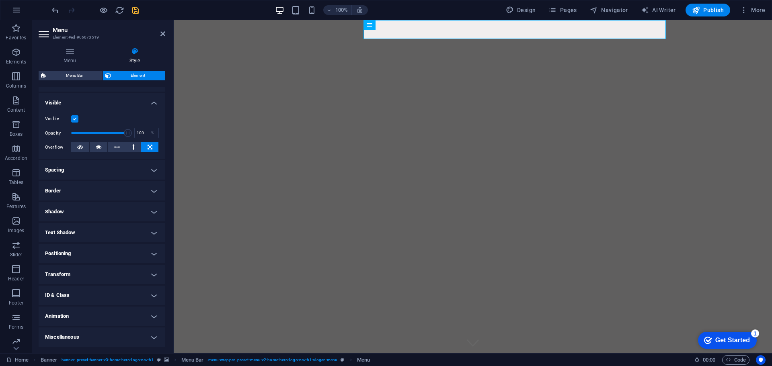
click at [100, 170] on h4 "Spacing" at bounding box center [102, 169] width 127 height 19
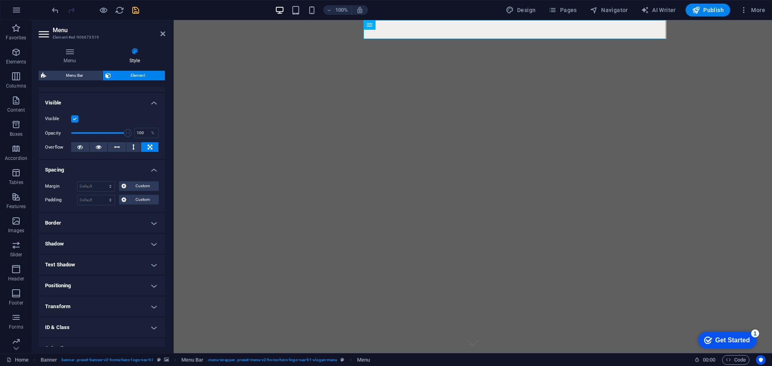
click at [100, 170] on h4 "Spacing" at bounding box center [102, 167] width 127 height 14
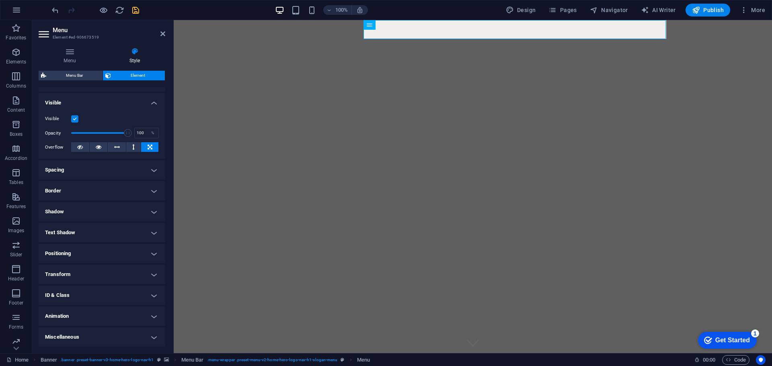
click at [78, 183] on h4 "Border" at bounding box center [102, 190] width 127 height 19
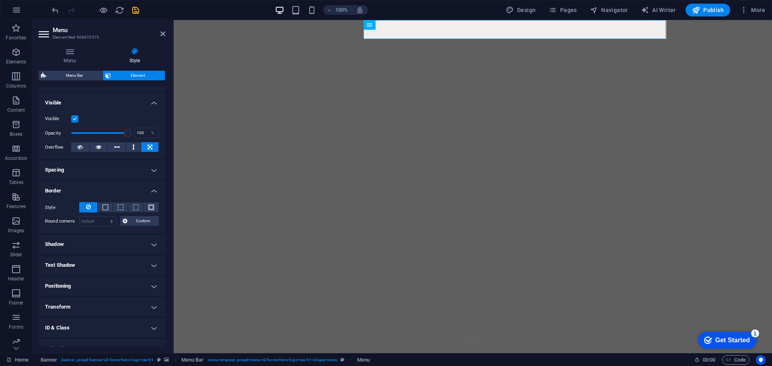
click at [81, 192] on h4 "Border" at bounding box center [102, 188] width 127 height 14
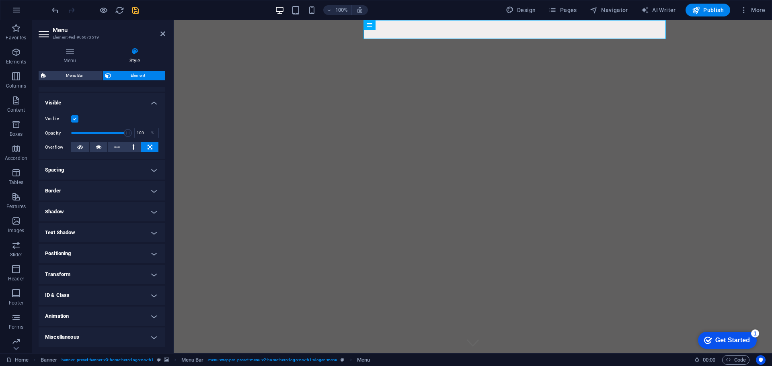
click at [69, 209] on h4 "Shadow" at bounding box center [102, 211] width 127 height 19
click at [70, 207] on h4 "Shadow" at bounding box center [102, 209] width 127 height 14
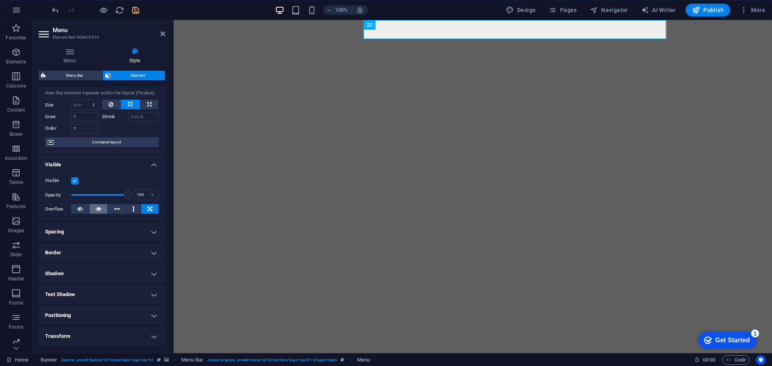
scroll to position [0, 0]
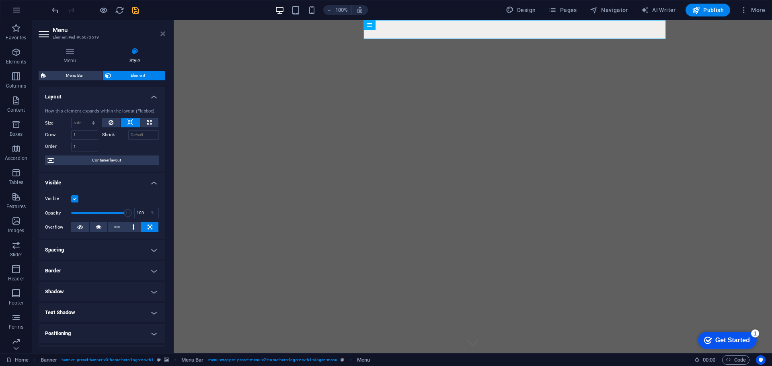
click at [162, 32] on icon at bounding box center [162, 34] width 5 height 6
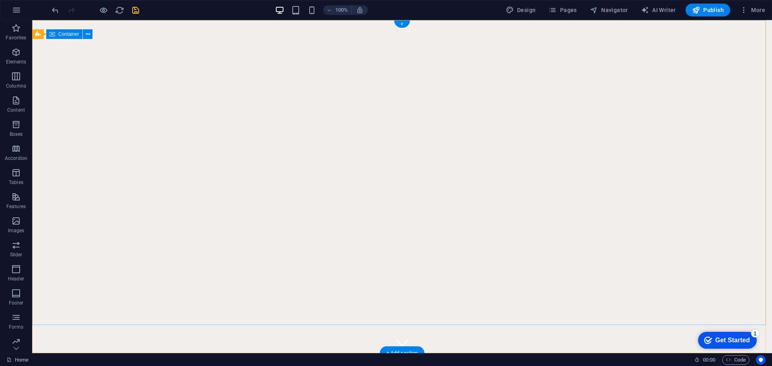
drag, startPoint x: 176, startPoint y: 241, endPoint x: 162, endPoint y: 132, distance: 109.8
click at [255, 353] on div "Sequoia Custom Cabinetry" at bounding box center [402, 357] width 392 height 8
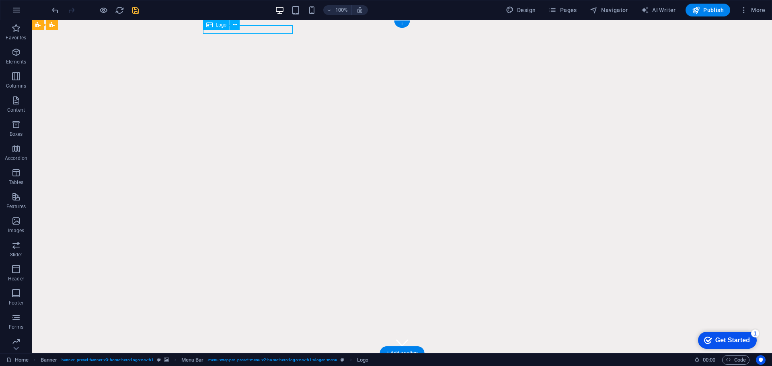
click at [256, 353] on div "Sequoia Custom Cabinetry" at bounding box center [402, 357] width 392 height 8
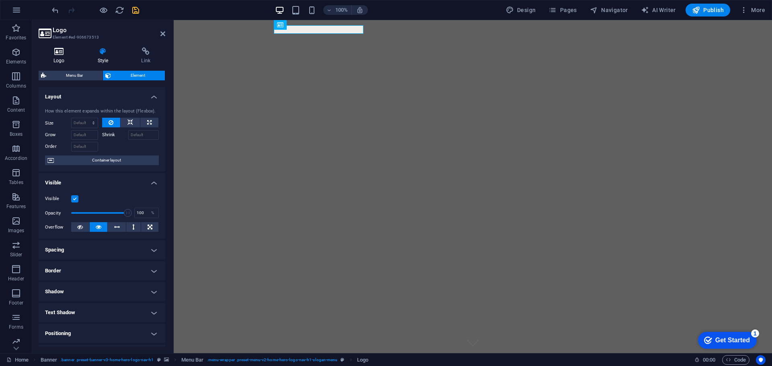
click at [57, 59] on h4 "Logo" at bounding box center [61, 55] width 44 height 17
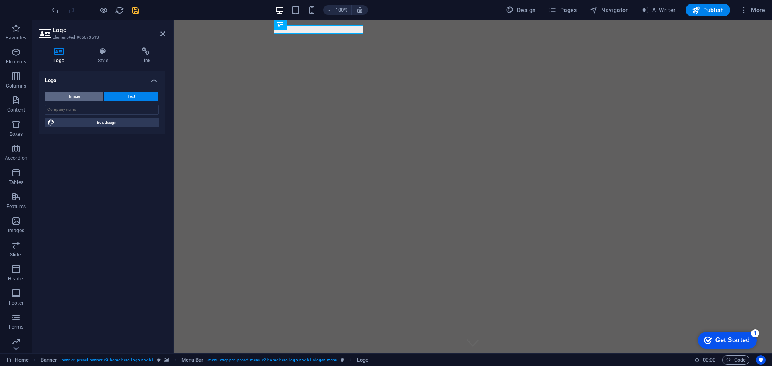
click at [83, 96] on button "Image" at bounding box center [74, 97] width 58 height 10
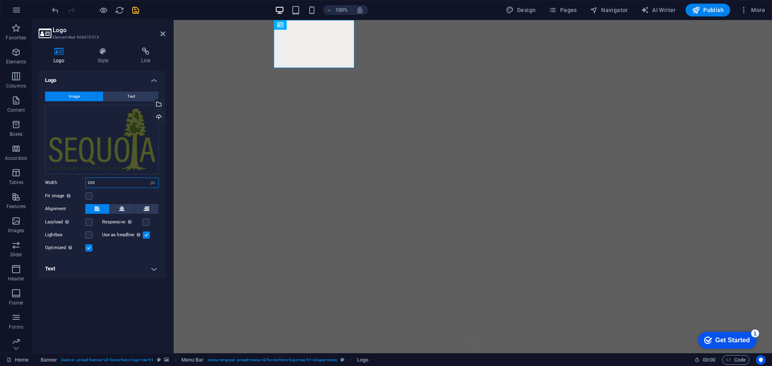
click at [112, 178] on input "200" at bounding box center [122, 183] width 73 height 10
drag, startPoint x: 111, startPoint y: 180, endPoint x: 85, endPoint y: 186, distance: 26.8
click at [85, 186] on div "200 Default auto px rem % em vh vw" at bounding box center [122, 183] width 74 height 10
type input "100"
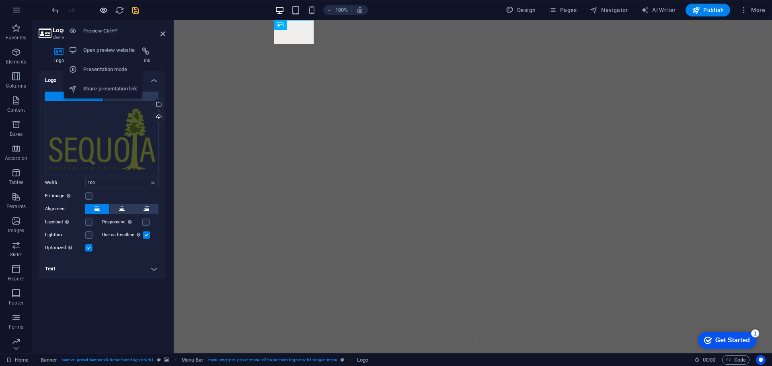
click at [106, 10] on icon "button" at bounding box center [103, 10] width 9 height 9
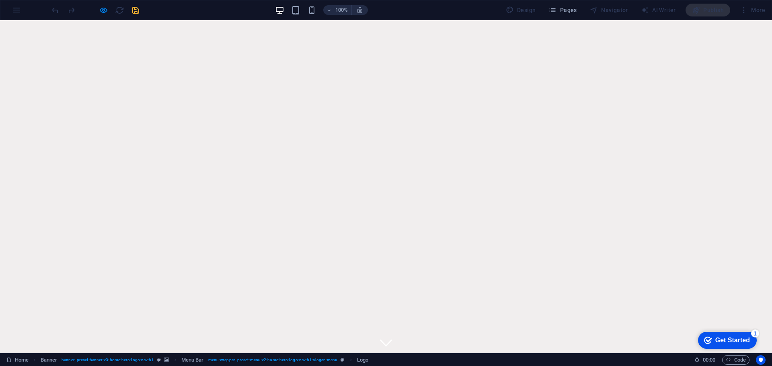
click at [102, 4] on div at bounding box center [95, 10] width 90 height 13
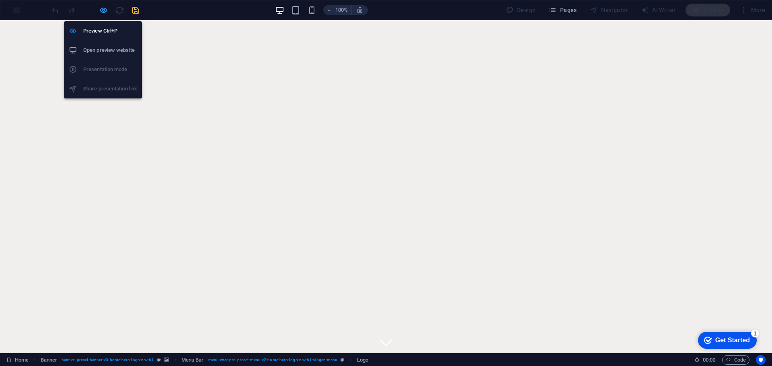
click at [102, 8] on icon "button" at bounding box center [103, 10] width 9 height 9
select select "px"
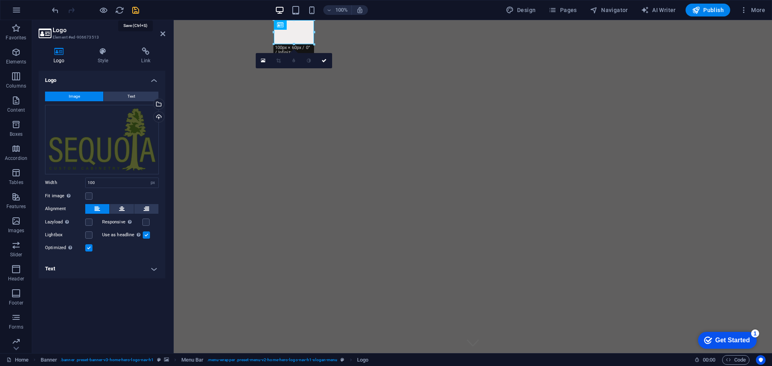
click at [137, 10] on icon "save" at bounding box center [135, 10] width 9 height 9
select select "px"
click at [0, 0] on icon at bounding box center [0, 0] width 0 height 0
click at [113, 292] on div "Logo Image Text Drag files here, click to choose files or select files from Fil…" at bounding box center [102, 209] width 127 height 276
click at [87, 235] on label at bounding box center [88, 234] width 7 height 7
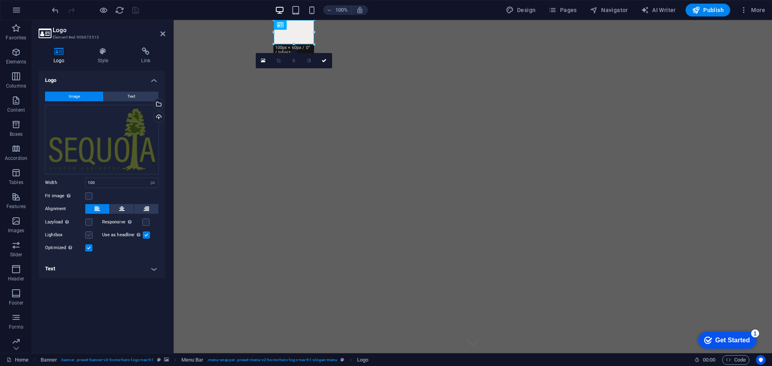
click at [0, 0] on input "Lightbox" at bounding box center [0, 0] width 0 height 0
click at [87, 235] on label at bounding box center [88, 234] width 7 height 7
click at [0, 0] on input "Lightbox" at bounding box center [0, 0] width 0 height 0
click at [98, 56] on h4 "Style" at bounding box center [105, 55] width 44 height 17
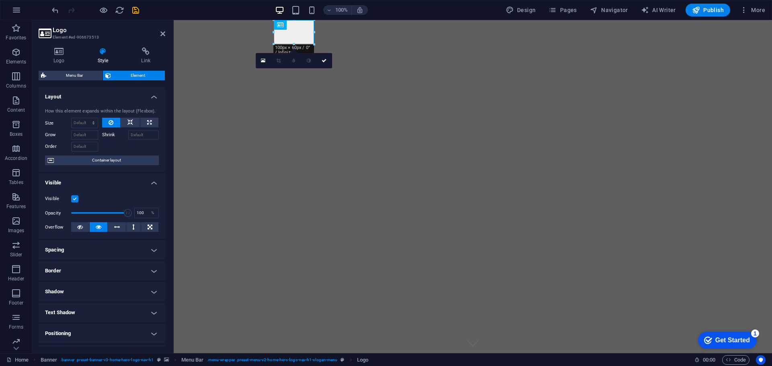
scroll to position [80, 0]
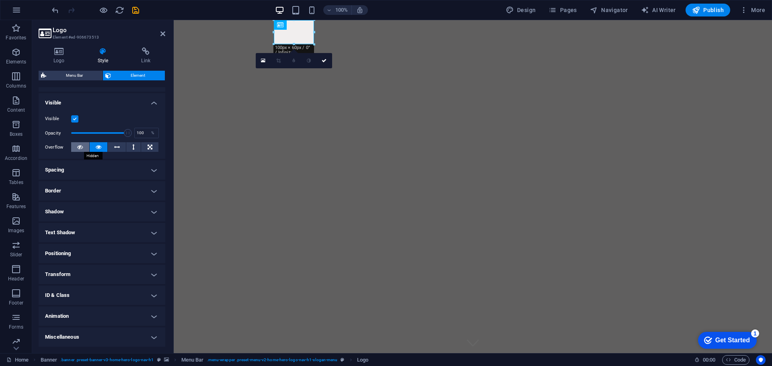
click at [82, 146] on icon at bounding box center [80, 147] width 6 height 10
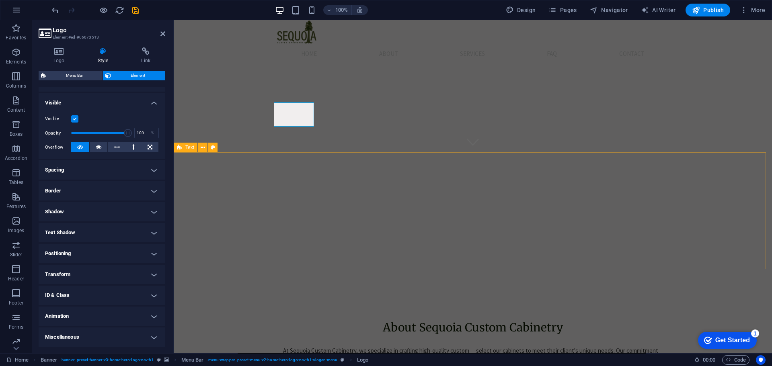
scroll to position [0, 0]
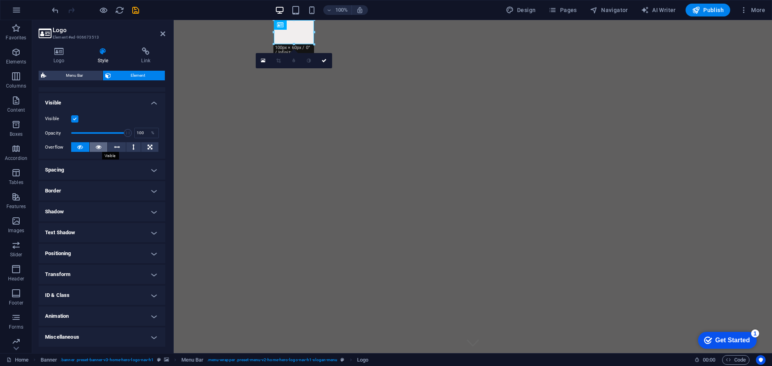
click at [96, 147] on icon at bounding box center [99, 147] width 6 height 10
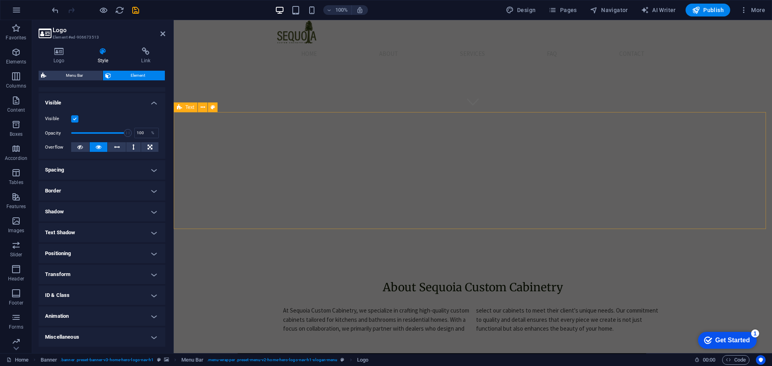
scroll to position [482, 0]
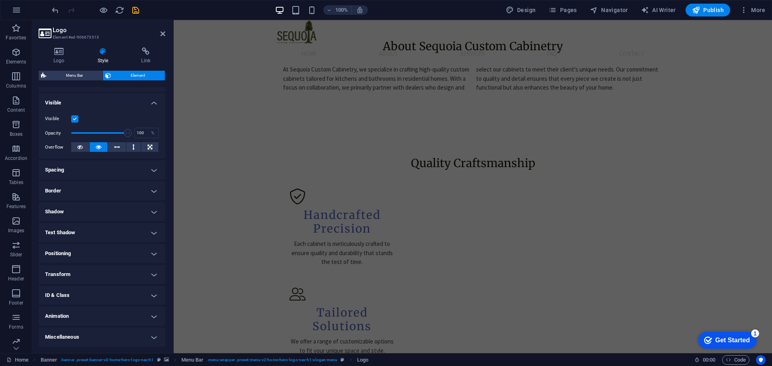
click at [92, 274] on h4 "Transform" at bounding box center [102, 274] width 127 height 19
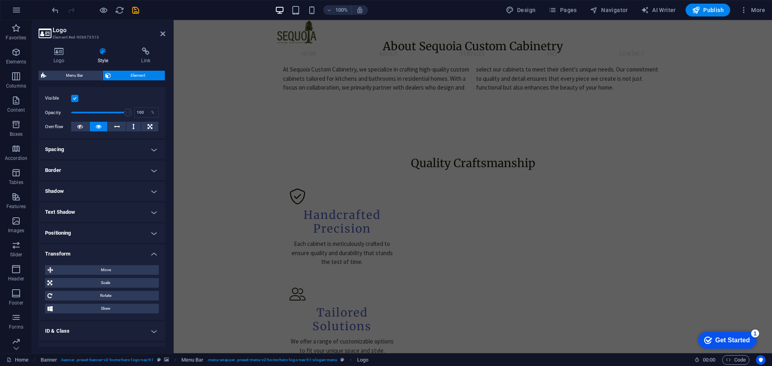
scroll to position [136, 0]
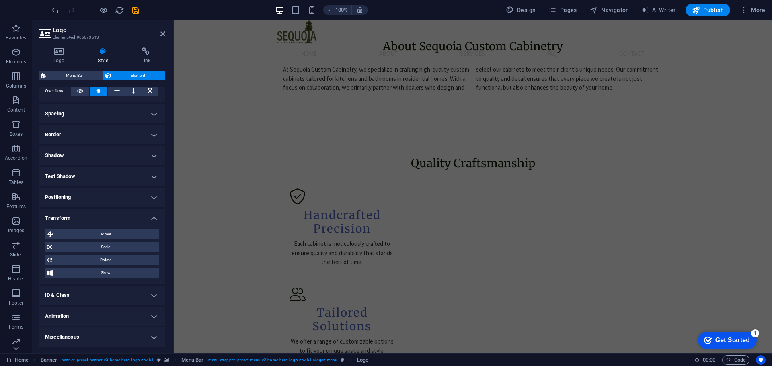
click at [117, 213] on h4 "Transform" at bounding box center [102, 216] width 127 height 14
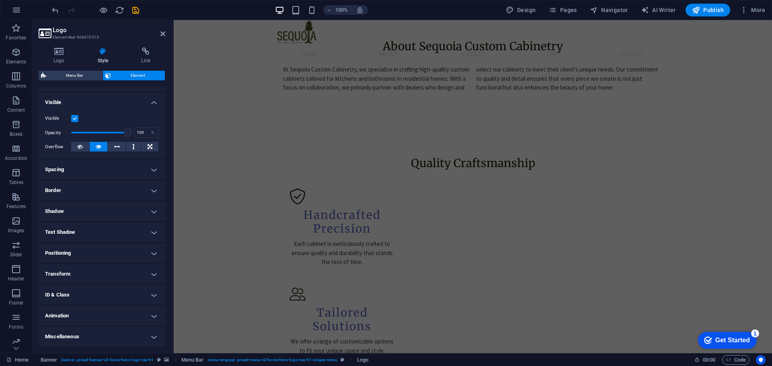
scroll to position [80, 0]
click at [102, 255] on h4 "Positioning" at bounding box center [102, 253] width 127 height 19
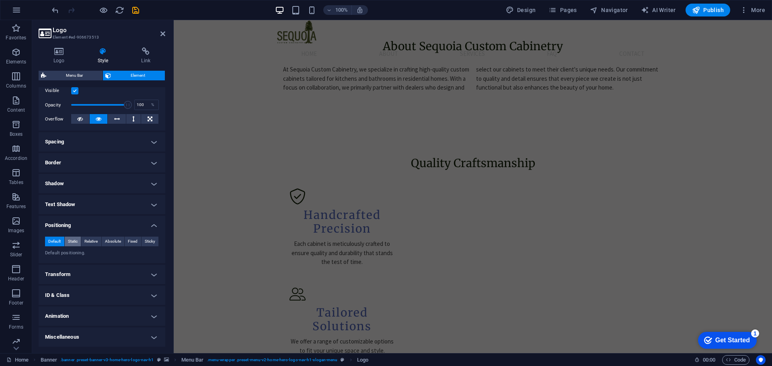
click at [69, 242] on span "Static" at bounding box center [73, 242] width 10 height 10
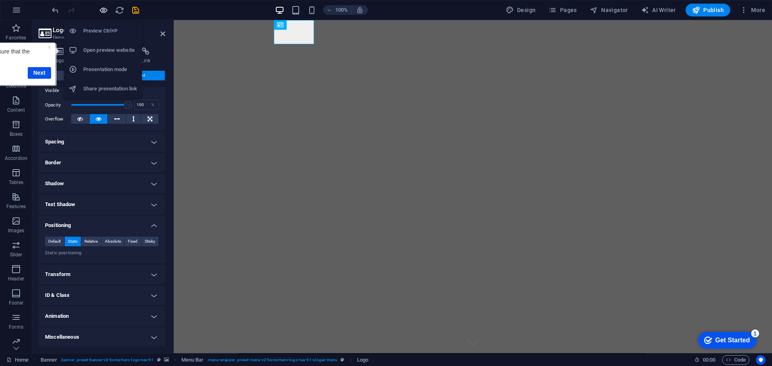
scroll to position [0, 0]
click at [102, 7] on icon "button" at bounding box center [103, 10] width 9 height 9
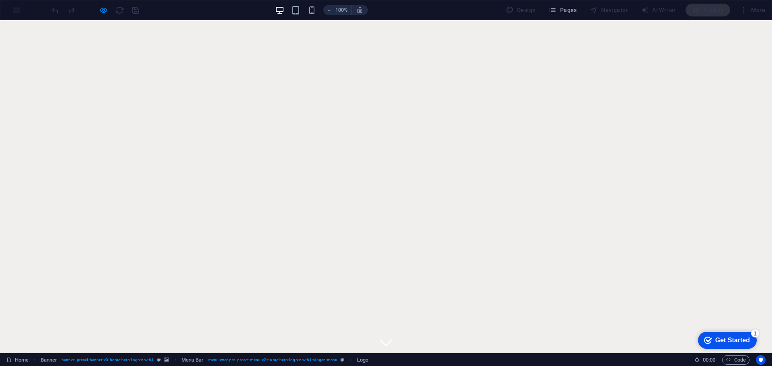
click at [98, 12] on div at bounding box center [95, 10] width 90 height 13
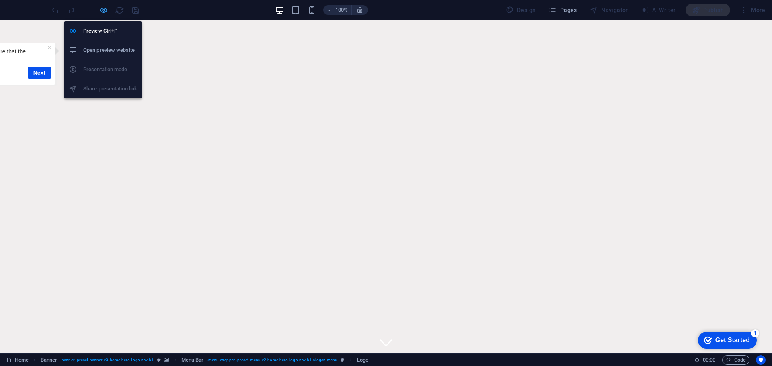
click at [106, 10] on icon "button" at bounding box center [103, 10] width 9 height 9
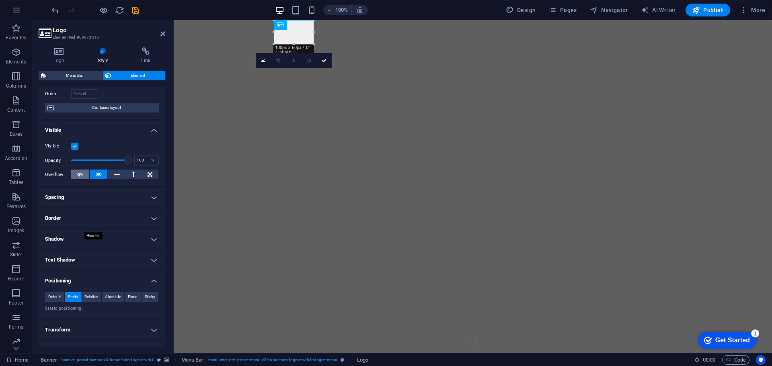
scroll to position [108, 0]
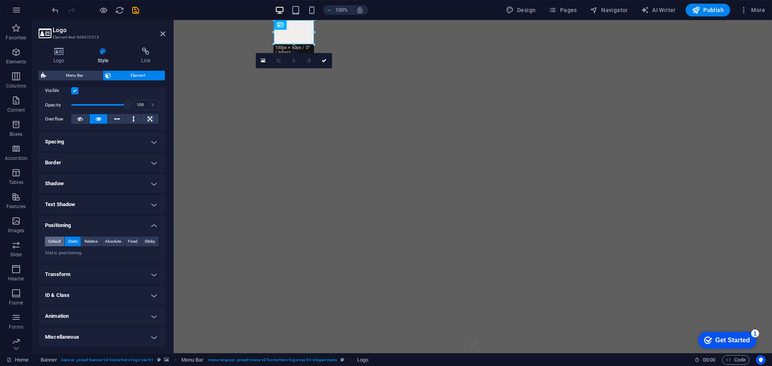
click at [59, 240] on span "Default" at bounding box center [54, 242] width 12 height 10
click at [134, 241] on span "Fixed" at bounding box center [133, 242] width 10 height 10
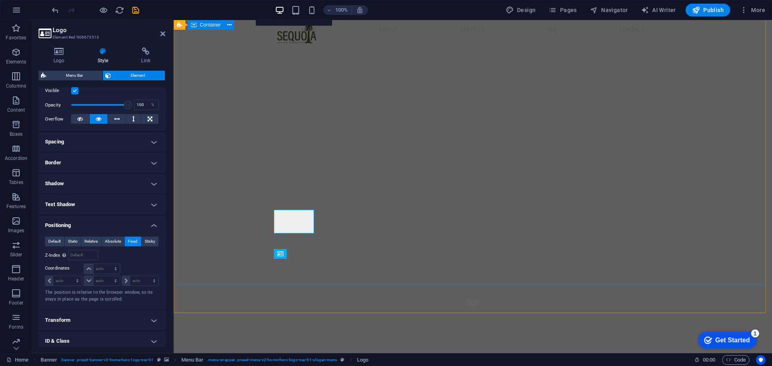
scroll to position [0, 0]
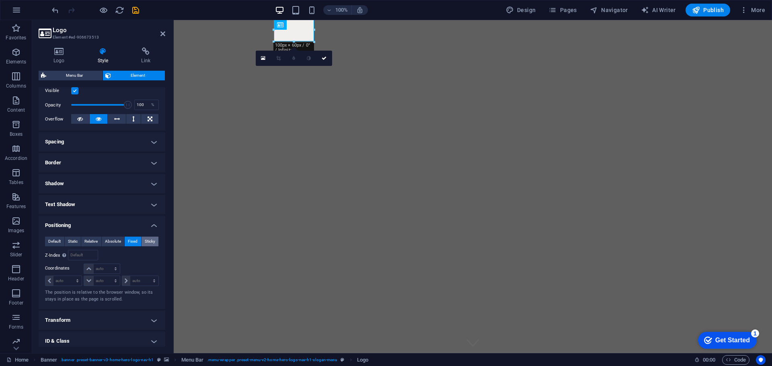
click at [148, 242] on span "Sticky" at bounding box center [150, 242] width 10 height 10
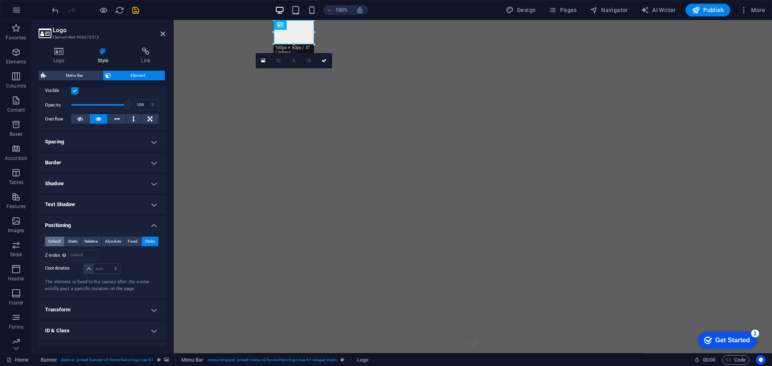
click at [57, 241] on span "Default" at bounding box center [54, 242] width 12 height 10
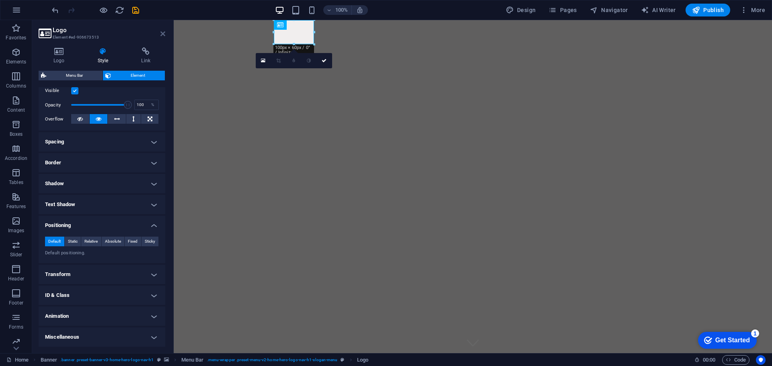
click at [165, 34] on icon at bounding box center [162, 34] width 5 height 6
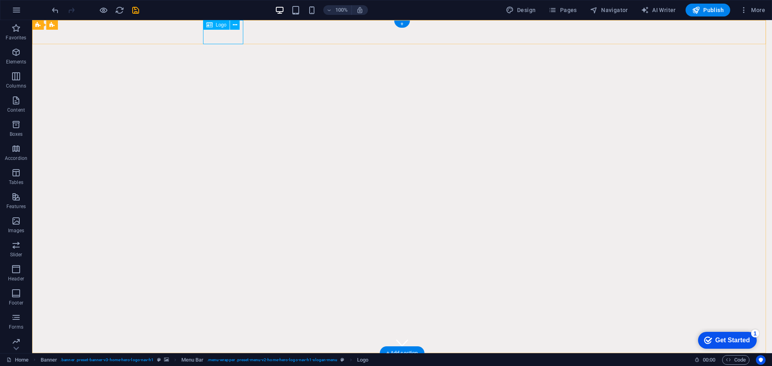
click at [235, 353] on div at bounding box center [402, 365] width 392 height 24
click at [0, 0] on icon at bounding box center [0, 0] width 0 height 0
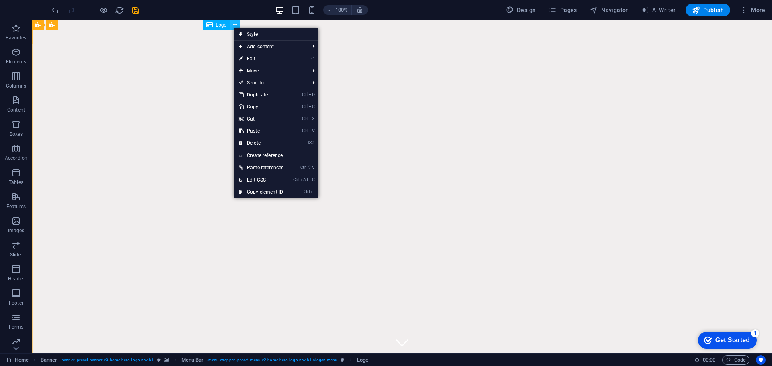
click at [0, 0] on icon at bounding box center [0, 0] width 0 height 0
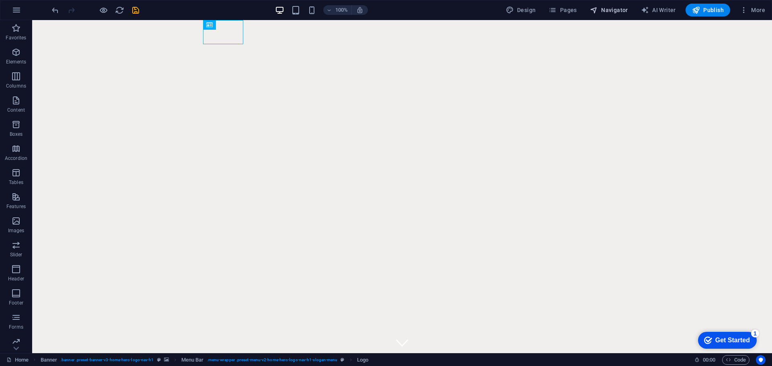
click at [607, 11] on span "Navigator" at bounding box center [609, 10] width 38 height 8
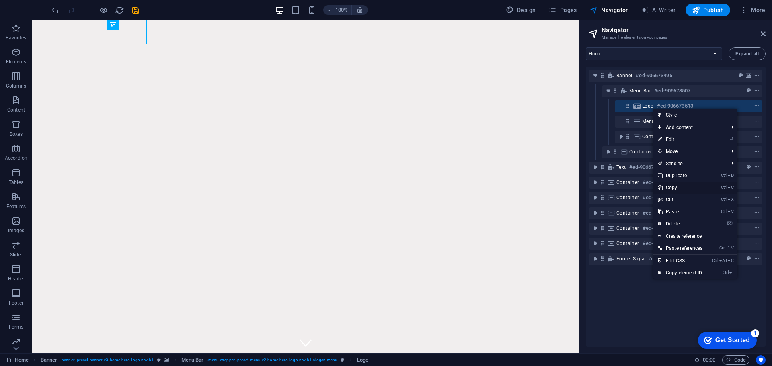
click at [680, 184] on link "Ctrl C Copy" at bounding box center [680, 188] width 54 height 12
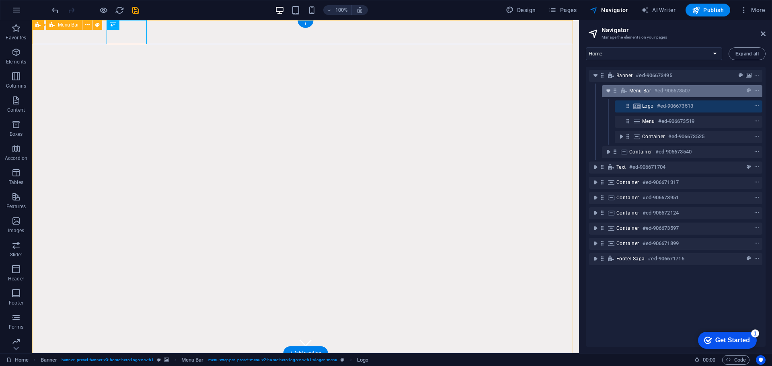
click at [609, 90] on icon "toggle-expand" at bounding box center [608, 91] width 8 height 8
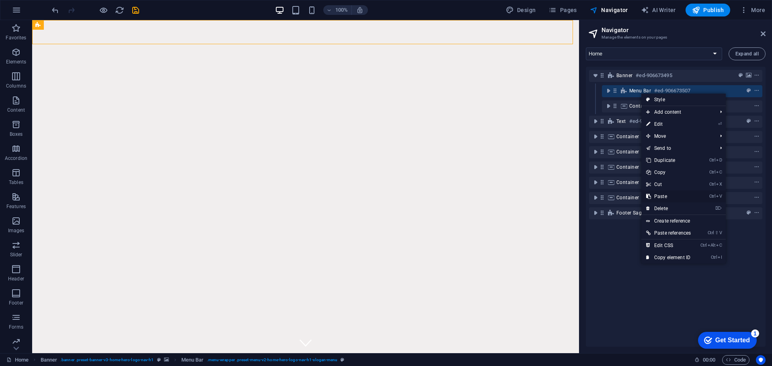
click at [668, 193] on link "Ctrl V Paste" at bounding box center [668, 196] width 54 height 12
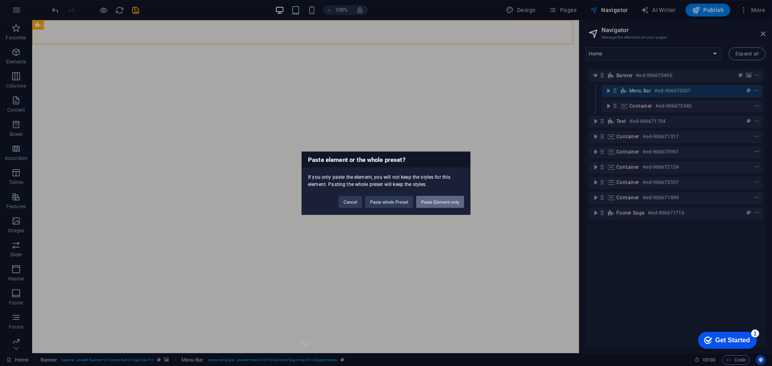
click at [446, 203] on button "Paste Element only" at bounding box center [440, 202] width 48 height 12
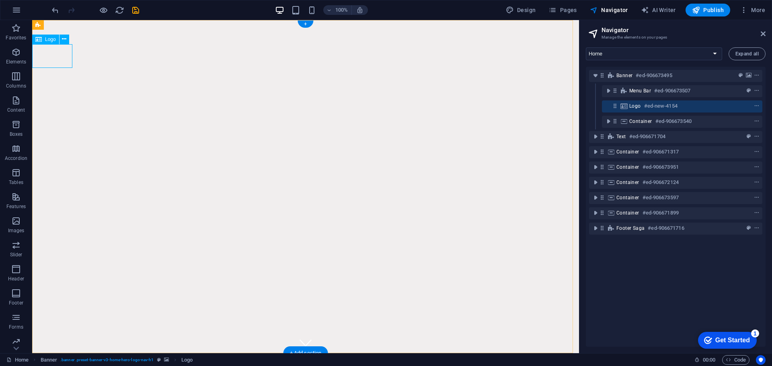
click at [762, 33] on icon at bounding box center [762, 34] width 5 height 6
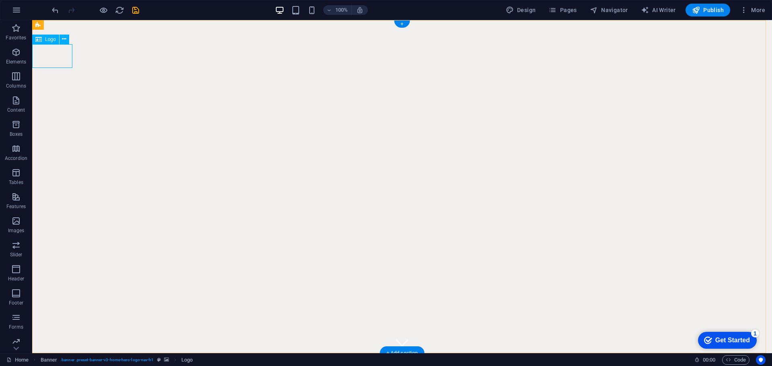
select select "px"
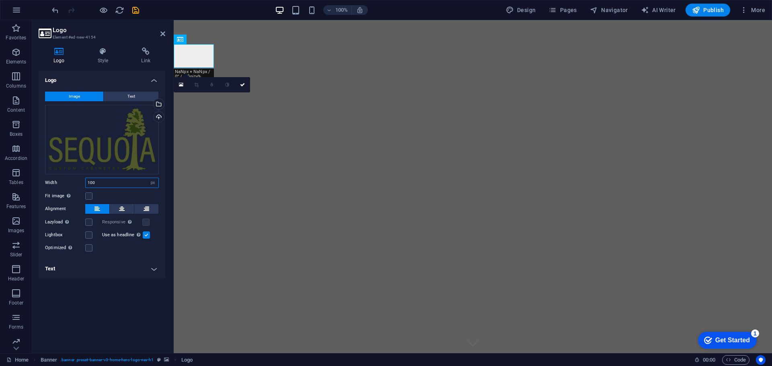
click at [114, 184] on input "100" at bounding box center [122, 183] width 73 height 10
drag, startPoint x: 74, startPoint y: 179, endPoint x: 53, endPoint y: 179, distance: 20.9
click at [53, 179] on div "Width 100 Default auto px rem % em vh vw" at bounding box center [102, 183] width 114 height 10
type input "200"
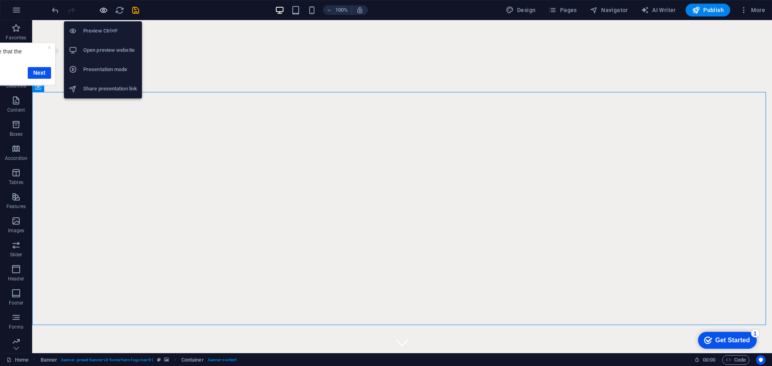
click at [99, 9] on icon "button" at bounding box center [103, 10] width 9 height 9
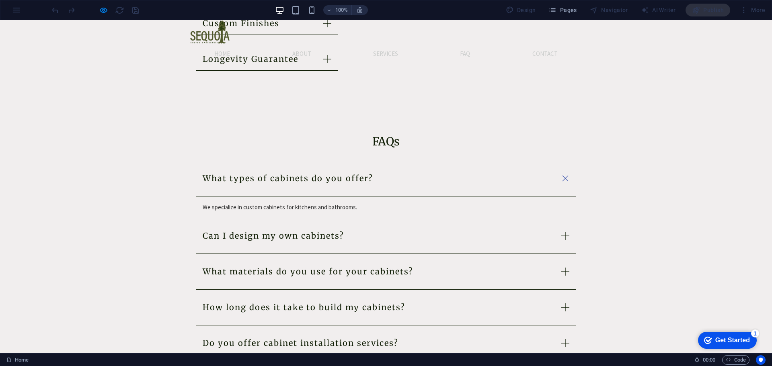
scroll to position [1210, 0]
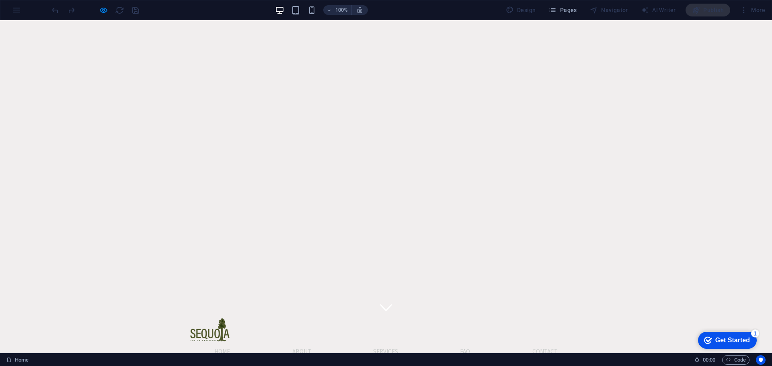
scroll to position [0, 0]
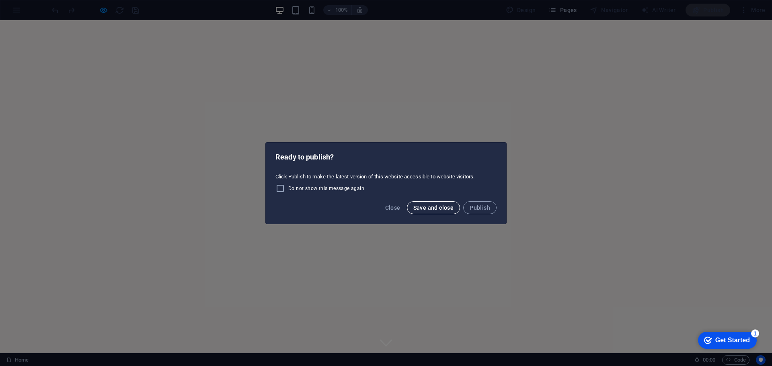
click at [435, 208] on span "Save and close" at bounding box center [433, 208] width 41 height 6
